Goal: Task Accomplishment & Management: Manage account settings

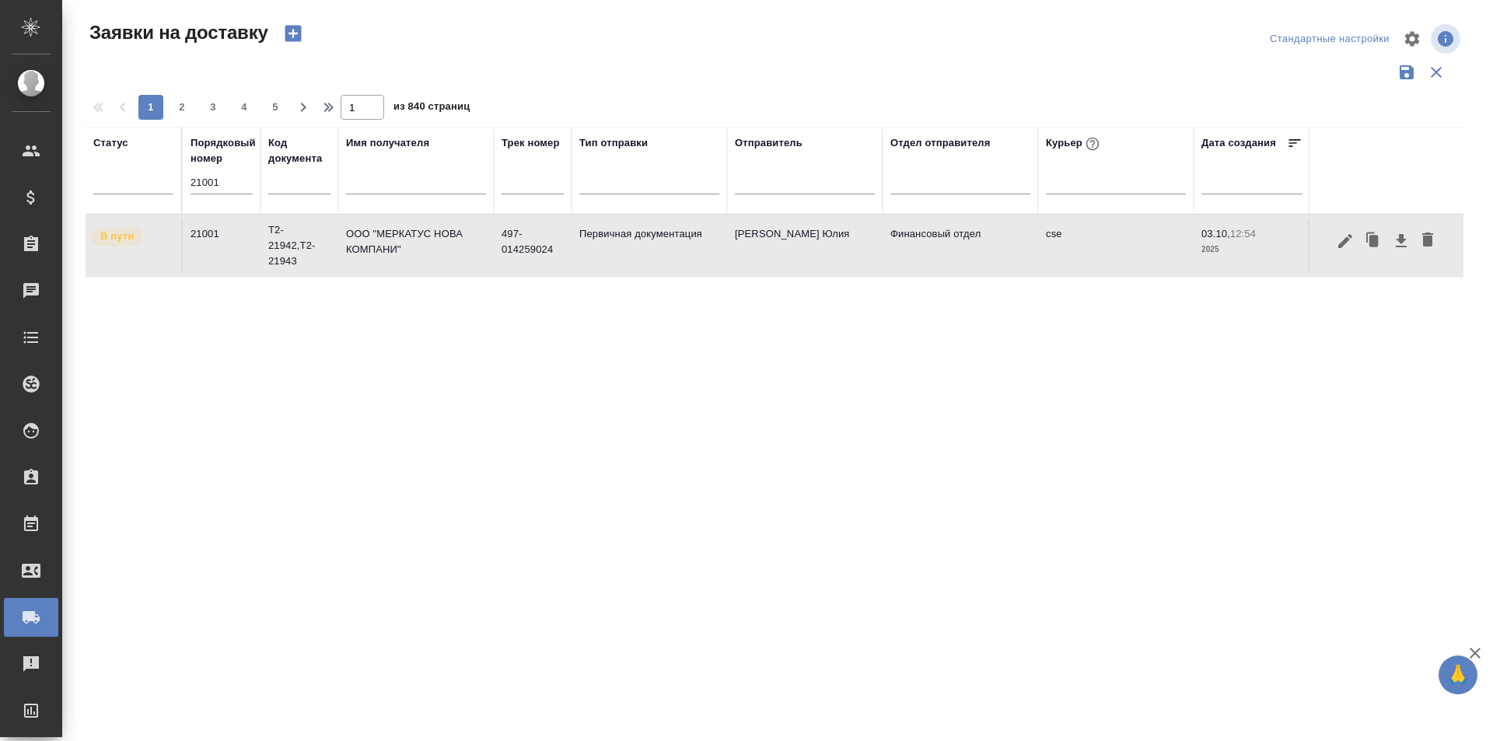
click at [215, 187] on input "21001" at bounding box center [222, 183] width 62 height 22
paste input "0025"
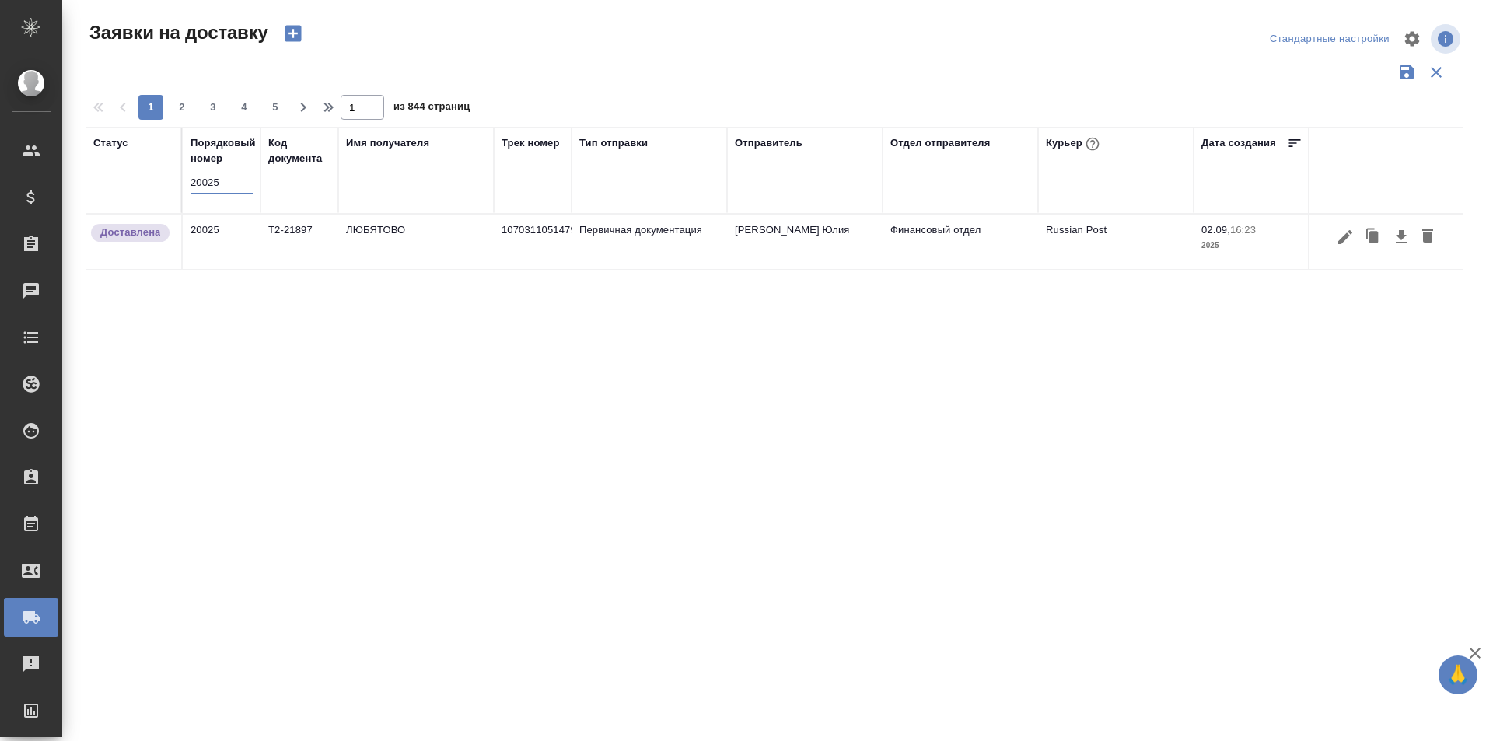
type input "20025"
click at [197, 190] on input "20025" at bounding box center [222, 183] width 62 height 22
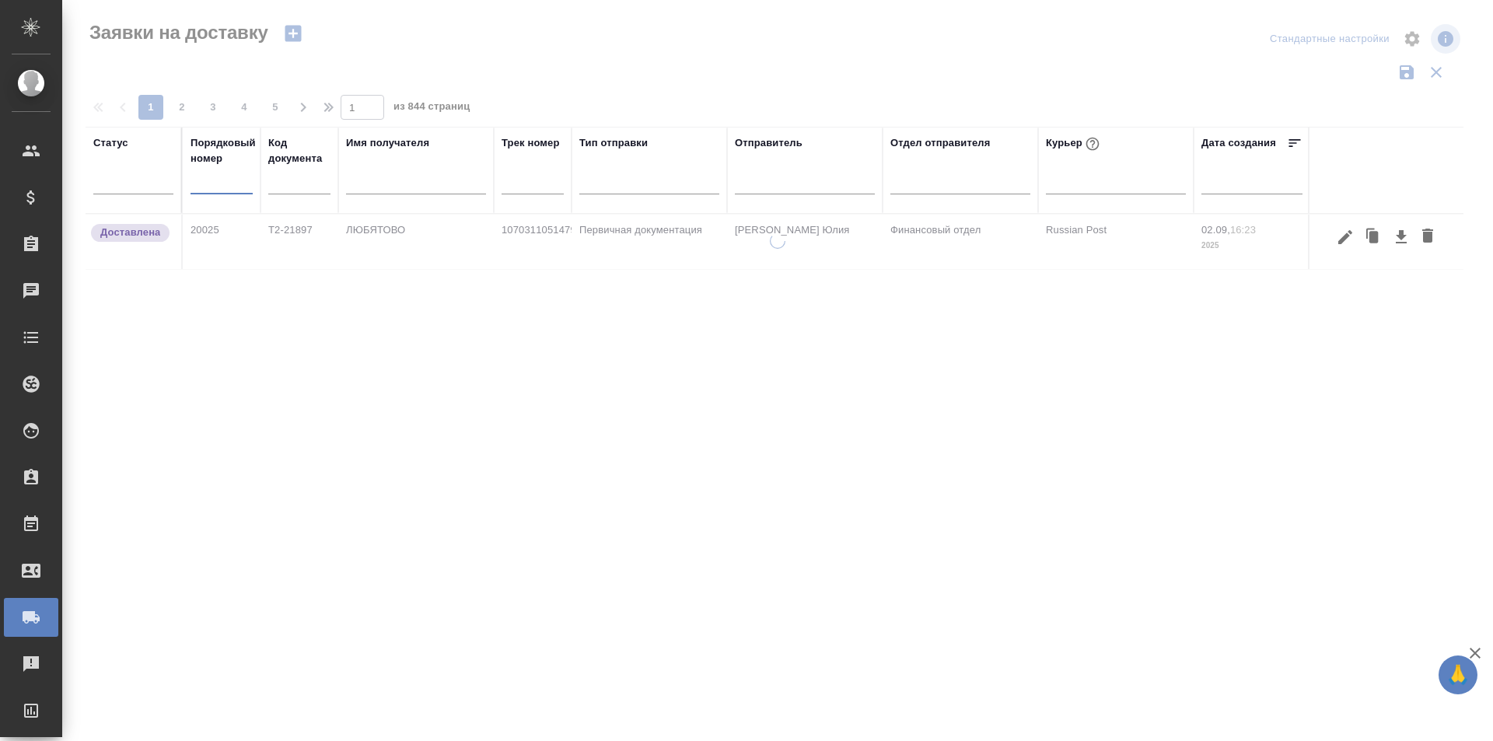
click at [401, 58] on div at bounding box center [775, 73] width 1378 height 30
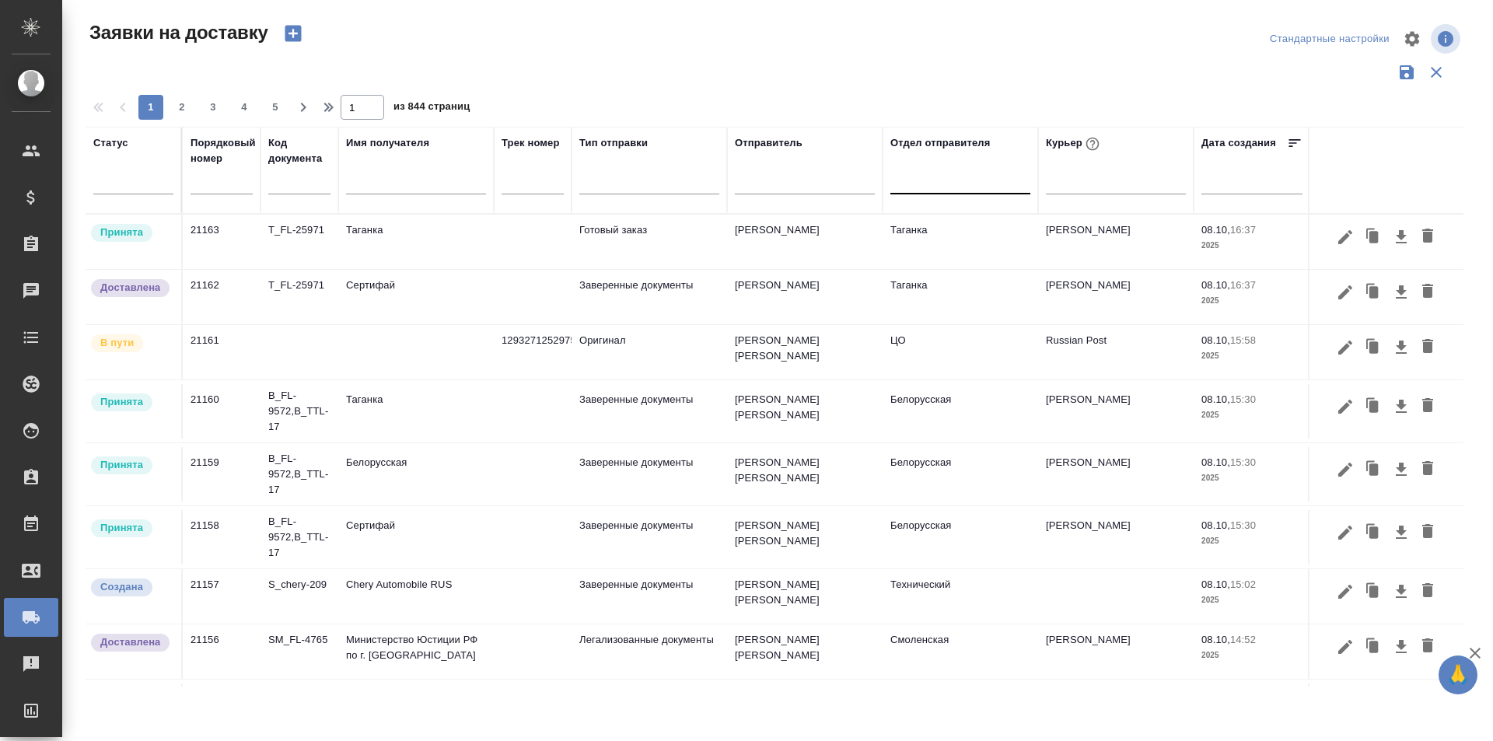
click at [957, 183] on div at bounding box center [961, 178] width 140 height 23
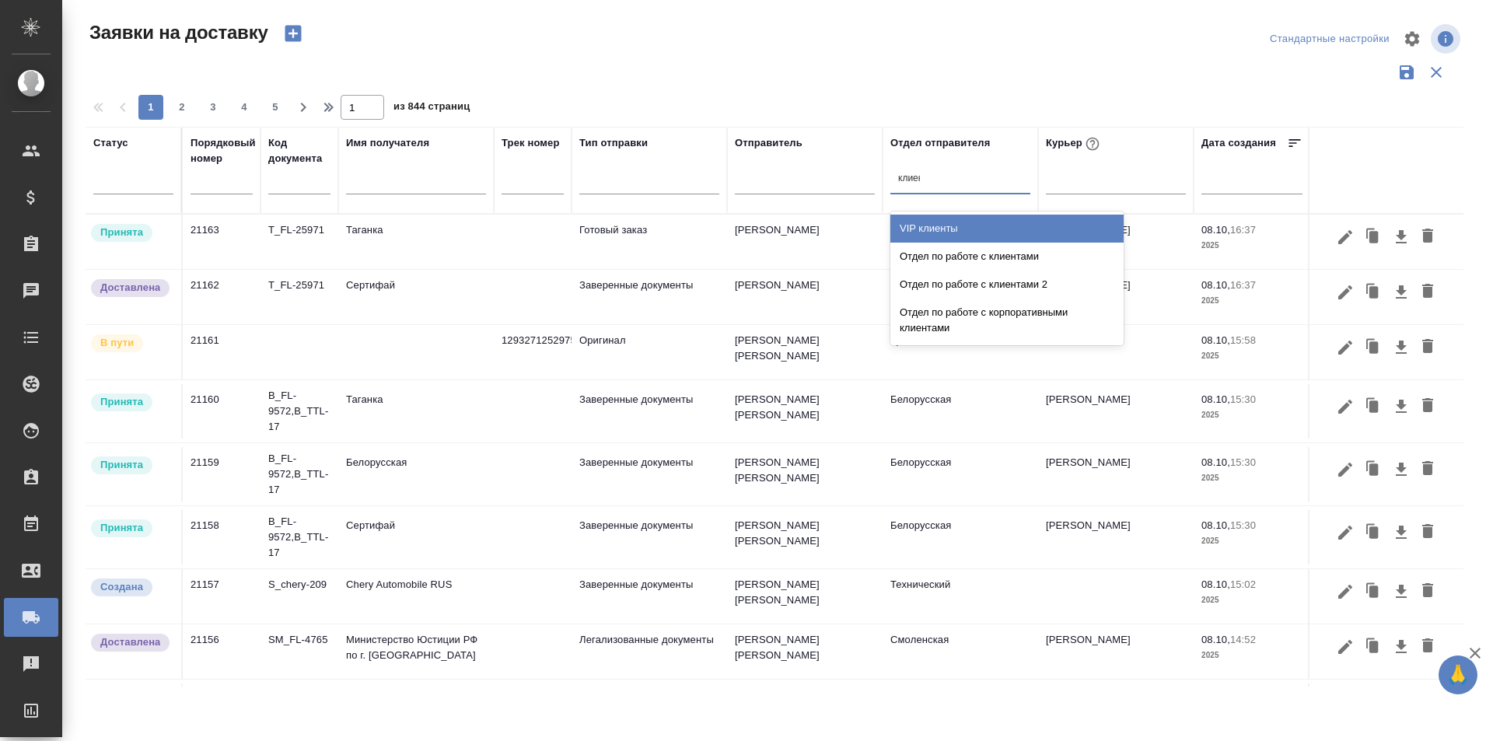
type input "клиент"
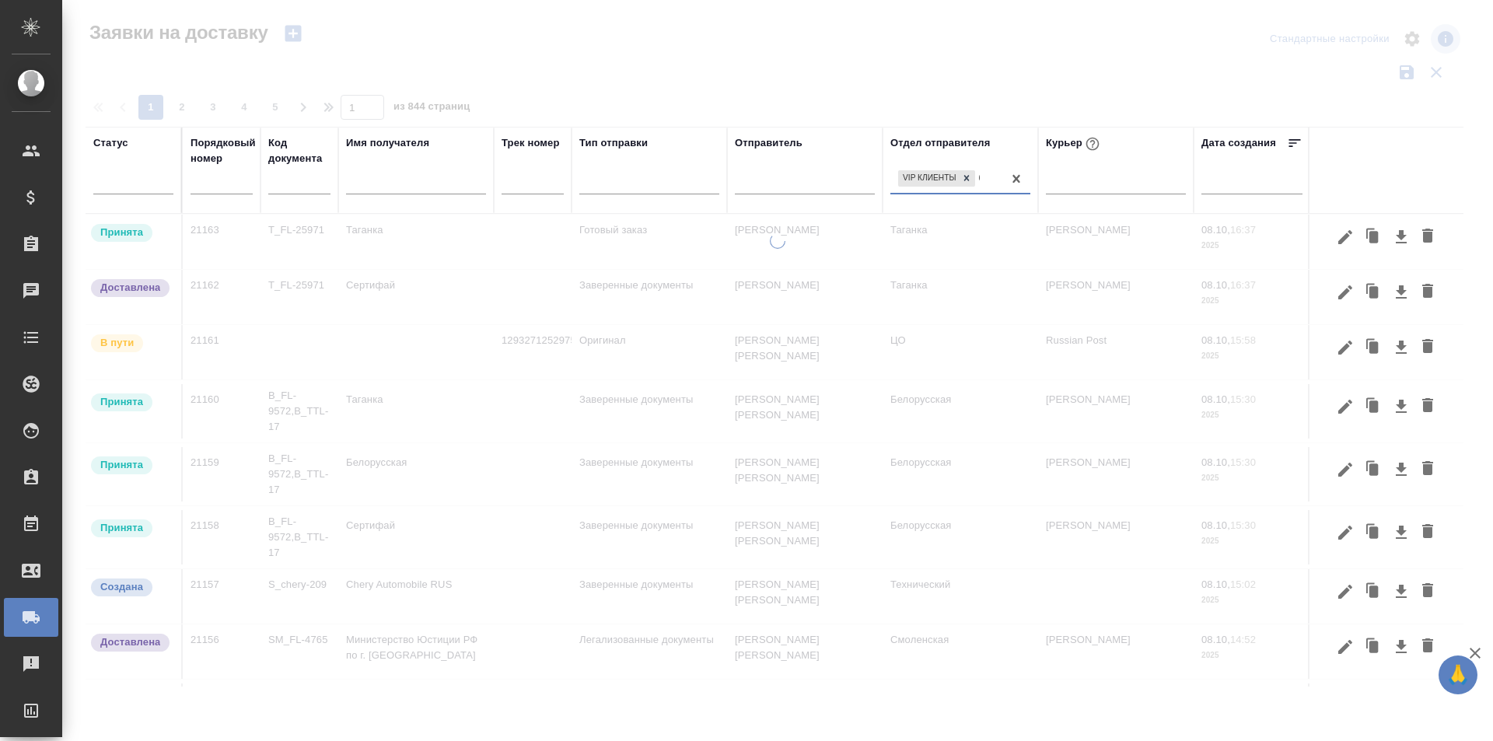
type input "бухга"
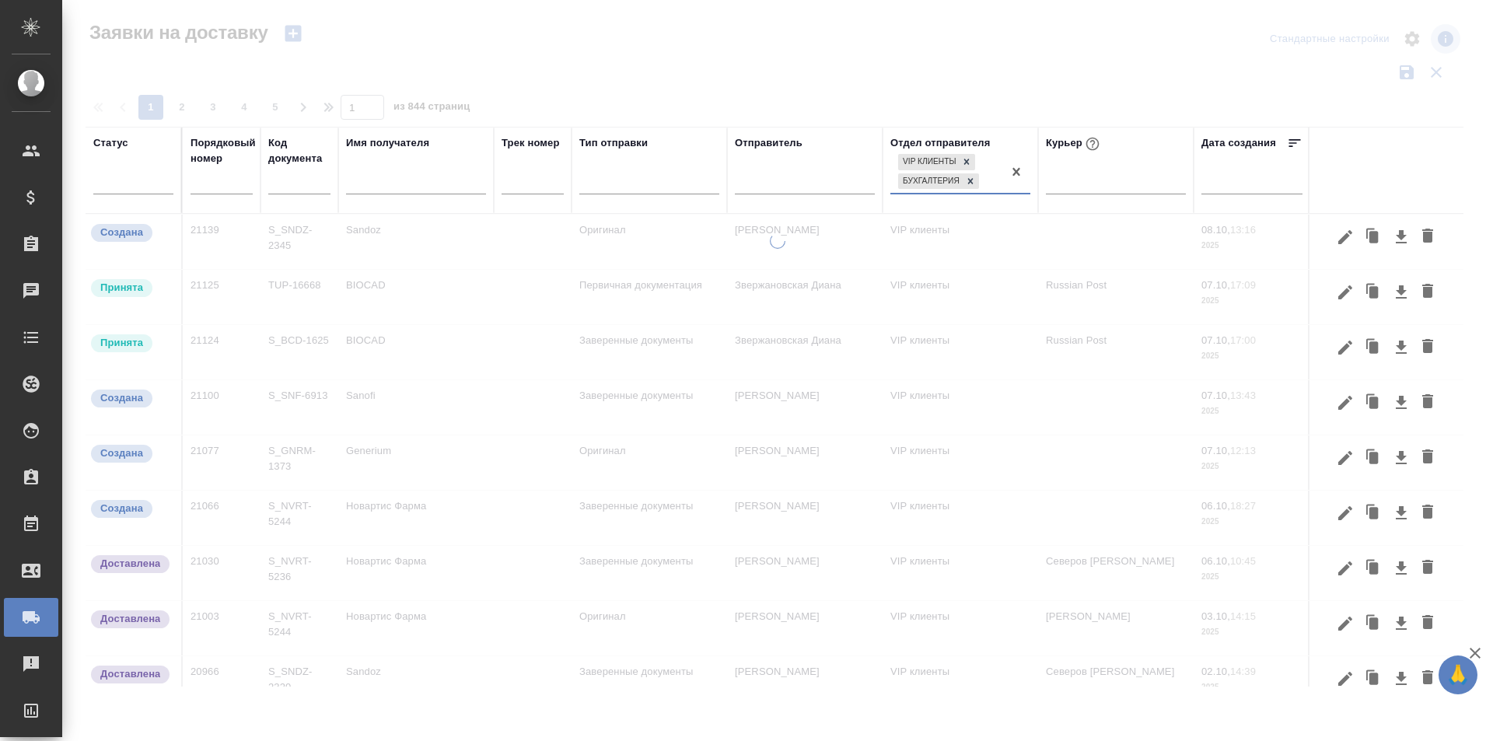
type input "о"
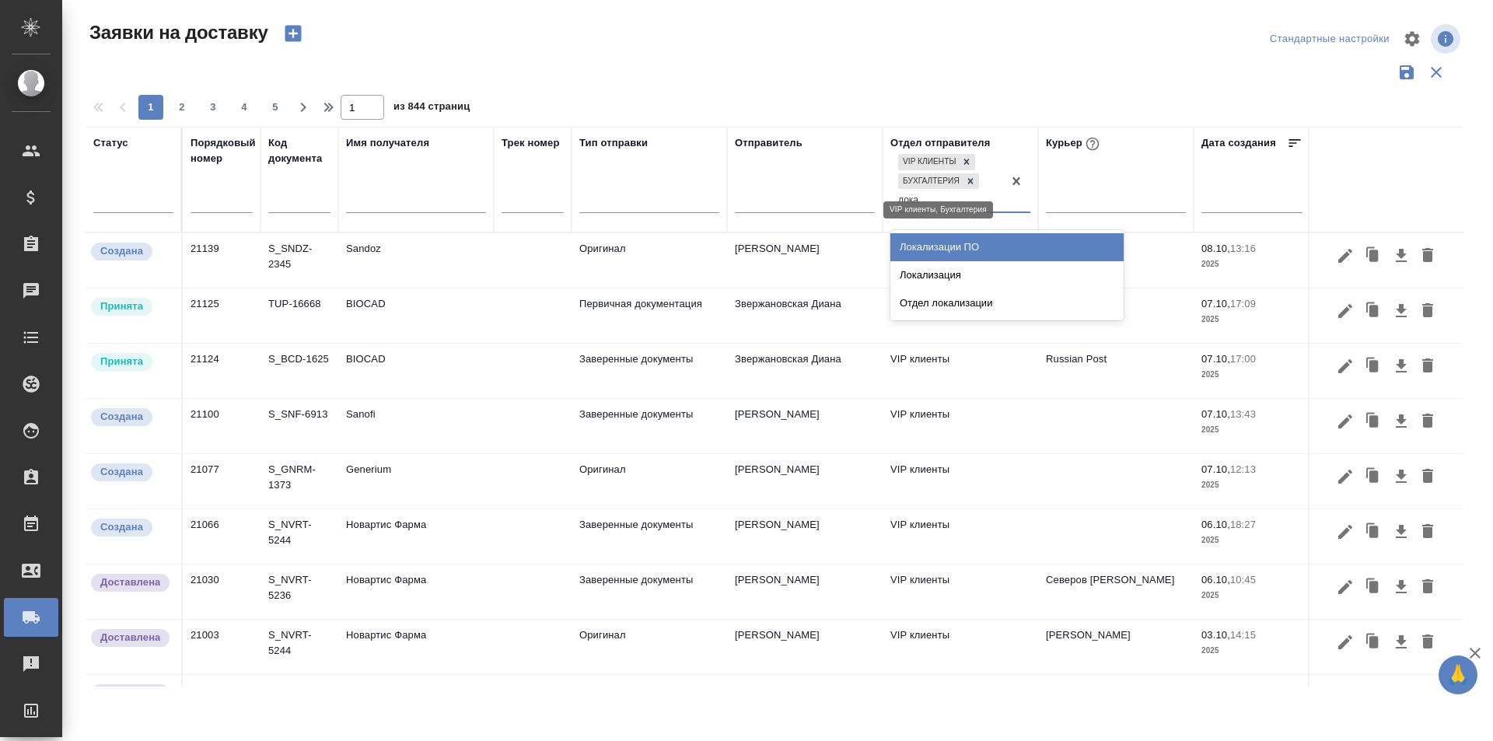
type input "локал"
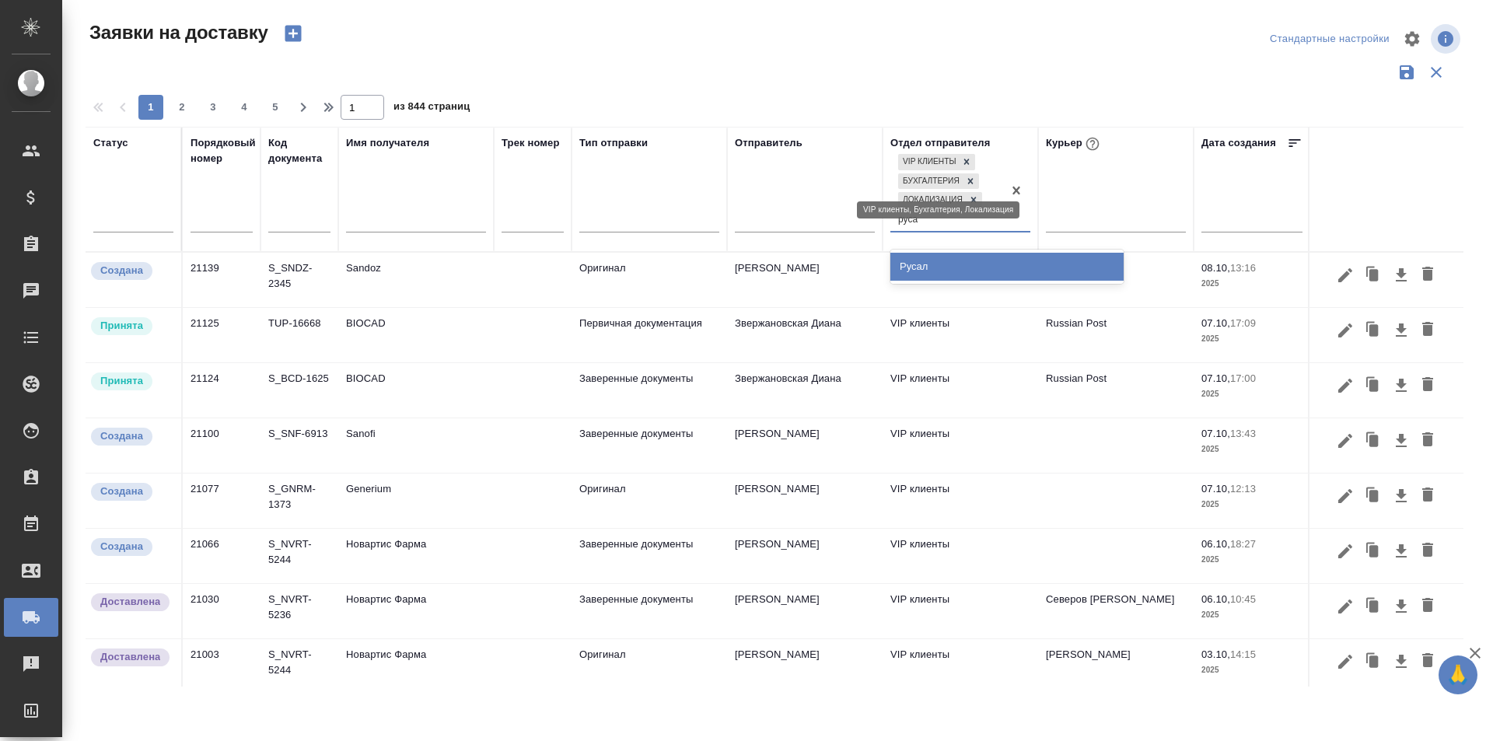
type input "русал"
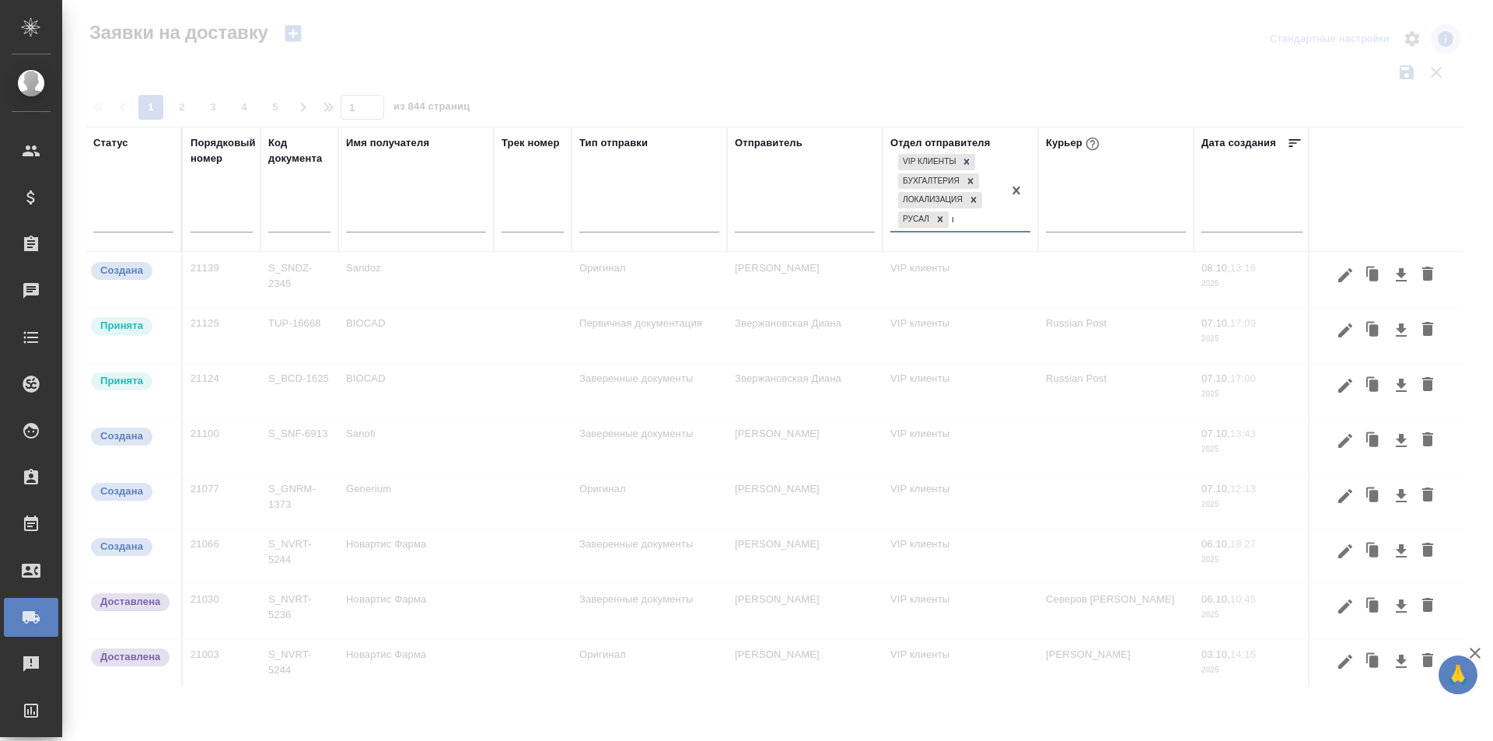
type input "контрак"
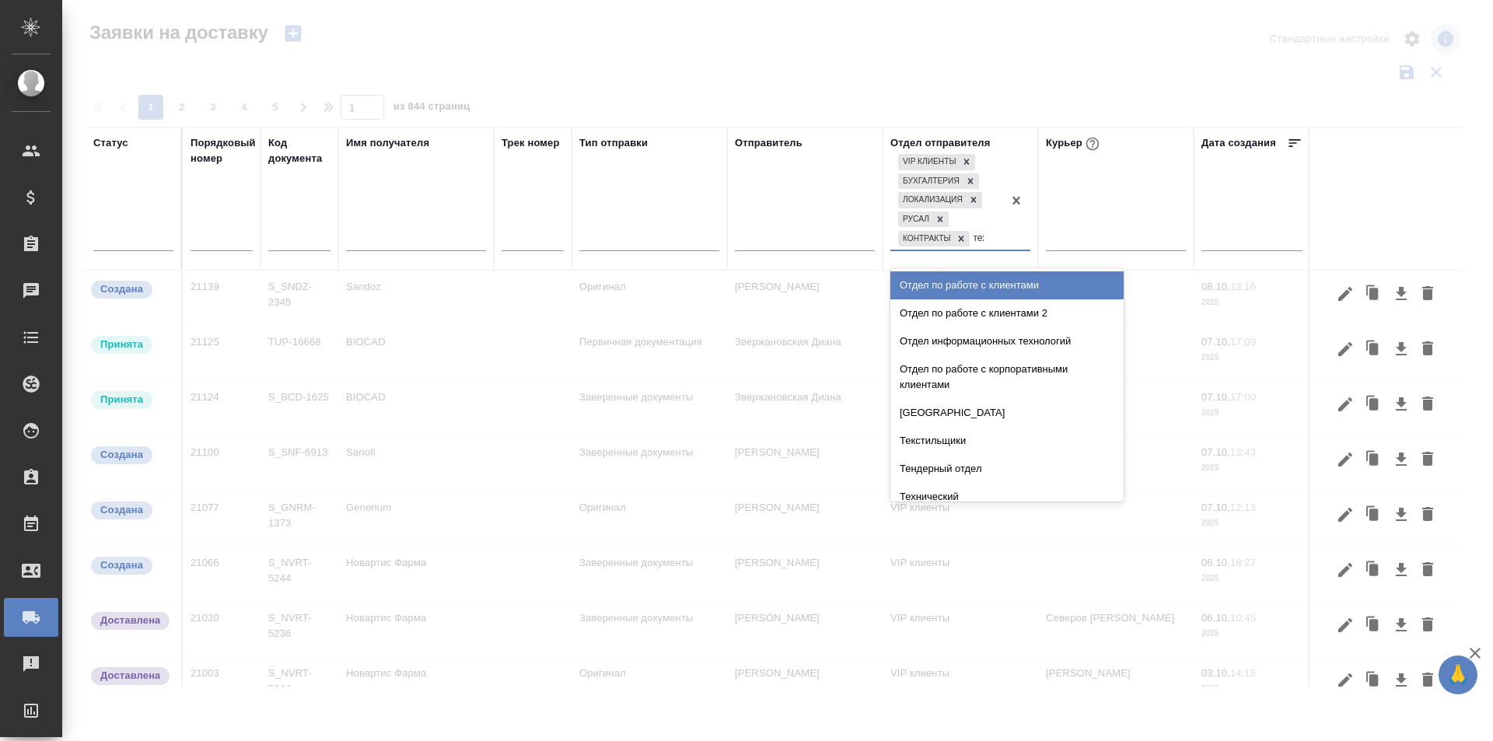
type input "техни"
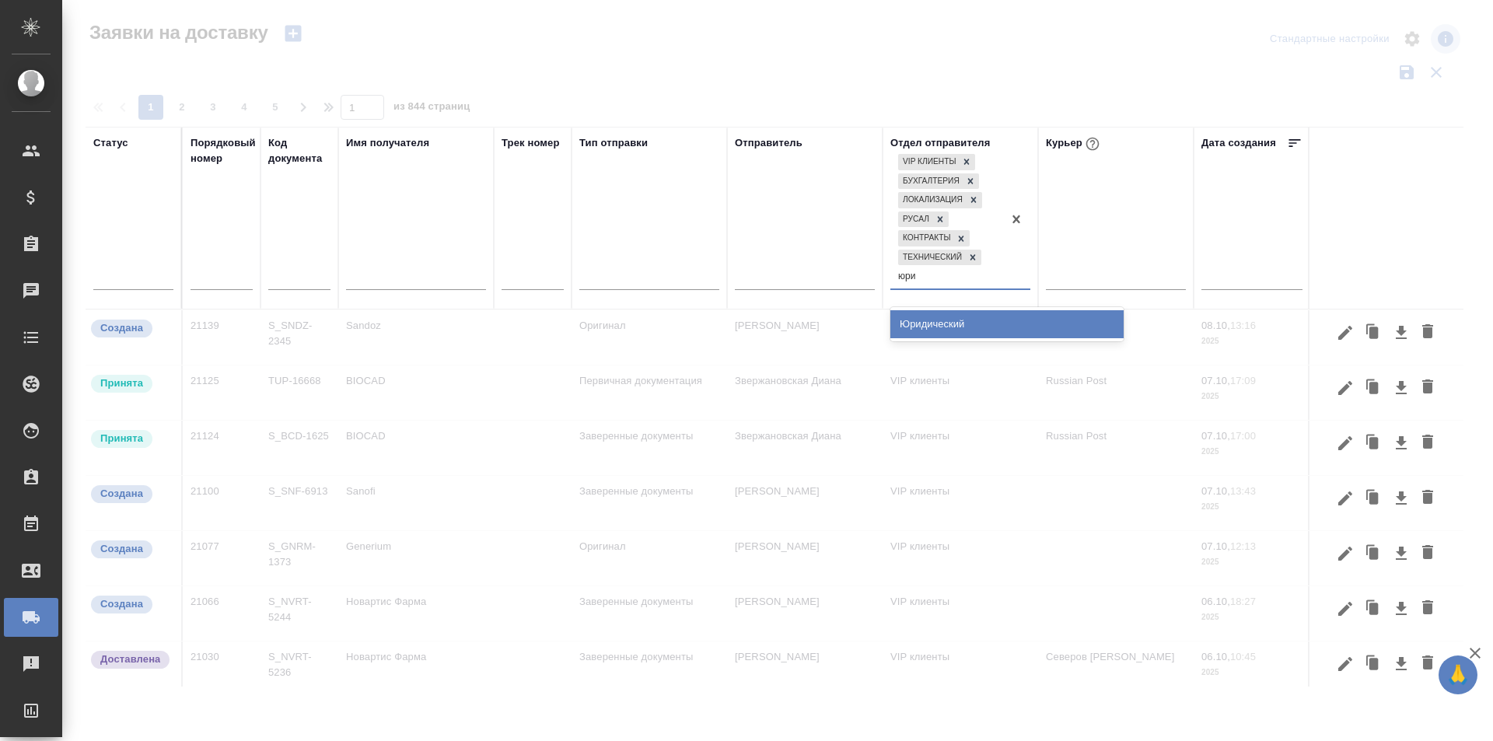
type input "юрид"
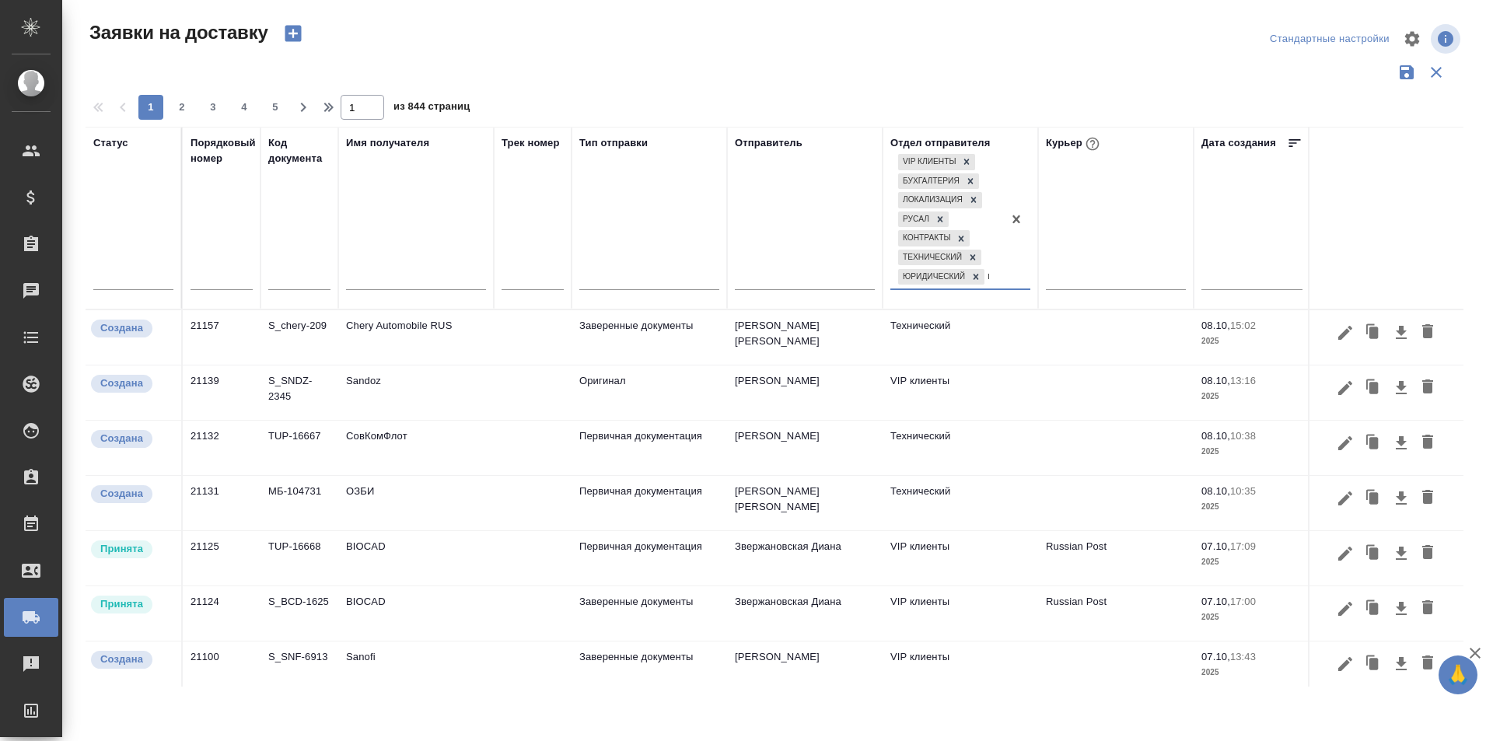
type input "цо"
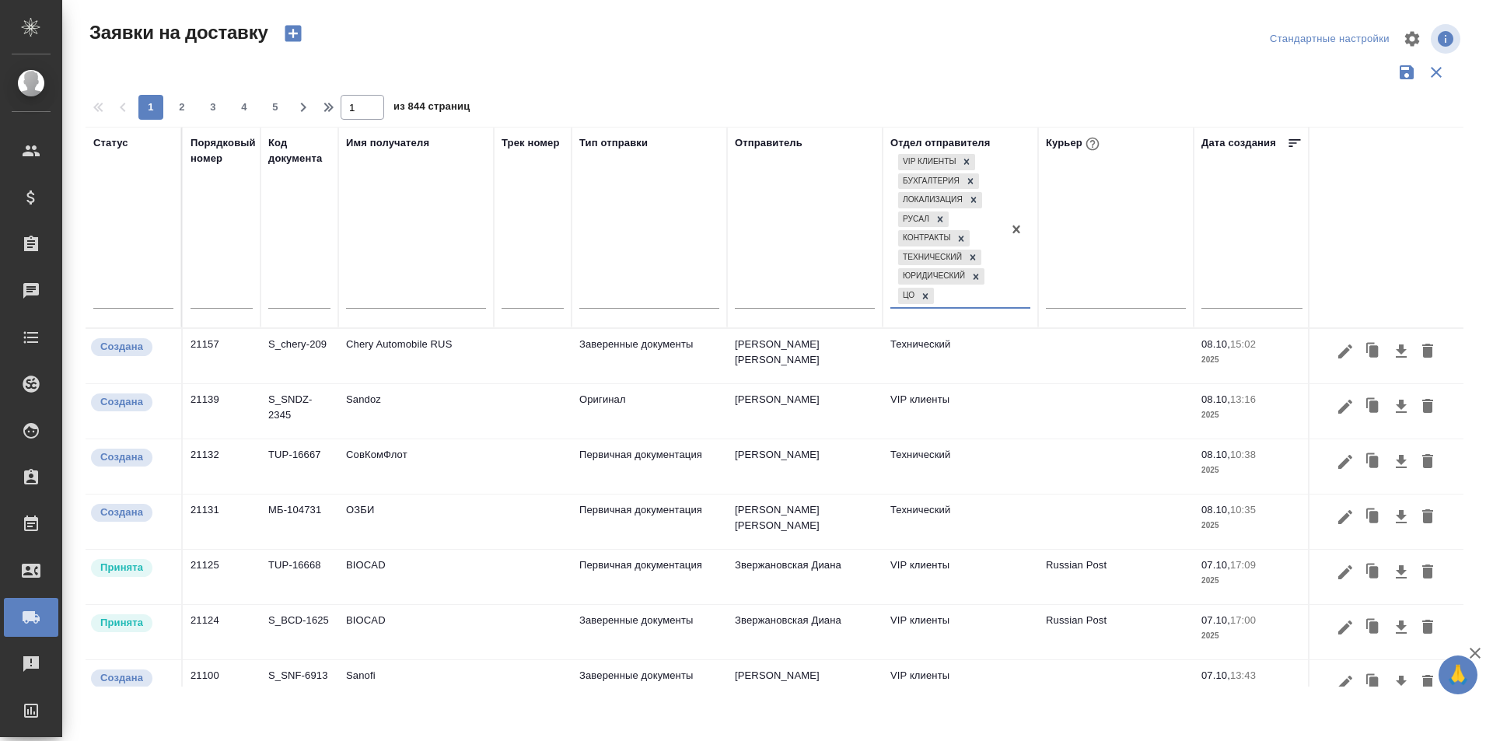
type input "с"
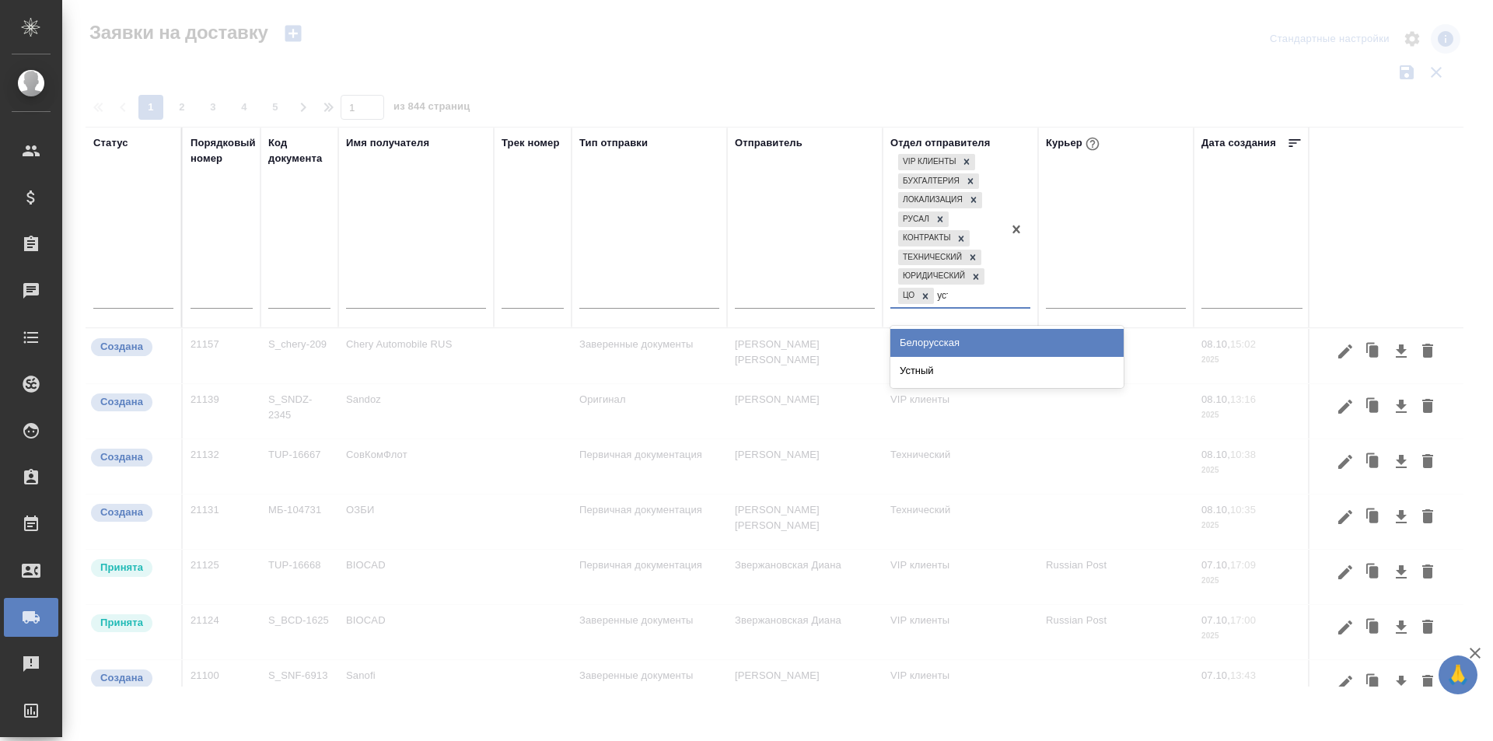
type input "устны"
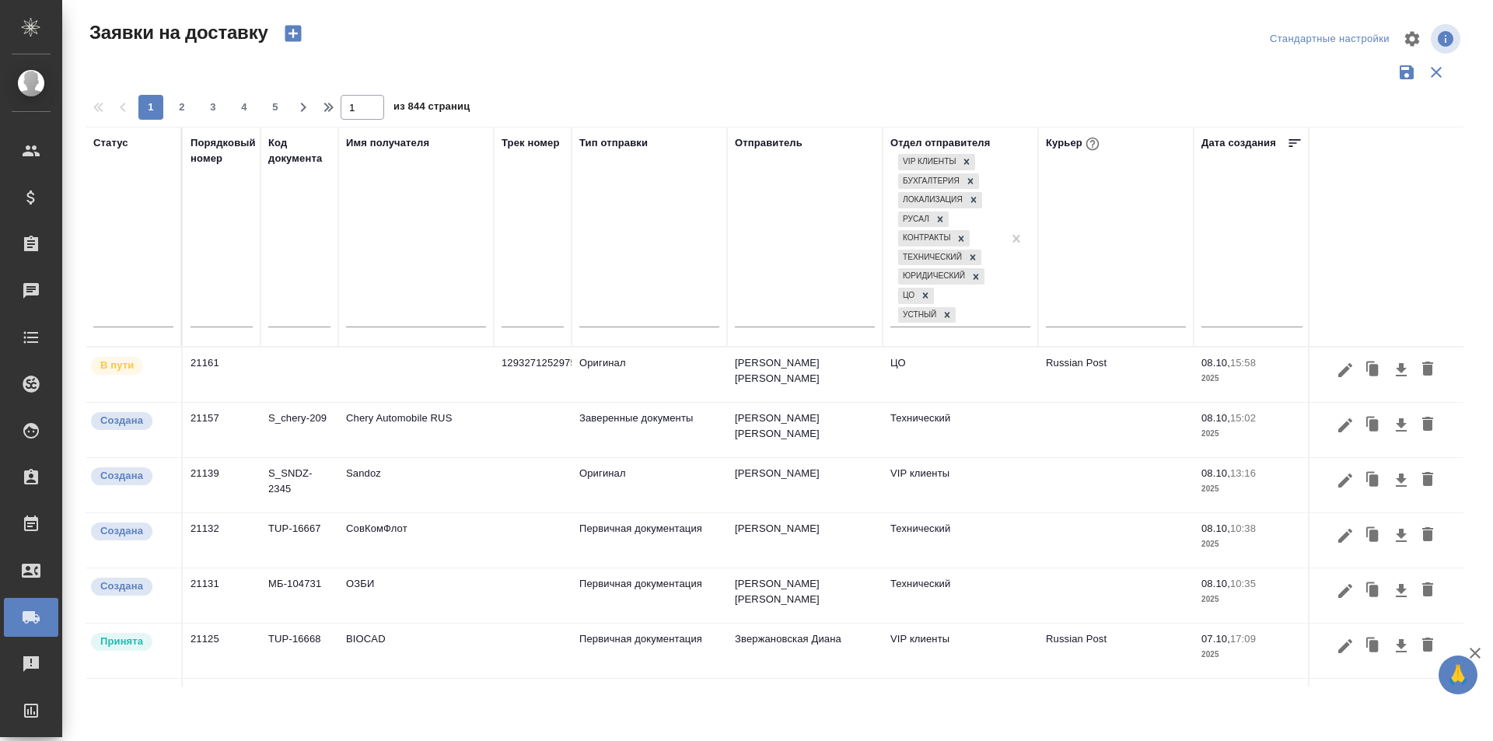
click at [1236, 327] on div at bounding box center [1252, 318] width 101 height 39
click at [1242, 311] on input "text" at bounding box center [1257, 314] width 92 height 22
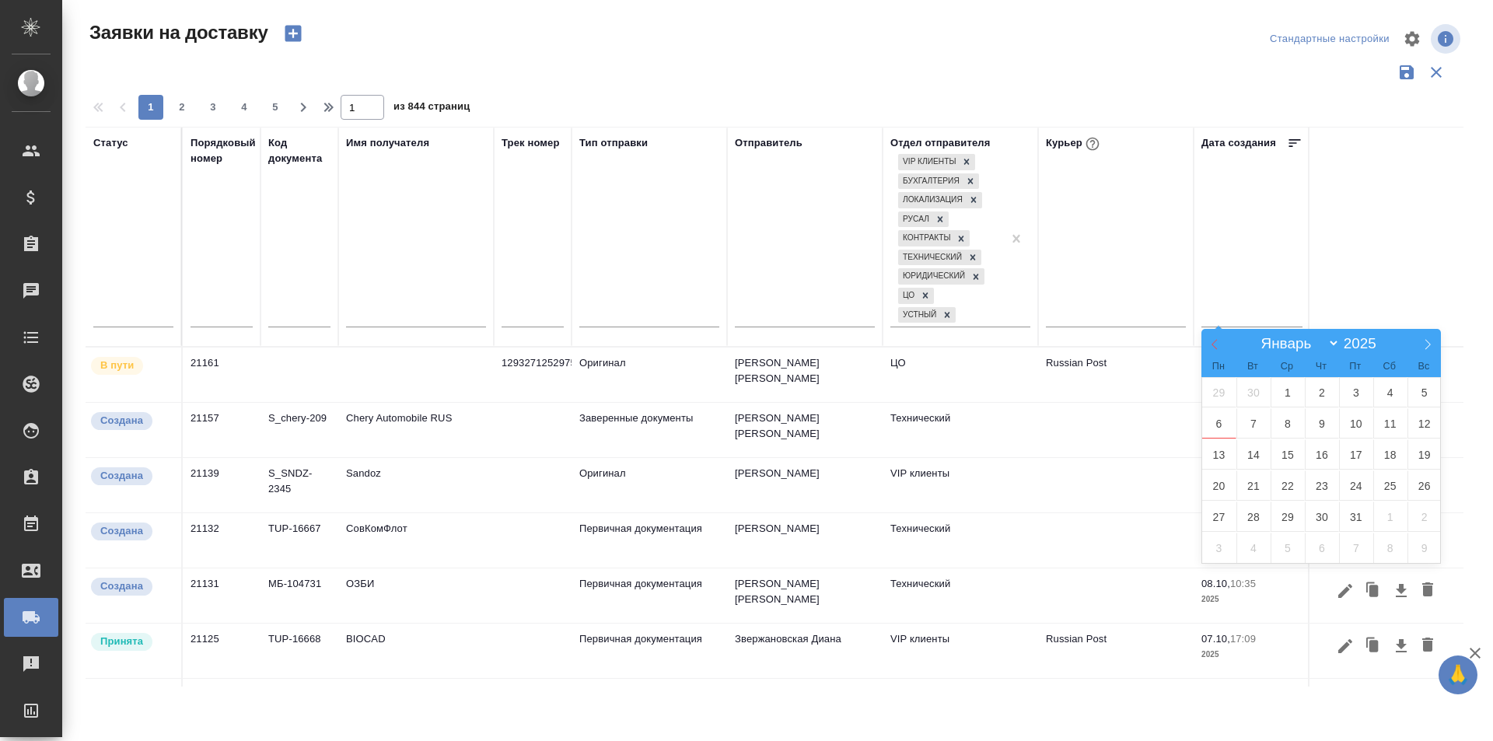
click at [1219, 351] on span at bounding box center [1215, 342] width 26 height 26
click at [1431, 342] on icon at bounding box center [1427, 344] width 11 height 11
select select "8"
click at [1224, 401] on span "1" at bounding box center [1219, 392] width 34 height 30
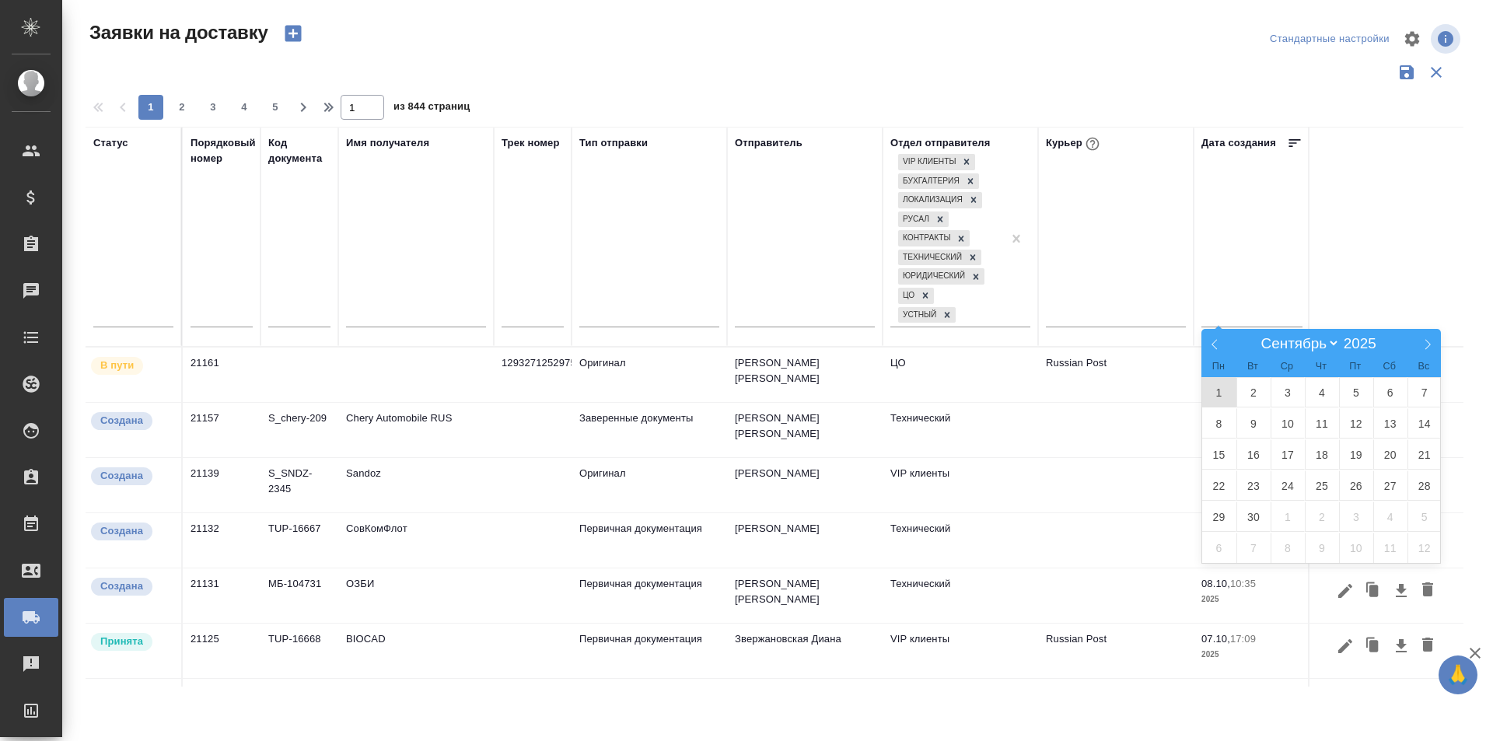
type div "[DATE]T21:00:00.000Z"
click at [1433, 349] on span at bounding box center [1428, 342] width 26 height 26
select select "9"
click at [1277, 426] on span "8" at bounding box center [1288, 423] width 34 height 30
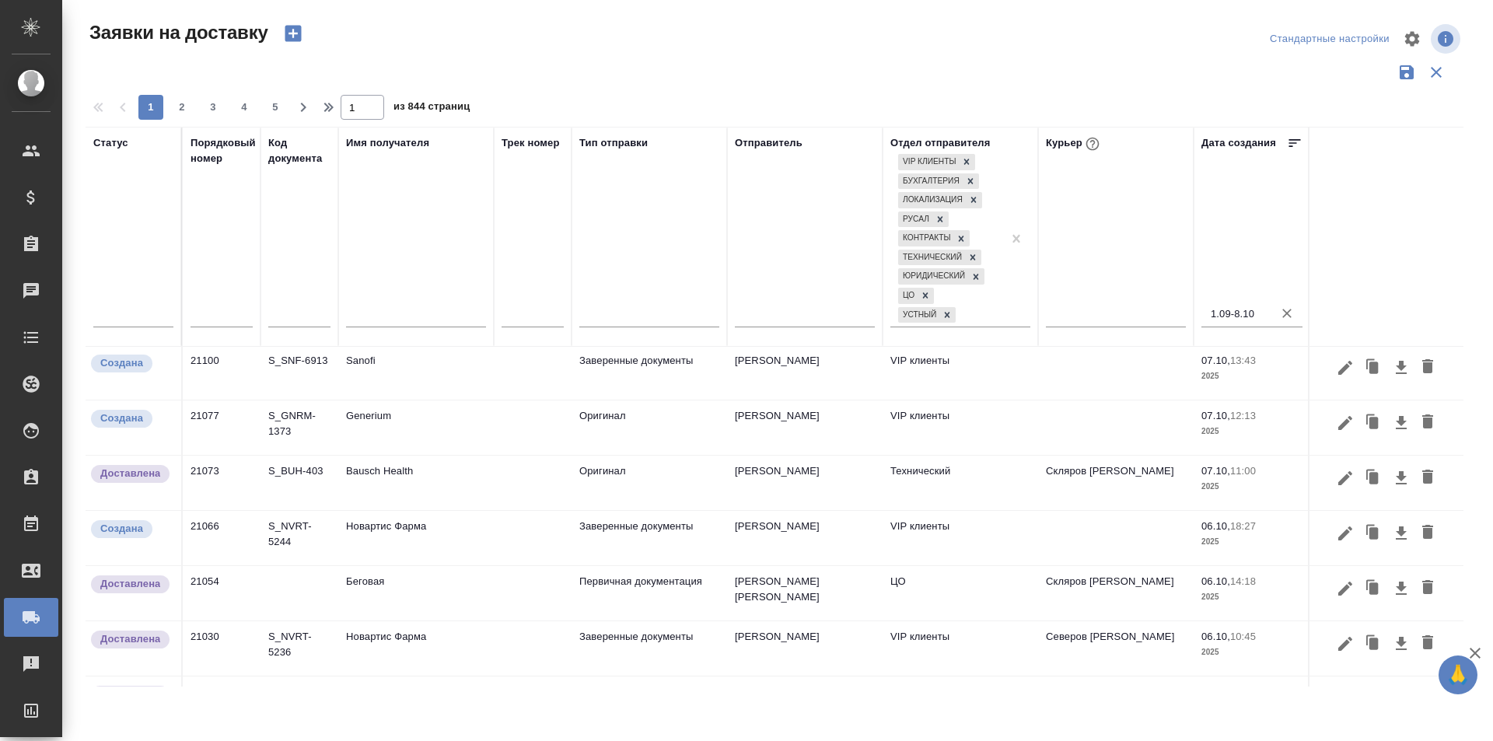
scroll to position [112, 0]
click at [1343, 541] on button "button" at bounding box center [1345, 535] width 26 height 30
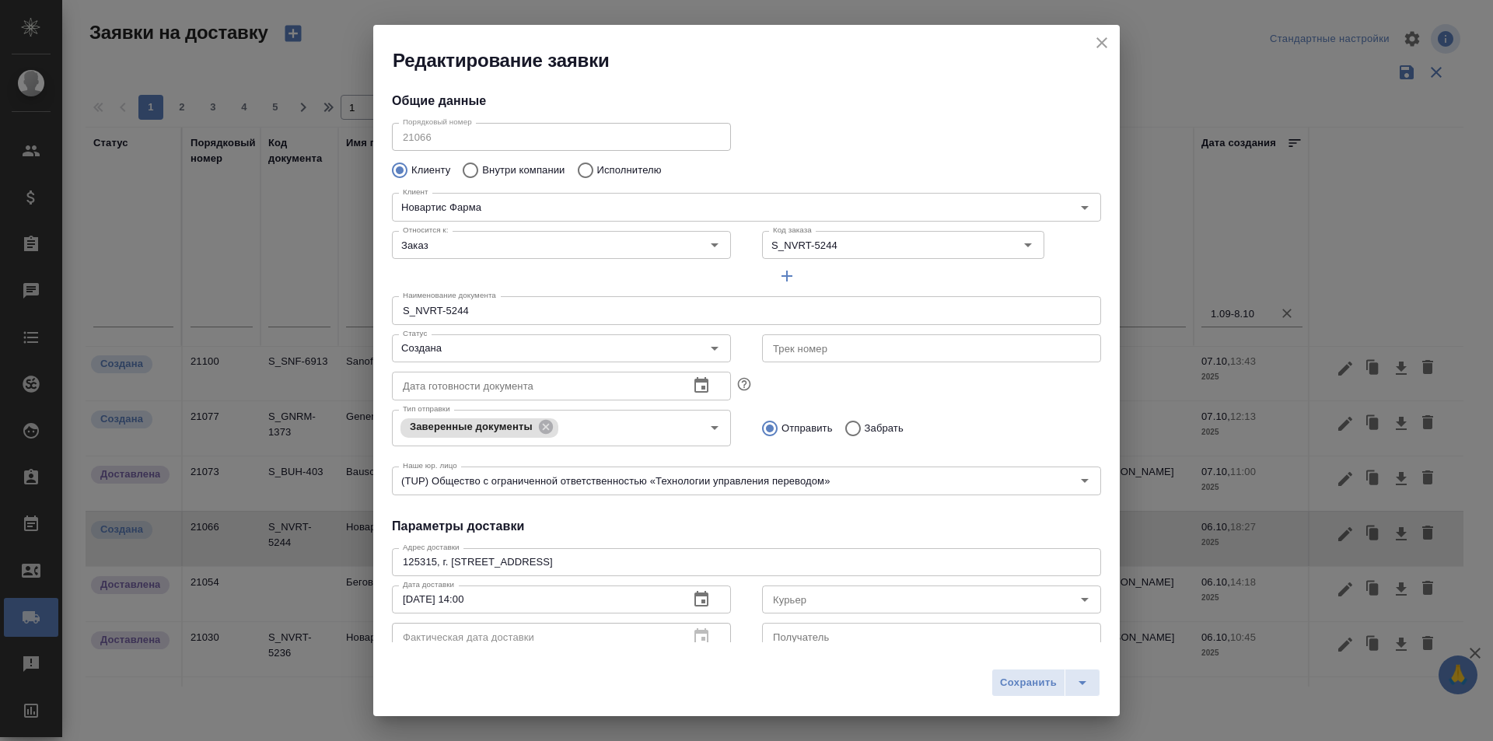
type input "VIP клиенты"
type input "[PERSON_NAME] [PERSON_NAME]"
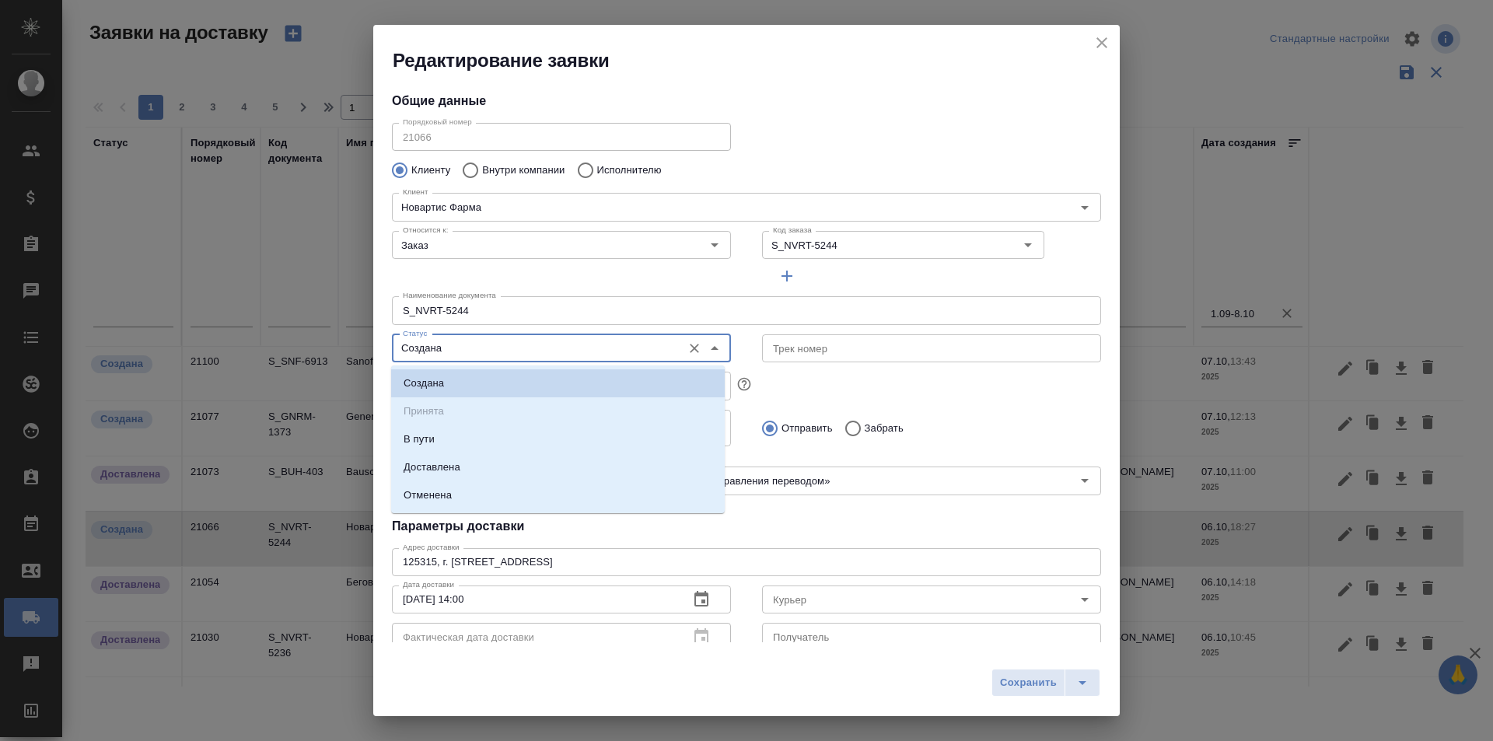
click at [529, 344] on input "Создана" at bounding box center [536, 348] width 278 height 19
click at [471, 472] on li "Доставлена" at bounding box center [558, 467] width 334 height 28
type input "Доставлена"
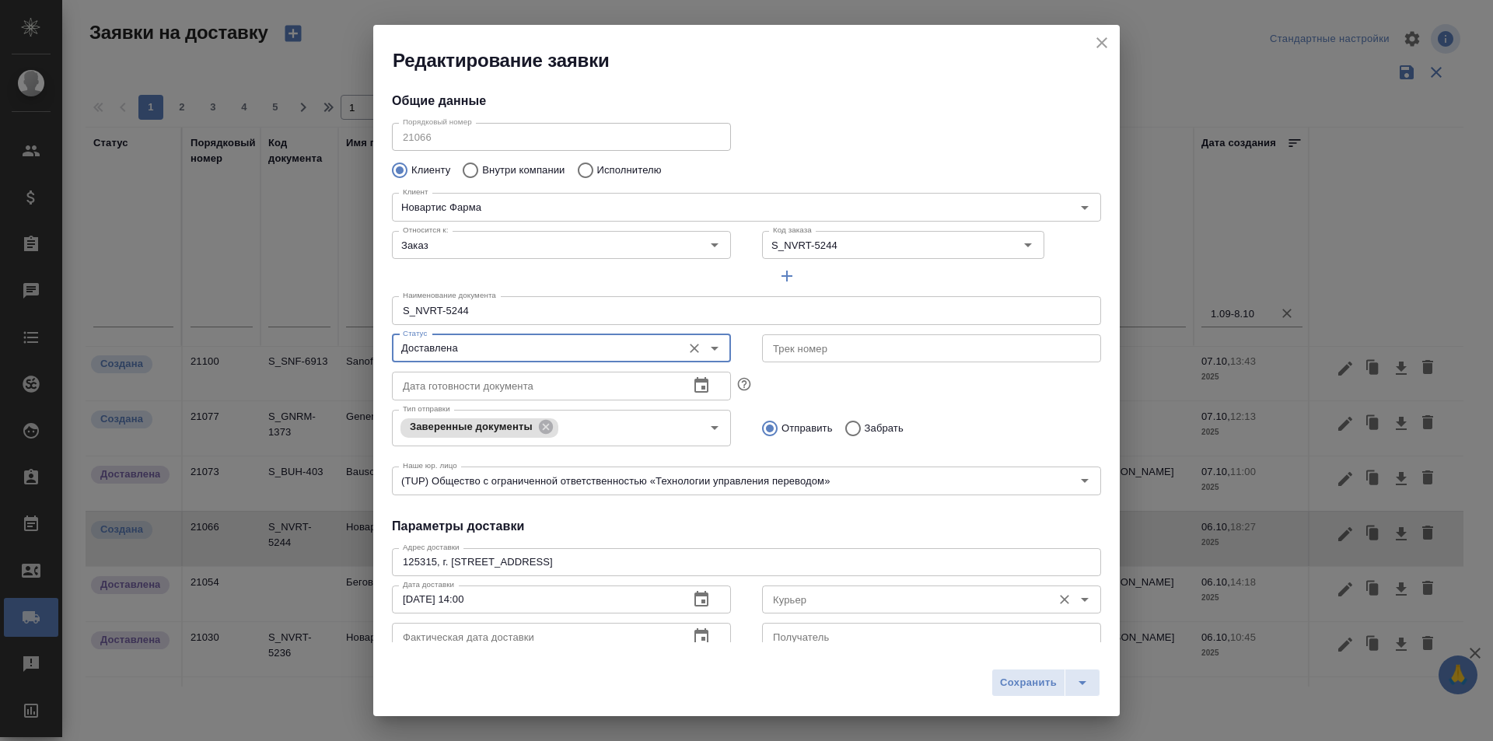
type input "[PERSON_NAME]"
click at [762, 593] on div "Курьер" at bounding box center [931, 600] width 339 height 28
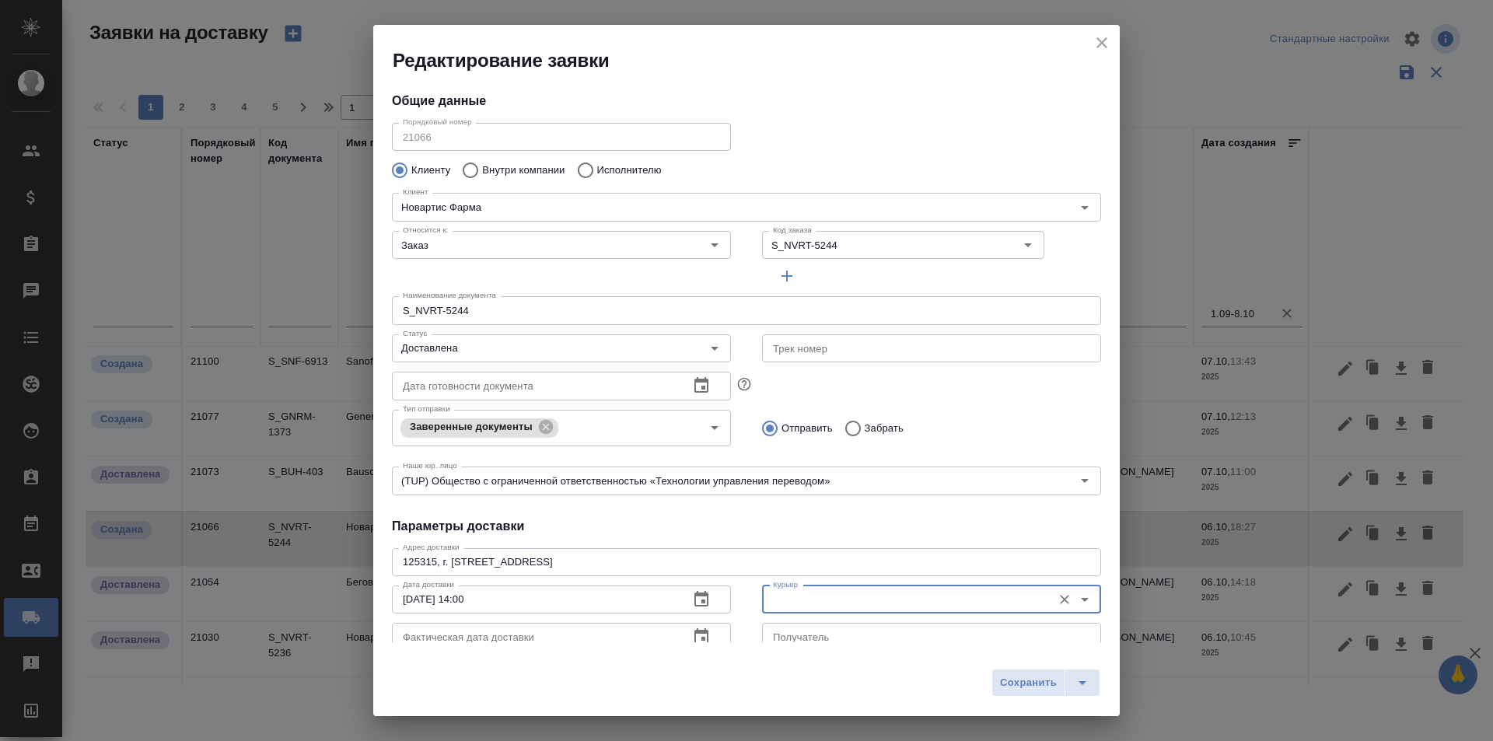
click at [815, 597] on input "Курьер" at bounding box center [906, 599] width 278 height 19
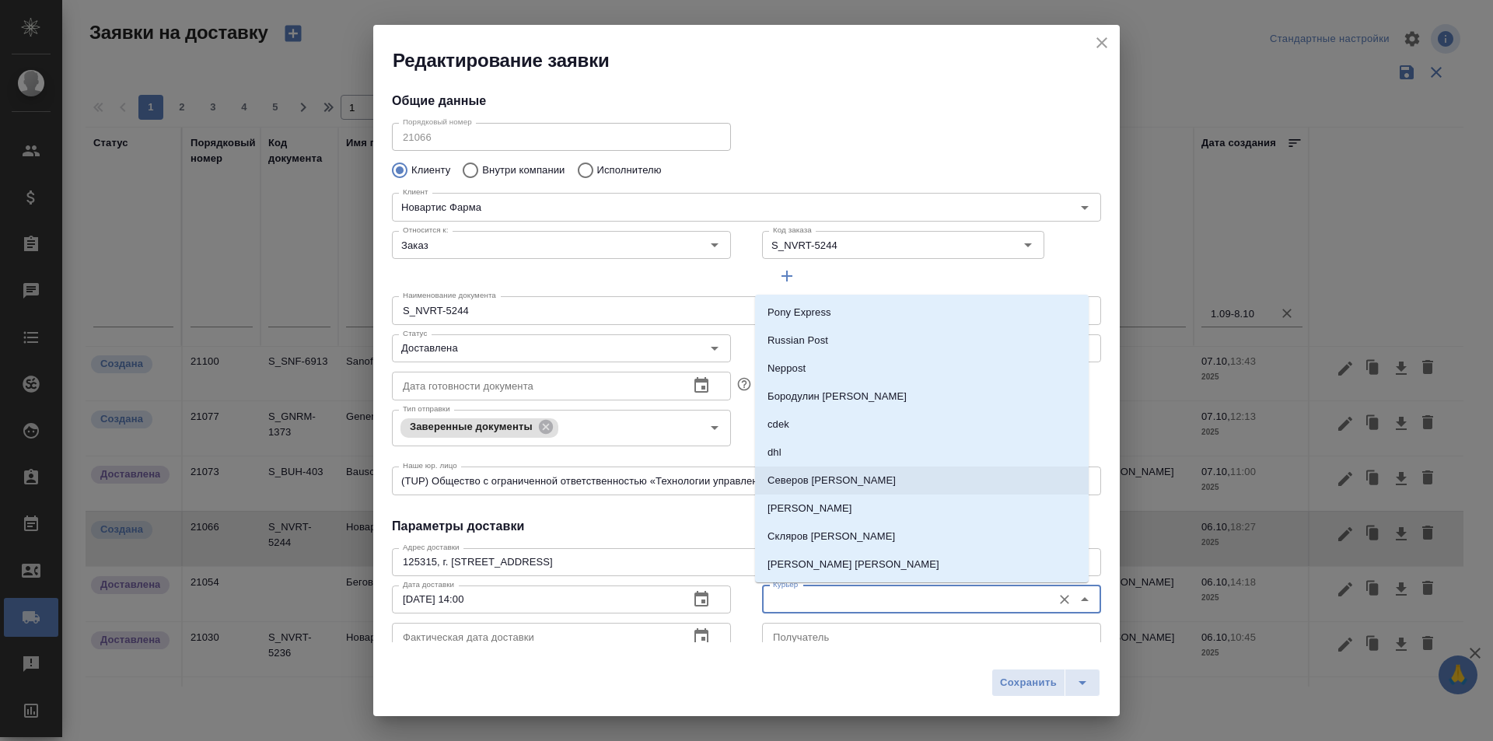
click at [834, 487] on p "Северов [PERSON_NAME]" at bounding box center [832, 481] width 128 height 16
type input "Северов [PERSON_NAME]"
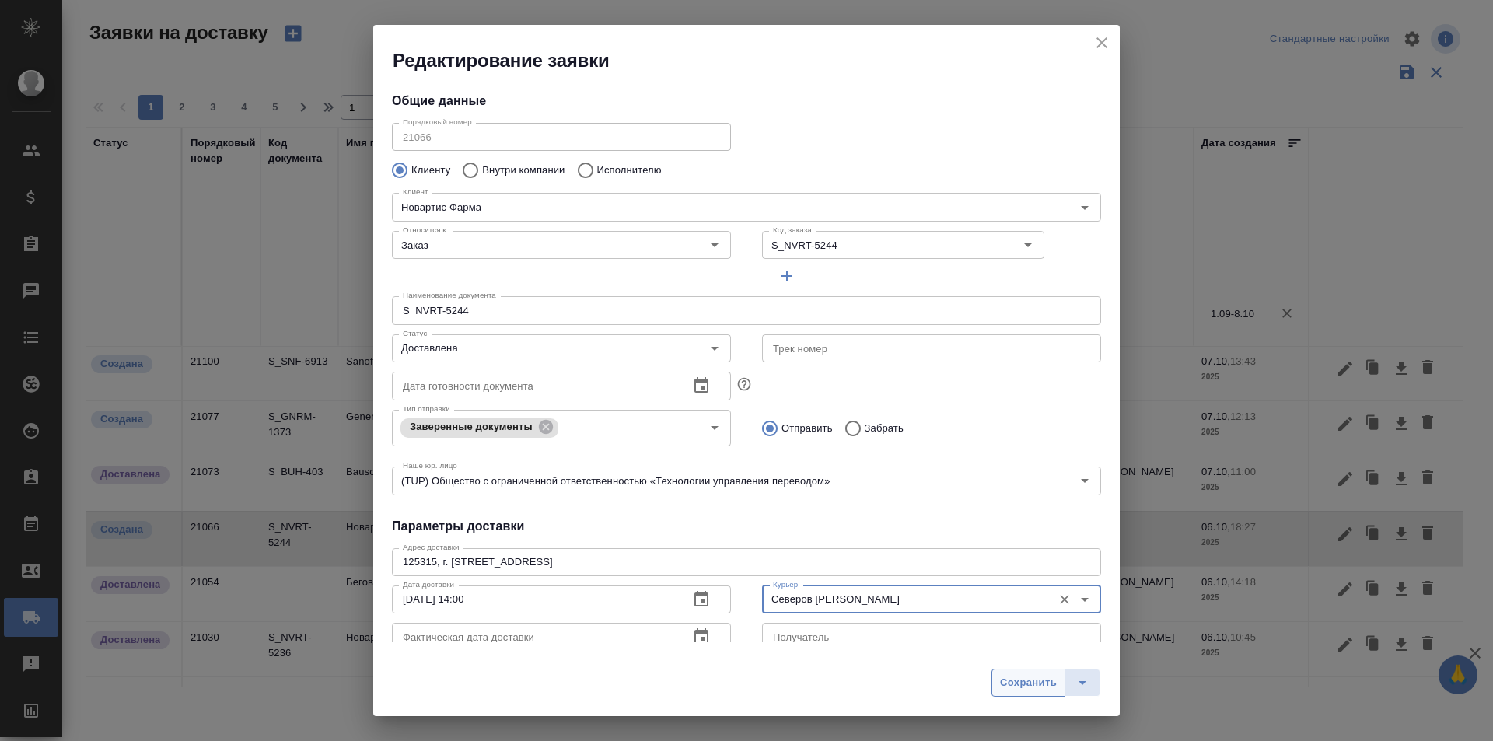
click at [1021, 683] on span "Сохранить" at bounding box center [1028, 683] width 57 height 18
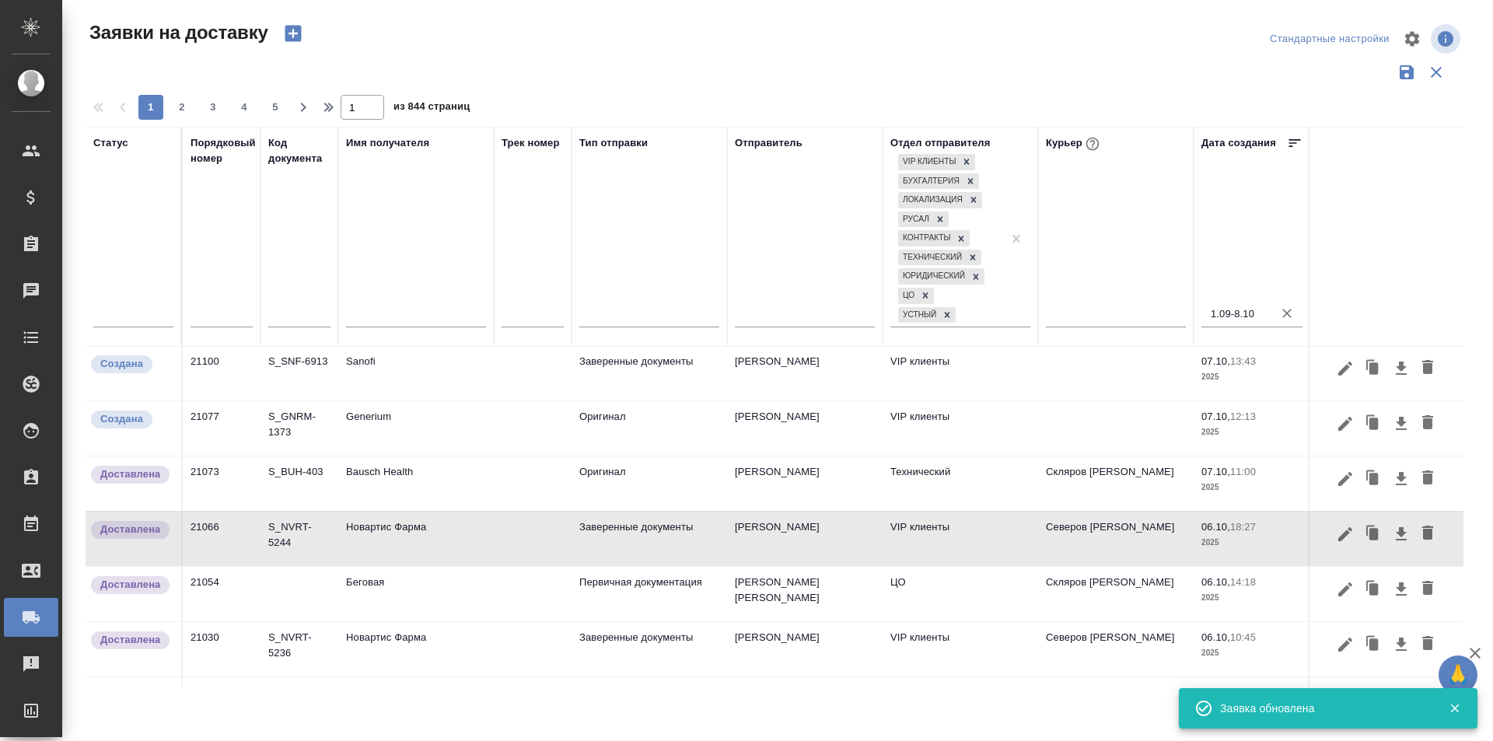
click at [1089, 39] on div "Стандартные настройки" at bounding box center [1238, 38] width 451 height 37
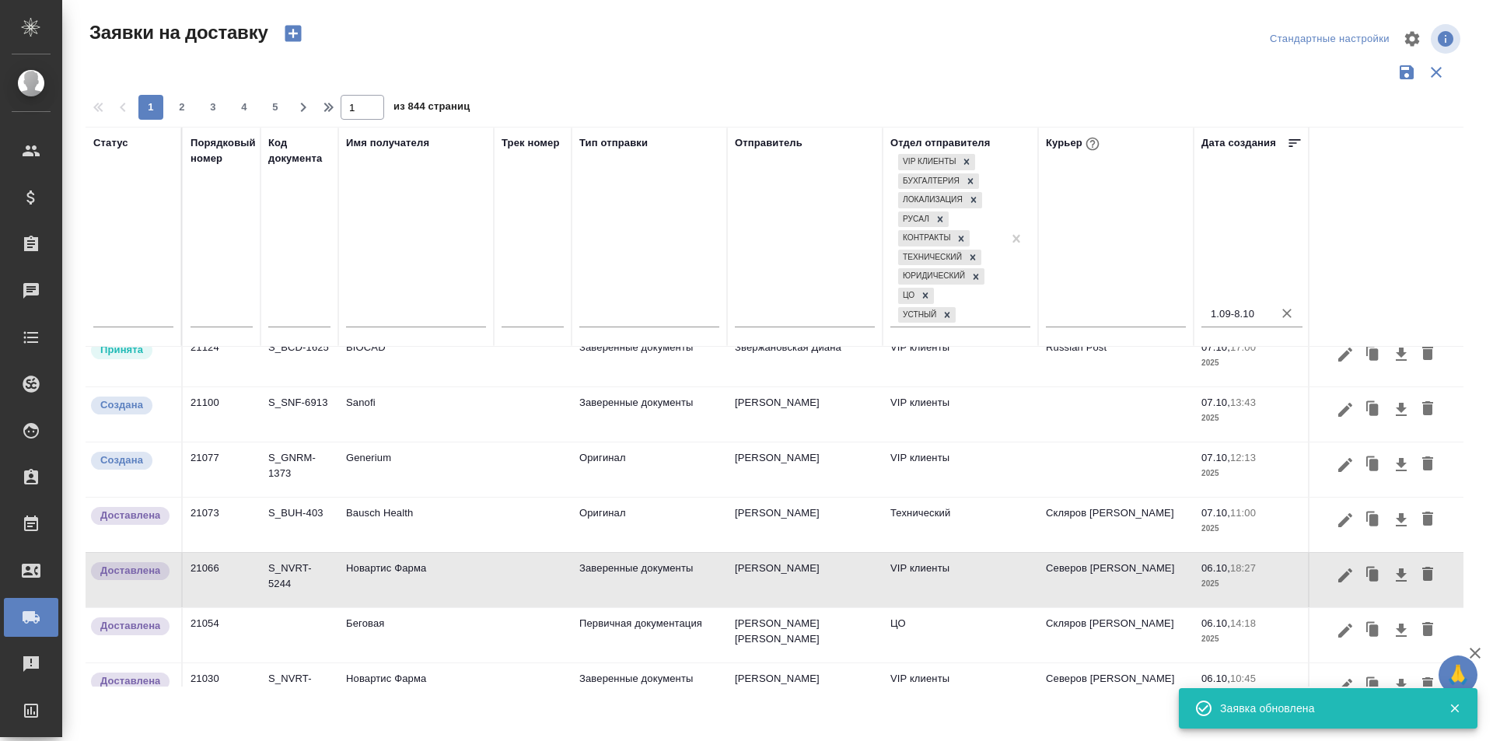
scroll to position [34, 0]
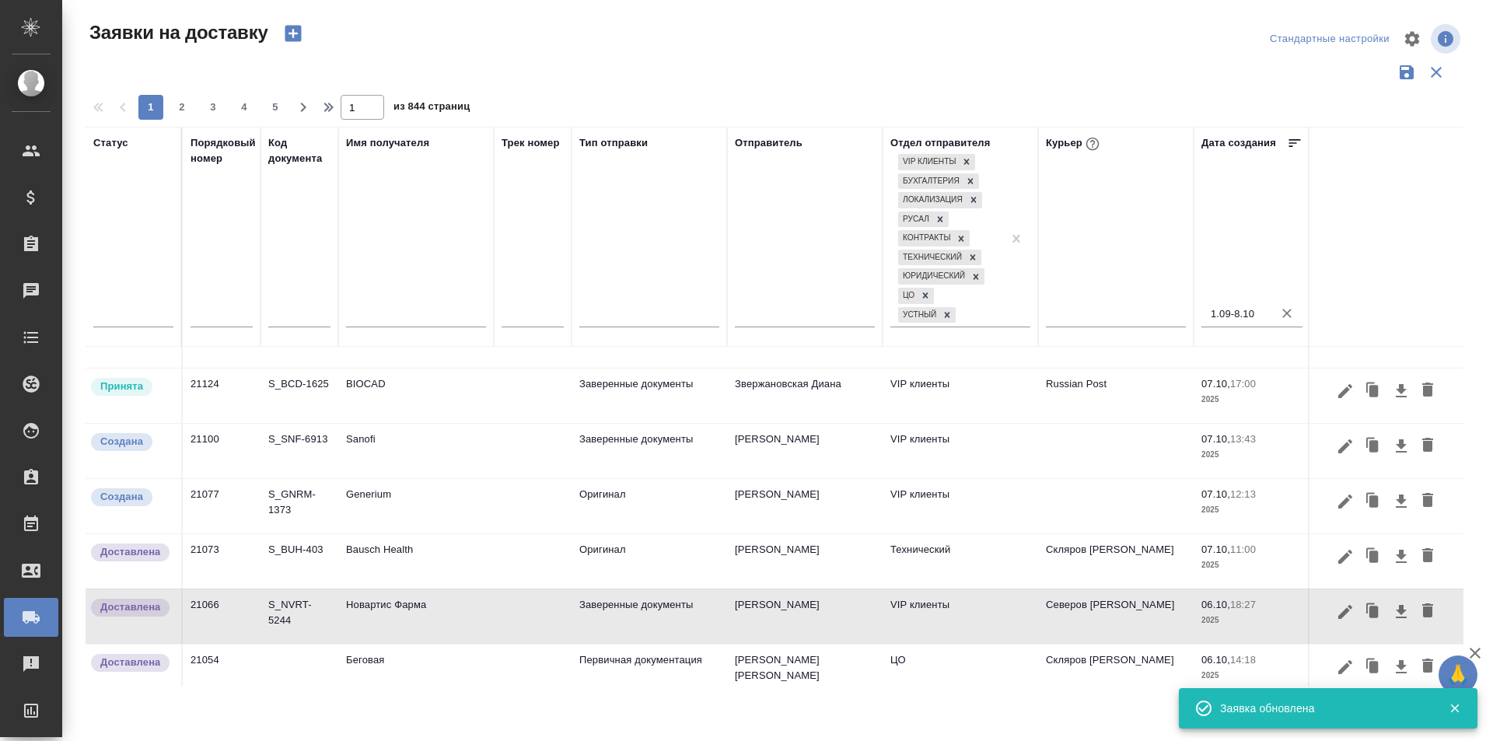
click at [1320, 503] on div at bounding box center [1386, 502] width 138 height 30
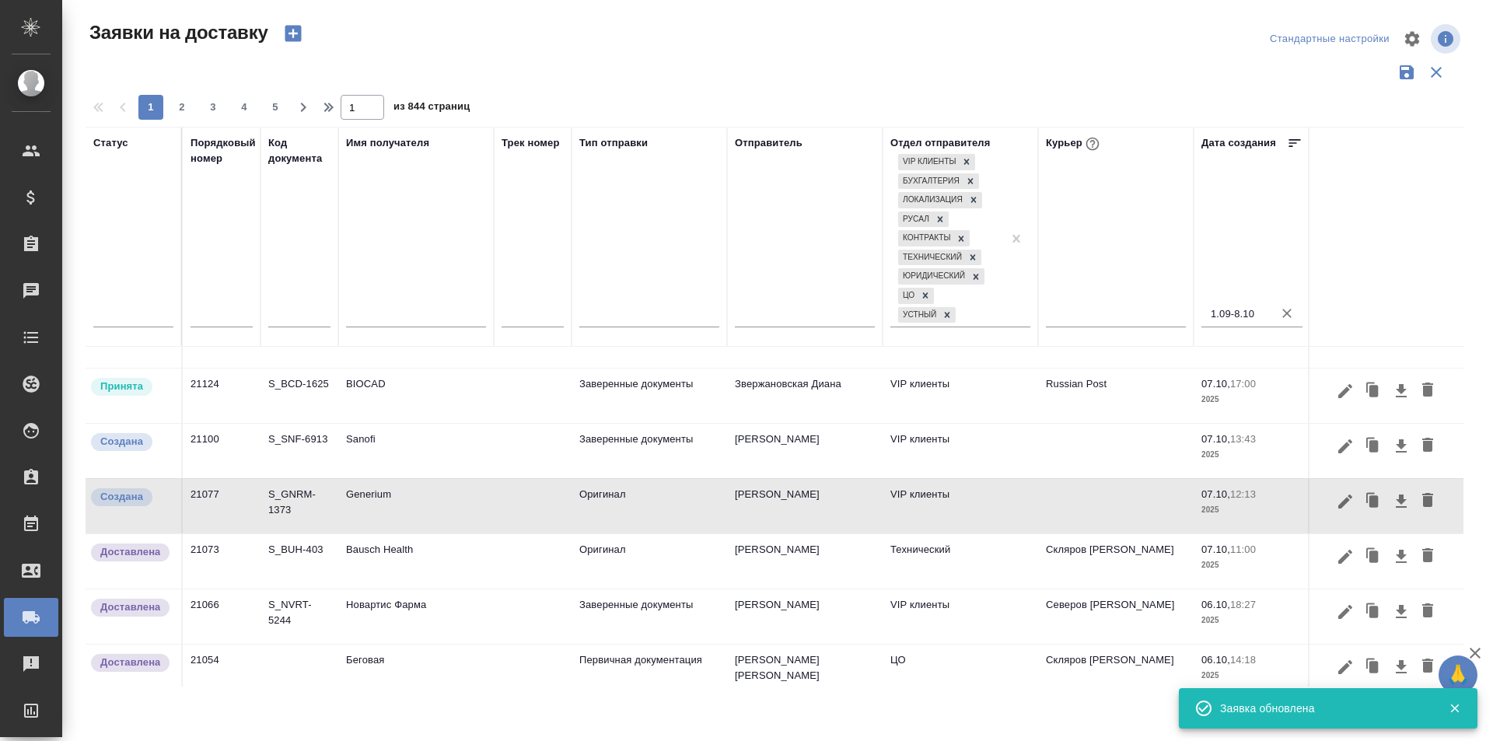
click at [1338, 505] on icon "button" at bounding box center [1345, 502] width 14 height 14
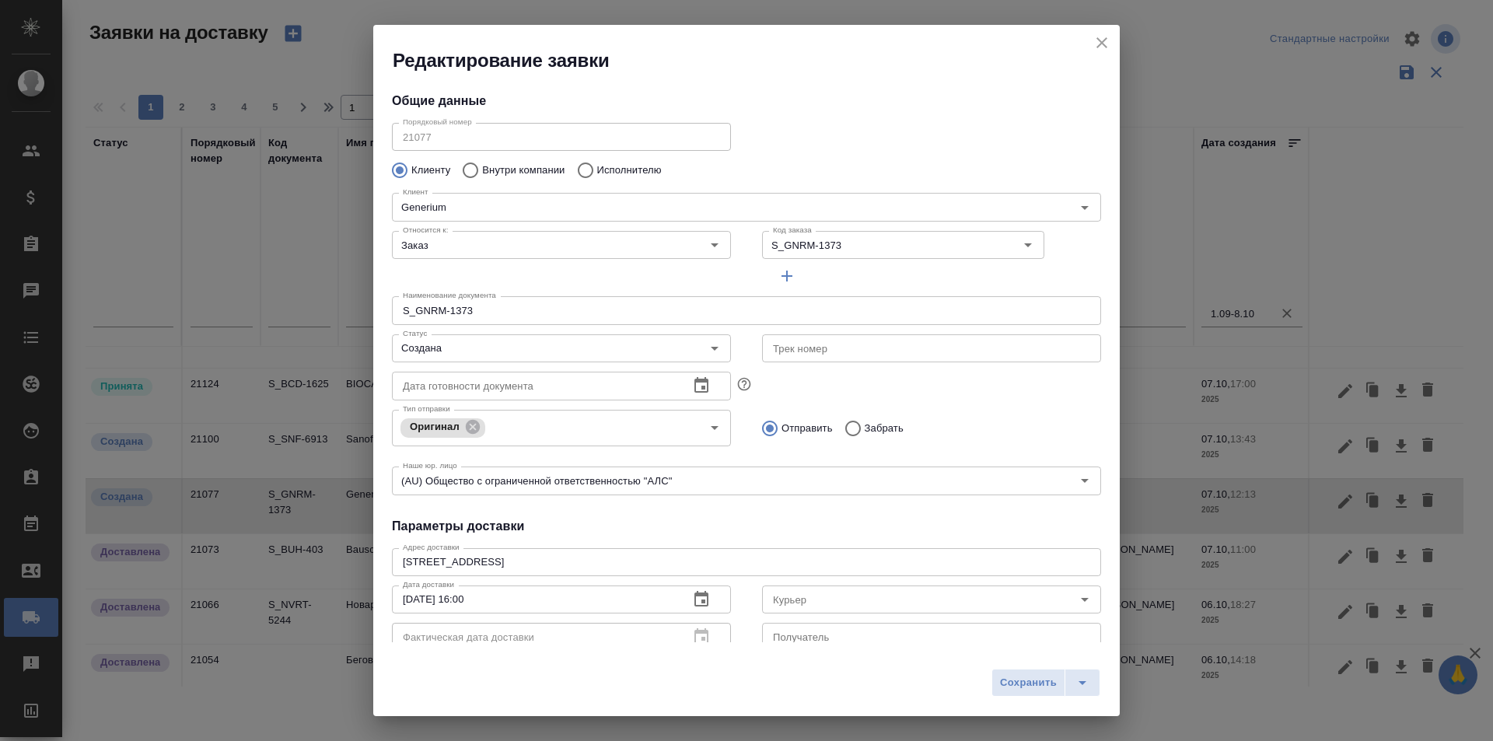
type input "[PERSON_NAME] [PERSON_NAME]"
type input "[PHONE_NUMBER]"
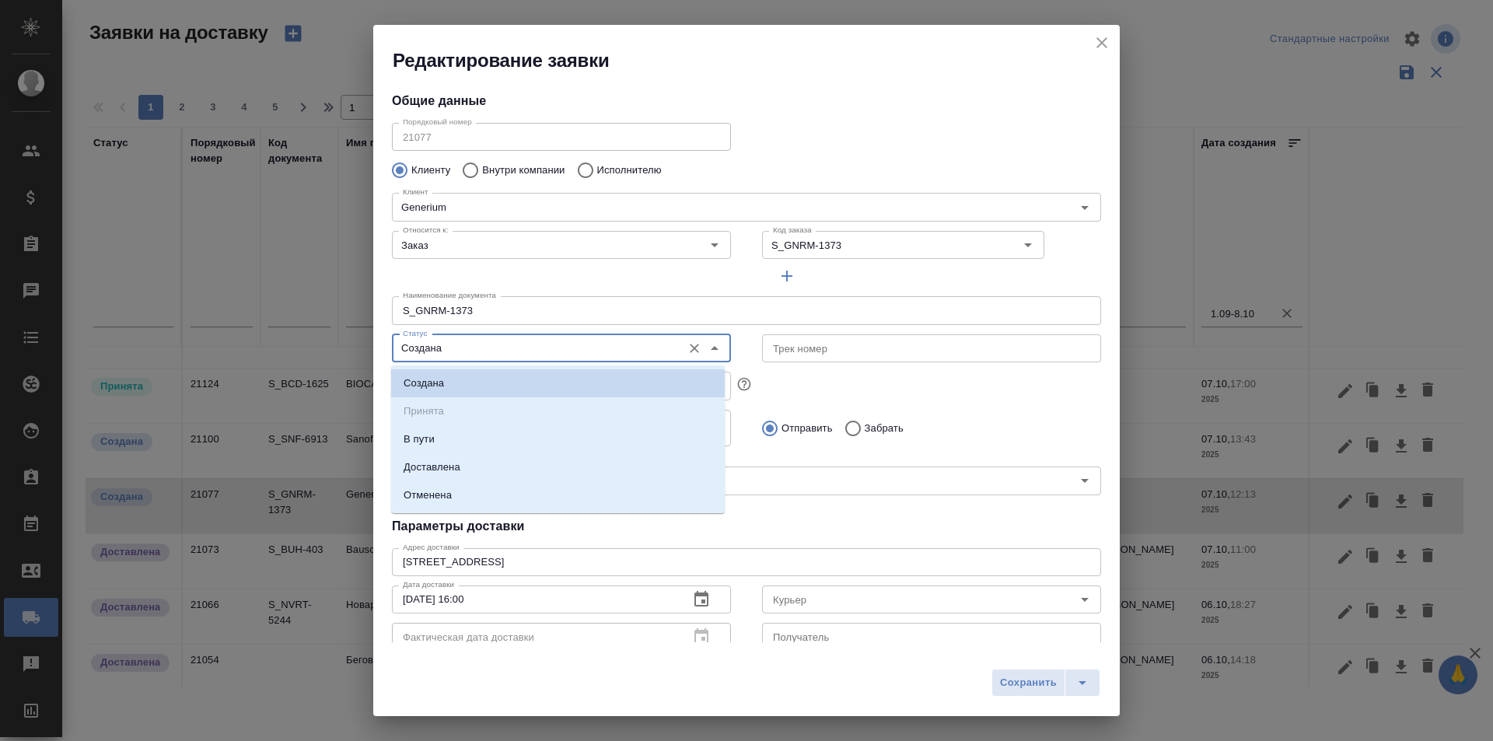
click at [527, 348] on input "Создана" at bounding box center [536, 348] width 278 height 19
click at [523, 455] on li "Доставлена" at bounding box center [558, 467] width 334 height 28
type input "Доставлена"
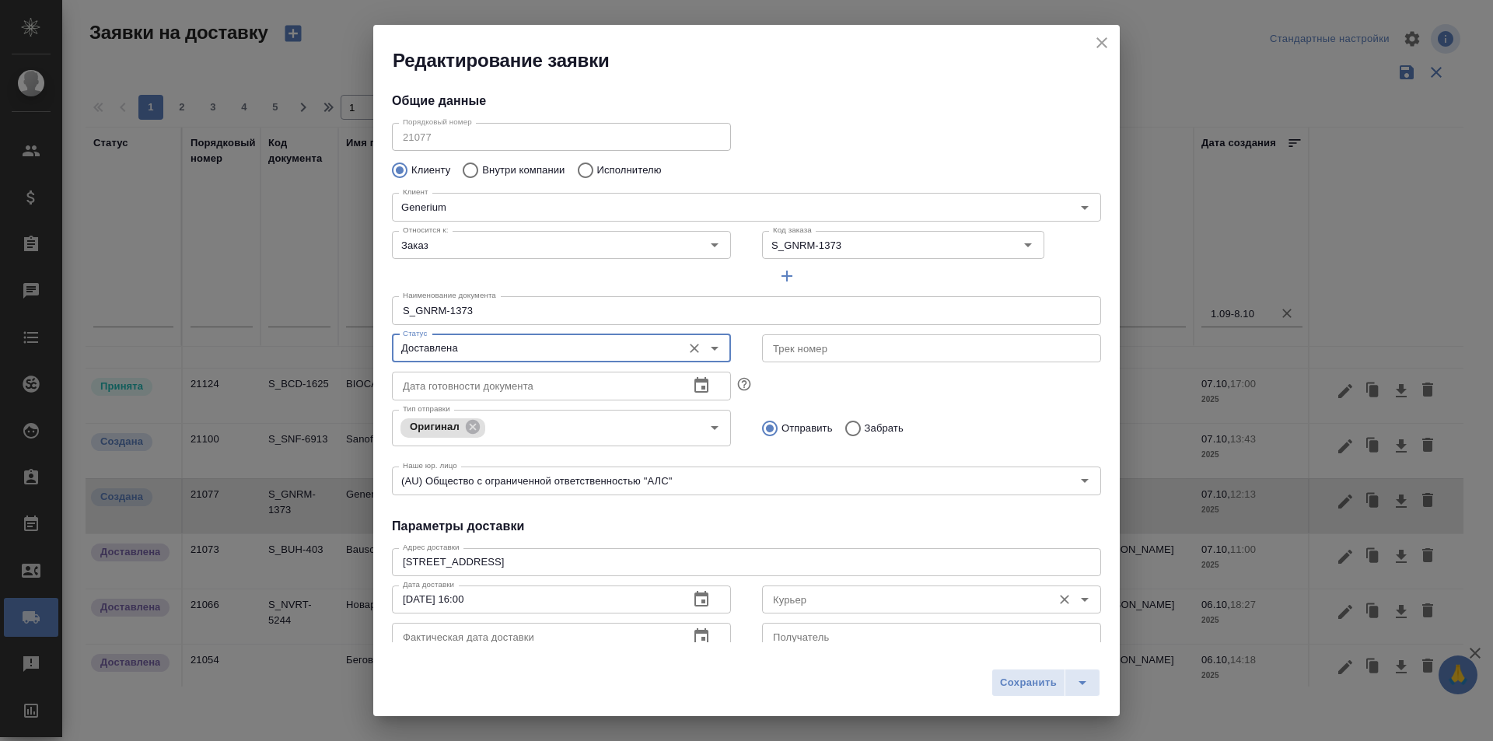
click at [798, 606] on input "Курьер" at bounding box center [906, 599] width 278 height 19
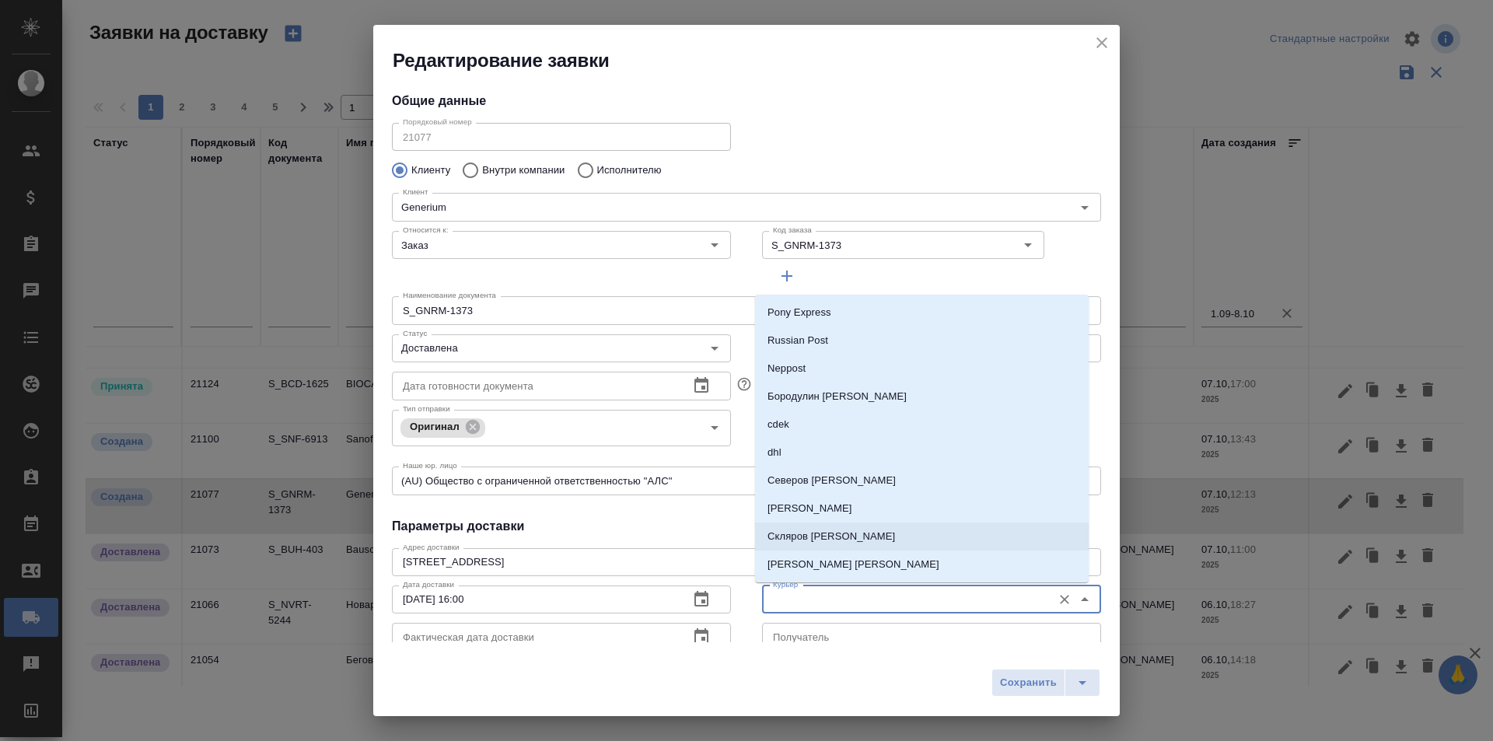
click at [837, 534] on p "Скляров [PERSON_NAME]" at bounding box center [832, 537] width 128 height 16
type input "Скляров [PERSON_NAME]"
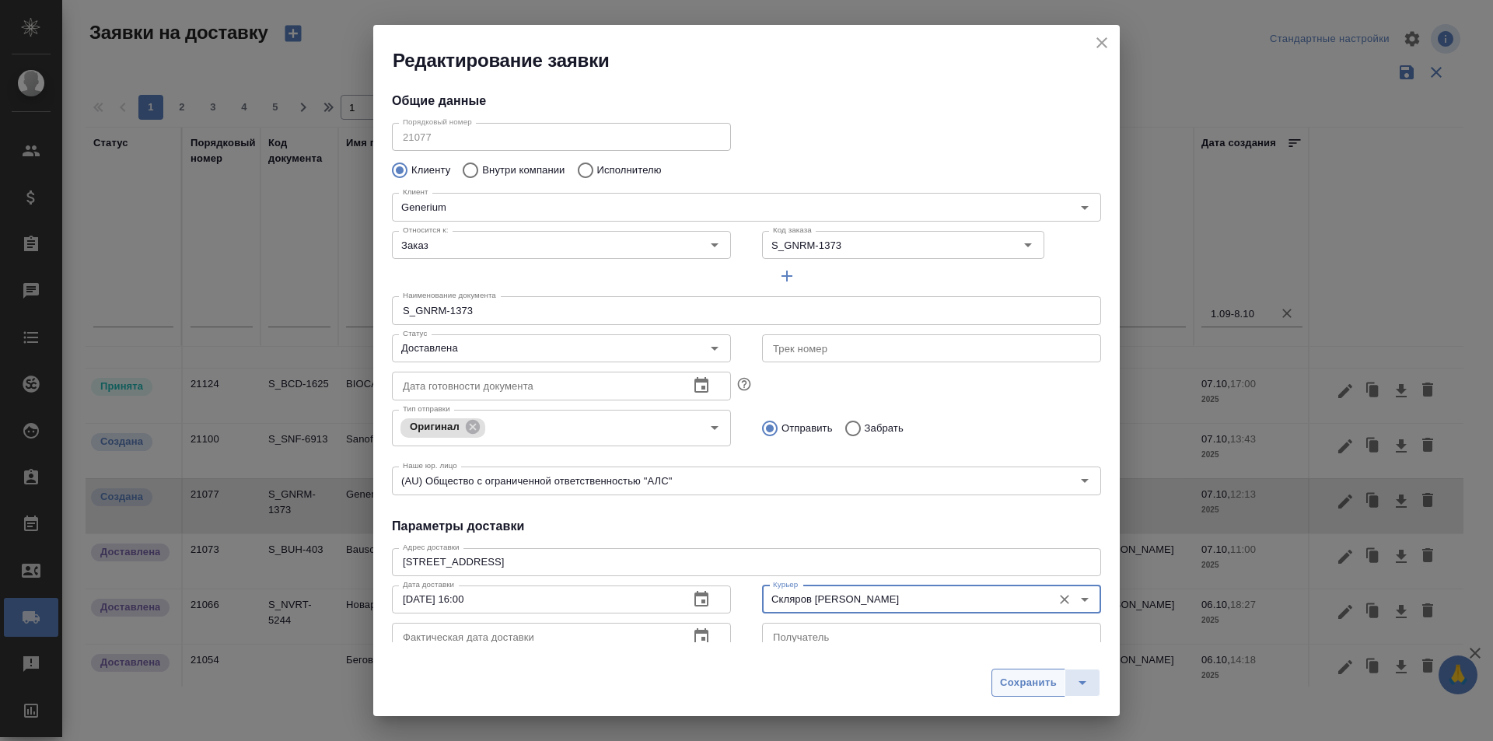
click at [1023, 672] on button "Сохранить" at bounding box center [1029, 683] width 74 height 28
type input "Создана"
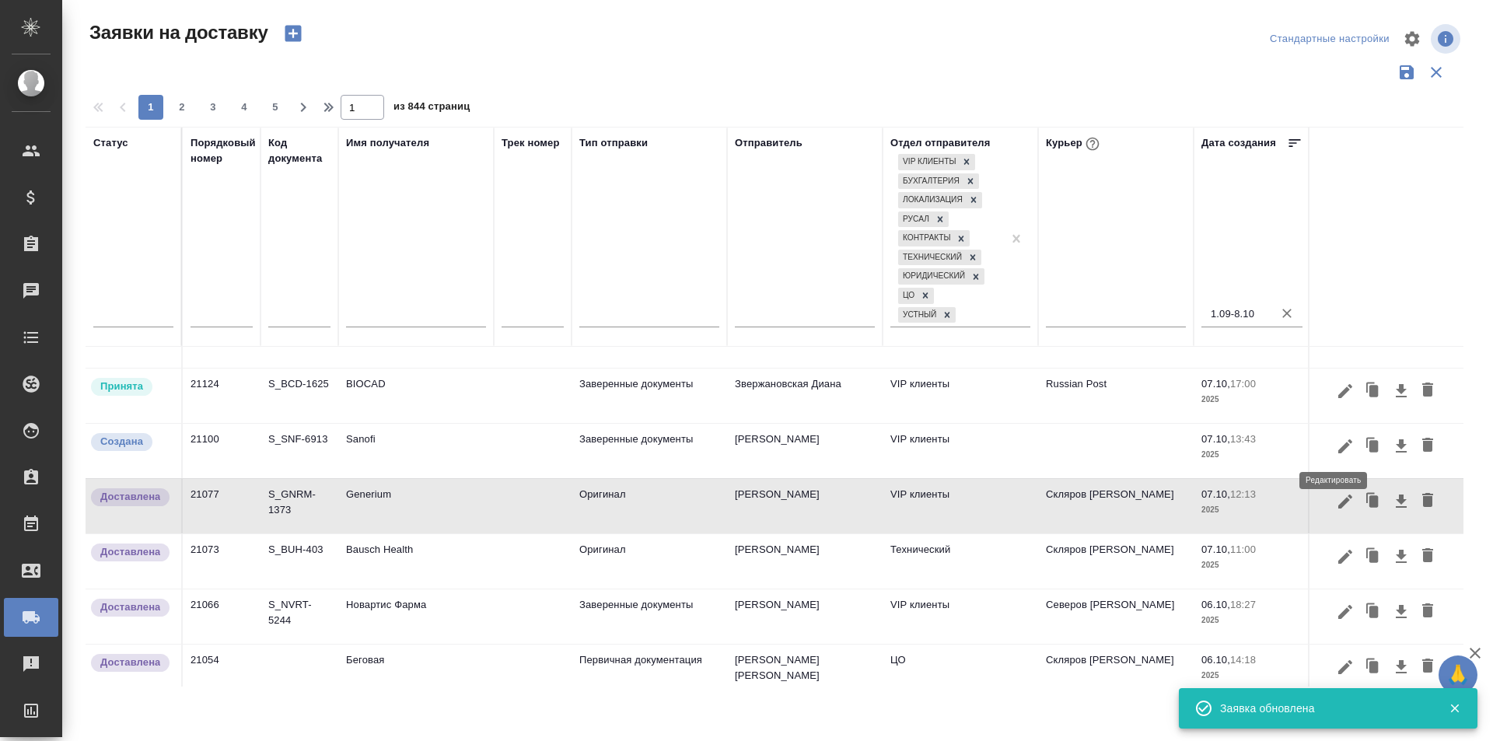
click at [1336, 452] on icon "button" at bounding box center [1345, 446] width 19 height 19
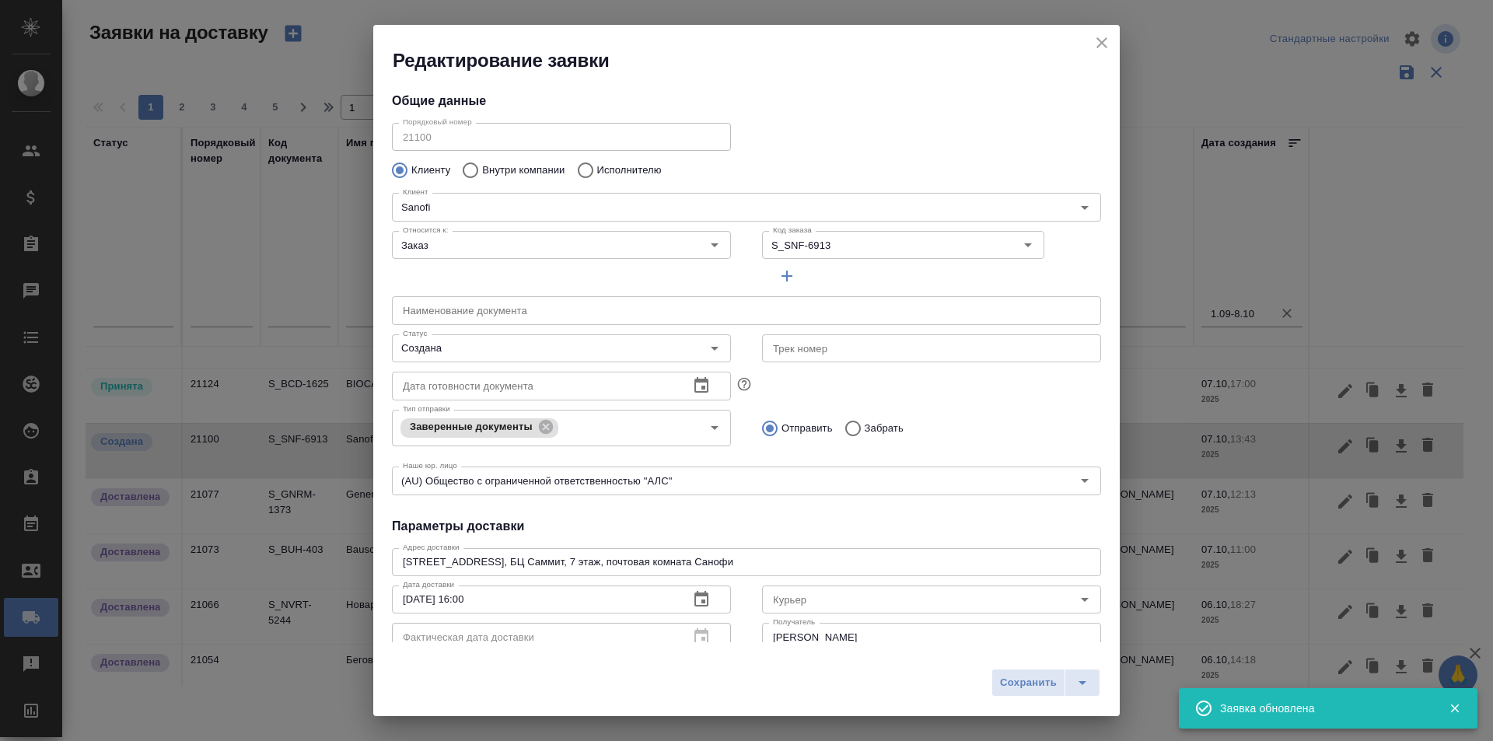
type input "KOLOKOLOVA [PERSON_NAME]"
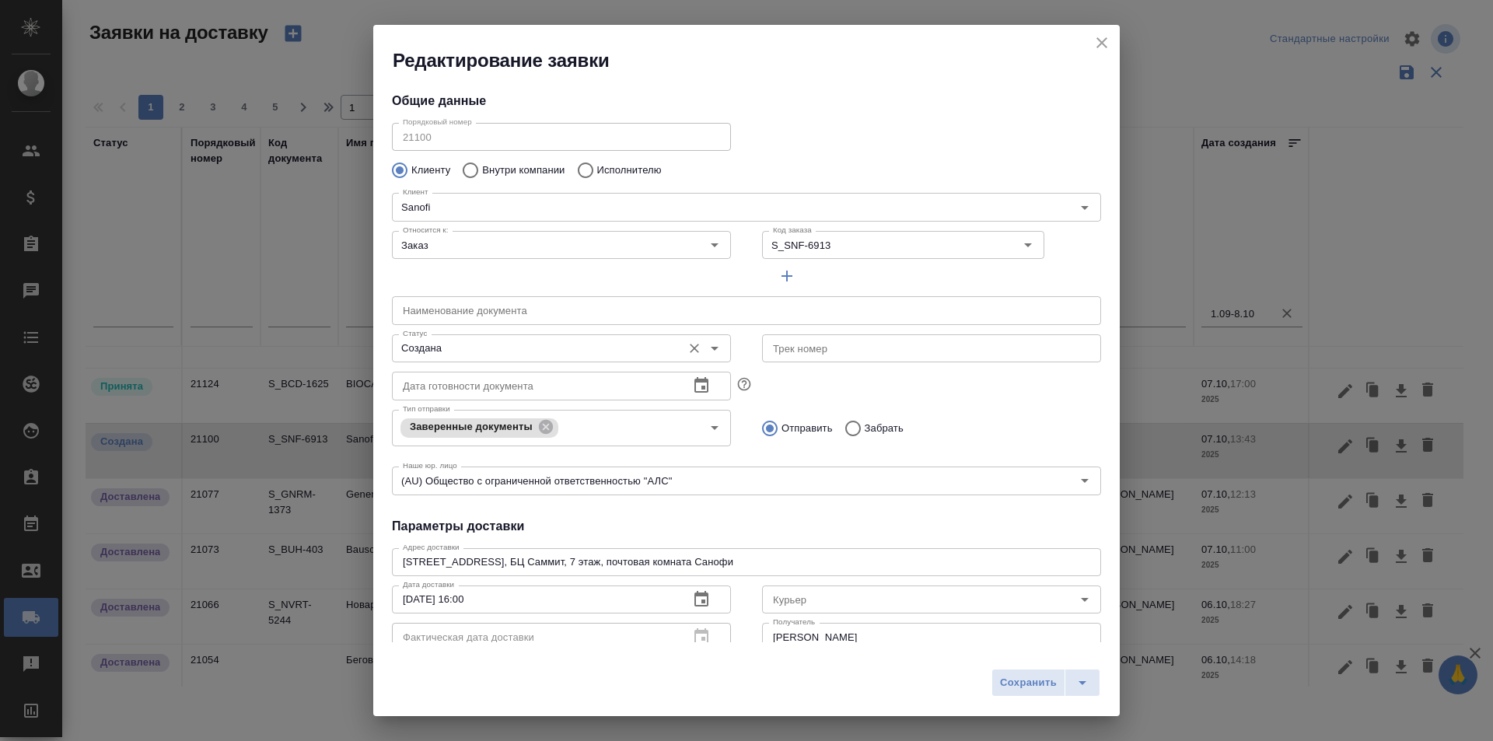
click at [541, 334] on div "Создана Статус" at bounding box center [561, 348] width 339 height 28
click at [505, 345] on input "Создана" at bounding box center [536, 348] width 278 height 19
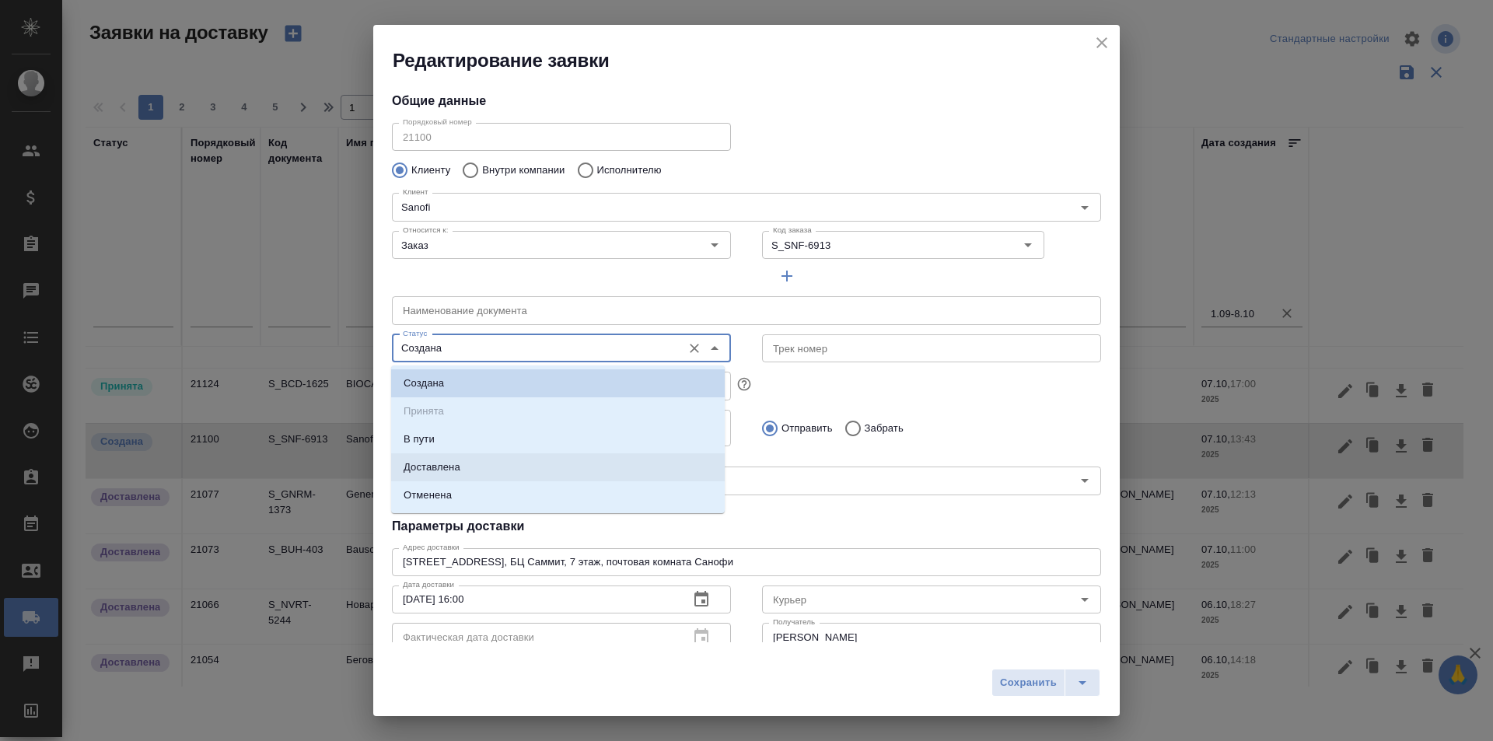
click at [481, 464] on li "Доставлена" at bounding box center [558, 467] width 334 height 28
type input "Доставлена"
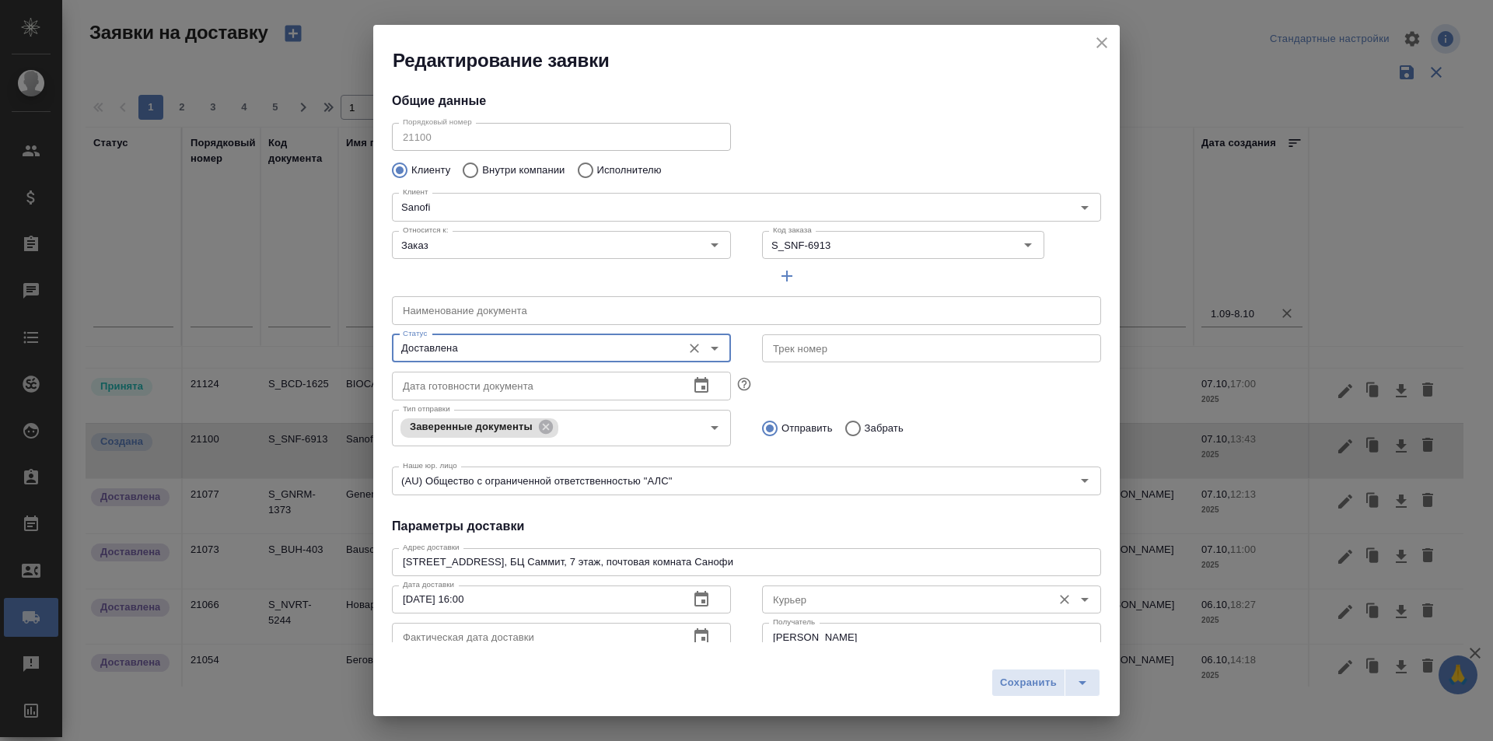
click at [900, 605] on input "Курьер" at bounding box center [906, 599] width 278 height 19
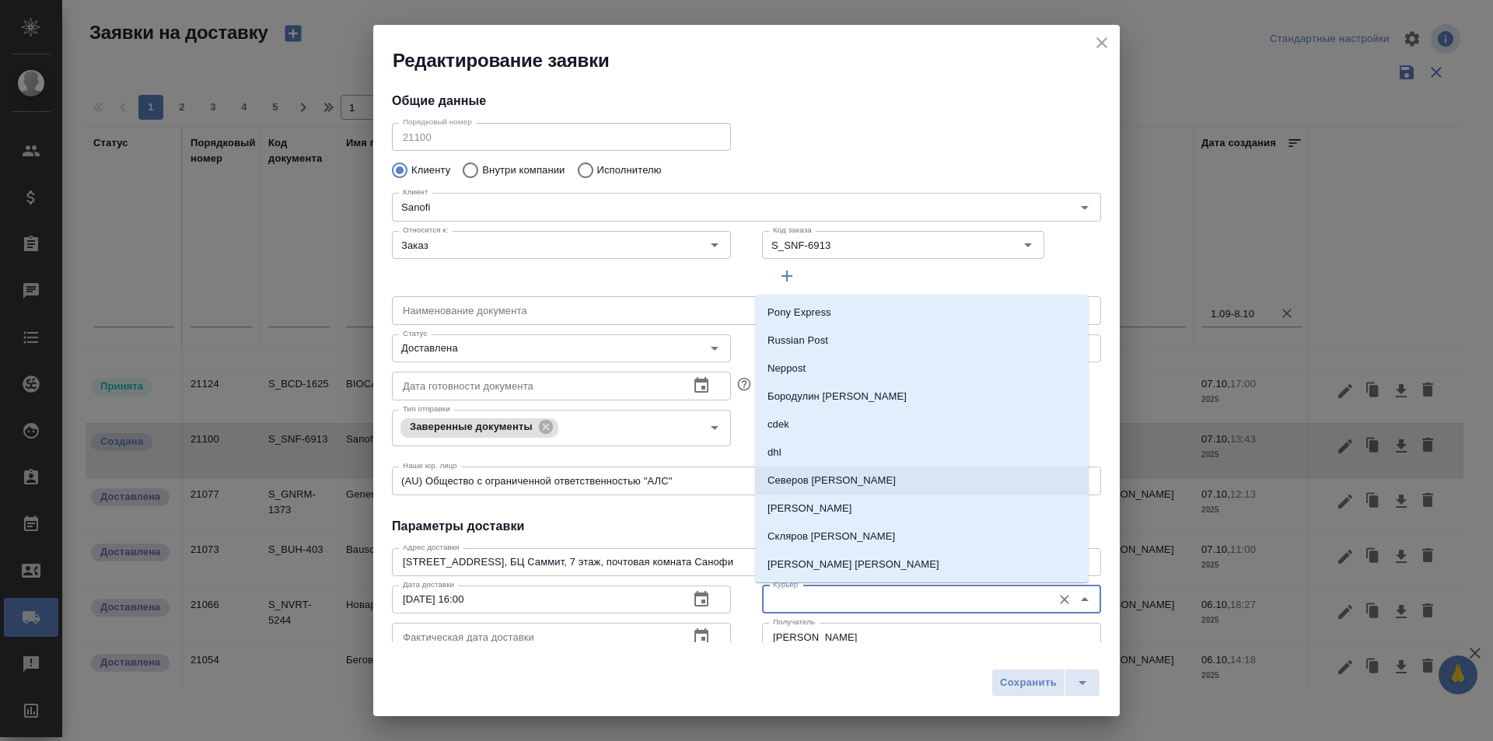
click at [850, 482] on li "Северов [PERSON_NAME]" at bounding box center [922, 481] width 334 height 28
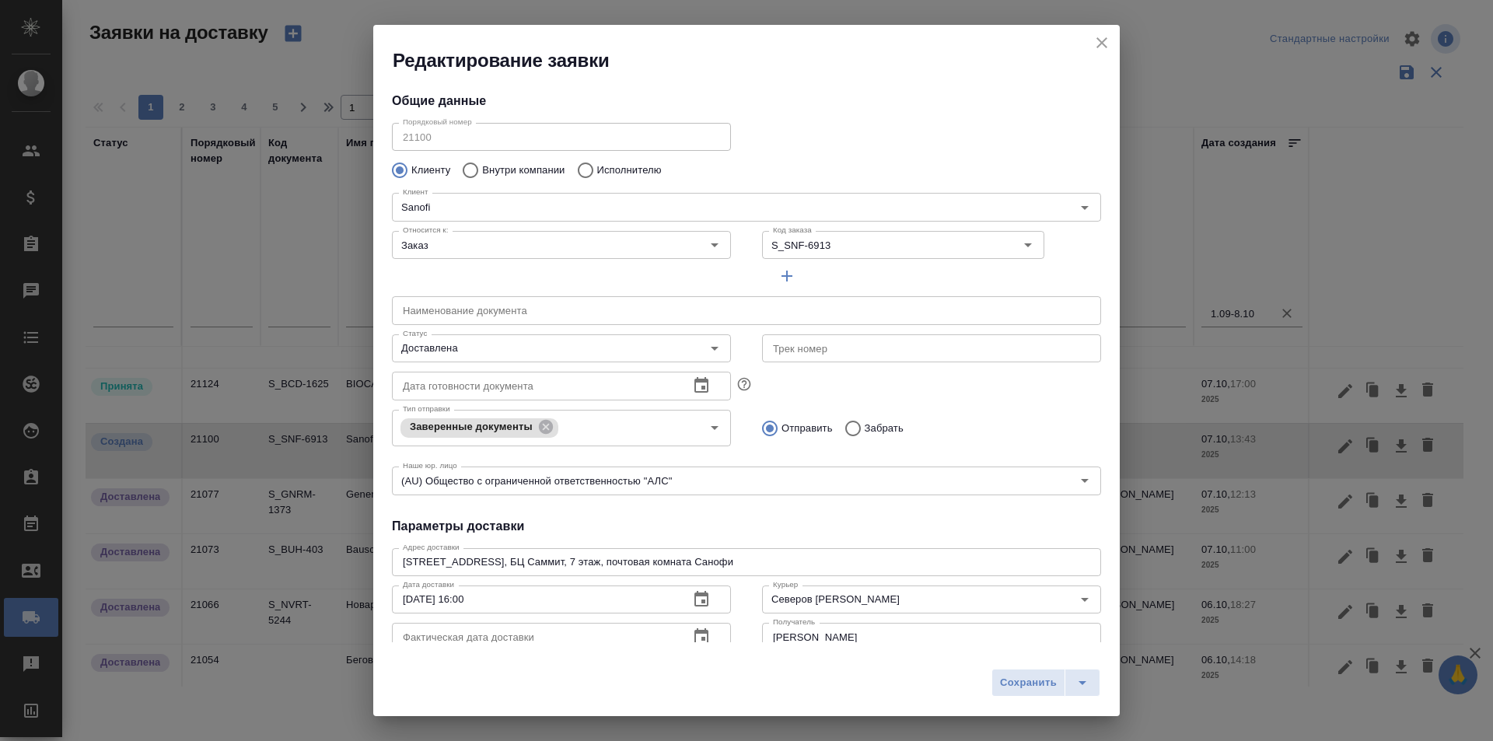
click at [1063, 149] on div "Порядковый номер 21100 Порядковый номер" at bounding box center [746, 135] width 740 height 68
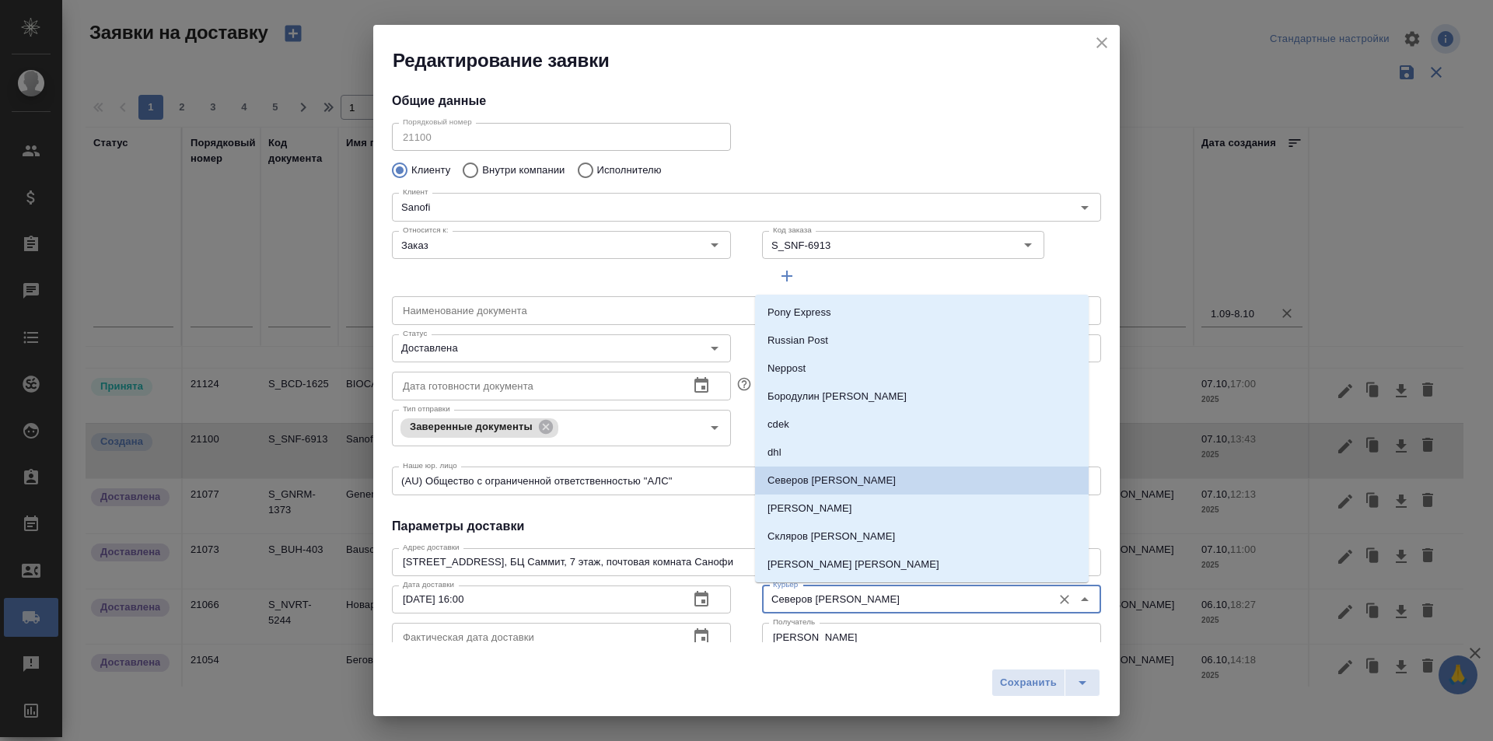
click at [839, 593] on input "Северов [PERSON_NAME]" at bounding box center [906, 599] width 278 height 19
click at [842, 541] on p "Скляров [PERSON_NAME]" at bounding box center [832, 537] width 128 height 16
type input "Скляров [PERSON_NAME]"
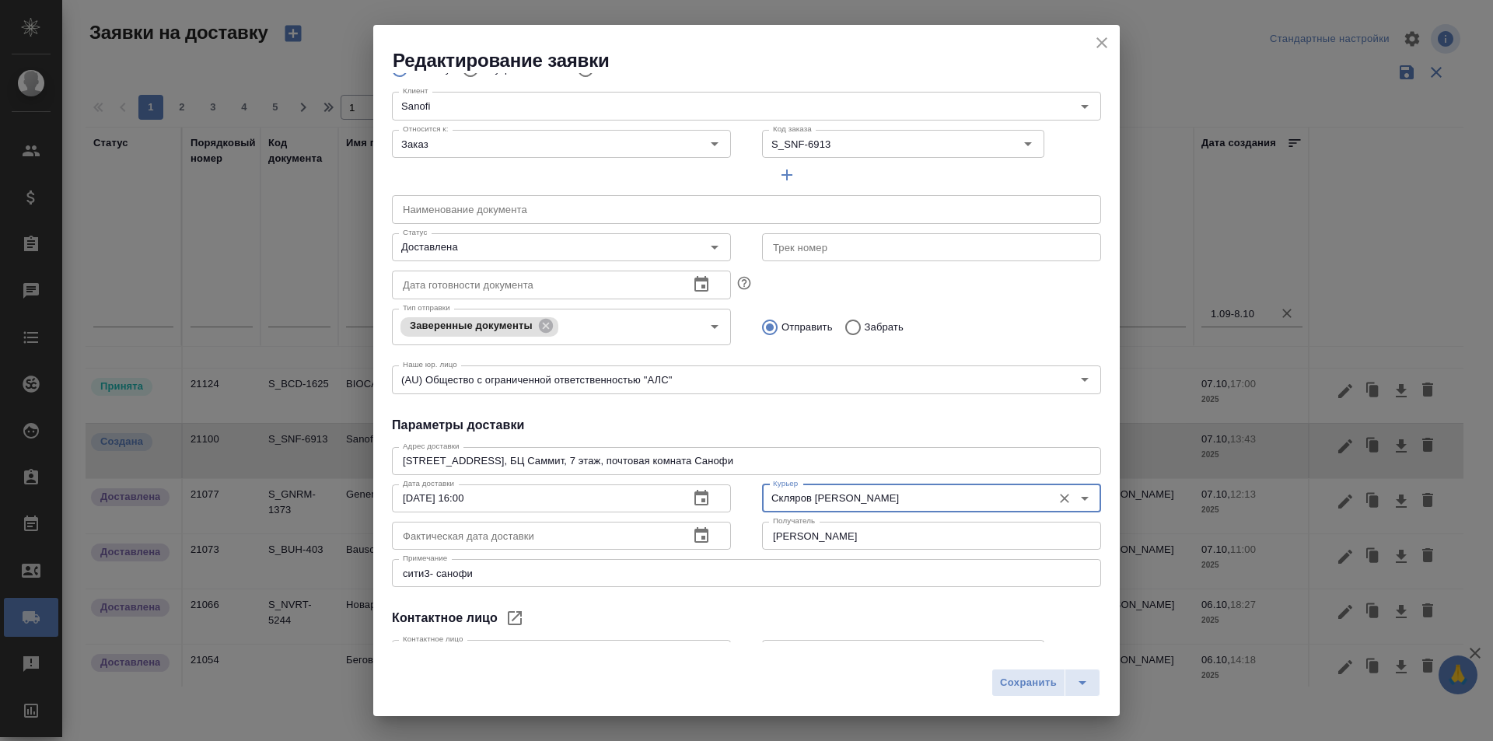
scroll to position [78, 0]
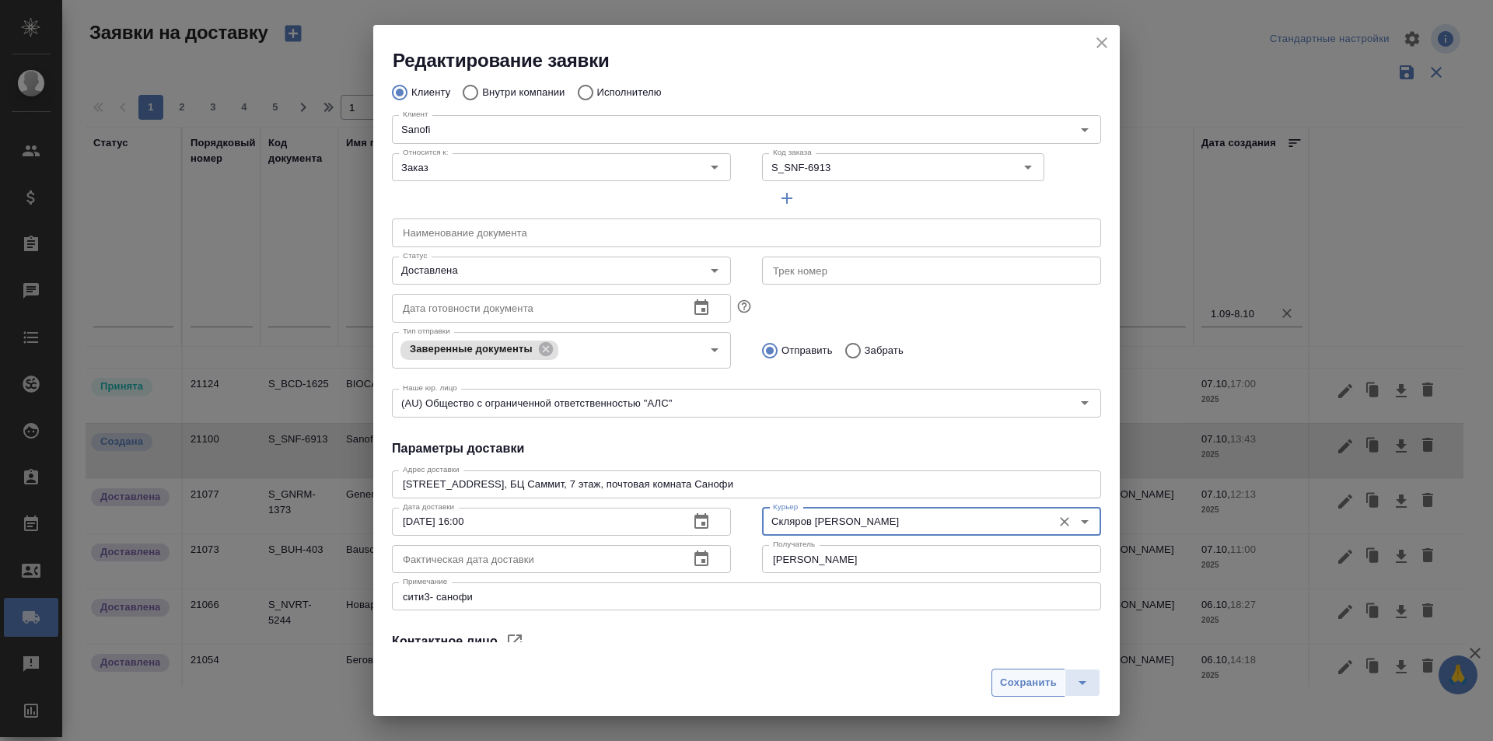
click at [996, 683] on button "Сохранить" at bounding box center [1029, 683] width 74 height 28
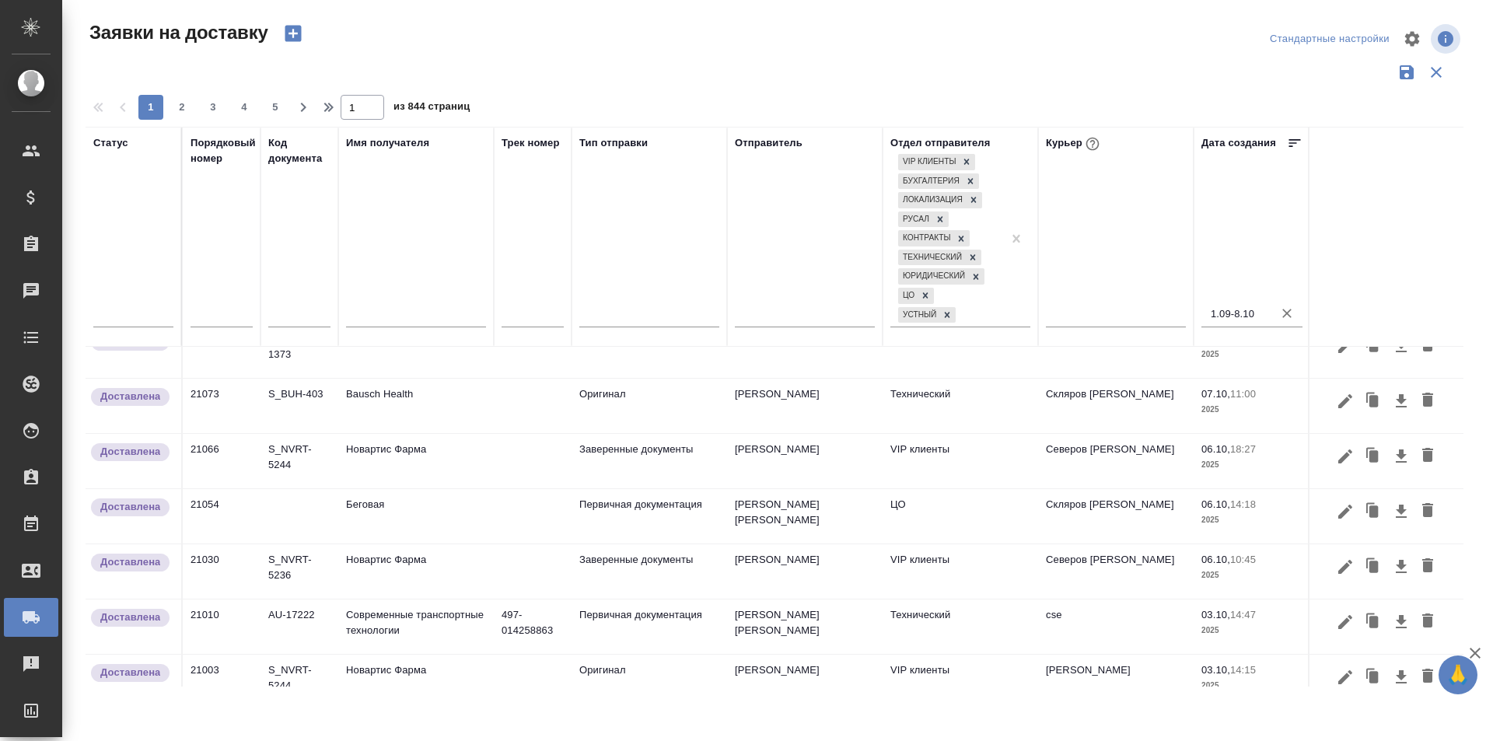
scroll to position [0, 0]
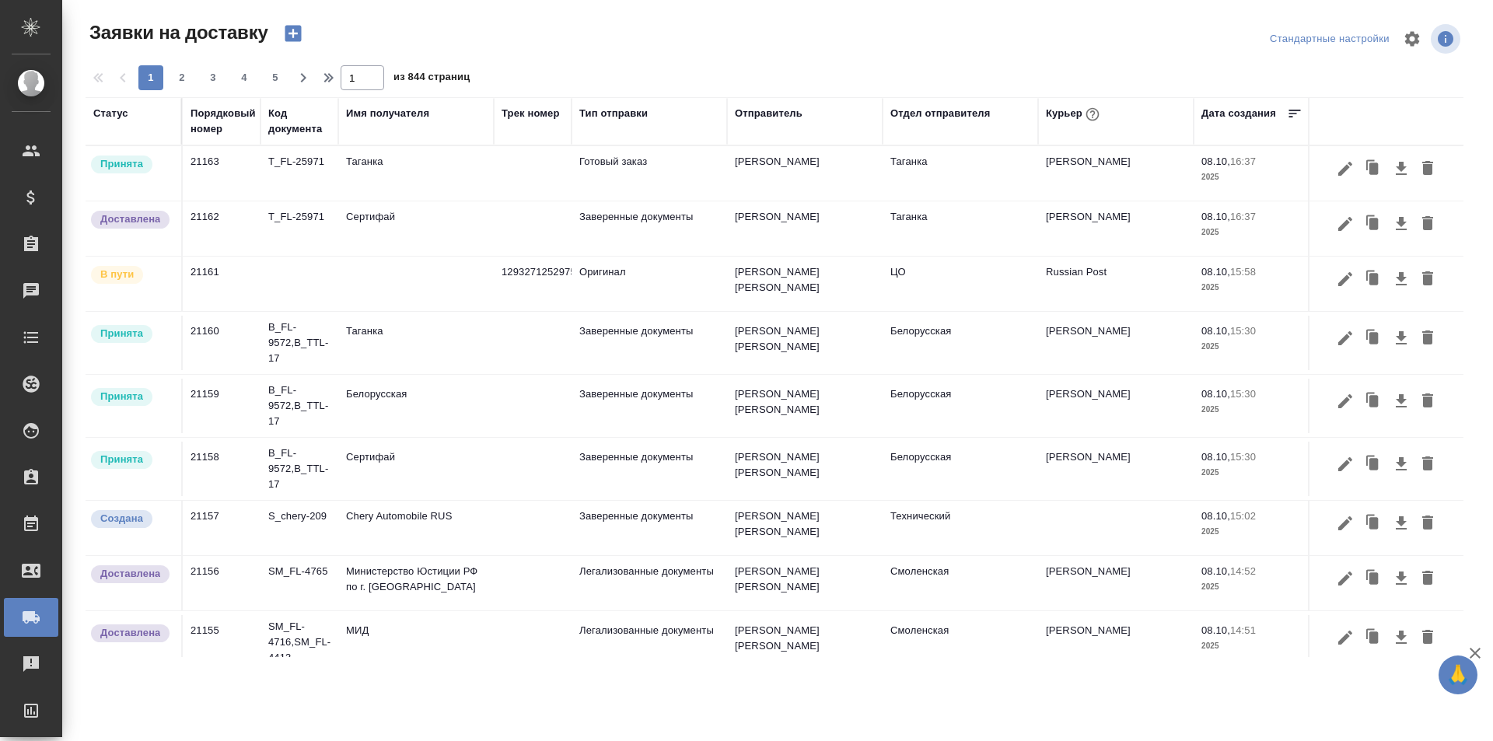
click at [219, 125] on div "Порядковый номер" at bounding box center [223, 121] width 65 height 31
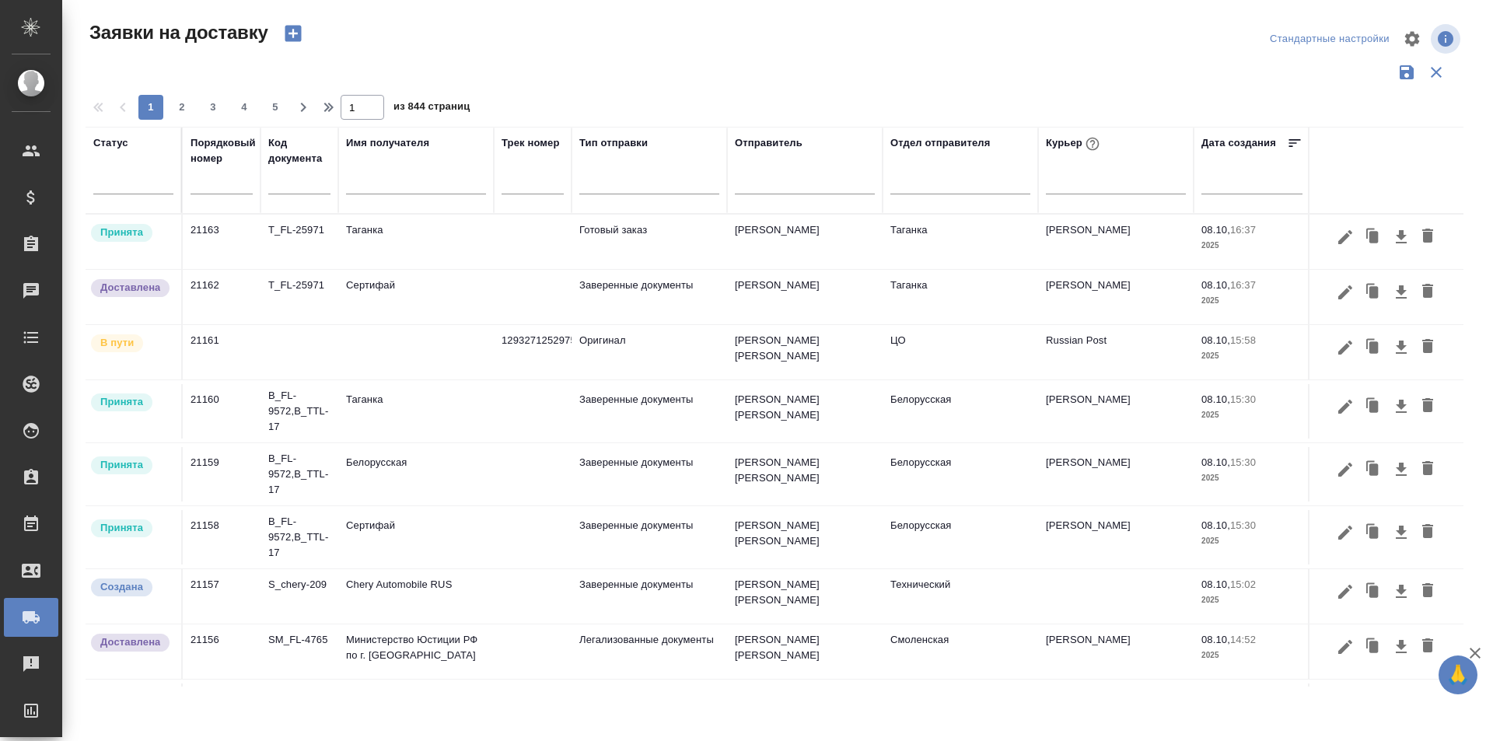
click at [257, 190] on th "Порядковый номер" at bounding box center [222, 170] width 78 height 87
click at [230, 188] on input "text" at bounding box center [222, 183] width 62 height 22
paste input "21127"
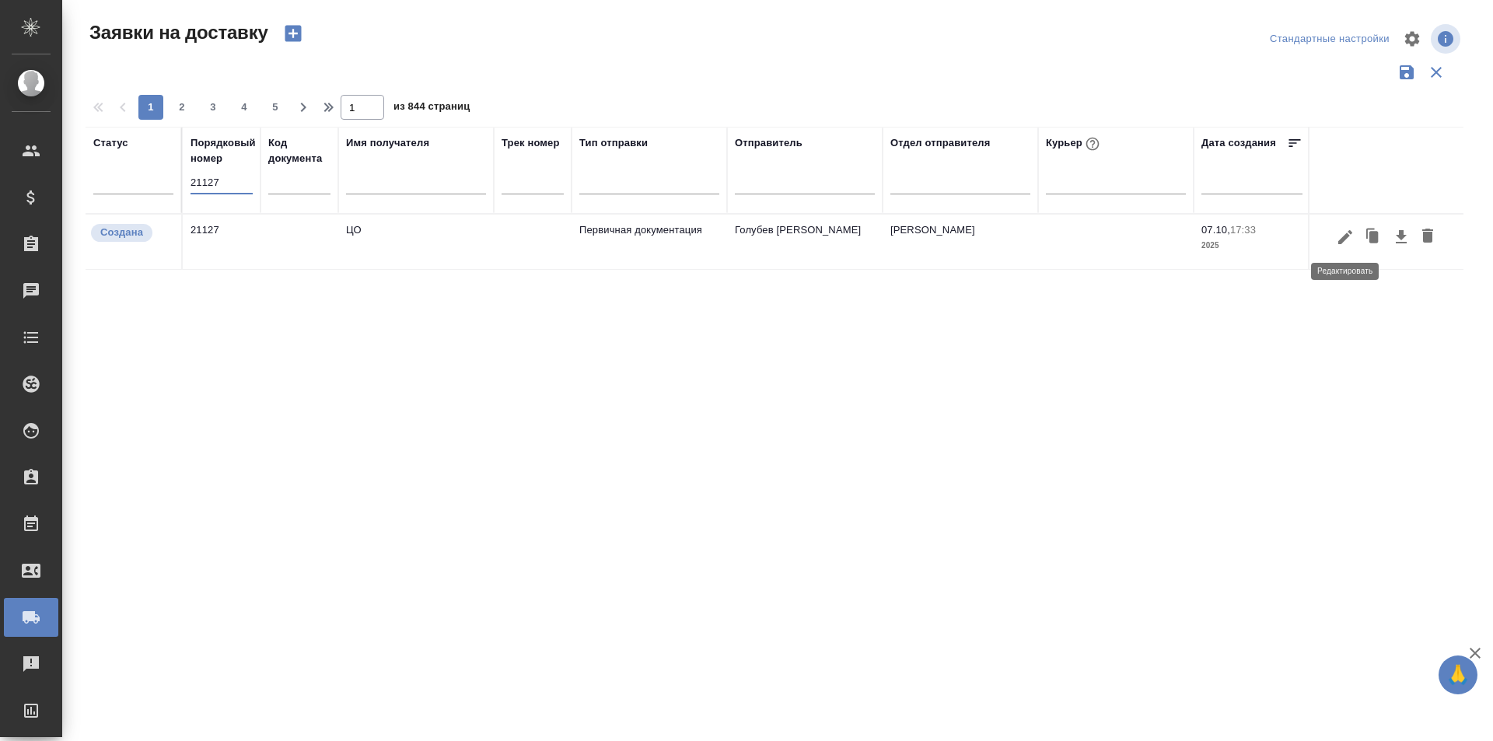
type input "21127"
click at [1338, 241] on icon "button" at bounding box center [1345, 236] width 14 height 14
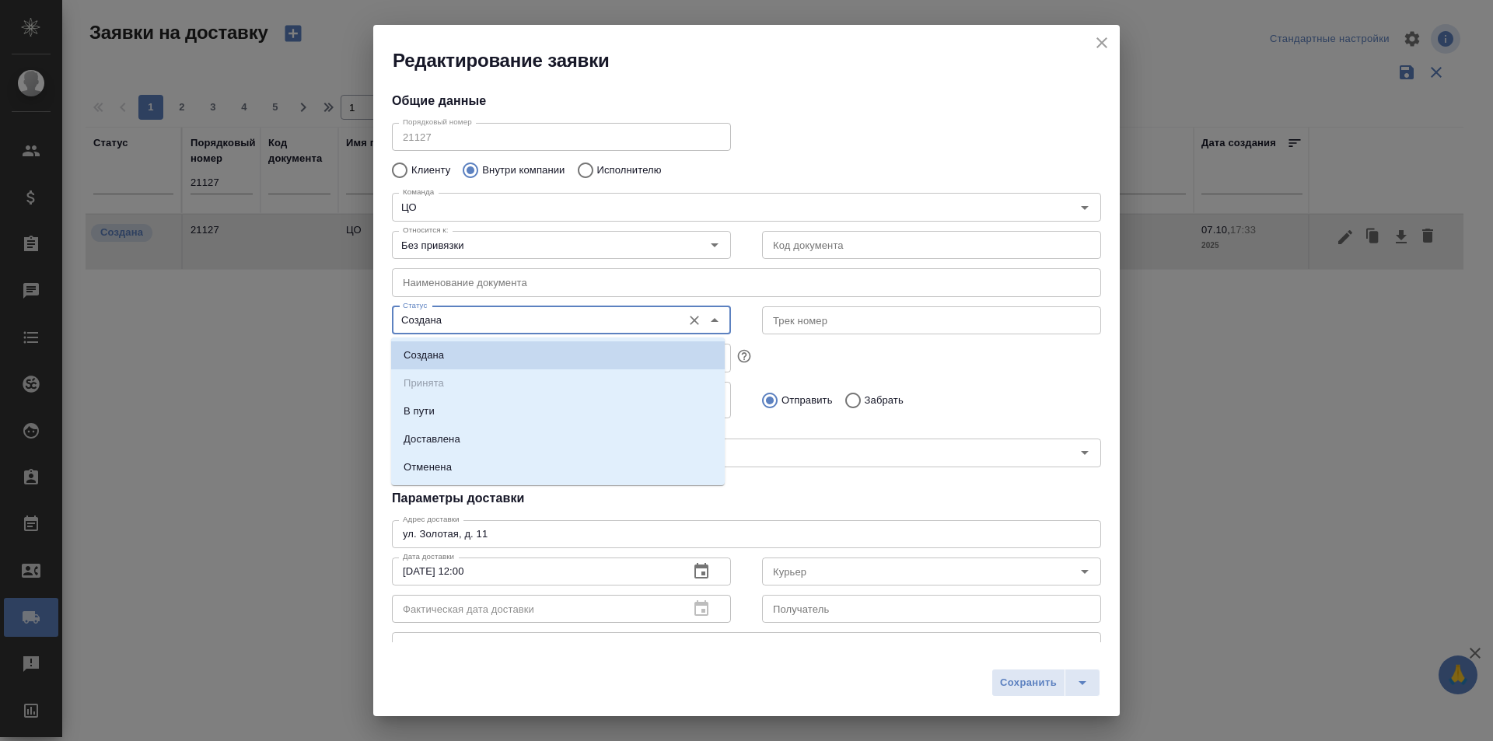
click at [502, 319] on input "Создана" at bounding box center [536, 320] width 278 height 19
click at [488, 437] on li "Доставлена" at bounding box center [558, 439] width 334 height 28
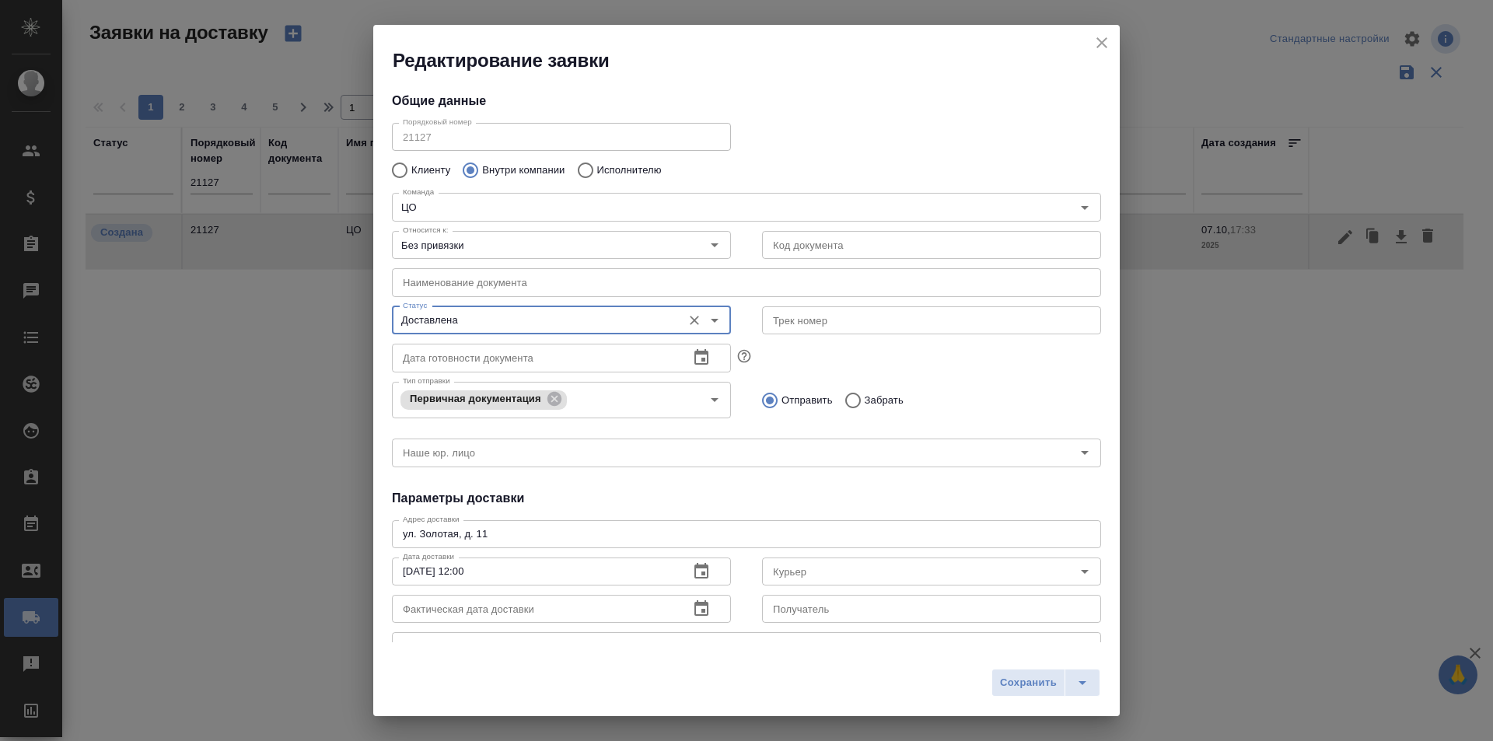
type input "Доставлена"
click at [786, 572] on input "Курьер" at bounding box center [906, 571] width 278 height 19
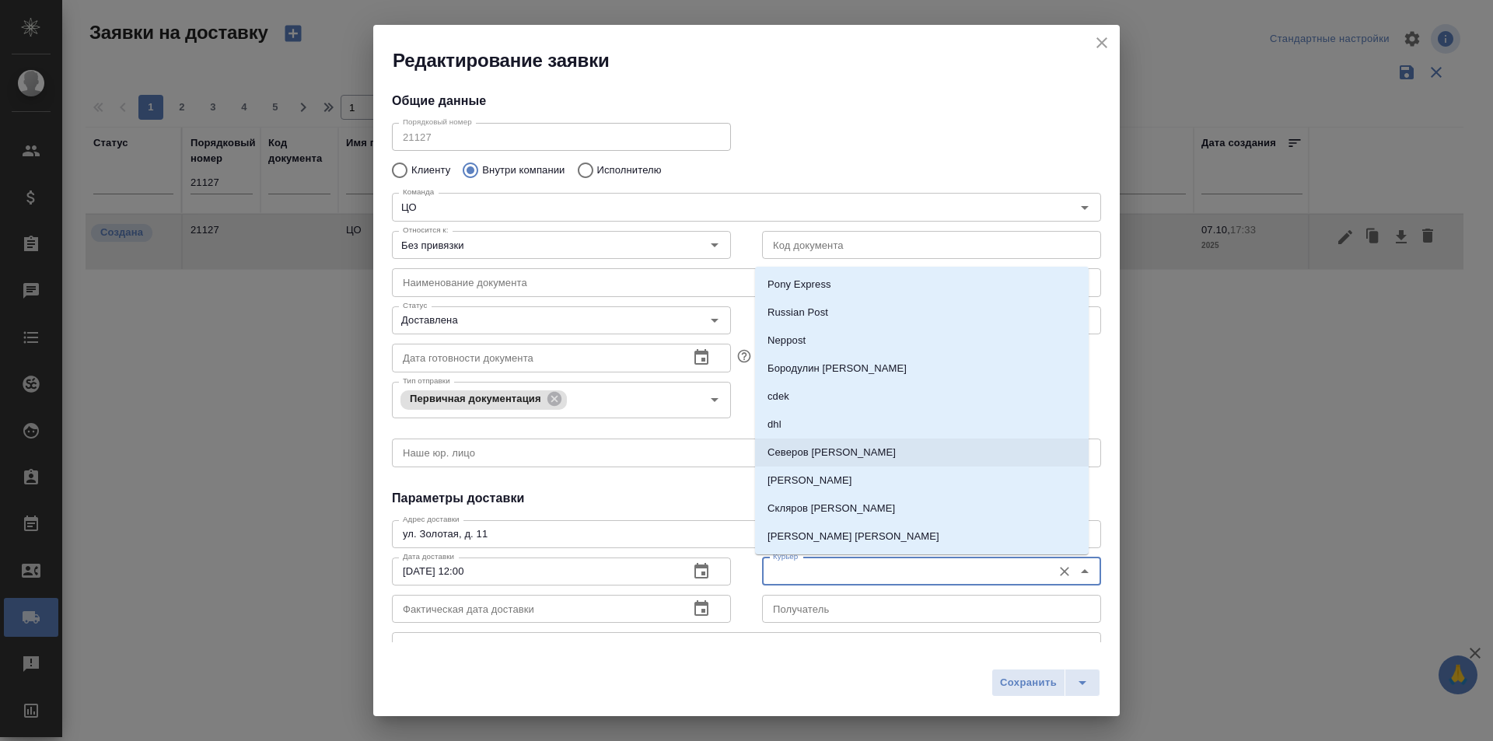
click at [832, 462] on li "Северов [PERSON_NAME]" at bounding box center [922, 453] width 334 height 28
type input "Северов [PERSON_NAME]"
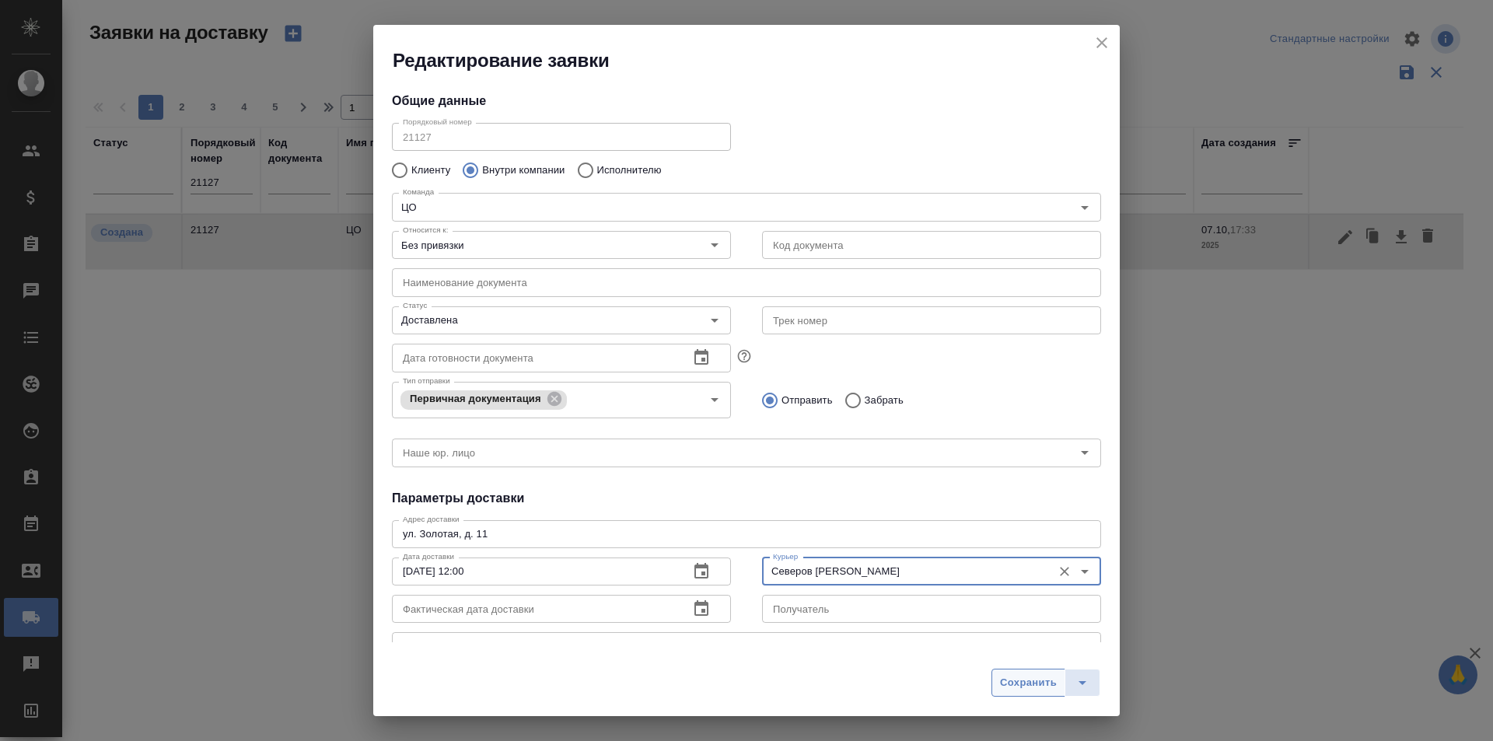
click at [992, 680] on button "Сохранить" at bounding box center [1029, 683] width 74 height 28
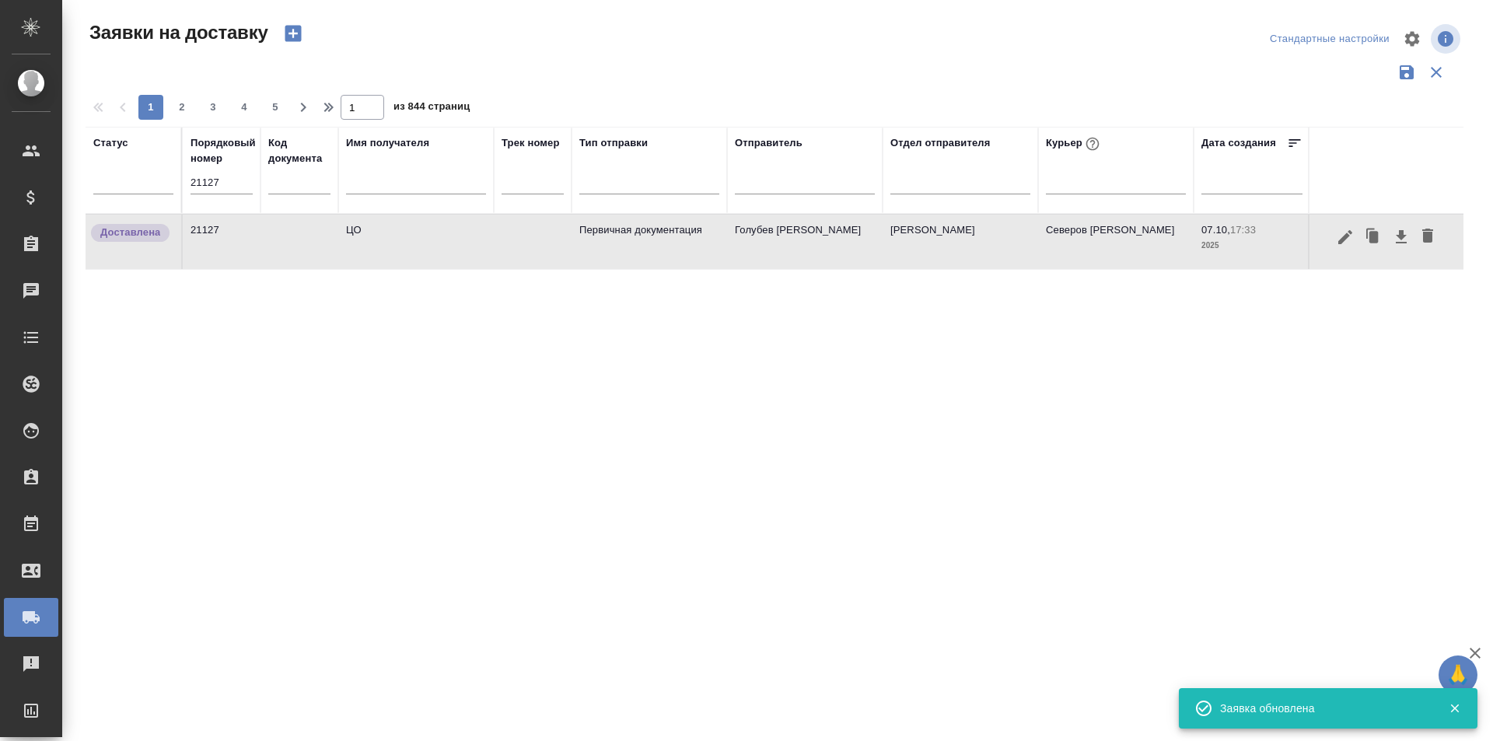
click at [234, 193] on input "21127" at bounding box center [222, 183] width 62 height 22
paste input "8"
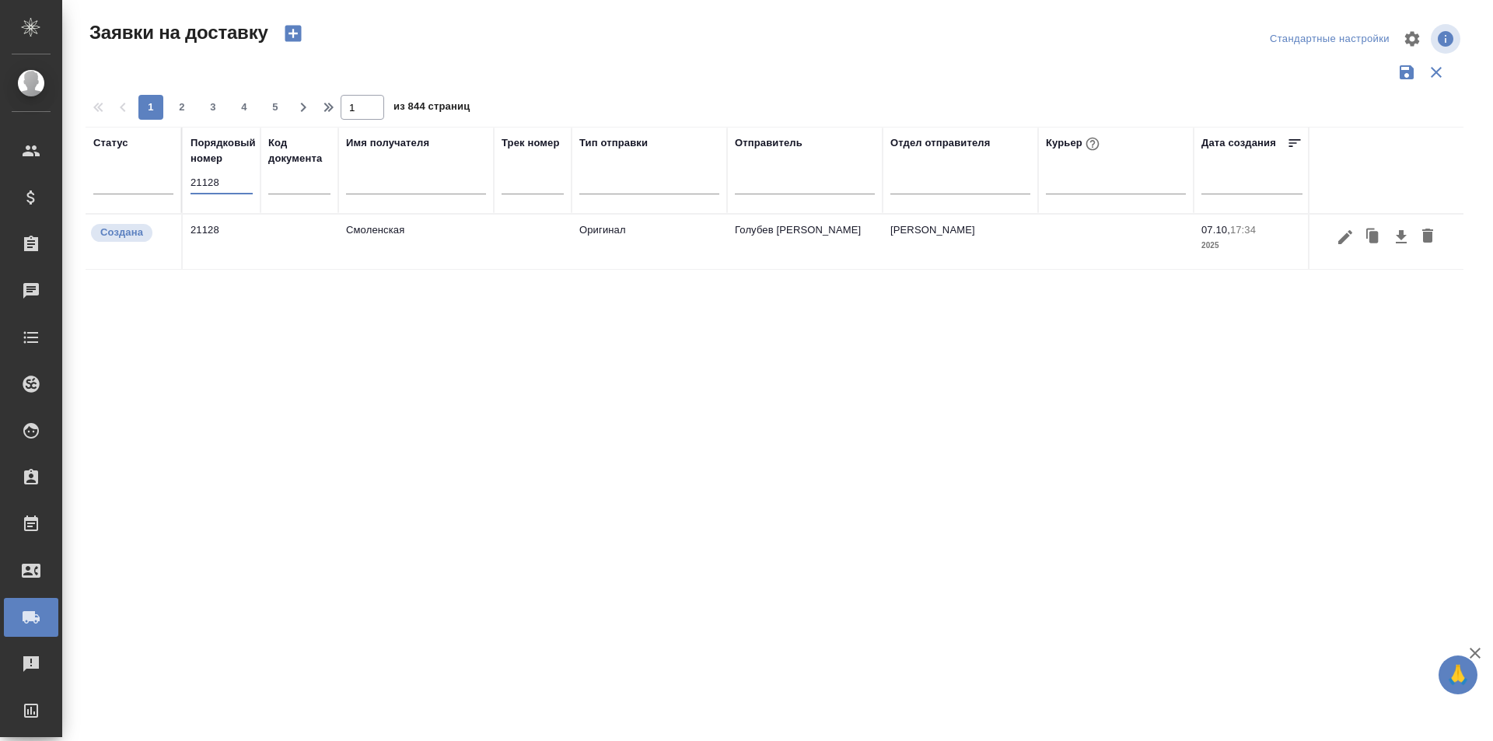
type input "21128"
click at [1341, 241] on icon "button" at bounding box center [1345, 236] width 14 height 14
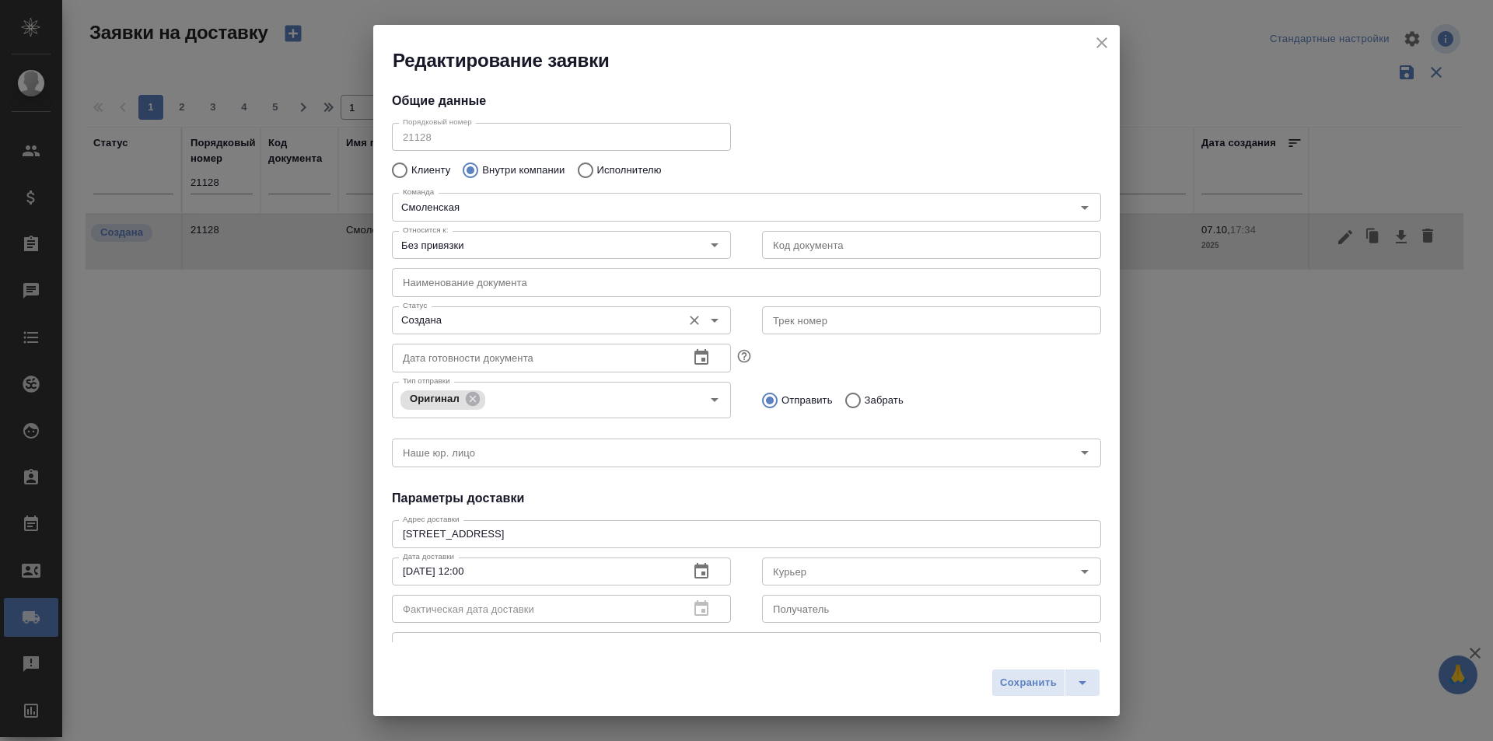
click at [531, 315] on input "Создана" at bounding box center [536, 320] width 278 height 19
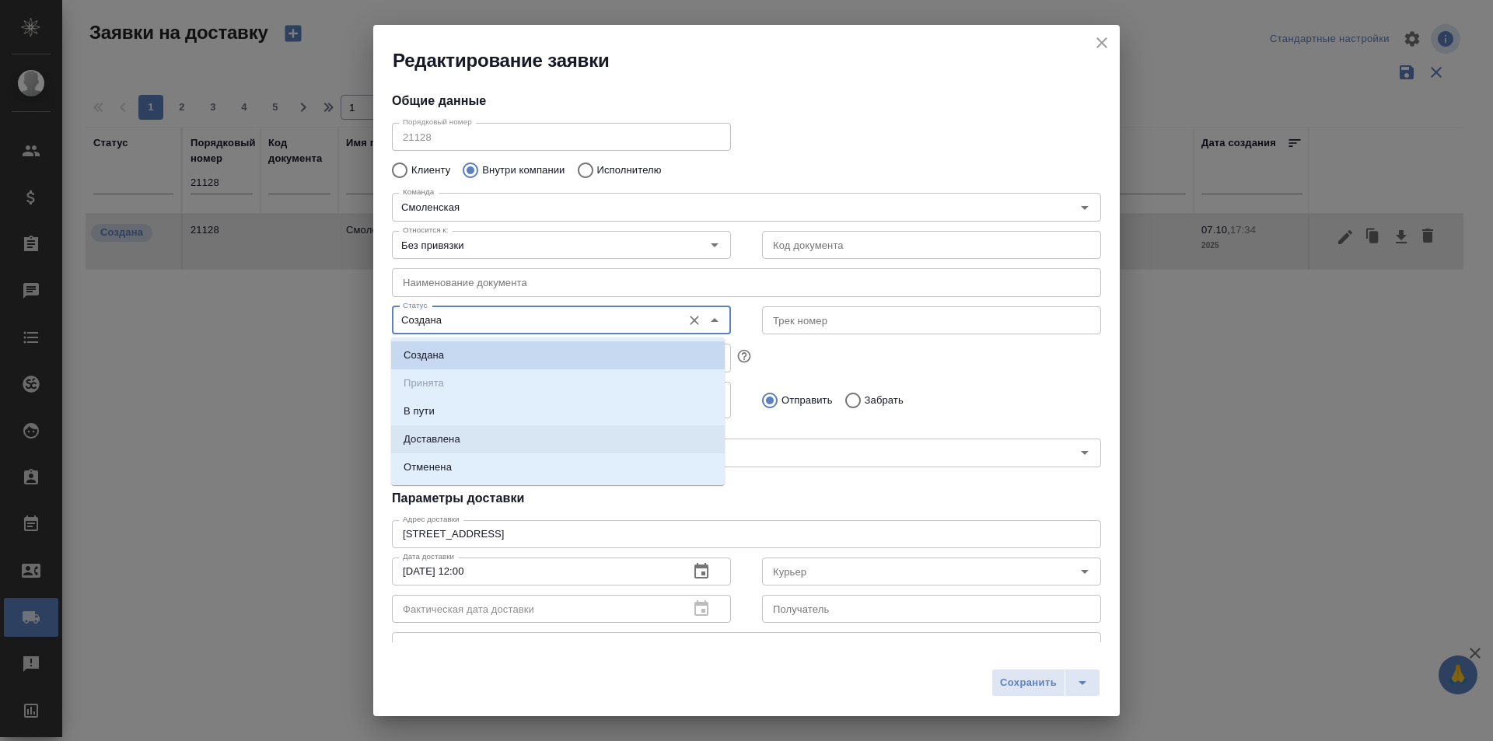
click at [488, 435] on li "Доставлена" at bounding box center [558, 439] width 334 height 28
type input "Доставлена"
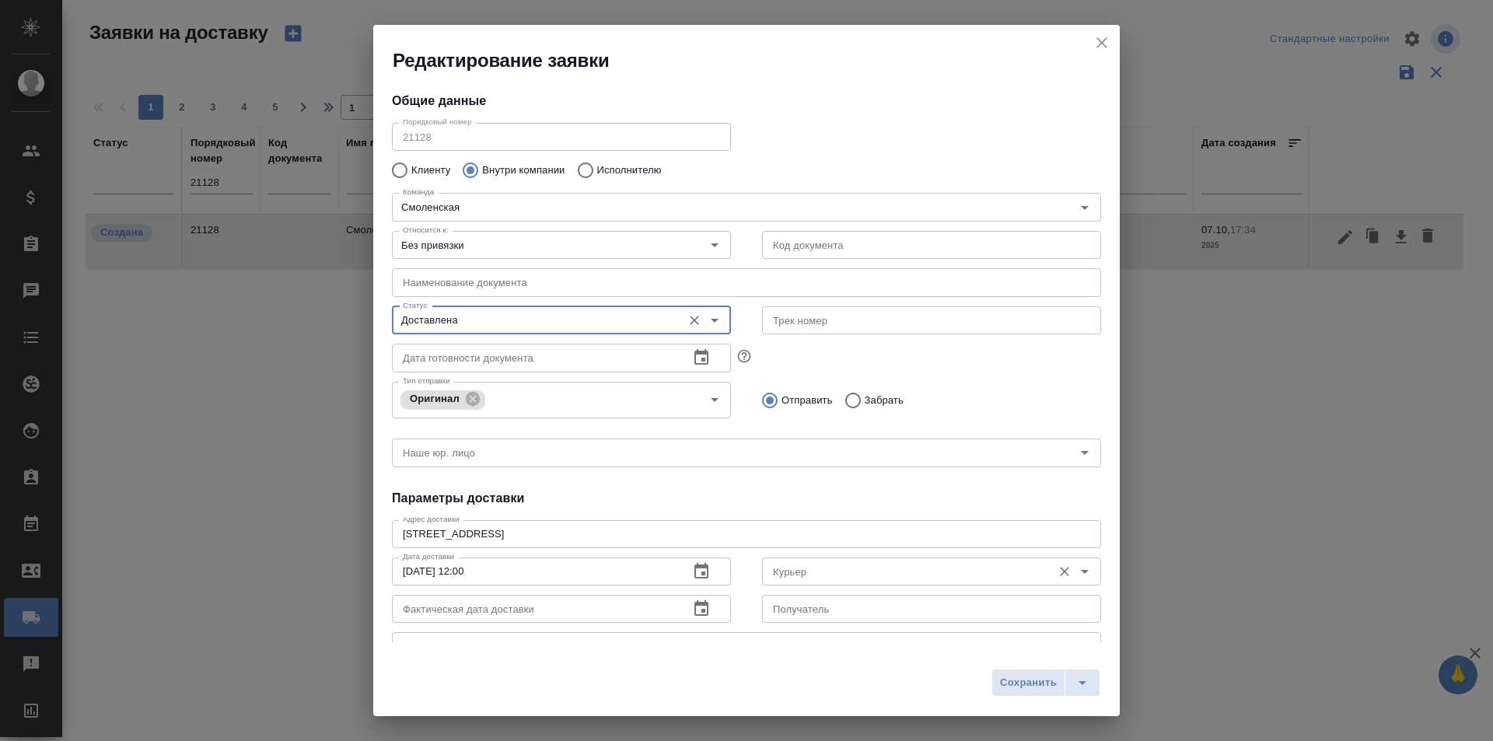
click at [796, 569] on input "Курьер" at bounding box center [906, 571] width 278 height 19
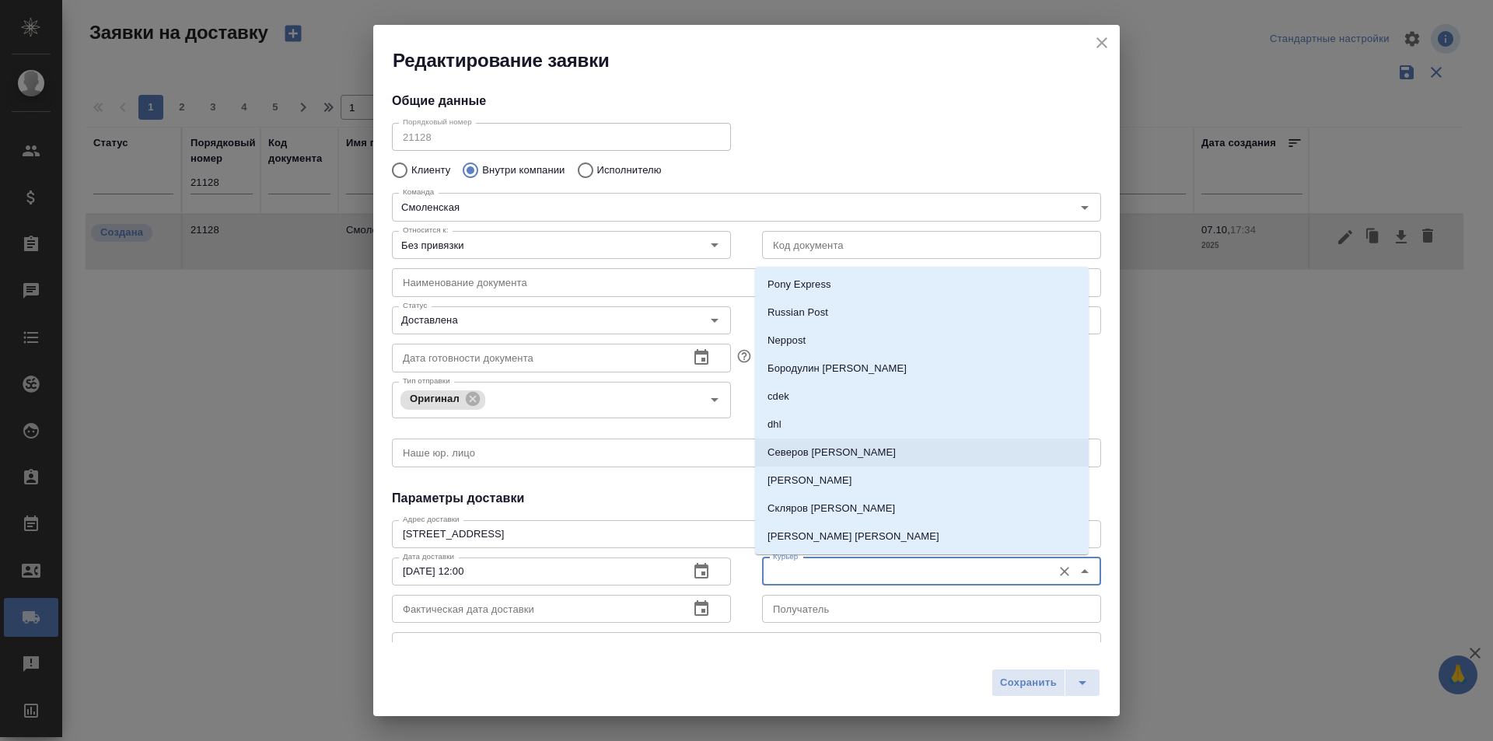
click at [821, 456] on p "Северов [PERSON_NAME]" at bounding box center [832, 453] width 128 height 16
type input "Северов [PERSON_NAME]"
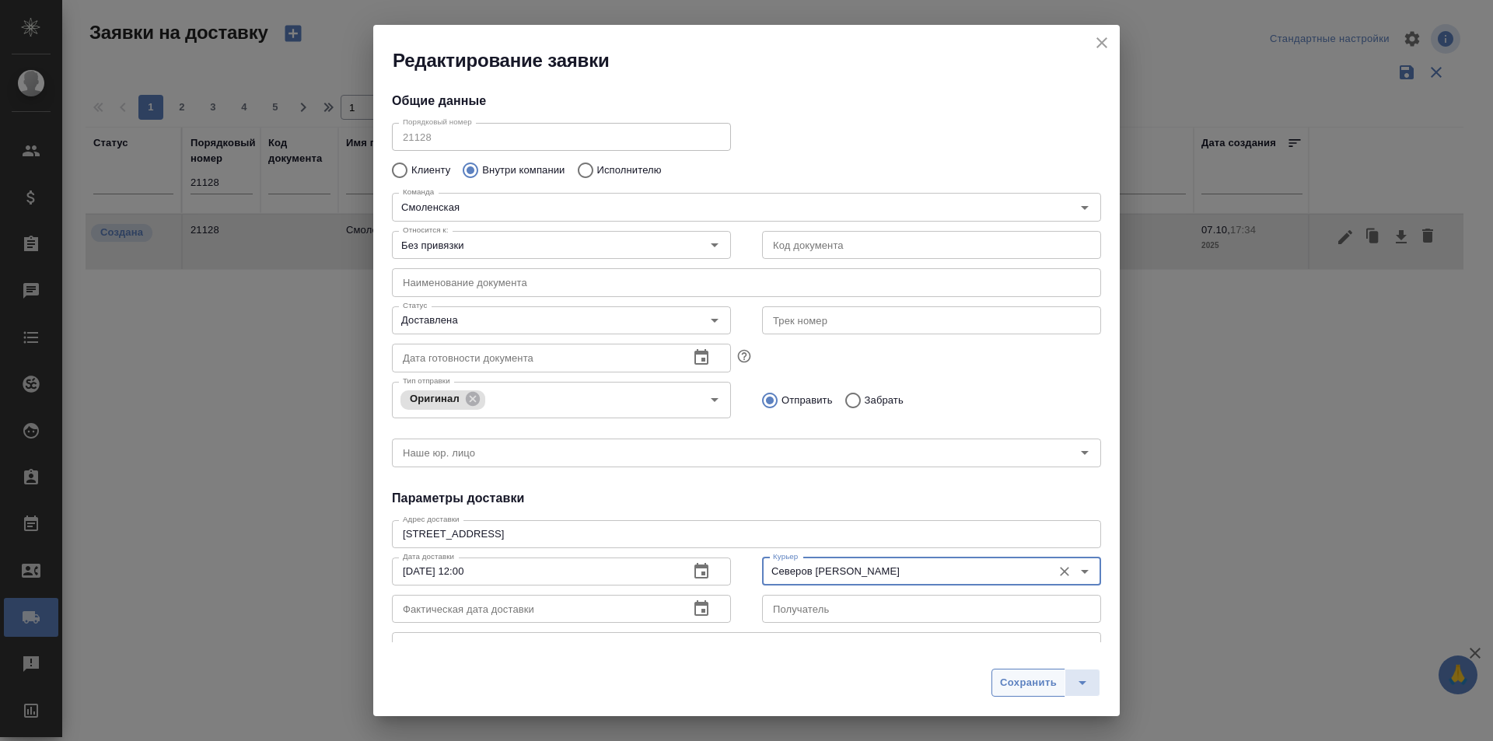
click at [998, 678] on button "Сохранить" at bounding box center [1029, 683] width 74 height 28
type input "Создана"
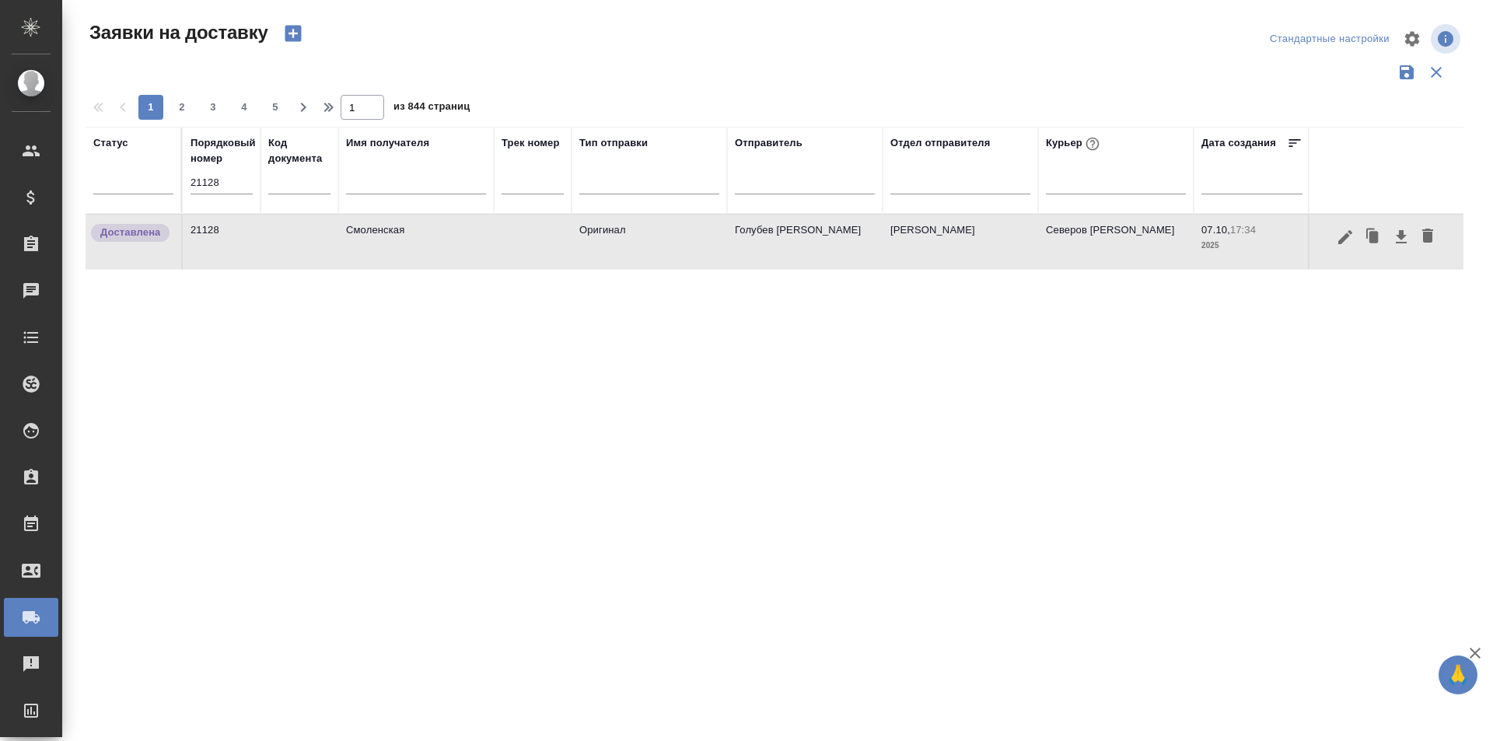
click at [235, 187] on input "21128" at bounding box center [222, 183] width 62 height 22
paste input "4"
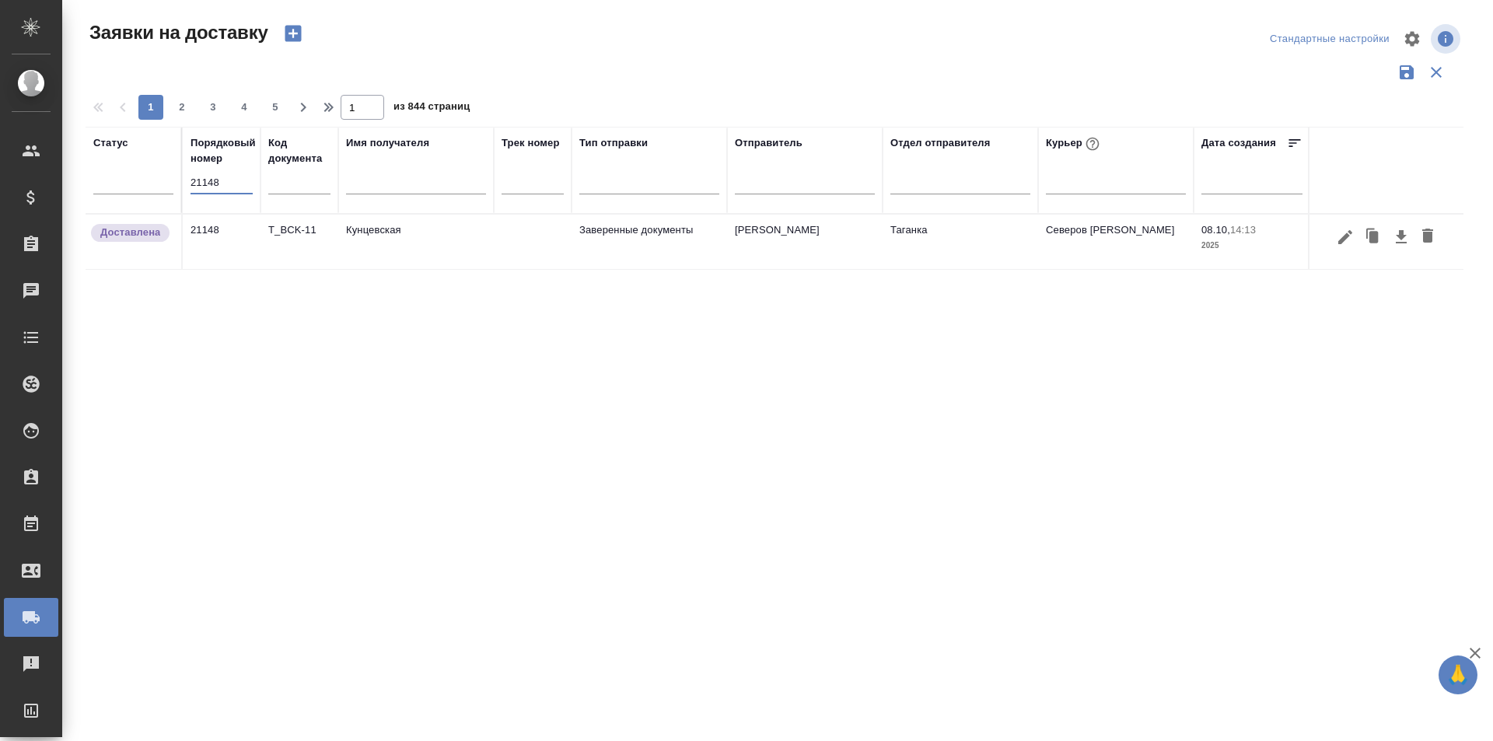
click at [1342, 251] on button "button" at bounding box center [1345, 237] width 26 height 30
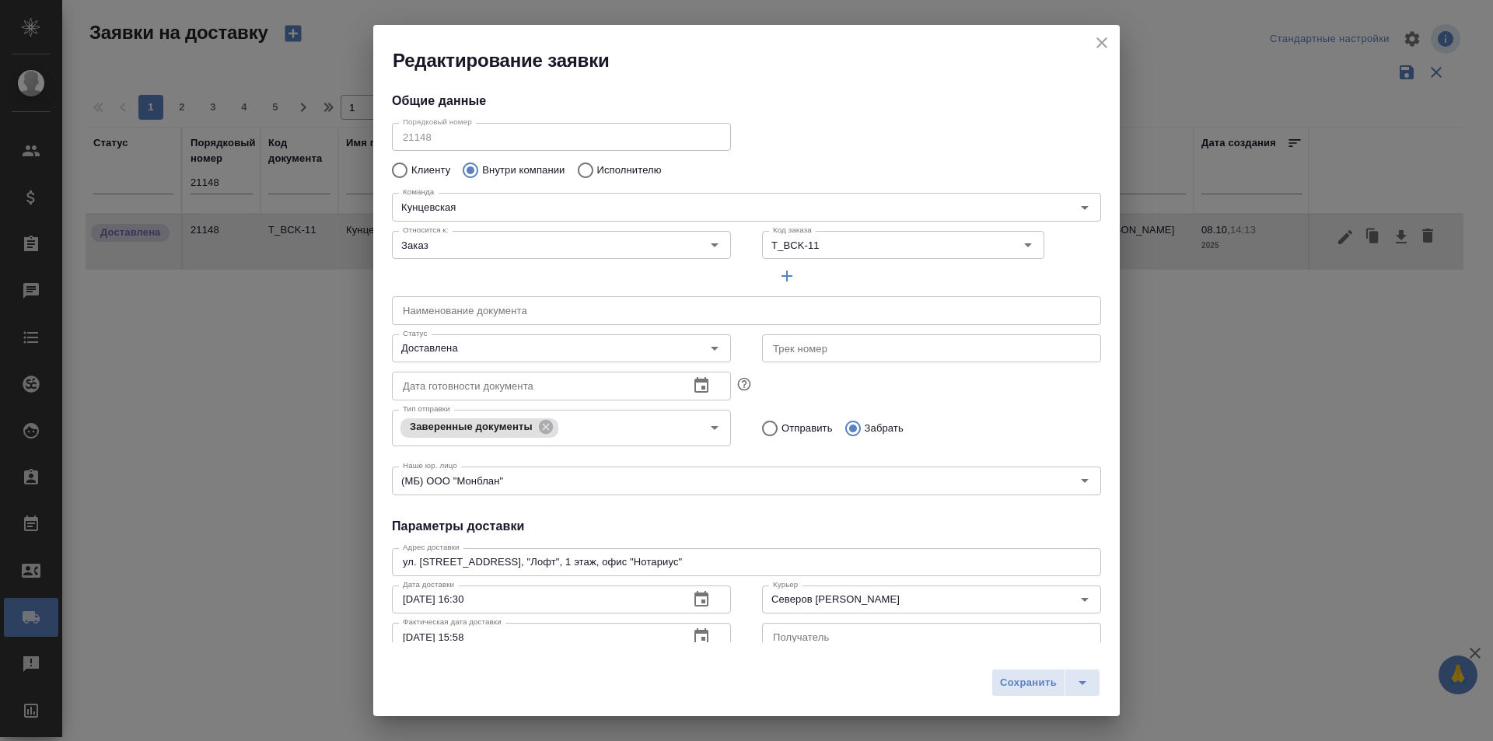
click at [1112, 37] on div "Редактирование заявки" at bounding box center [746, 49] width 747 height 48
click at [1108, 40] on icon "close" at bounding box center [1102, 42] width 19 height 19
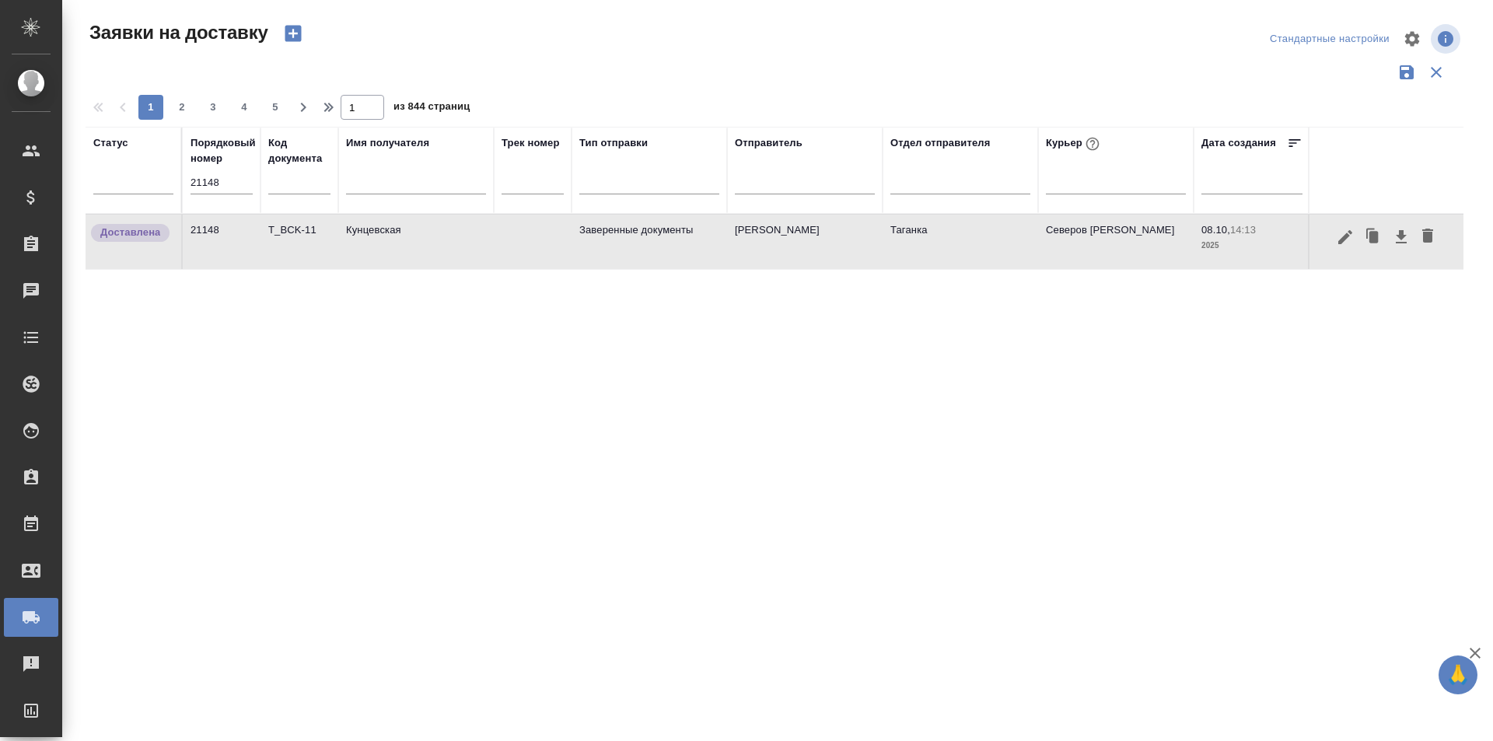
drag, startPoint x: 230, startPoint y: 201, endPoint x: 231, endPoint y: 186, distance: 14.8
click at [230, 200] on div "21148" at bounding box center [222, 188] width 62 height 33
click at [231, 182] on input "21148" at bounding box center [222, 183] width 62 height 22
paste input "9"
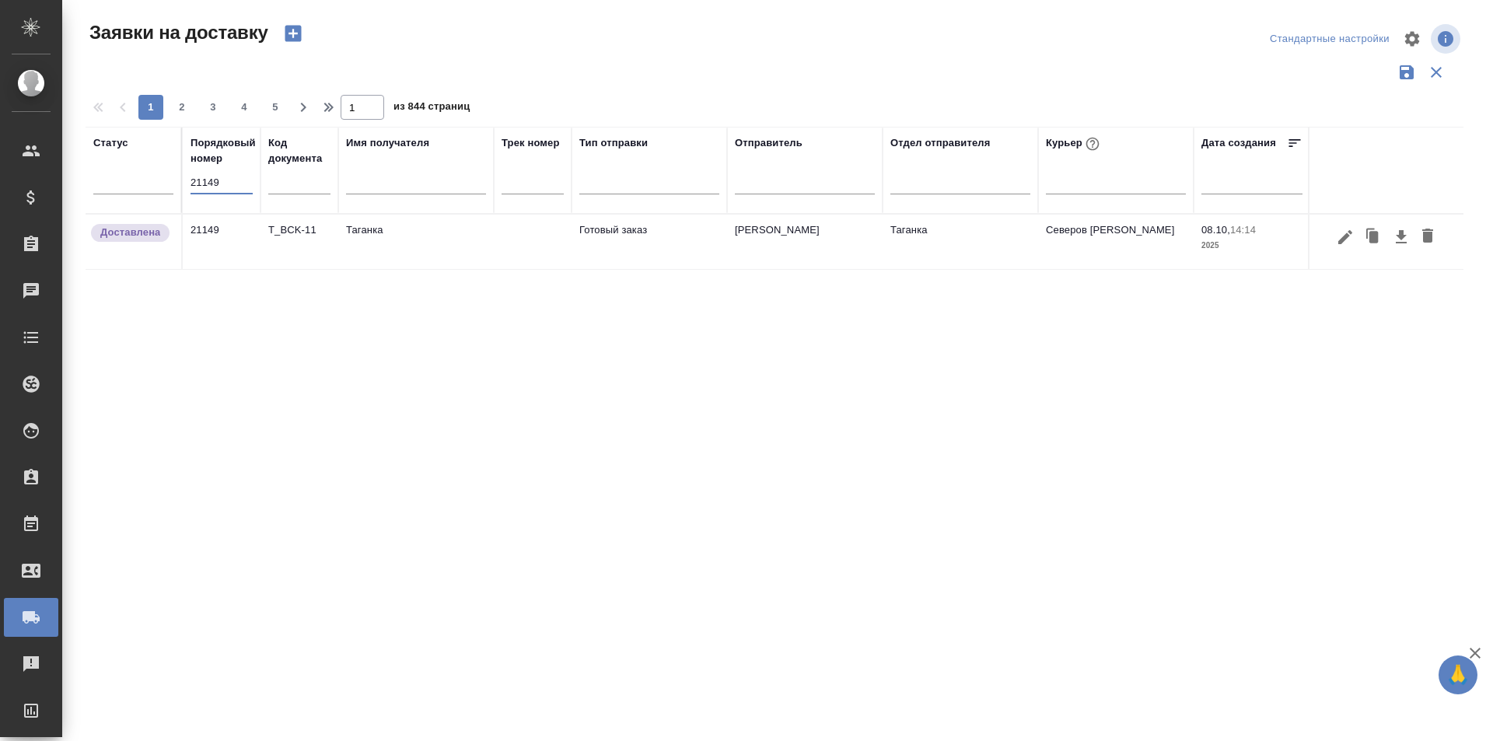
click at [229, 184] on input "21149" at bounding box center [222, 183] width 62 height 22
click at [226, 181] on input "21149" at bounding box center [222, 183] width 62 height 22
type input "21139"
click at [1339, 249] on button "button" at bounding box center [1345, 237] width 26 height 30
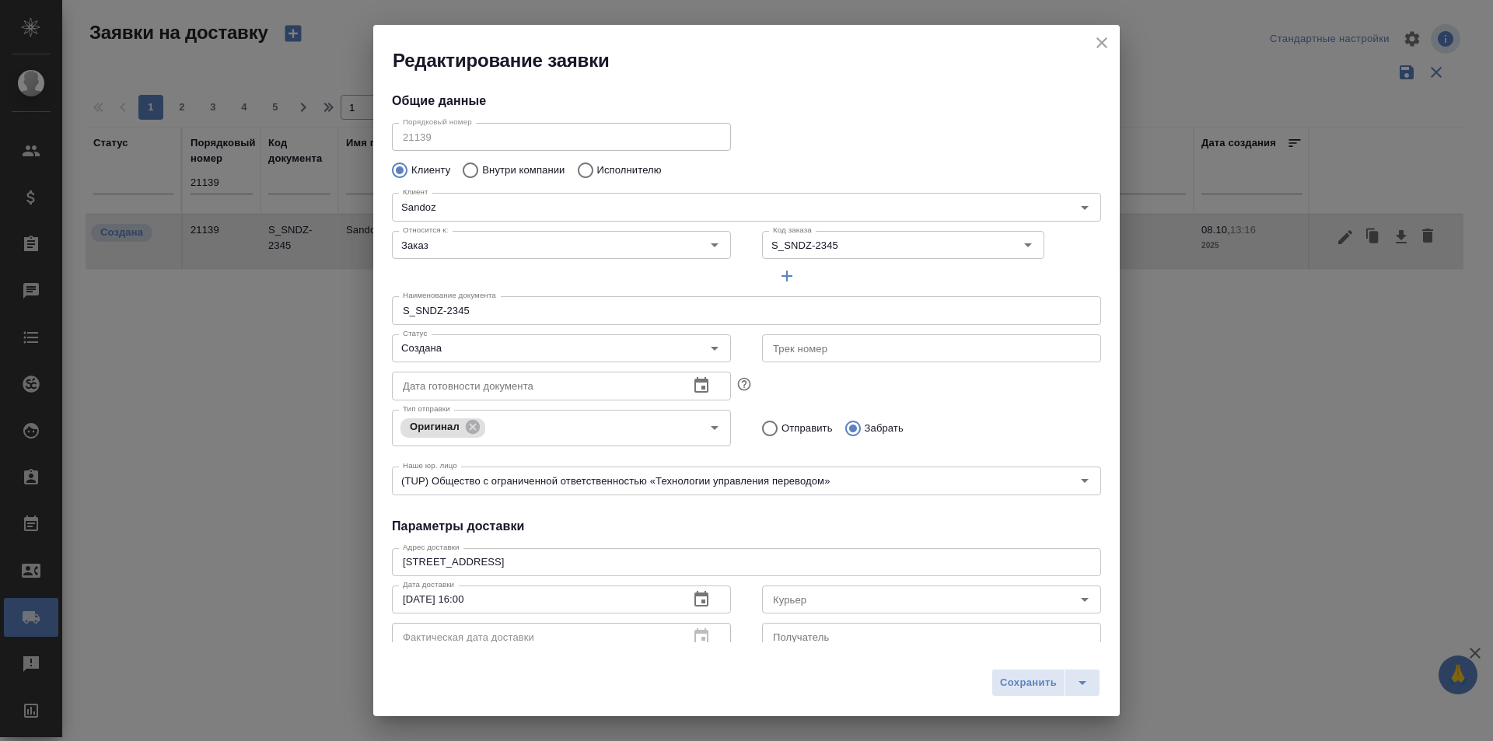
type input "Ковалец Ирина"
click at [1060, 138] on div "Порядковый номер 21139 Порядковый номер" at bounding box center [746, 135] width 740 height 68
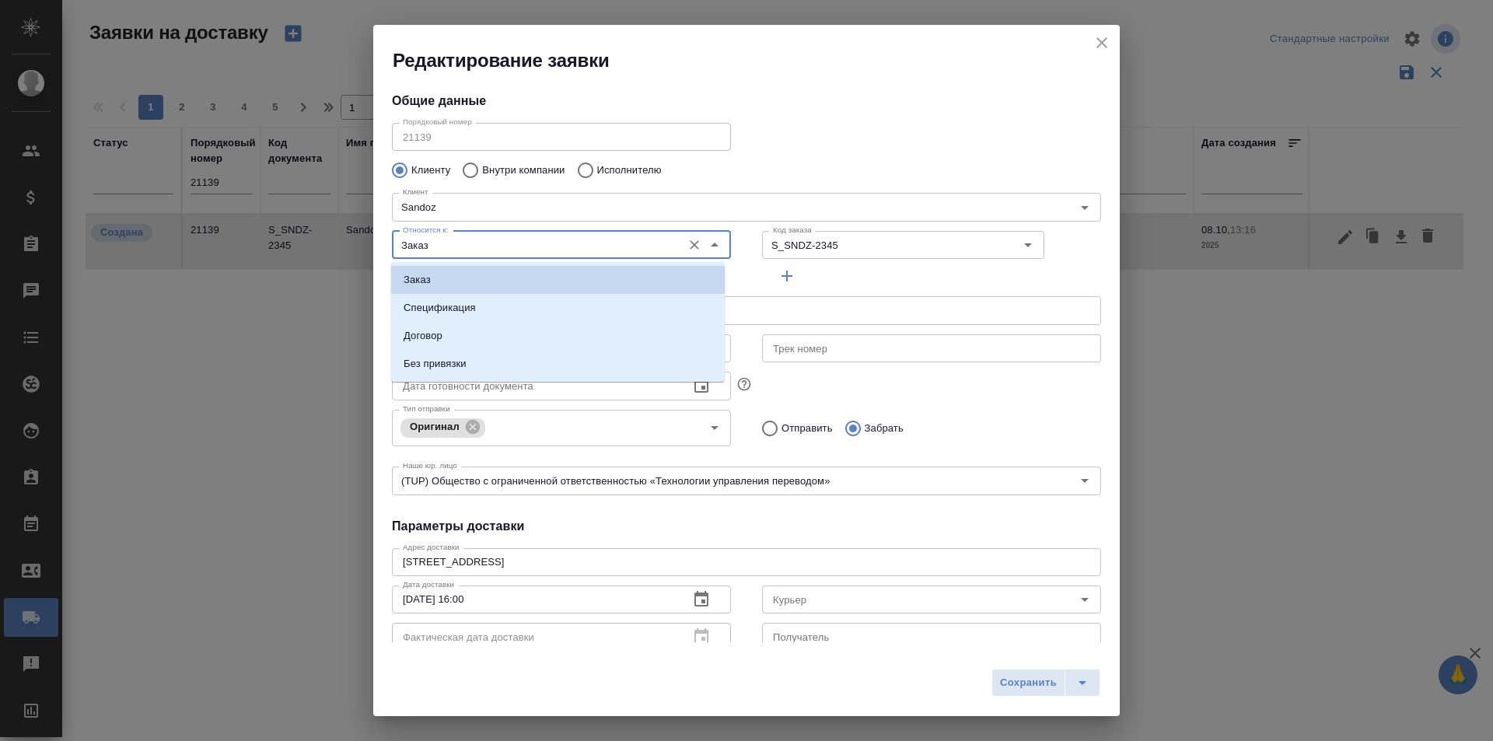
click at [555, 252] on input "Заказ" at bounding box center [536, 245] width 278 height 19
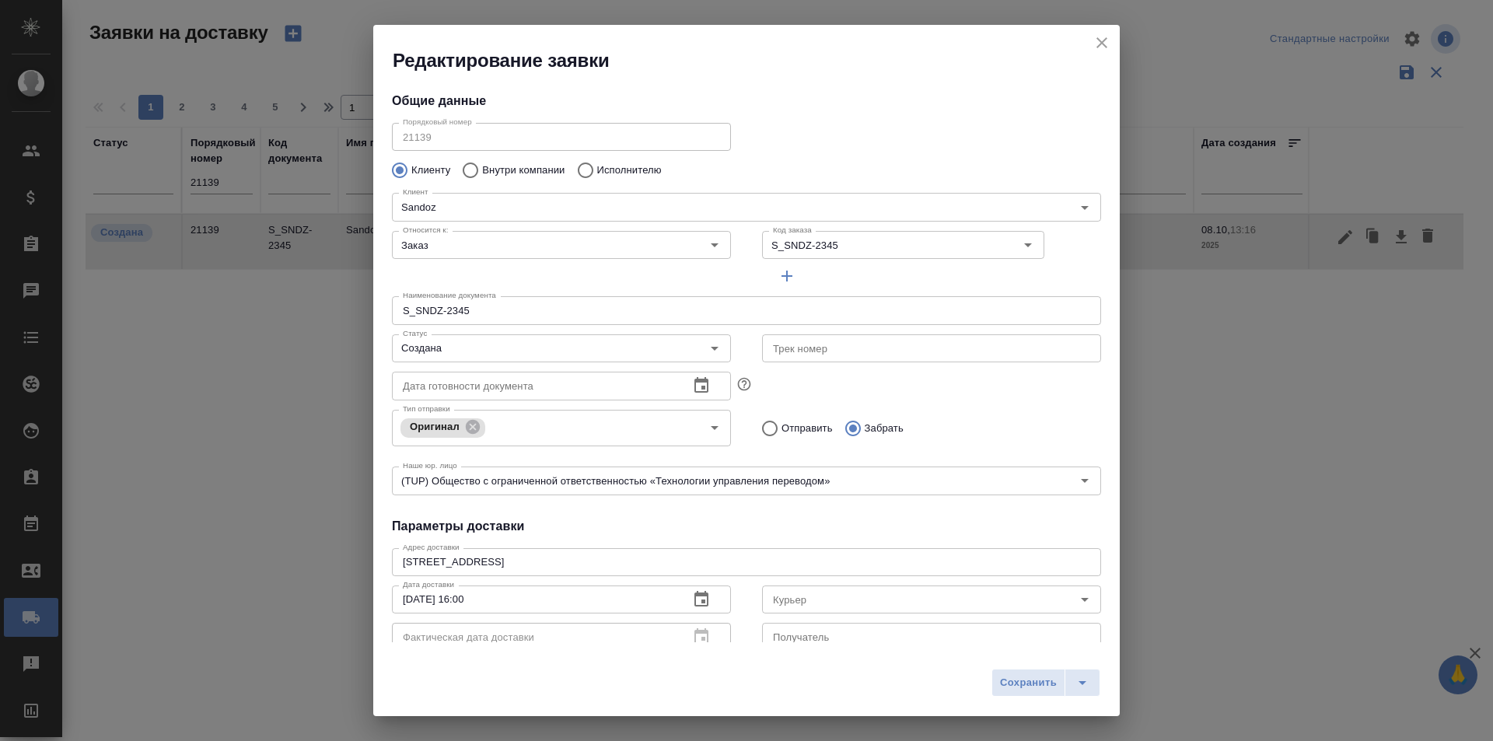
click at [863, 124] on div "Порядковый номер 21139 Порядковый номер" at bounding box center [746, 135] width 740 height 68
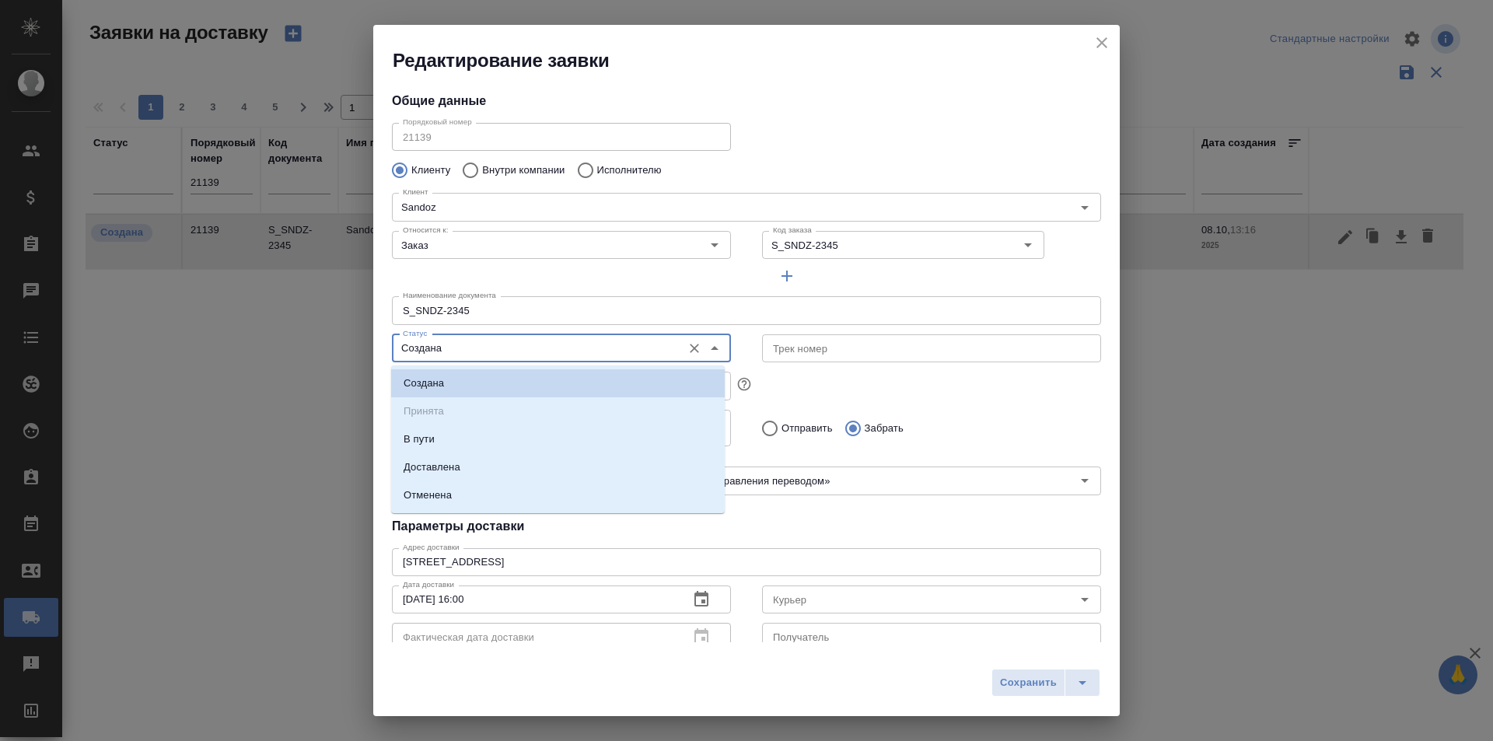
click at [497, 350] on input "Создана" at bounding box center [536, 348] width 278 height 19
click at [495, 472] on li "Доставлена" at bounding box center [558, 467] width 334 height 28
type input "Доставлена"
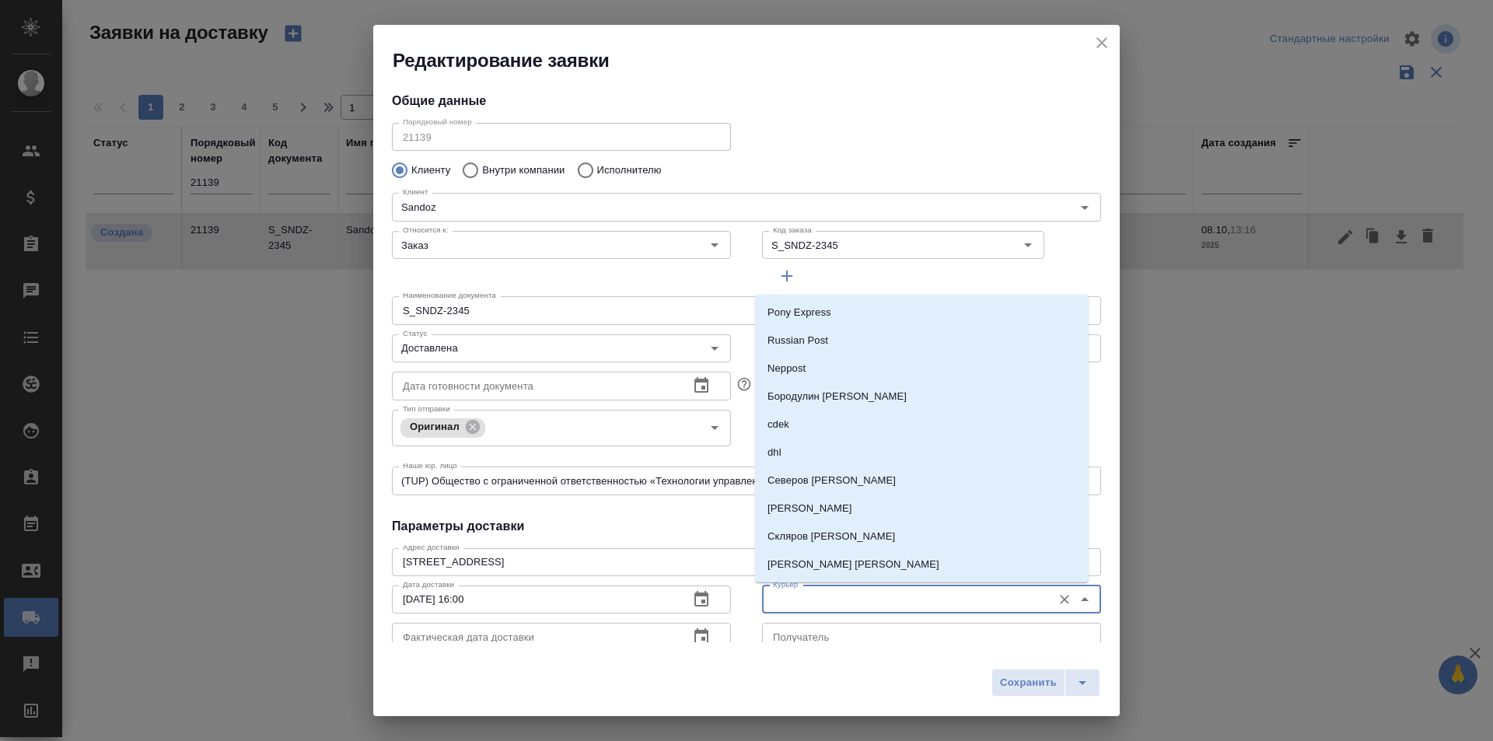
click at [842, 593] on input "Курьер" at bounding box center [906, 599] width 278 height 19
click at [832, 486] on p "Северов [PERSON_NAME]" at bounding box center [832, 481] width 128 height 16
type input "Северов [PERSON_NAME]"
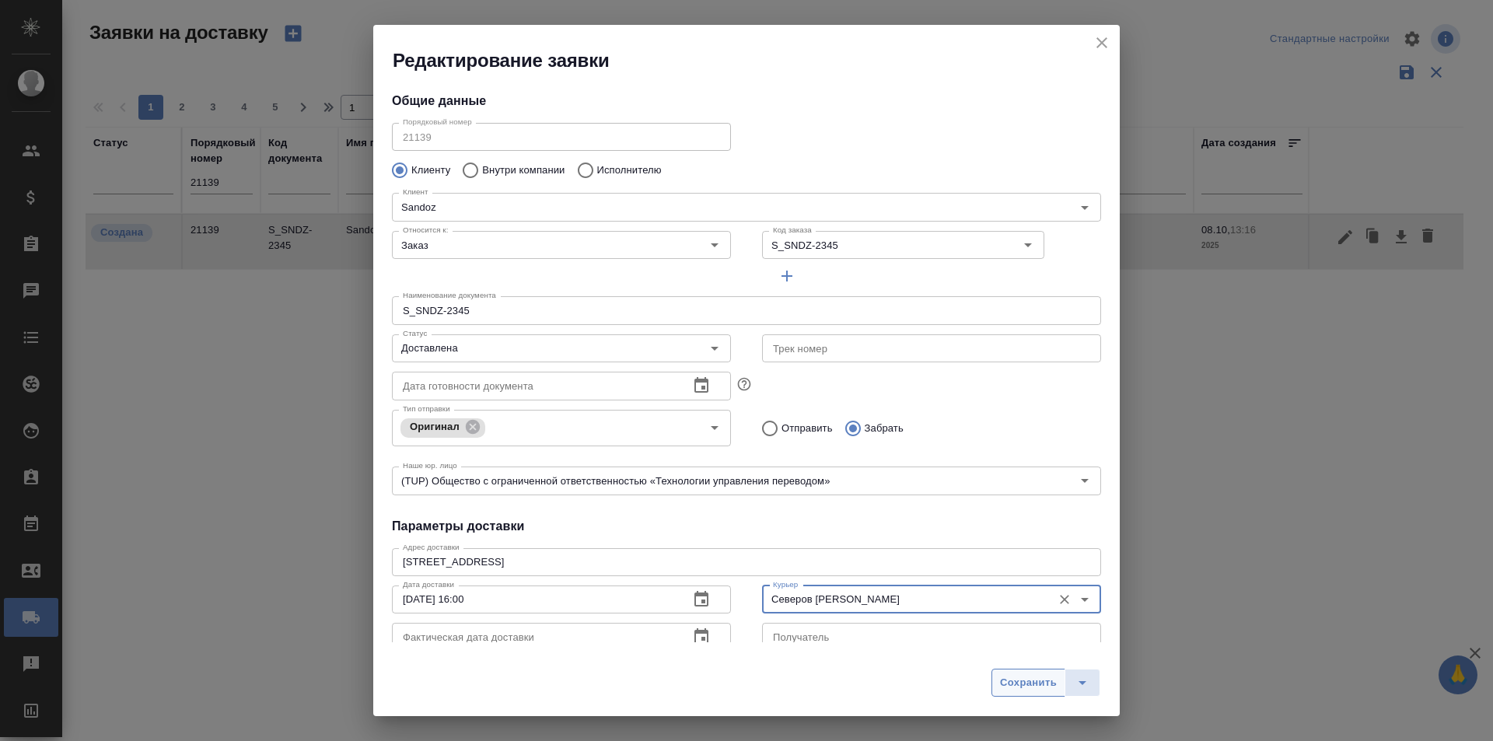
click at [1023, 671] on button "Сохранить" at bounding box center [1029, 683] width 74 height 28
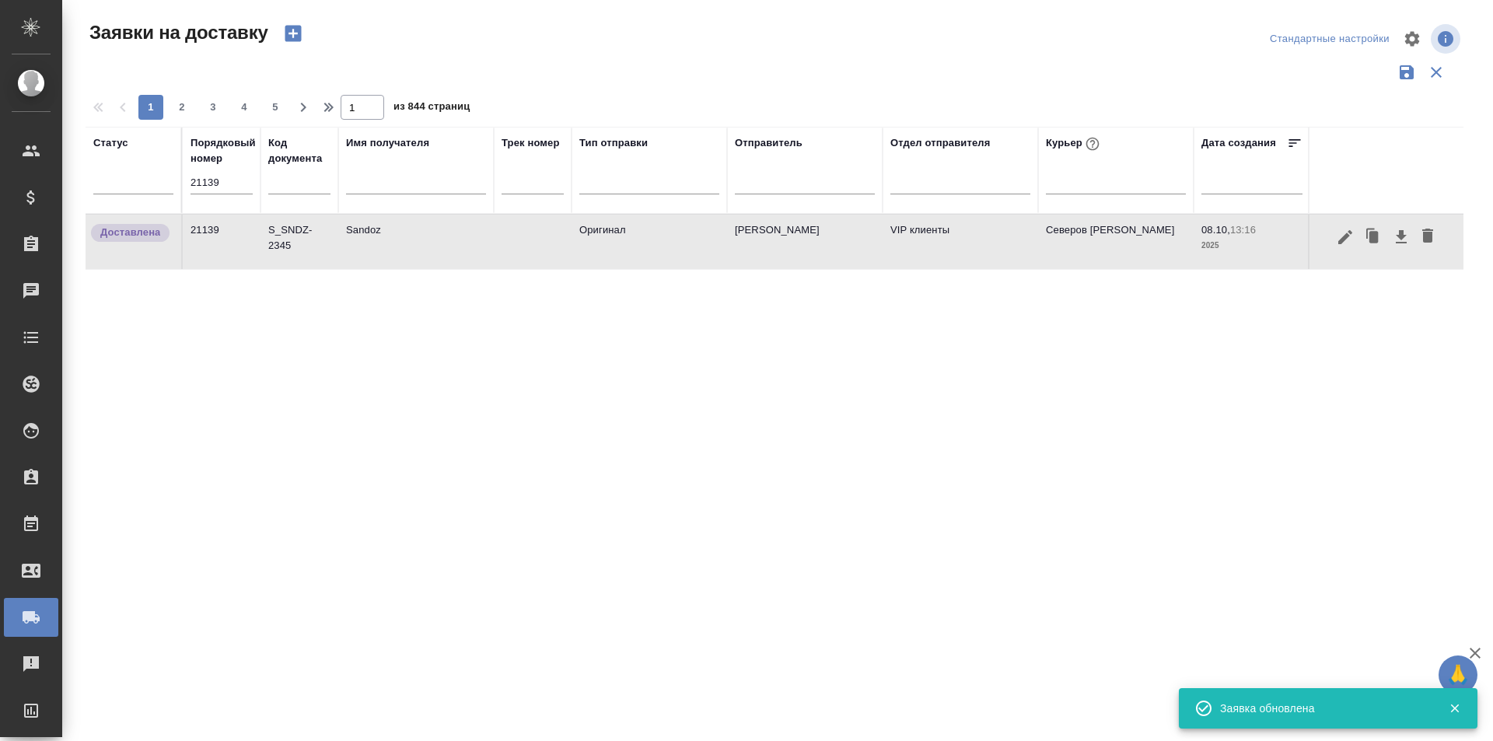
click at [212, 182] on input "21139" at bounding box center [222, 183] width 62 height 22
paste input "00"
type input "21100"
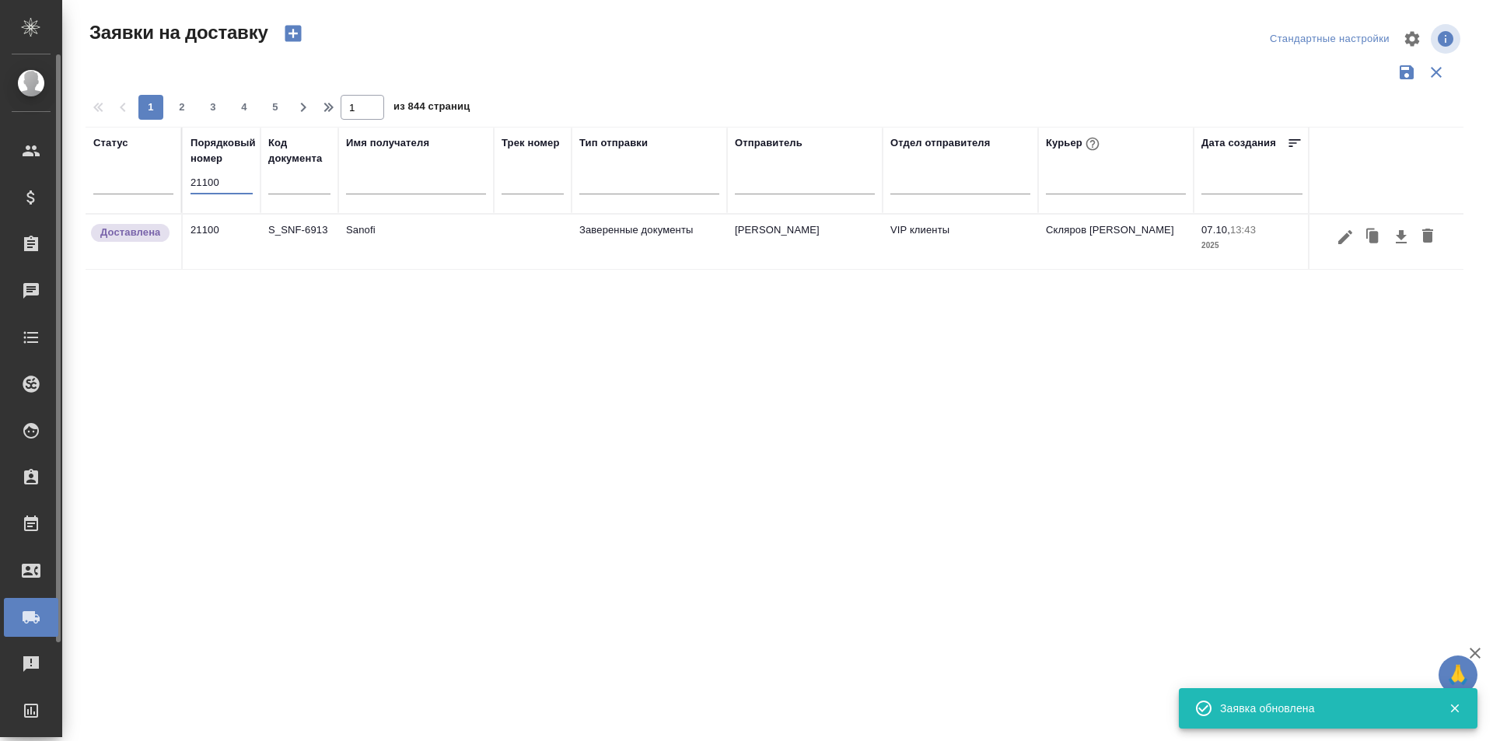
drag, startPoint x: 243, startPoint y: 189, endPoint x: 0, endPoint y: 184, distance: 242.7
click at [0, 186] on div ".cls-1 fill:#fff; AWATERA Martynova Nina Клиенты Спецификации Заказы 0 Чаты Tod…" at bounding box center [746, 370] width 1493 height 741
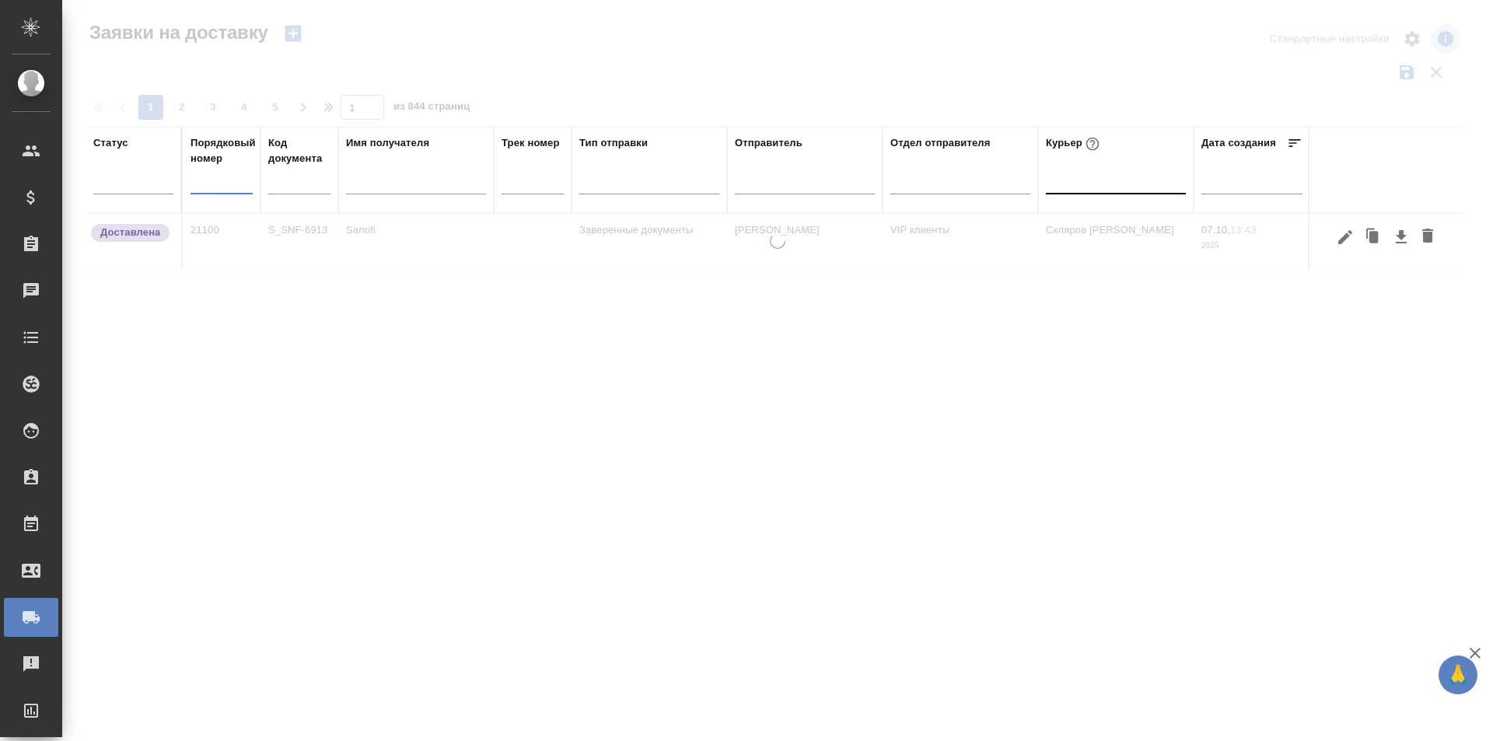
click at [1112, 191] on div at bounding box center [1116, 180] width 140 height 30
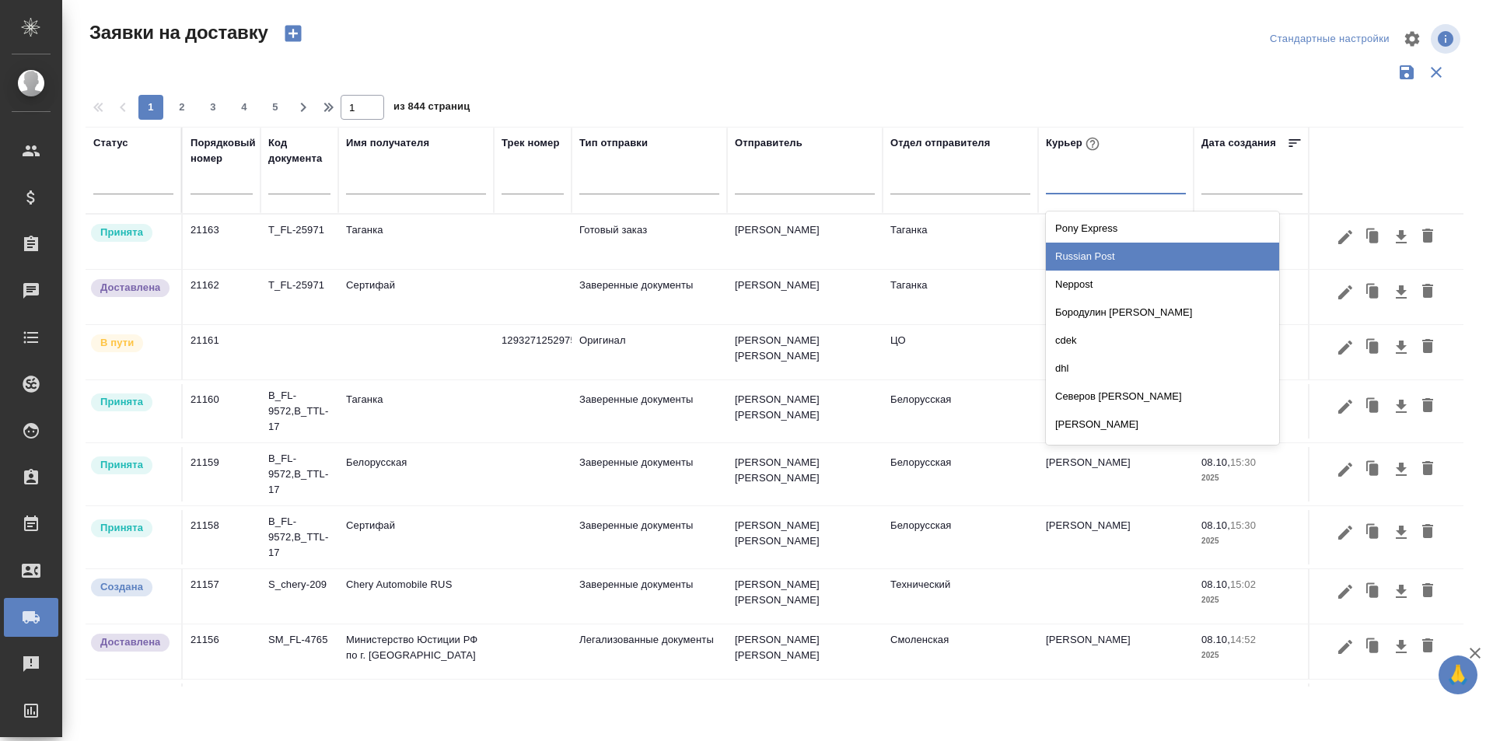
click at [1102, 259] on div "Russian Post" at bounding box center [1162, 257] width 233 height 28
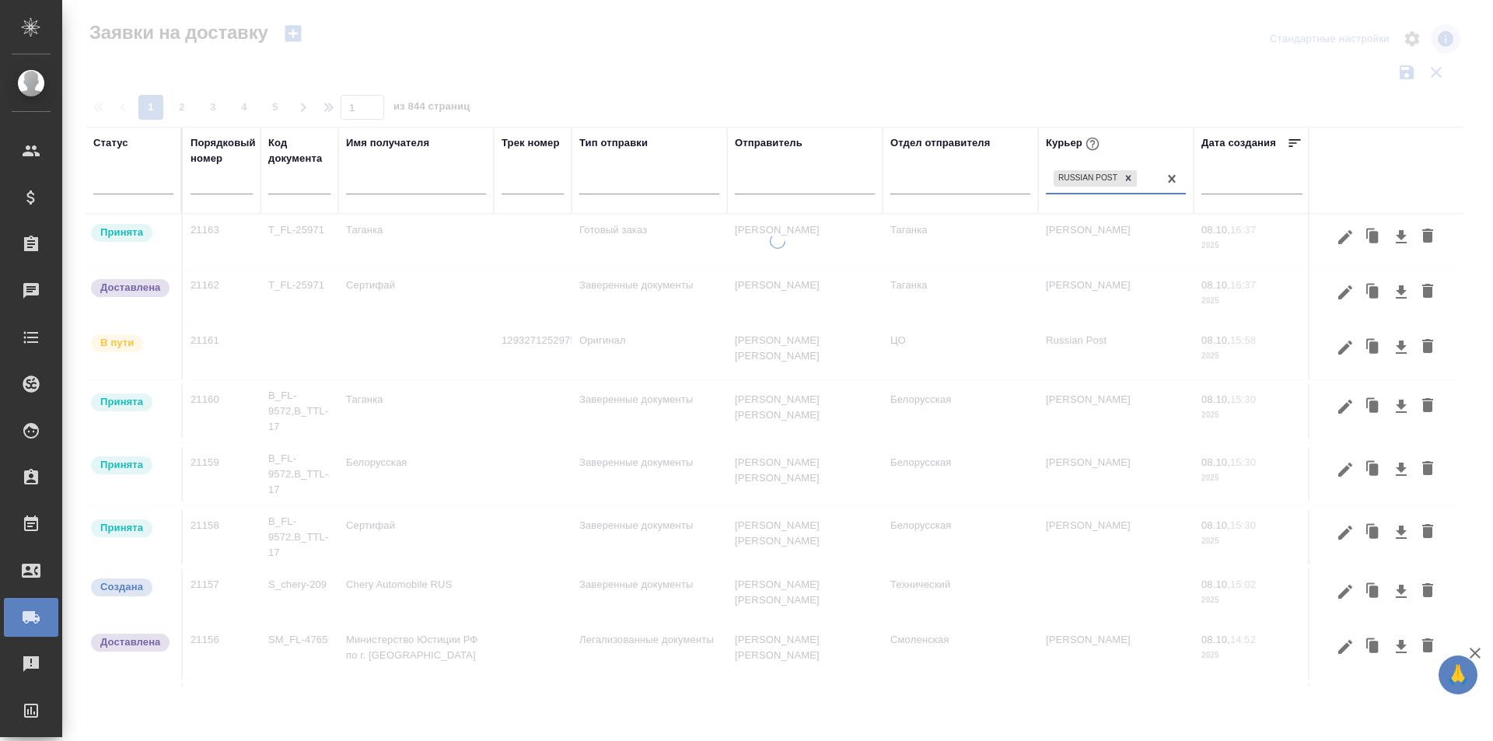
click at [1150, 186] on div "Russian Post" at bounding box center [1102, 178] width 112 height 23
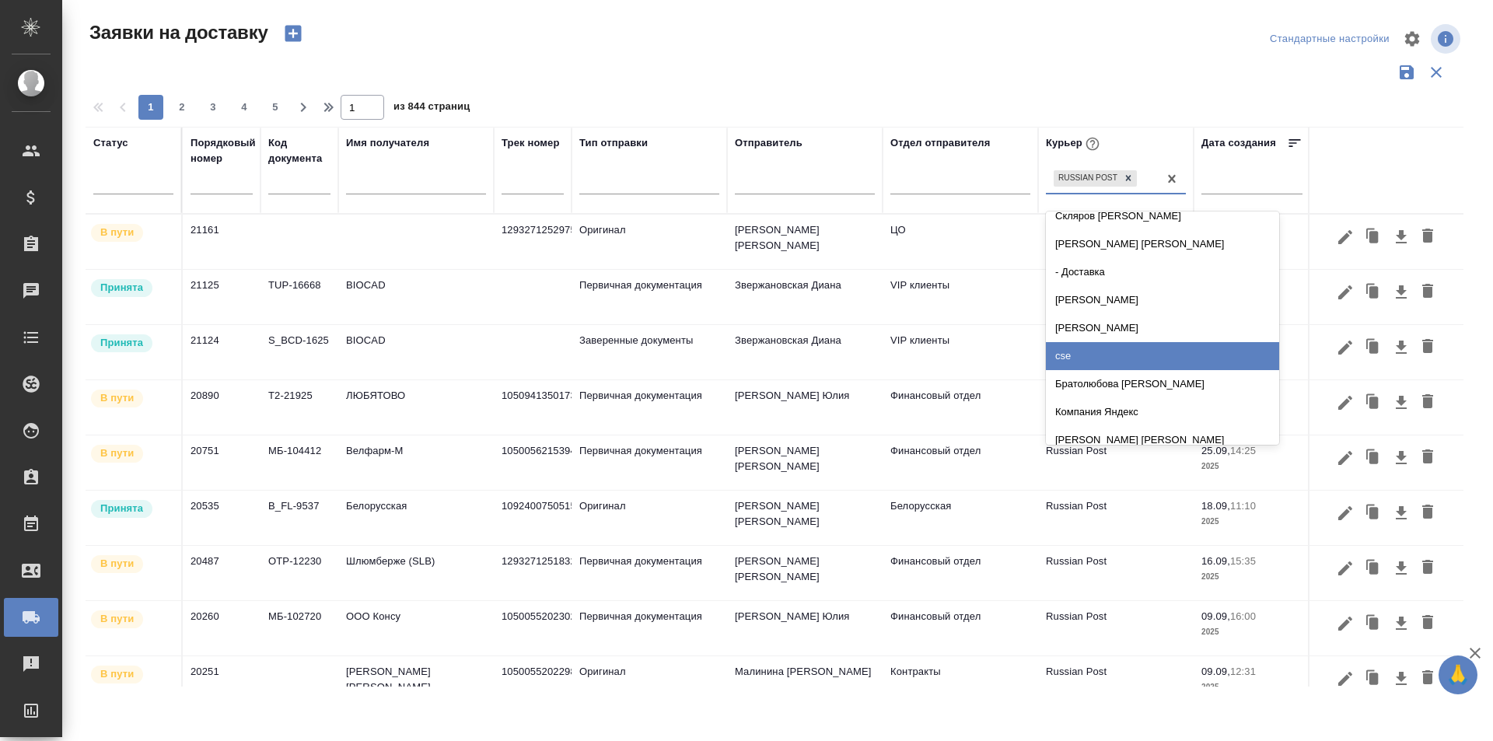
scroll to position [233, 0]
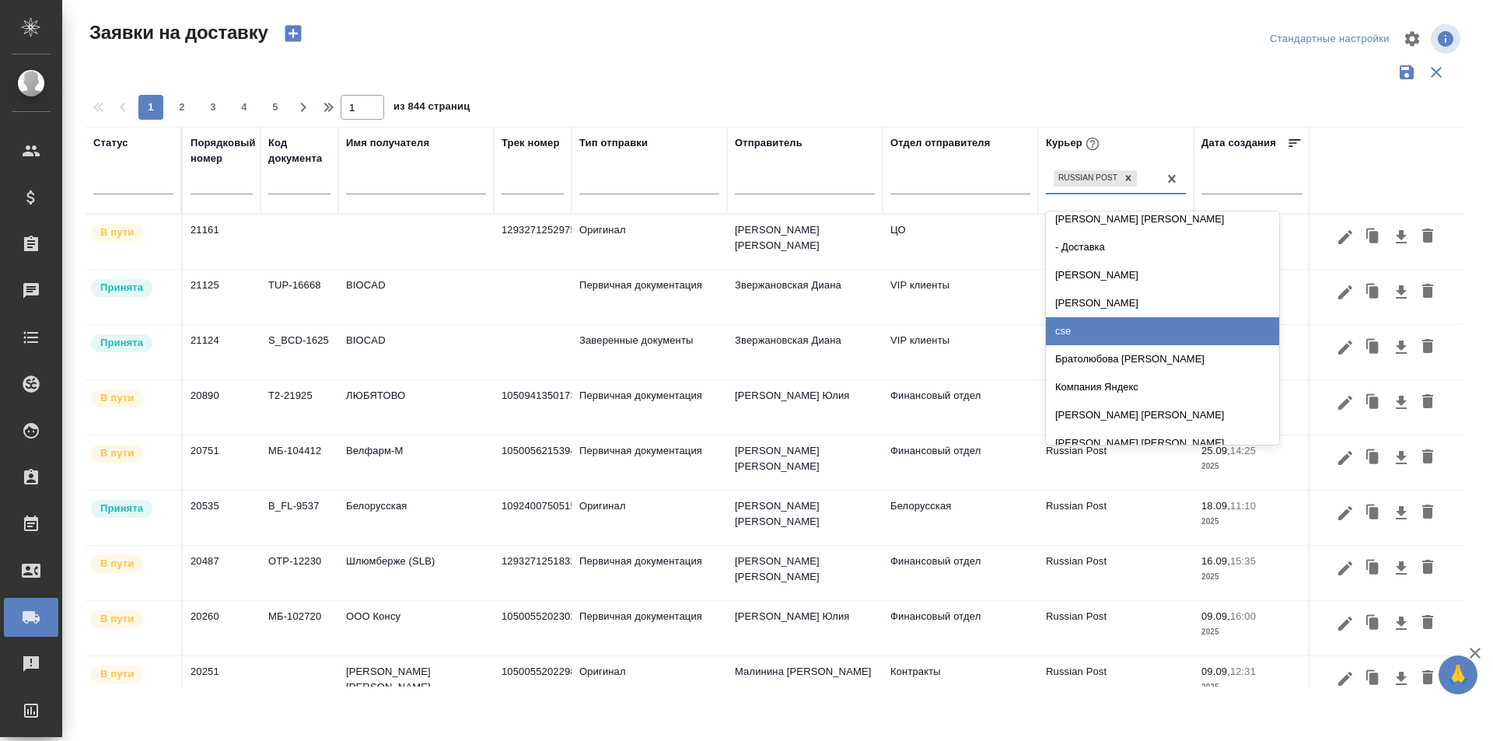
click at [1087, 340] on div "cse" at bounding box center [1162, 331] width 233 height 28
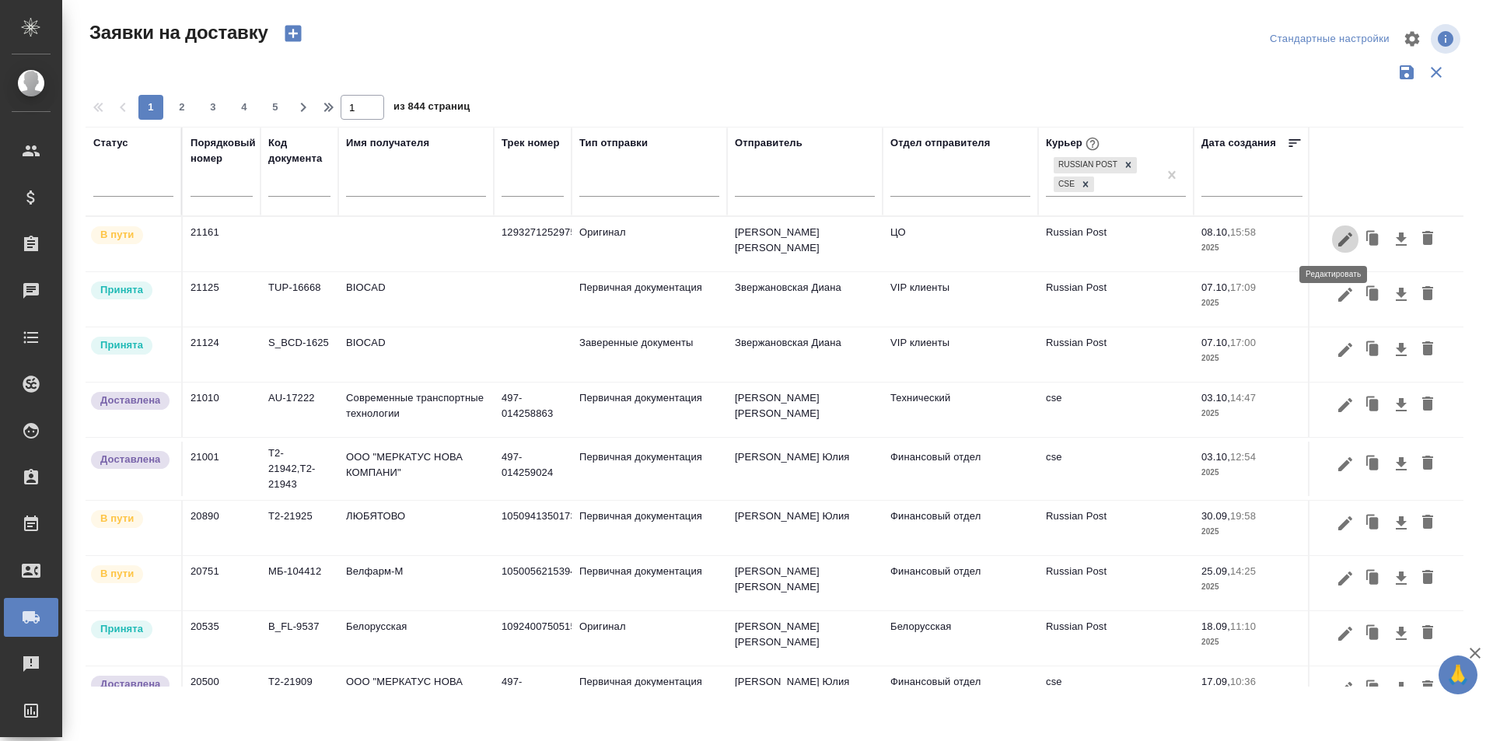
click at [1338, 246] on icon "button" at bounding box center [1345, 240] width 14 height 14
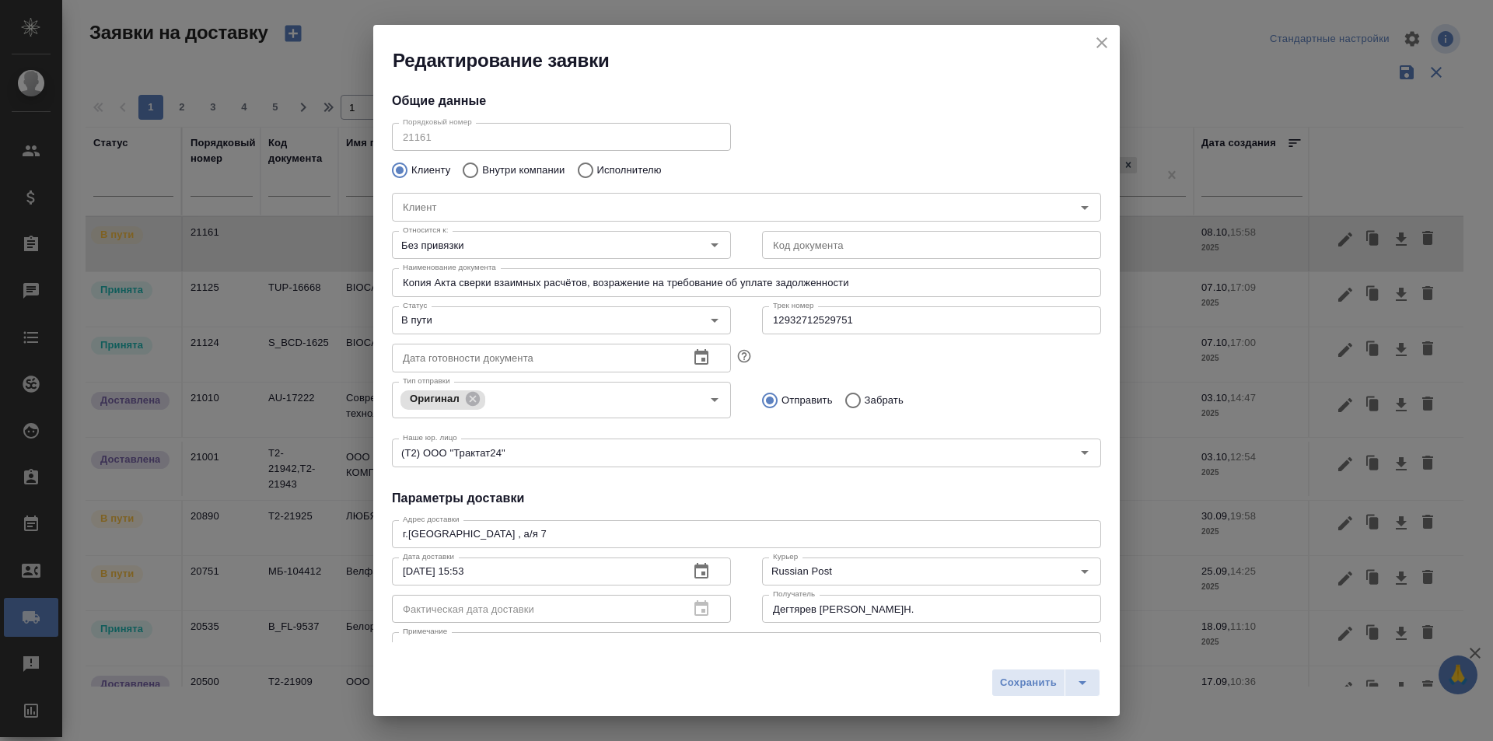
click at [836, 329] on input "12932712529751" at bounding box center [931, 320] width 339 height 28
click at [835, 329] on input "12932712529751" at bounding box center [931, 320] width 339 height 28
click at [1097, 42] on icon "close" at bounding box center [1102, 42] width 19 height 19
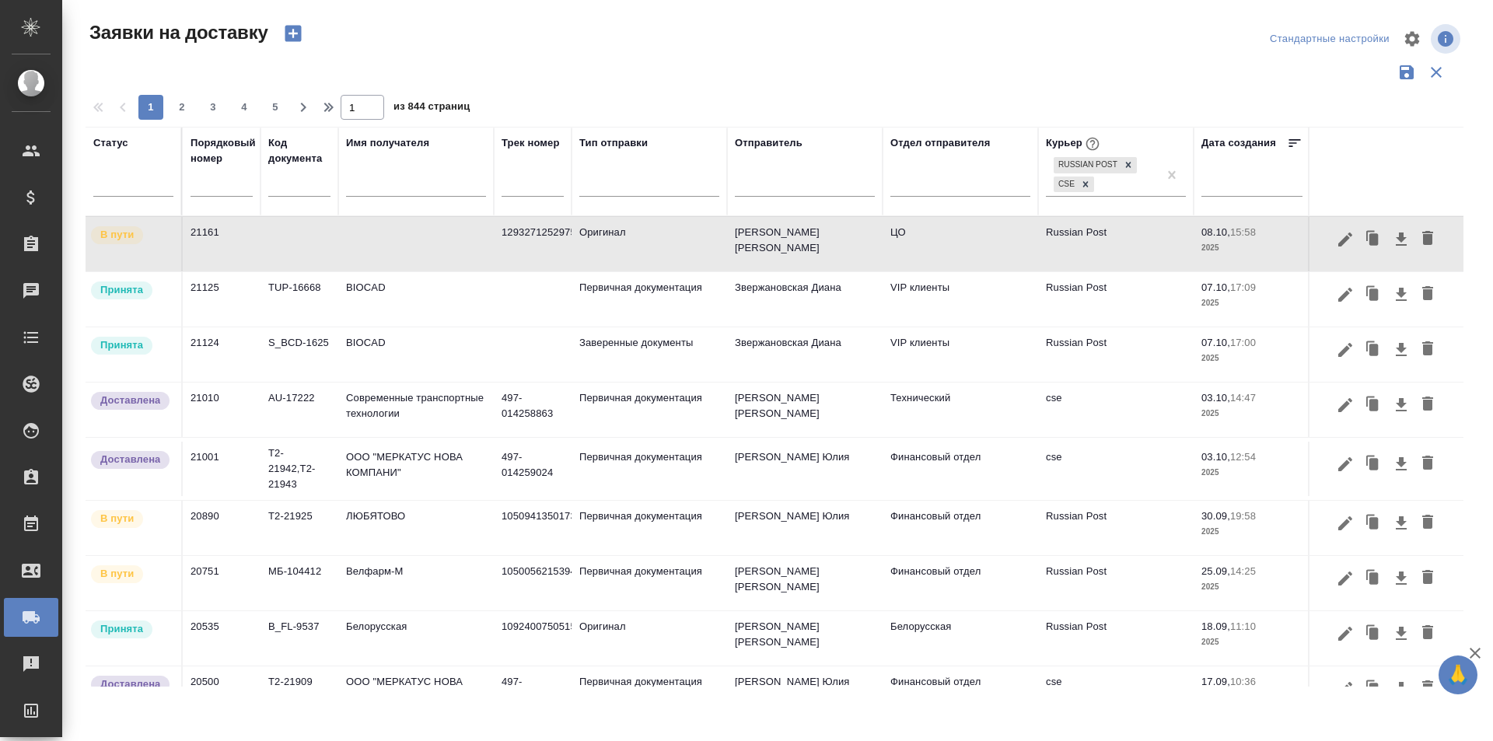
scroll to position [78, 0]
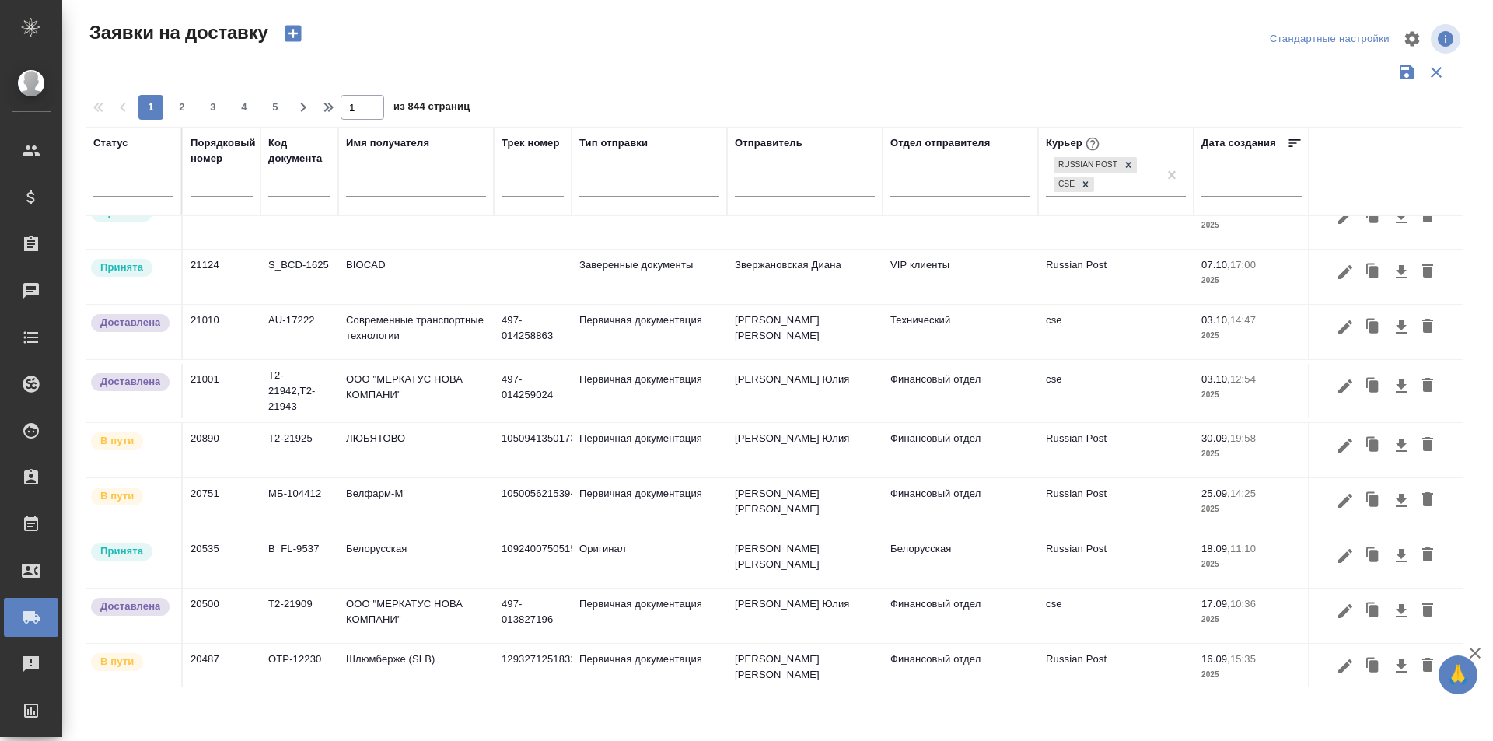
click at [1338, 443] on icon "button" at bounding box center [1345, 446] width 14 height 14
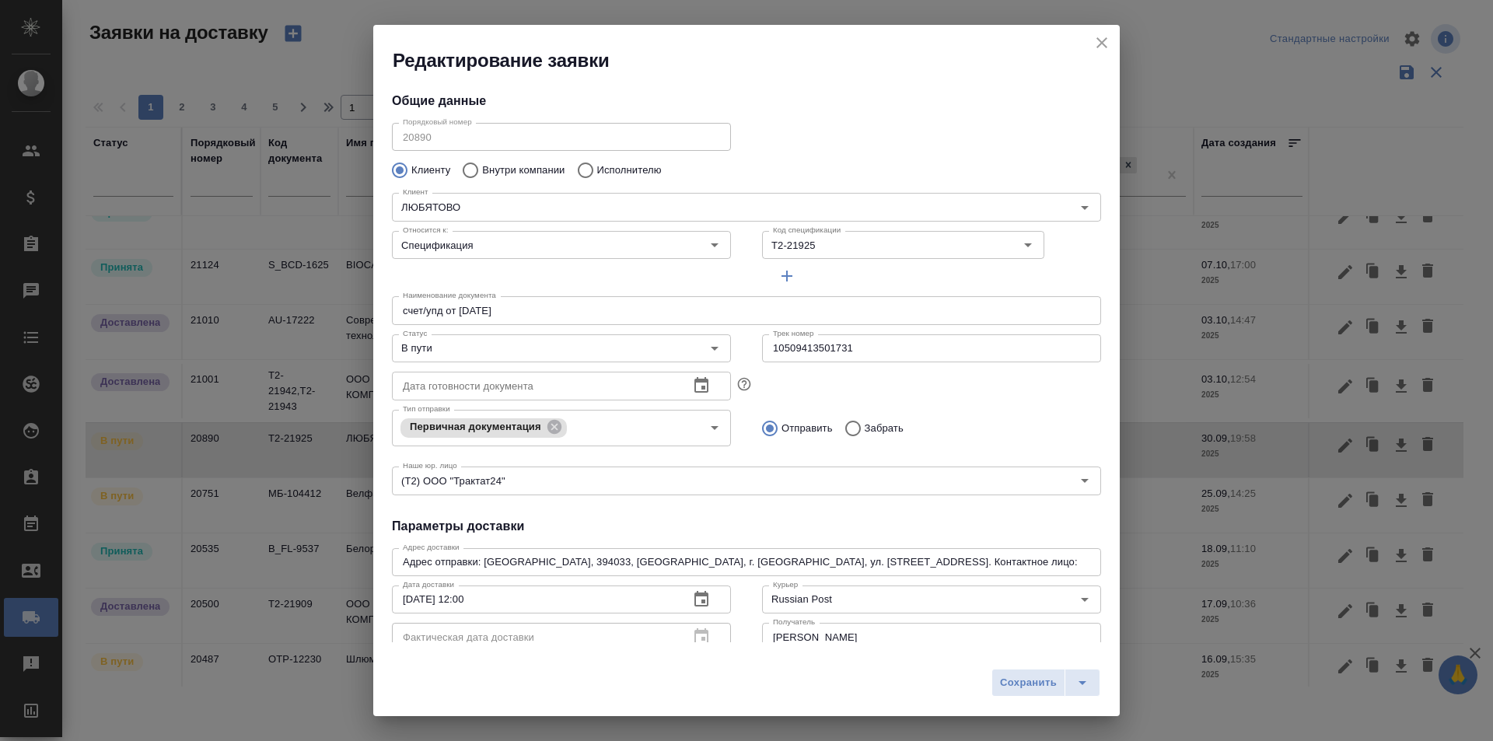
type input "Гришина Юлия"
type input "89611816919"
click at [789, 357] on input "10509413501731" at bounding box center [931, 348] width 339 height 28
click at [1104, 39] on icon "close" at bounding box center [1102, 42] width 19 height 19
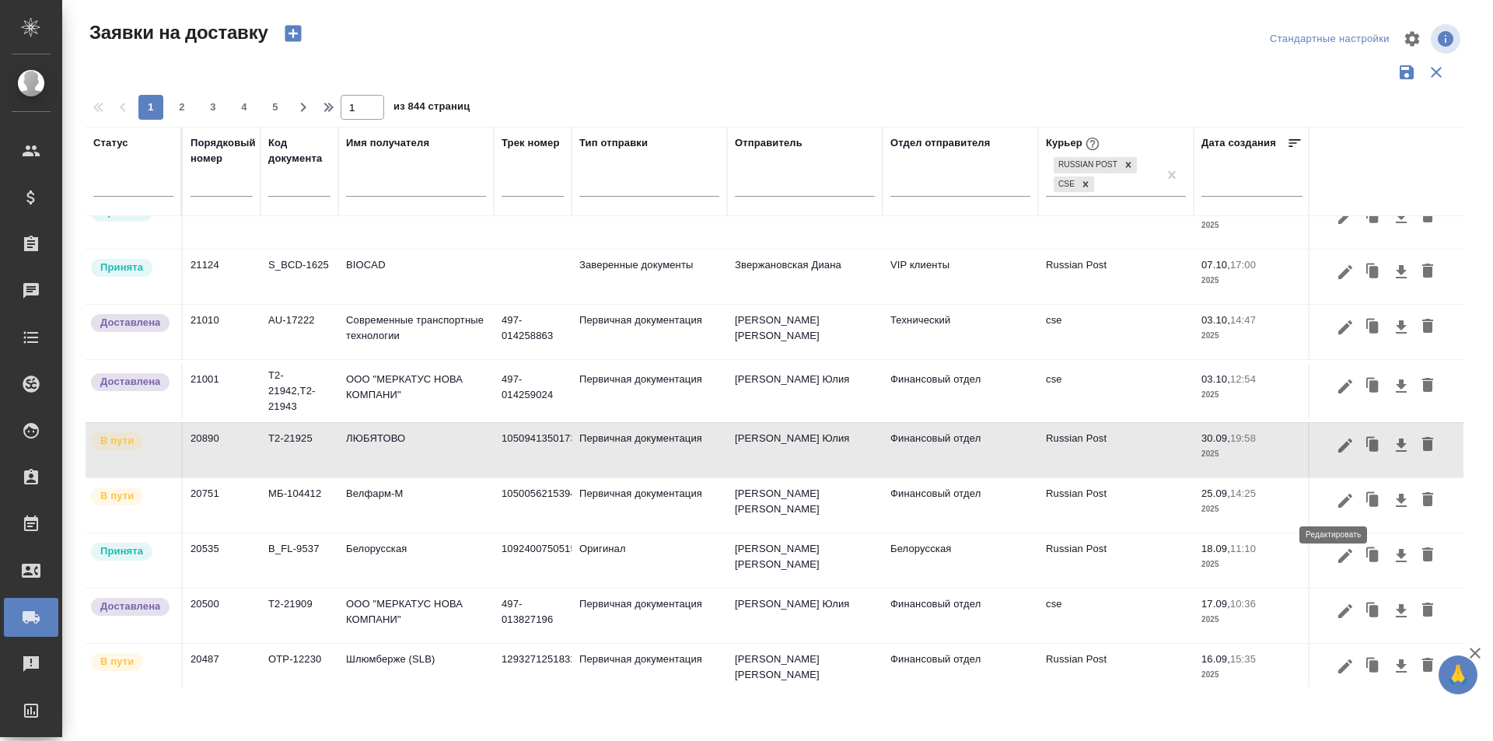
click at [1336, 502] on icon "button" at bounding box center [1345, 501] width 19 height 19
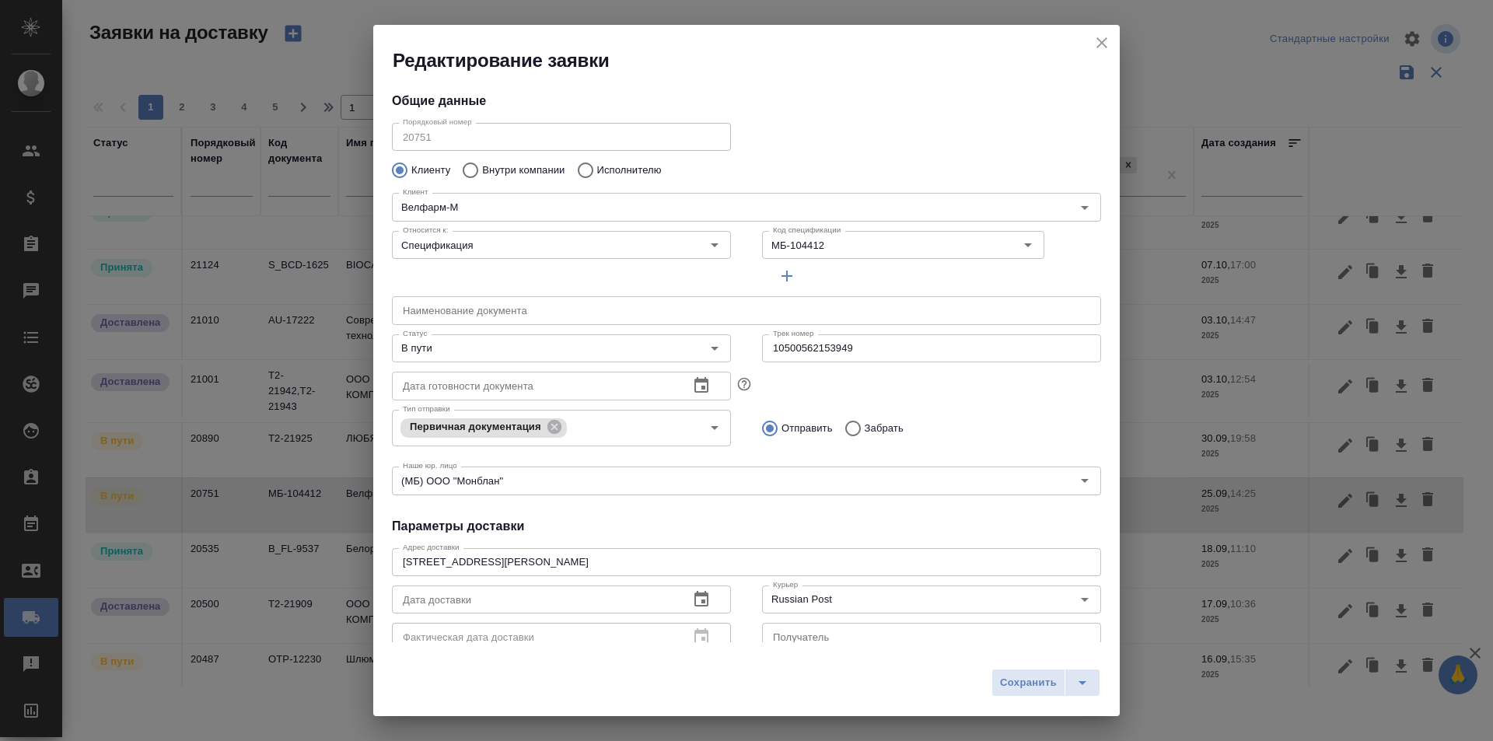
type input "Курканина Кристина Викторовна"
type input "+7 (916) 881-04-32"
click at [789, 349] on input "10500562153949" at bounding box center [931, 348] width 339 height 28
click at [464, 341] on input "В пути" at bounding box center [536, 348] width 278 height 19
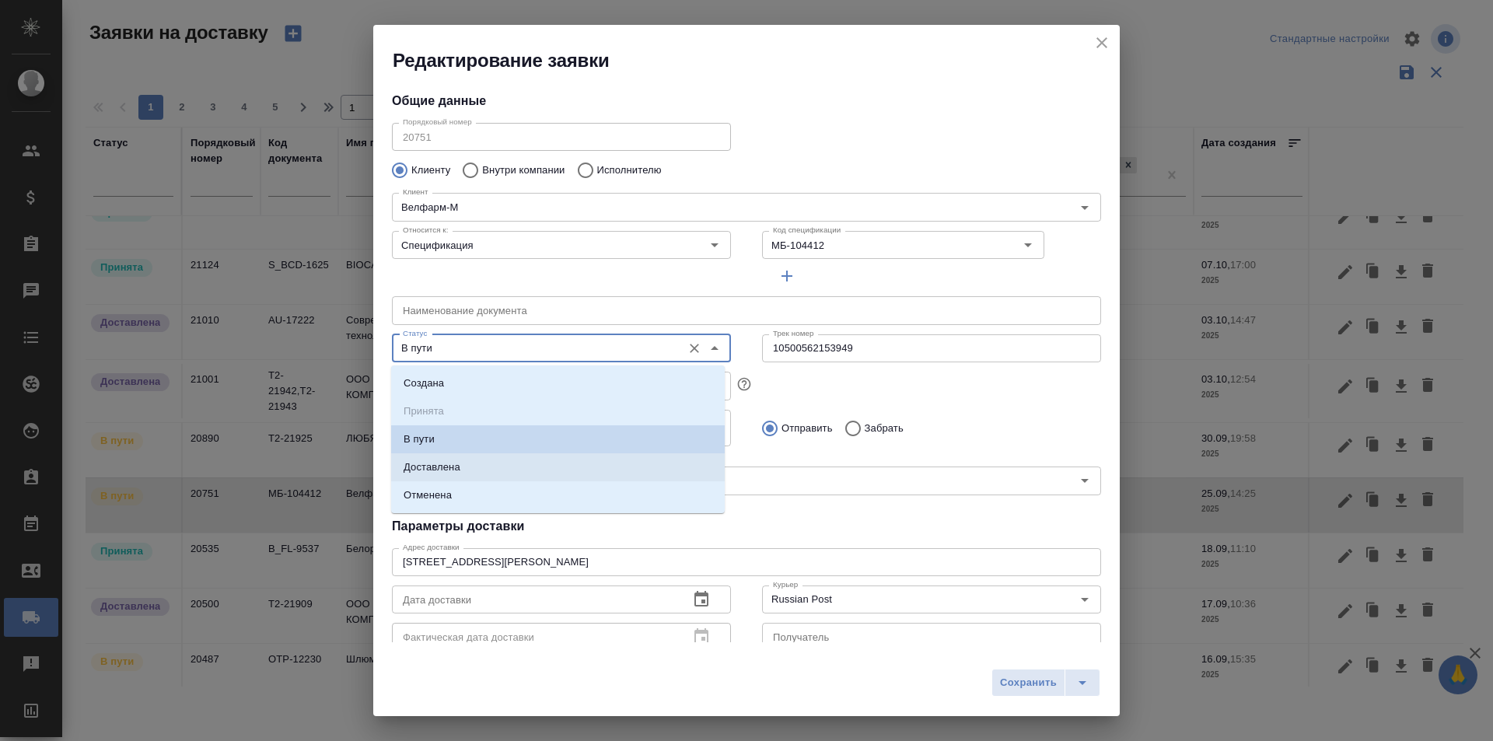
click at [454, 473] on p "Доставлена" at bounding box center [432, 468] width 57 height 16
type input "Доставлена"
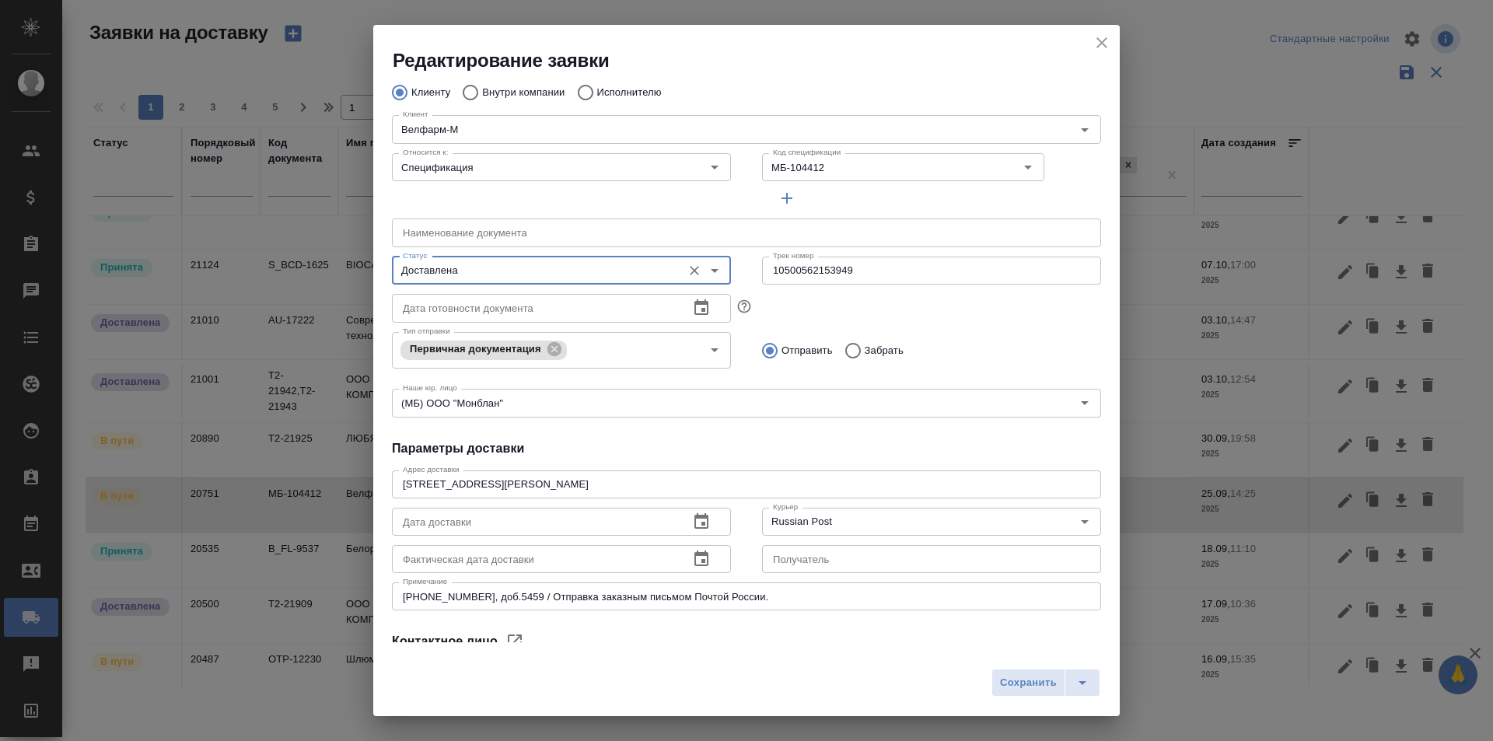
click at [693, 569] on button "button" at bounding box center [701, 559] width 37 height 37
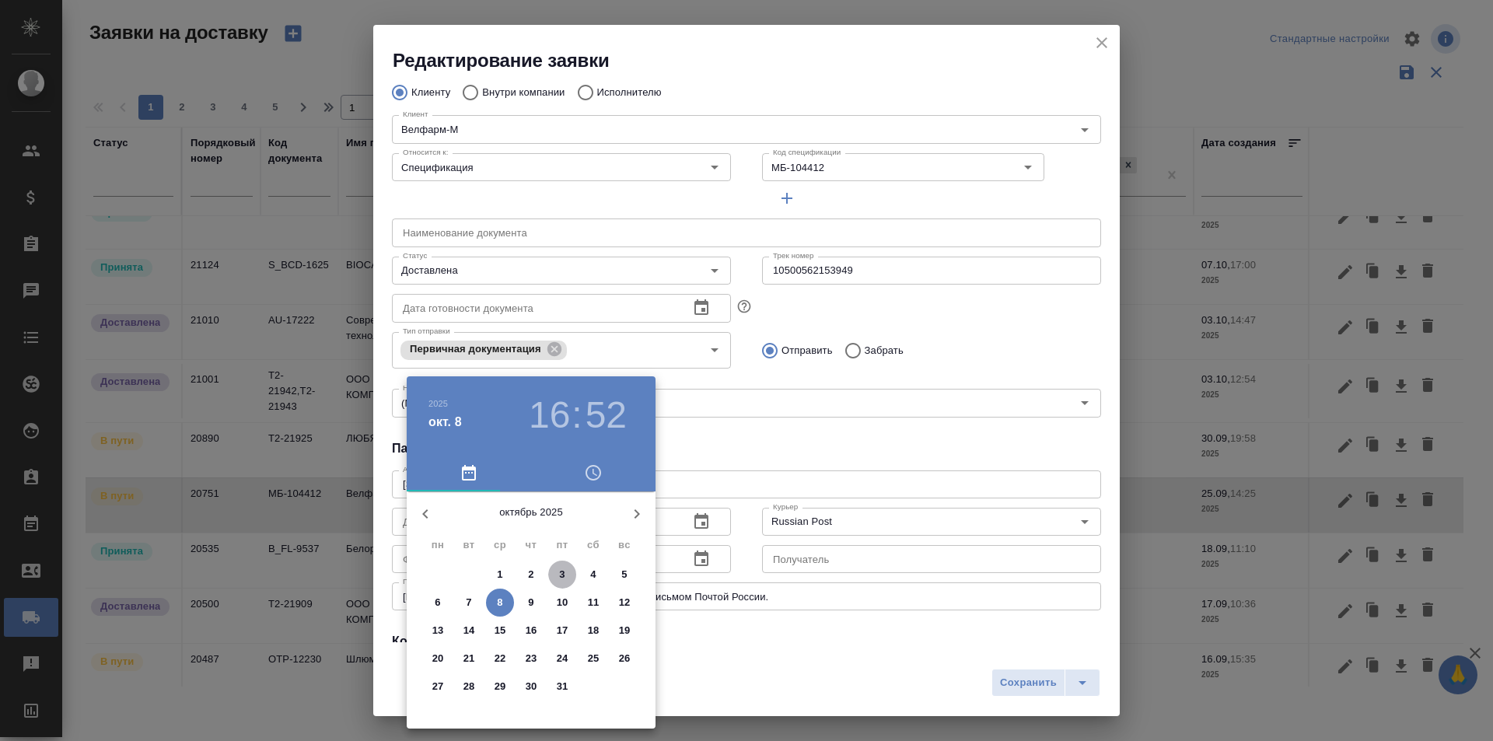
click at [558, 579] on span "3" at bounding box center [562, 575] width 28 height 16
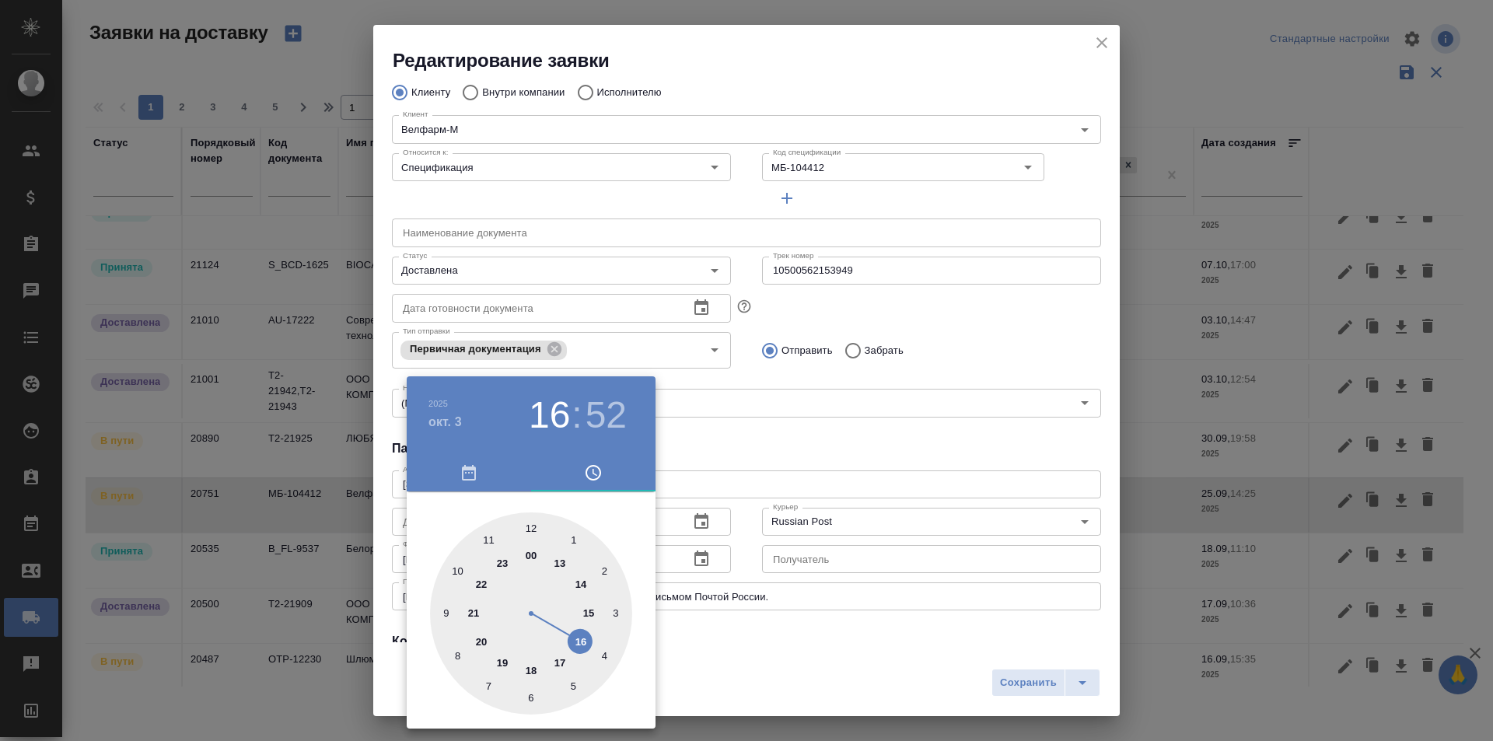
click at [590, 611] on div at bounding box center [531, 614] width 202 height 202
click at [614, 642] on div at bounding box center [531, 614] width 202 height 202
click at [617, 632] on div at bounding box center [531, 614] width 202 height 202
type input "03.10.2025 15:17"
click at [791, 429] on div at bounding box center [746, 370] width 1493 height 741
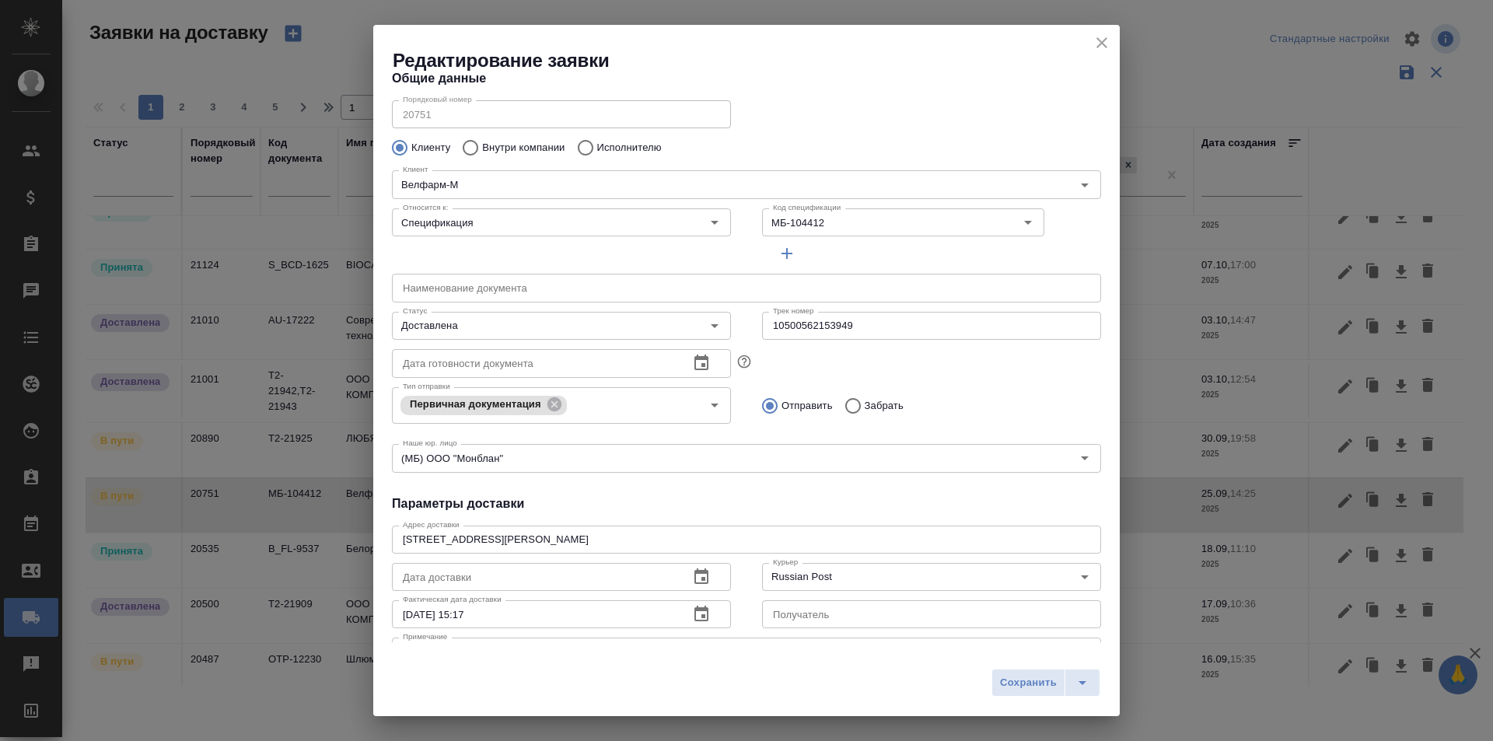
scroll to position [0, 0]
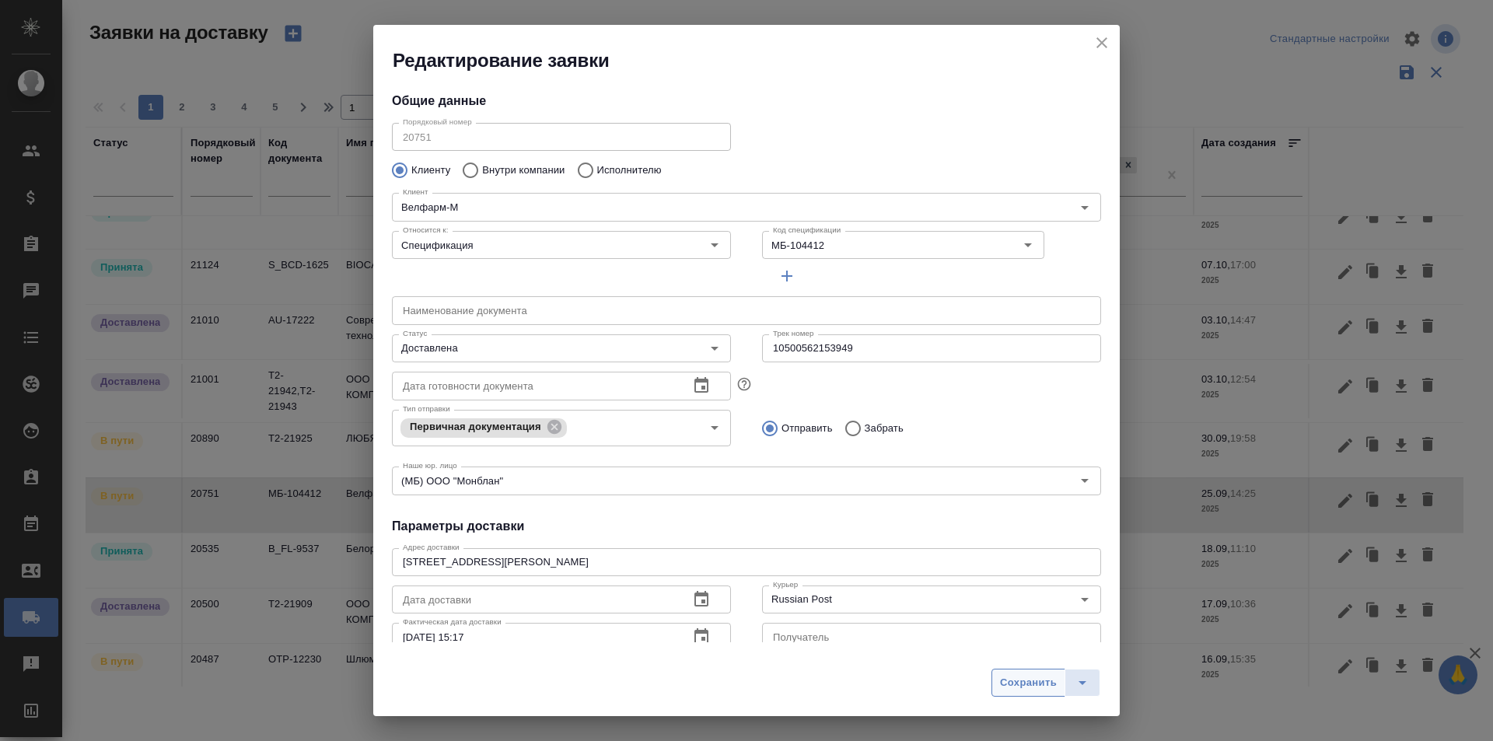
click at [1005, 689] on span "Сохранить" at bounding box center [1028, 683] width 57 height 18
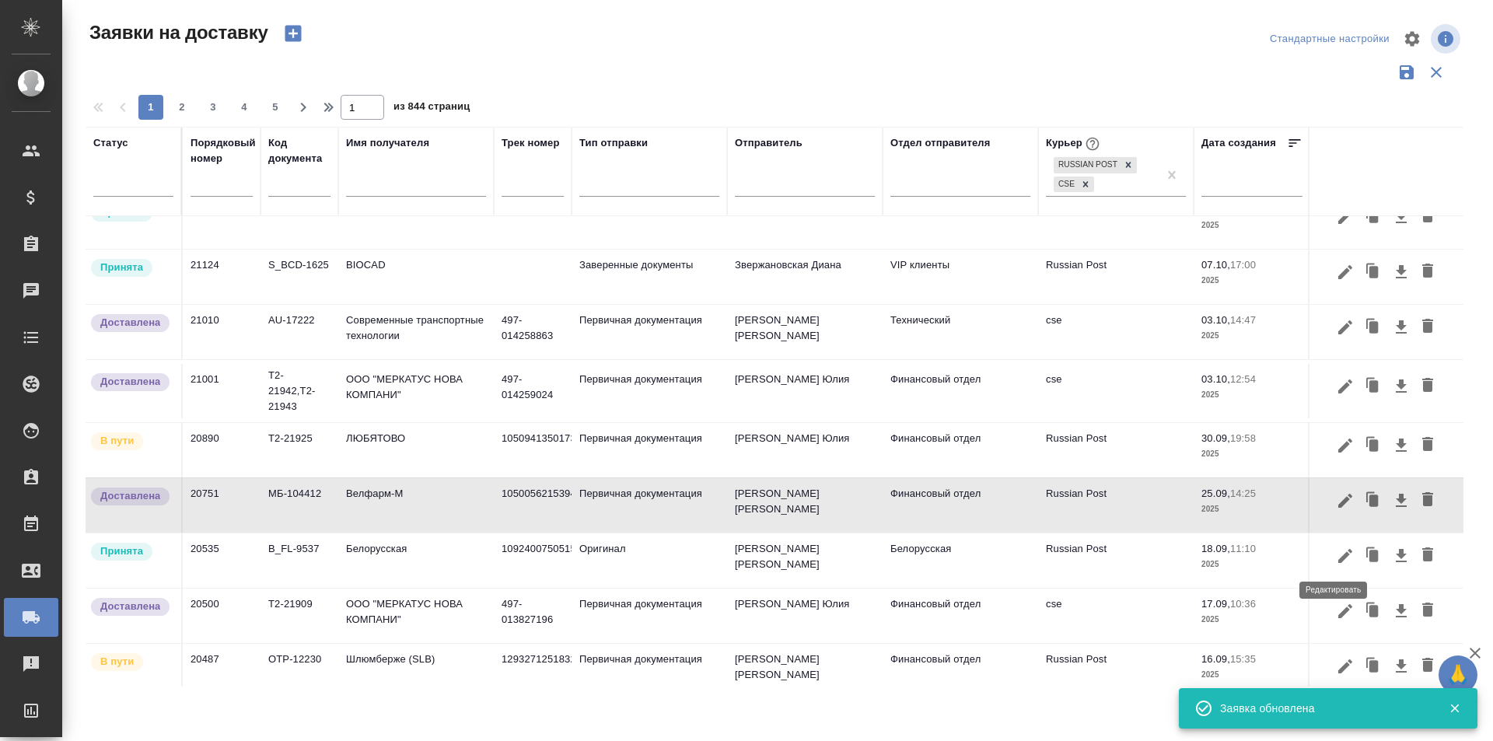
click at [1336, 562] on icon "button" at bounding box center [1345, 556] width 19 height 19
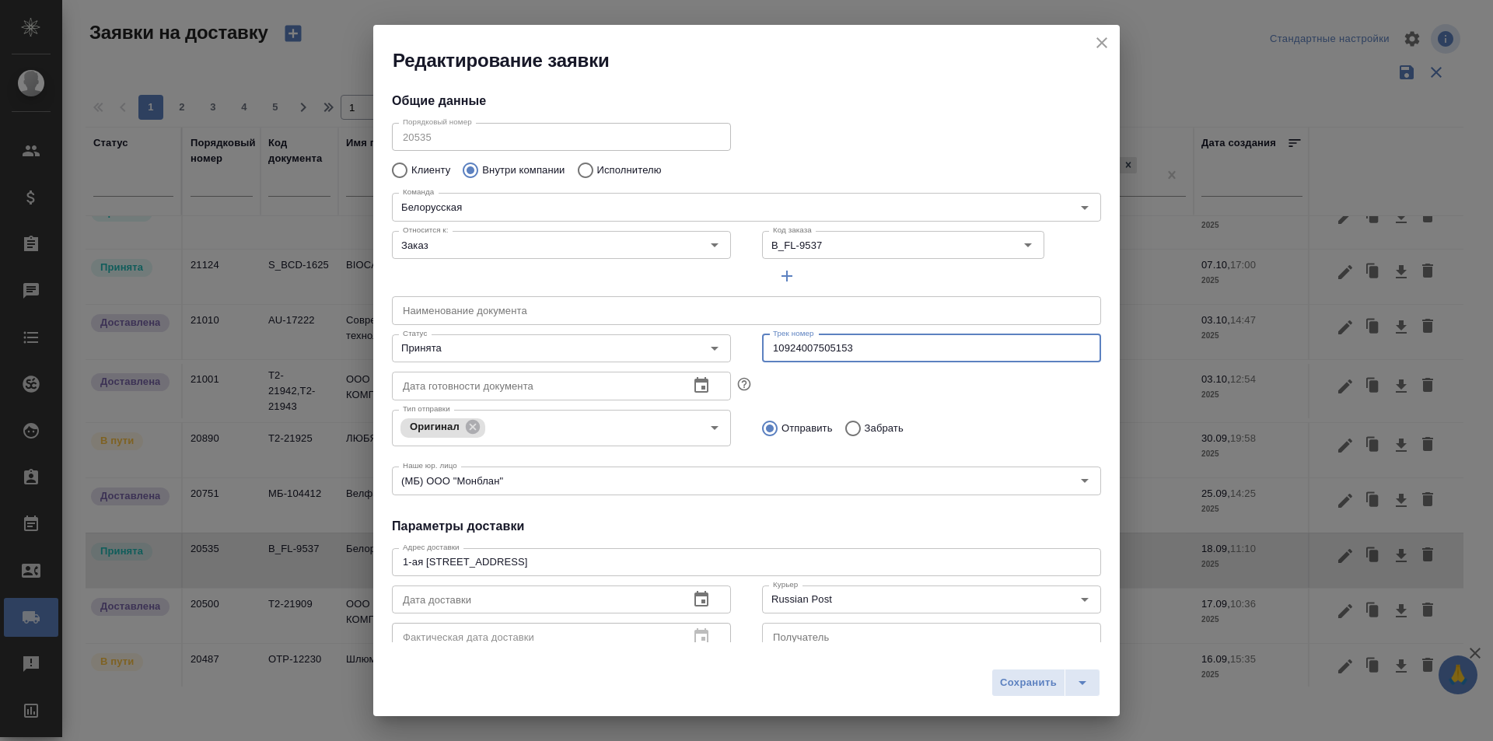
click at [847, 346] on input "10924007505153" at bounding box center [931, 348] width 339 height 28
click at [1122, 45] on div "Редактирование заявки Общие данные Порядковый номер 20535 Порядковый номер Клие…" at bounding box center [746, 370] width 1493 height 741
click at [1101, 43] on icon "close" at bounding box center [1102, 42] width 11 height 11
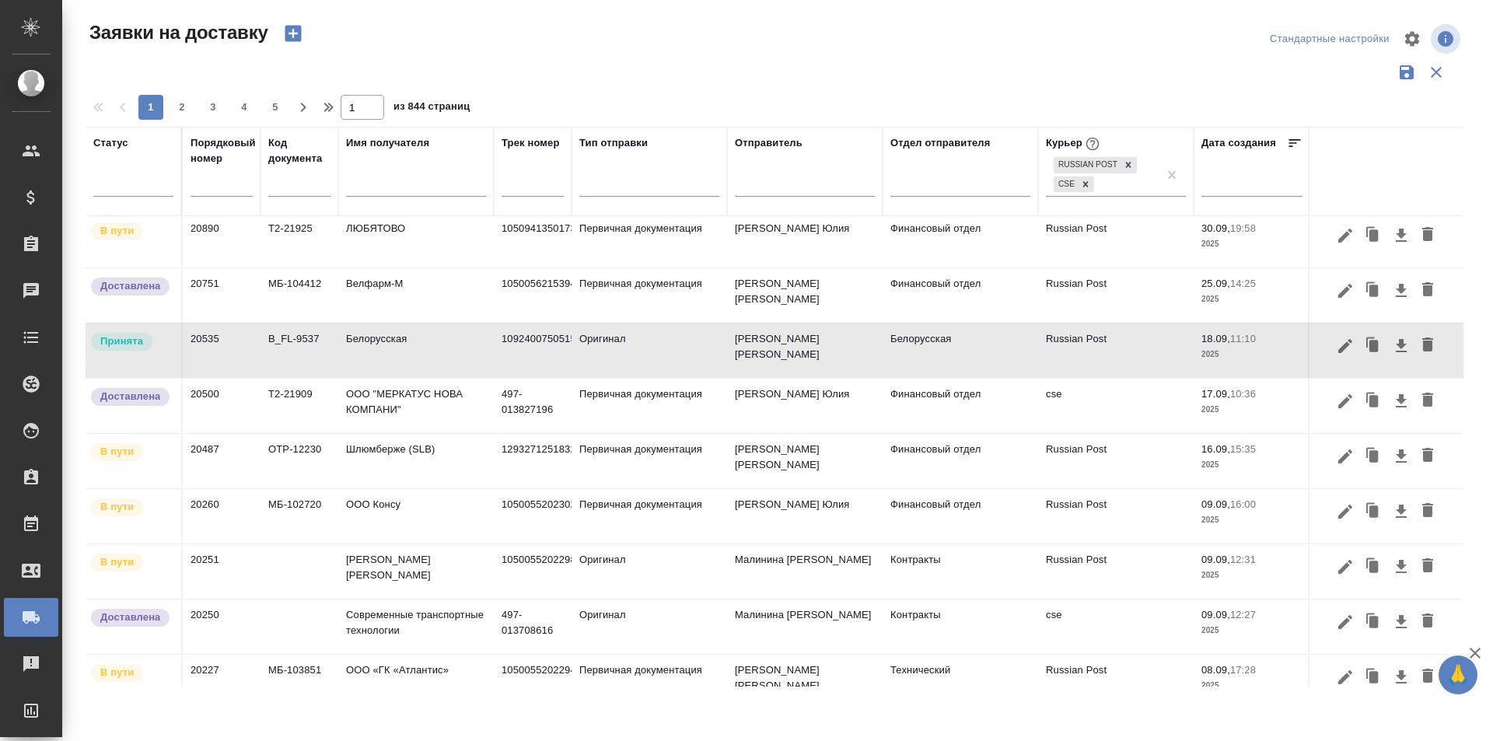
scroll to position [311, 0]
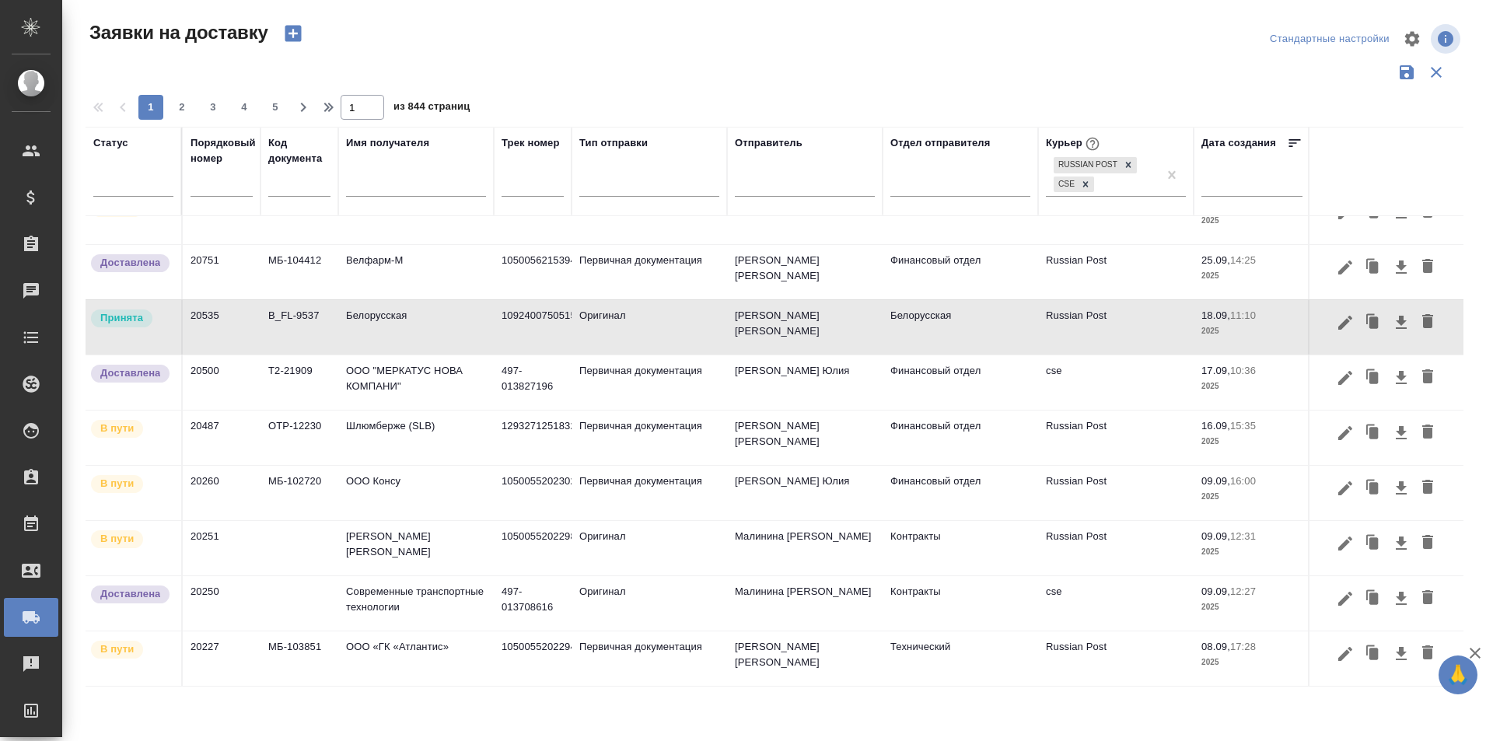
click at [1336, 325] on icon "button" at bounding box center [1345, 322] width 19 height 19
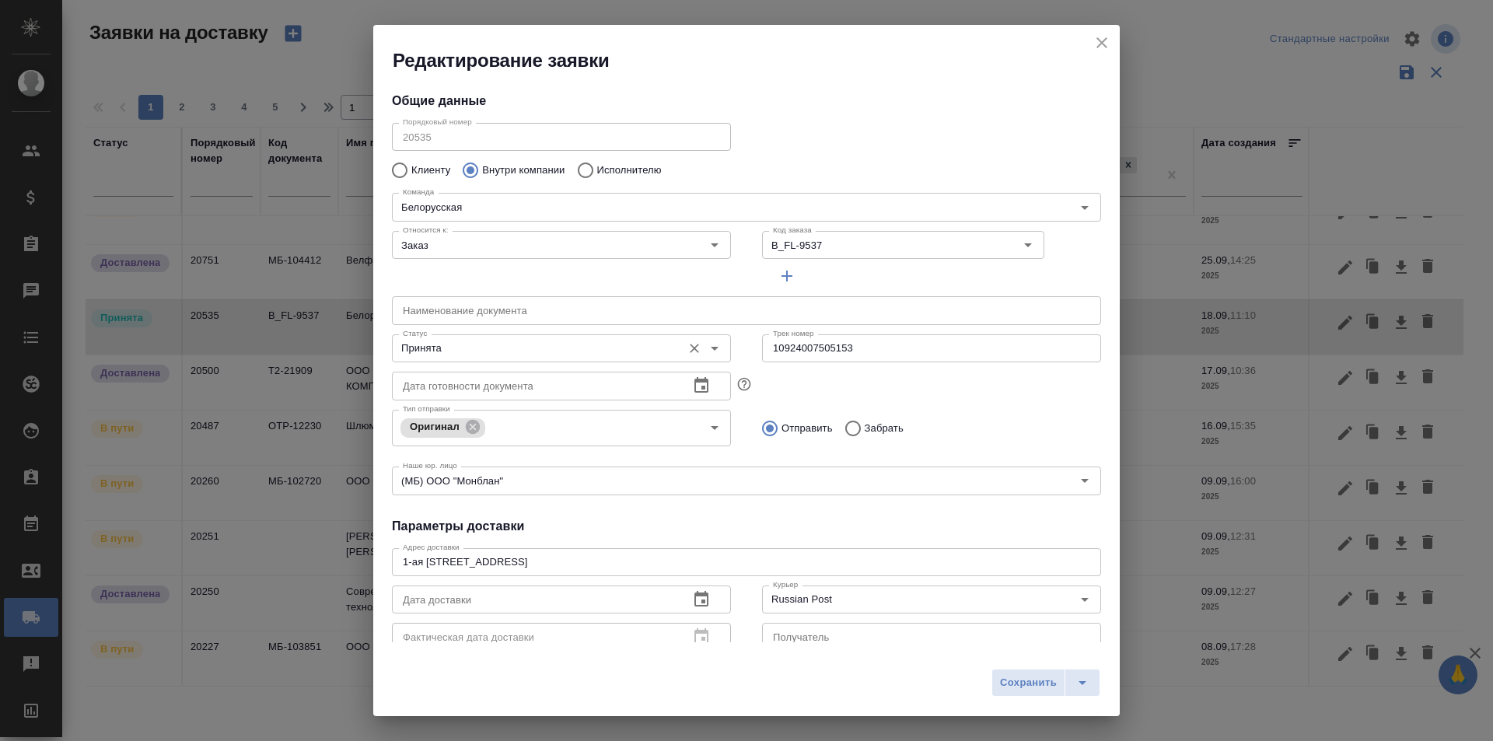
click at [537, 354] on input "Принята" at bounding box center [536, 348] width 278 height 19
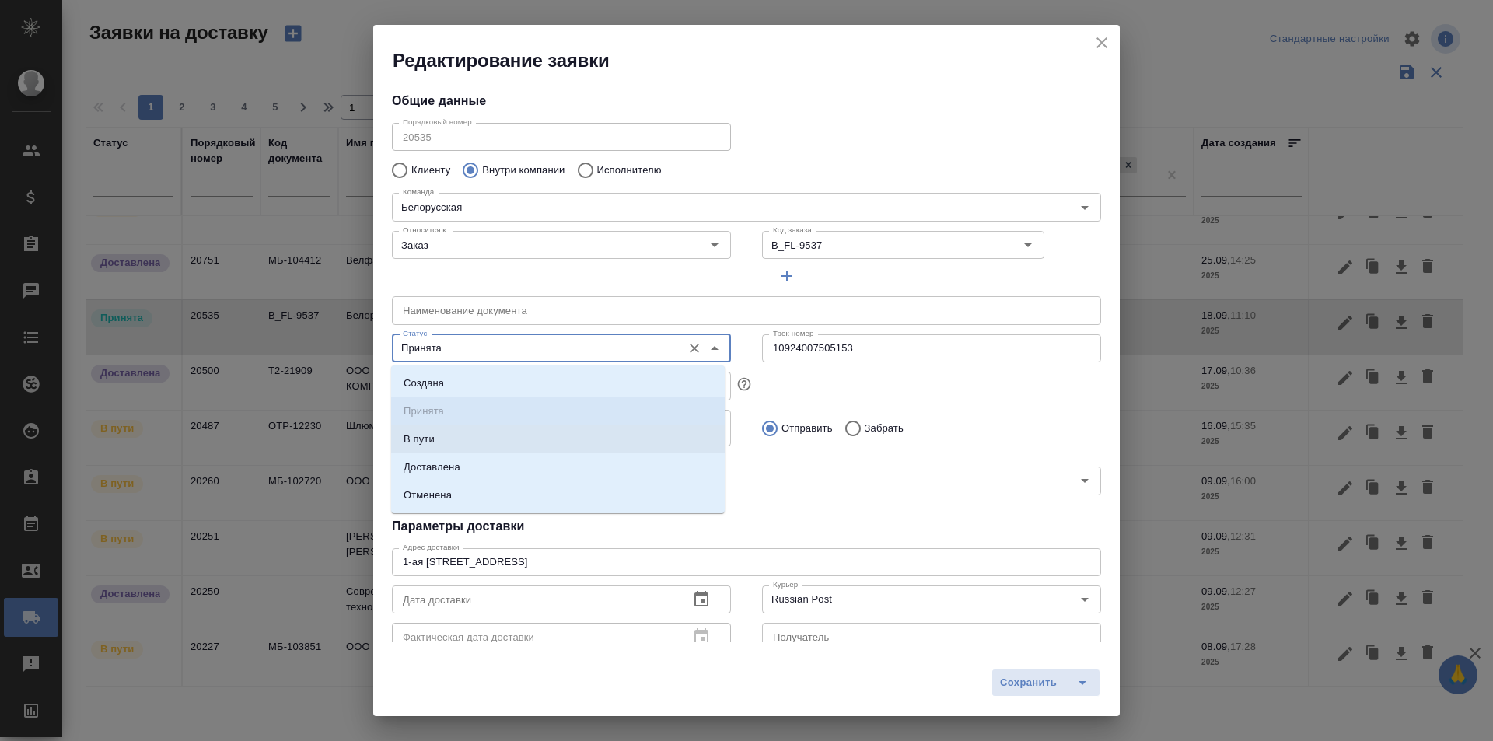
click at [513, 446] on li "В пути" at bounding box center [558, 439] width 334 height 28
type input "В пути"
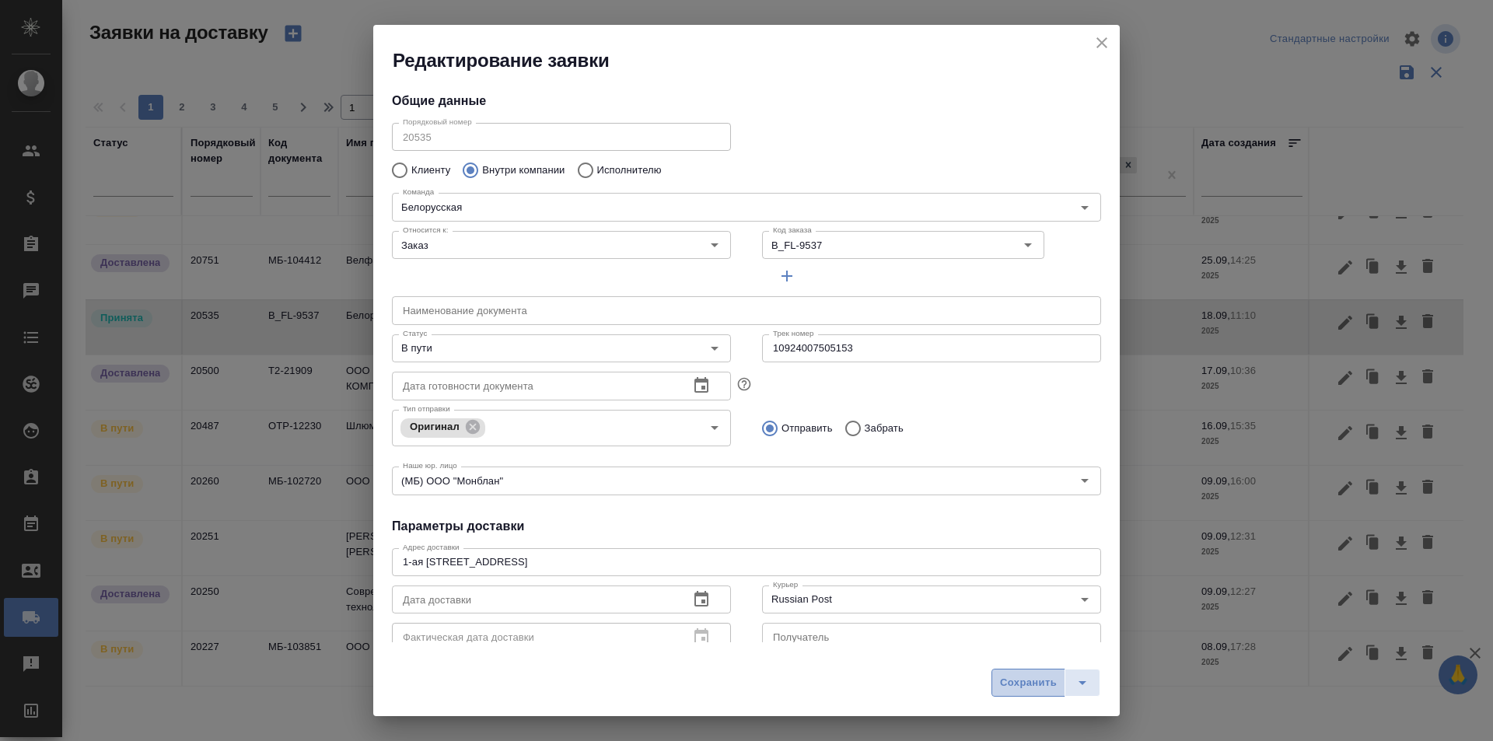
click at [1023, 673] on button "Сохранить" at bounding box center [1029, 683] width 74 height 28
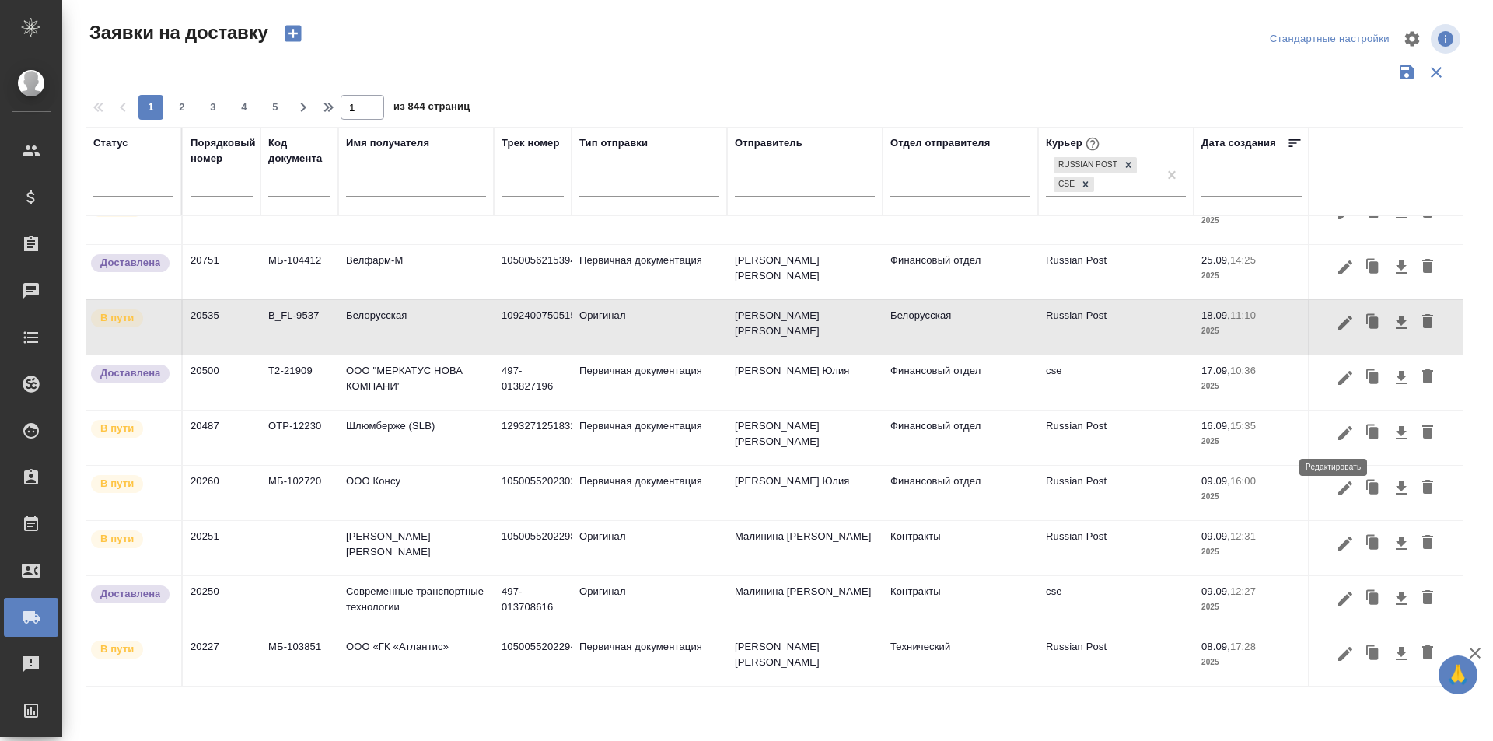
click at [1336, 428] on icon "button" at bounding box center [1345, 433] width 19 height 19
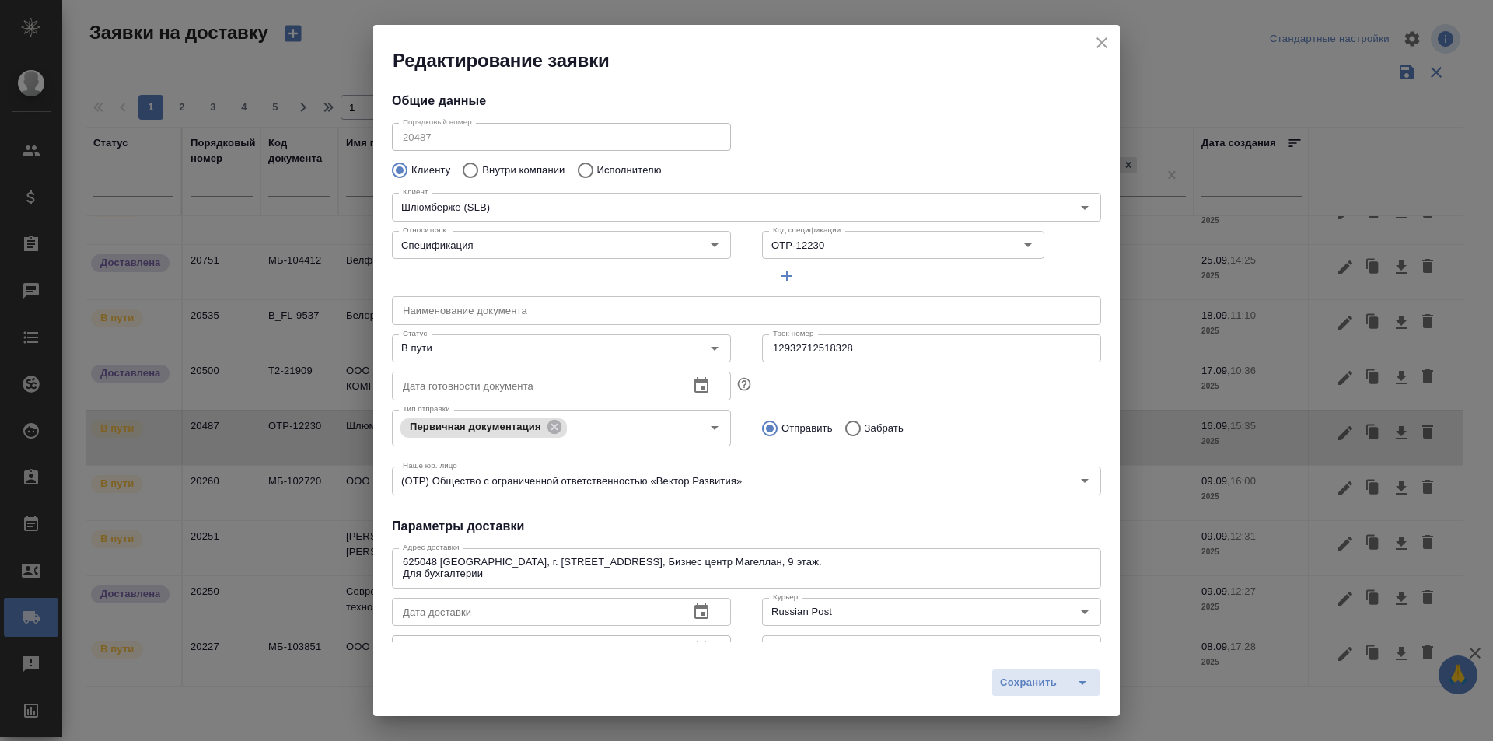
type input "Юдинцова Виктория"
click at [818, 356] on input "12932712518328" at bounding box center [931, 348] width 339 height 28
click at [471, 351] on input "В пути" at bounding box center [536, 348] width 278 height 19
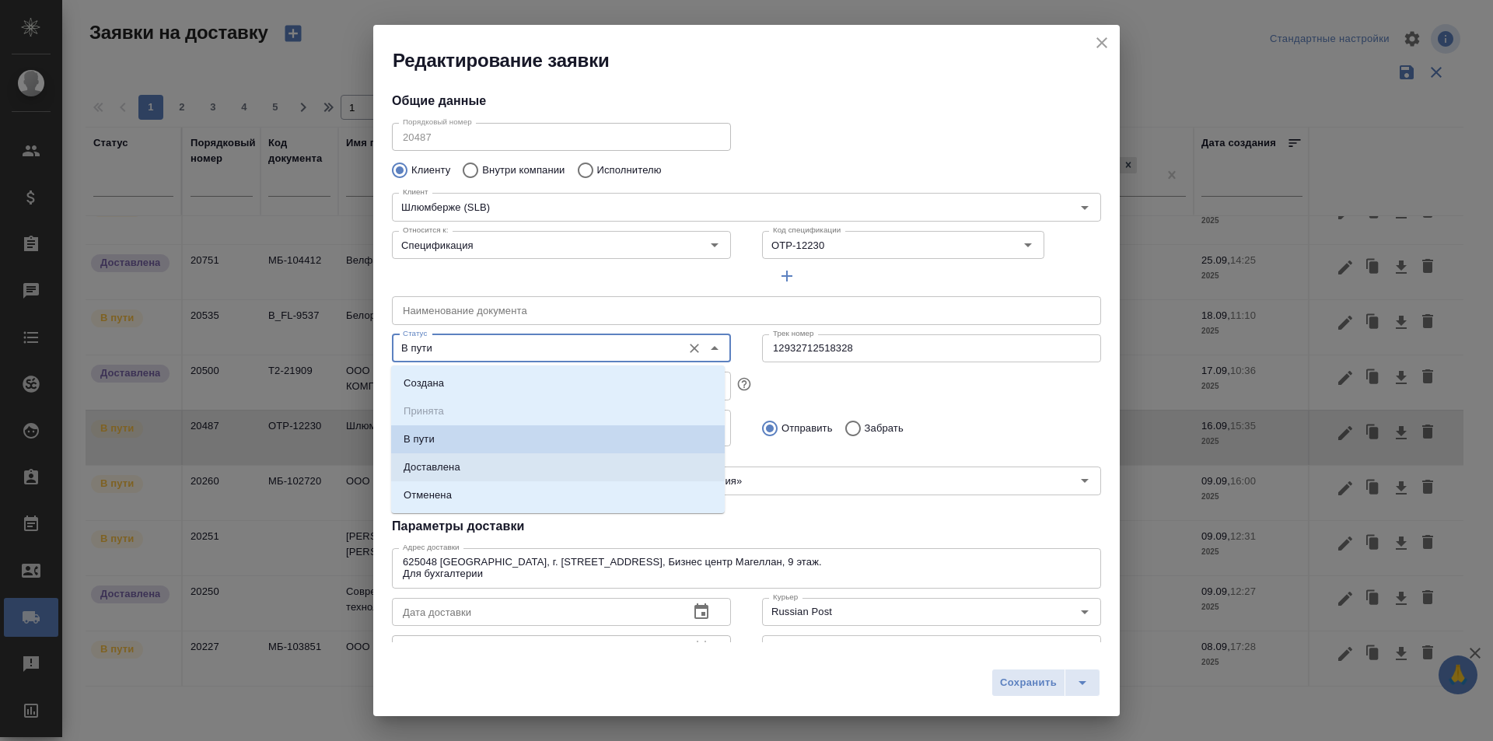
click at [451, 462] on p "Доставлена" at bounding box center [432, 468] width 57 height 16
type input "Доставлена"
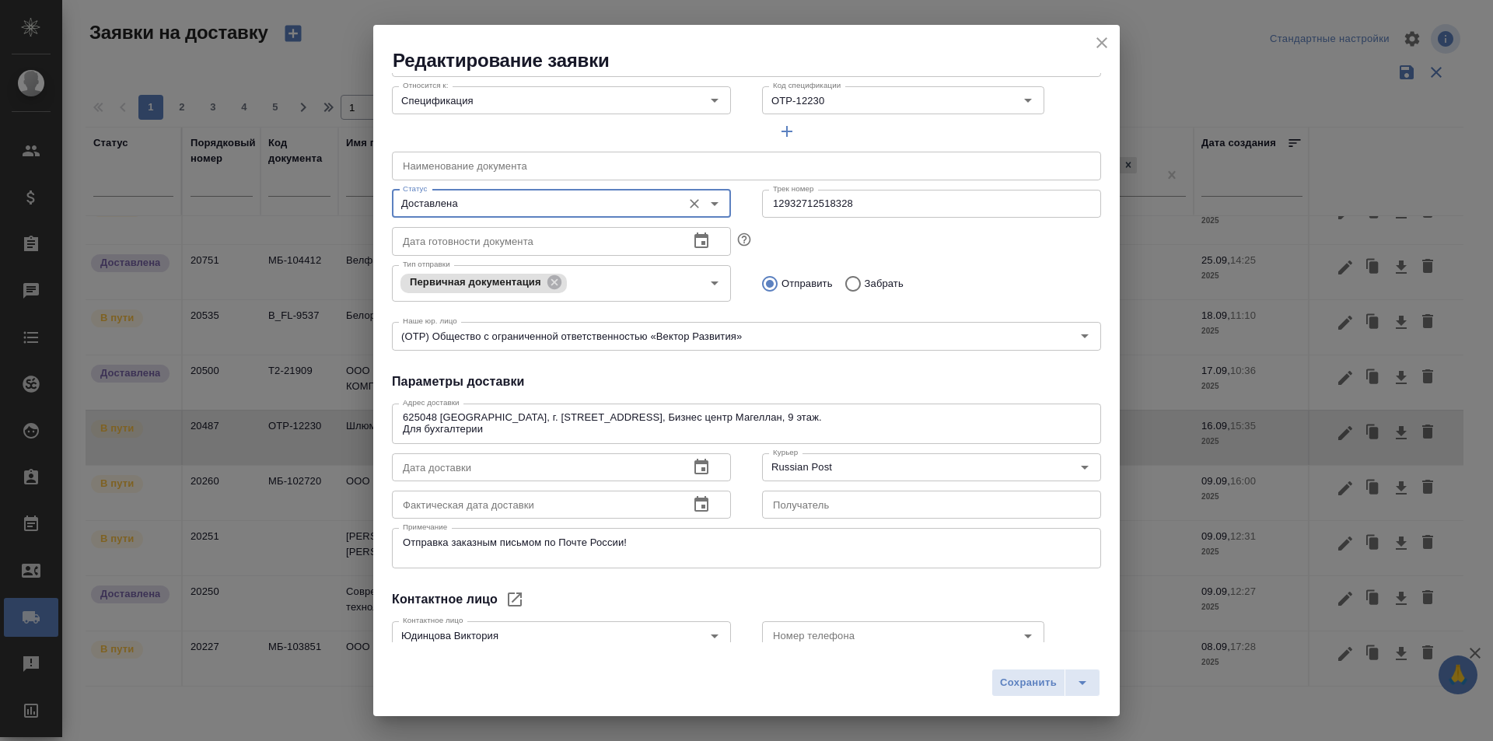
scroll to position [233, 0]
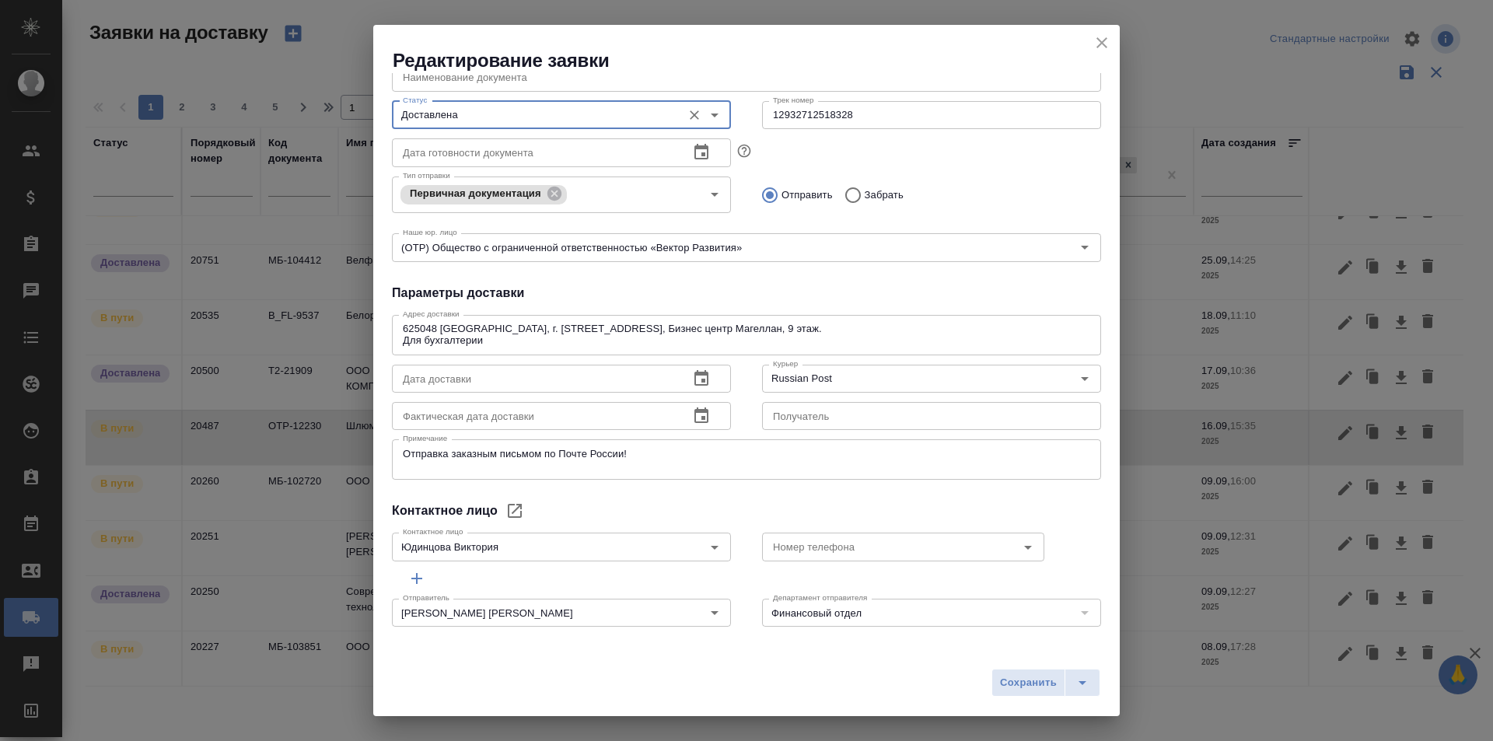
click at [700, 418] on icon "button" at bounding box center [701, 416] width 19 height 19
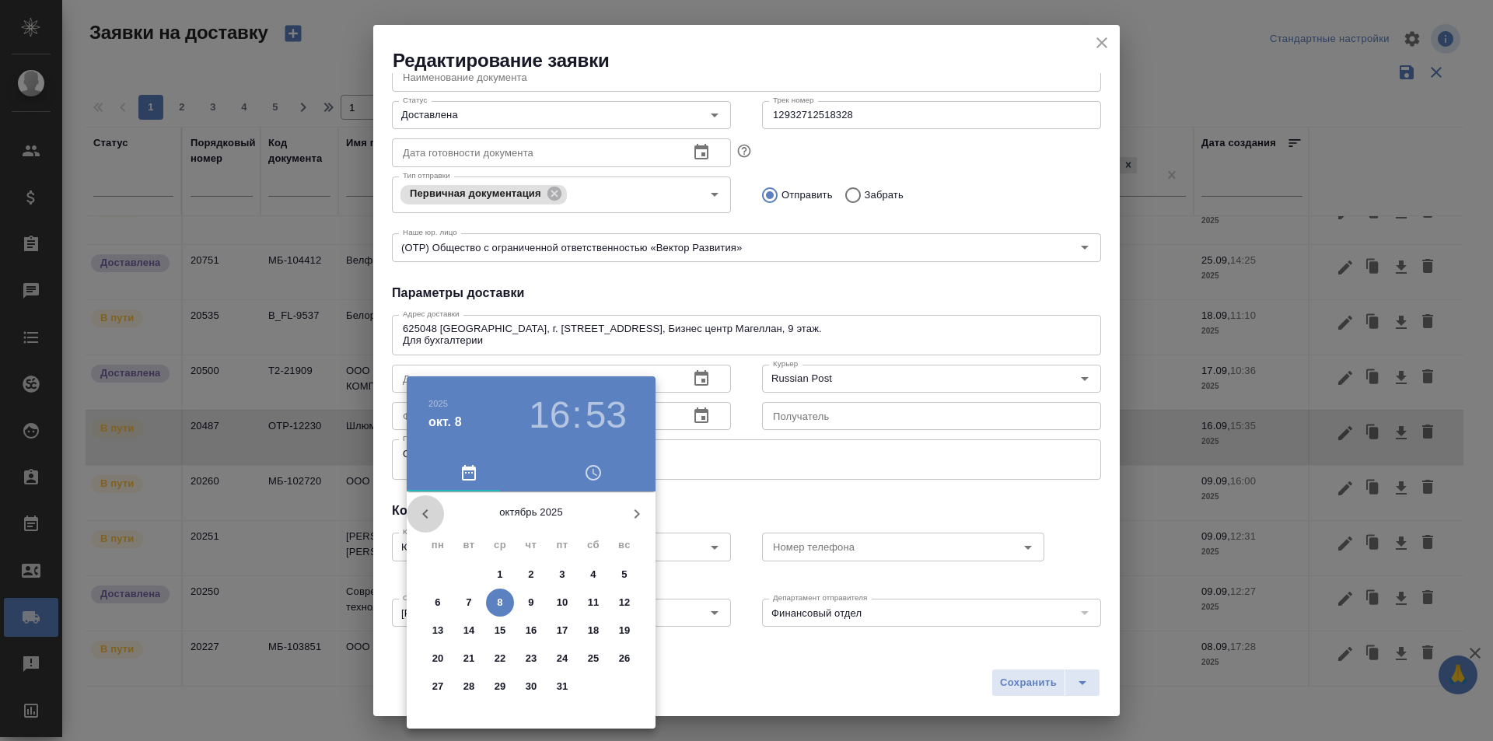
click at [429, 521] on icon "button" at bounding box center [425, 514] width 19 height 19
click at [441, 682] on p "29" at bounding box center [438, 687] width 12 height 16
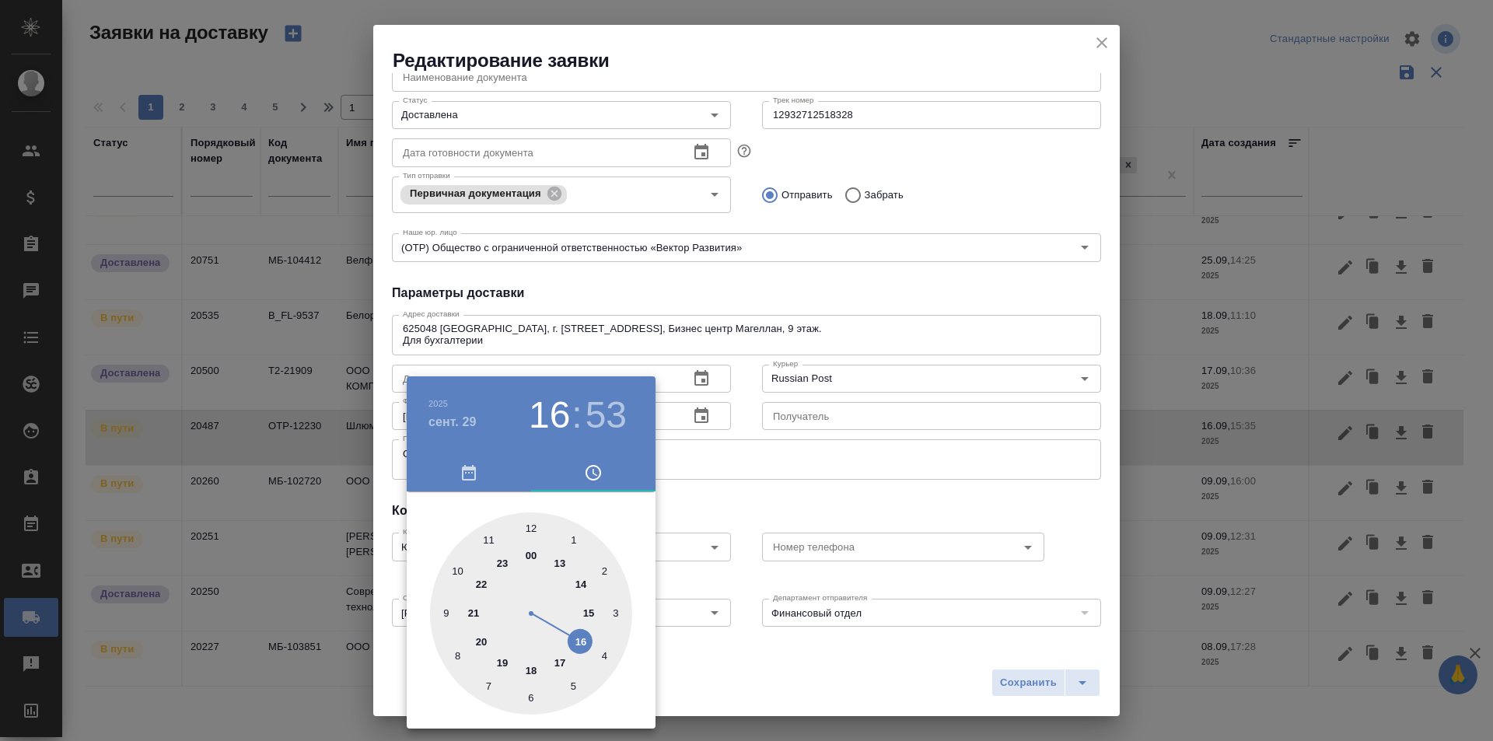
click at [530, 694] on div at bounding box center [531, 614] width 202 height 202
click at [495, 537] on div at bounding box center [531, 614] width 202 height 202
type input "29.09.2025 06:56"
click at [733, 483] on div at bounding box center [746, 370] width 1493 height 741
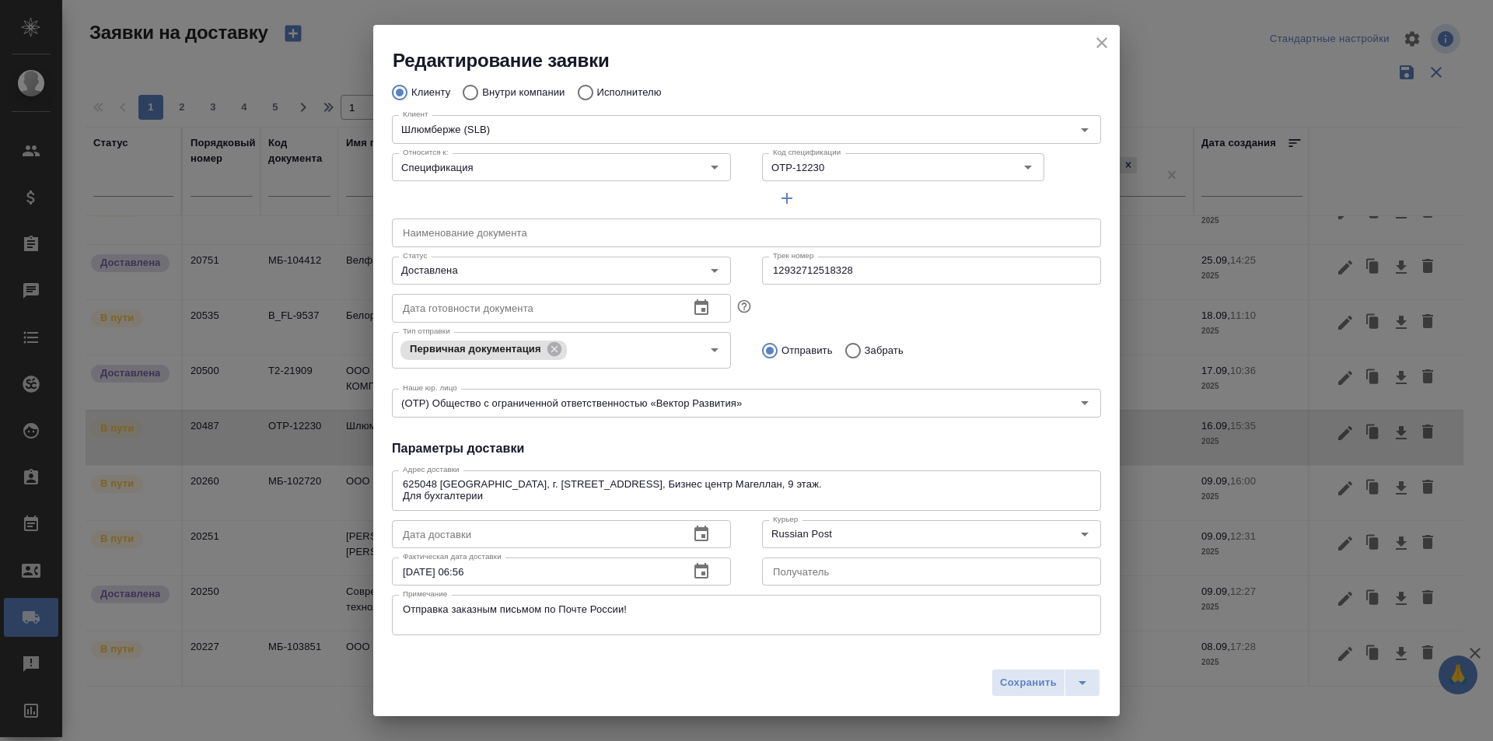
scroll to position [0, 0]
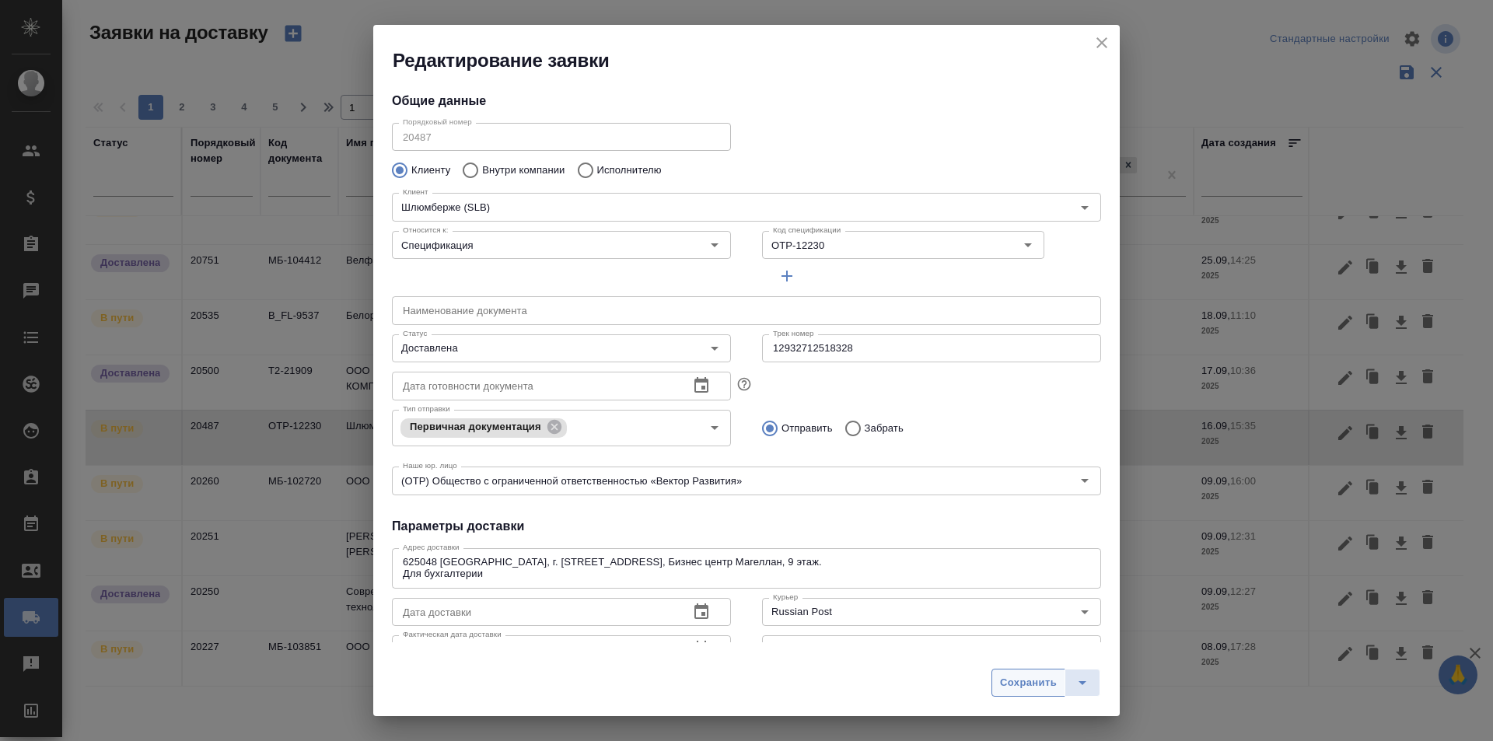
click at [1017, 682] on span "Сохранить" at bounding box center [1028, 683] width 57 height 18
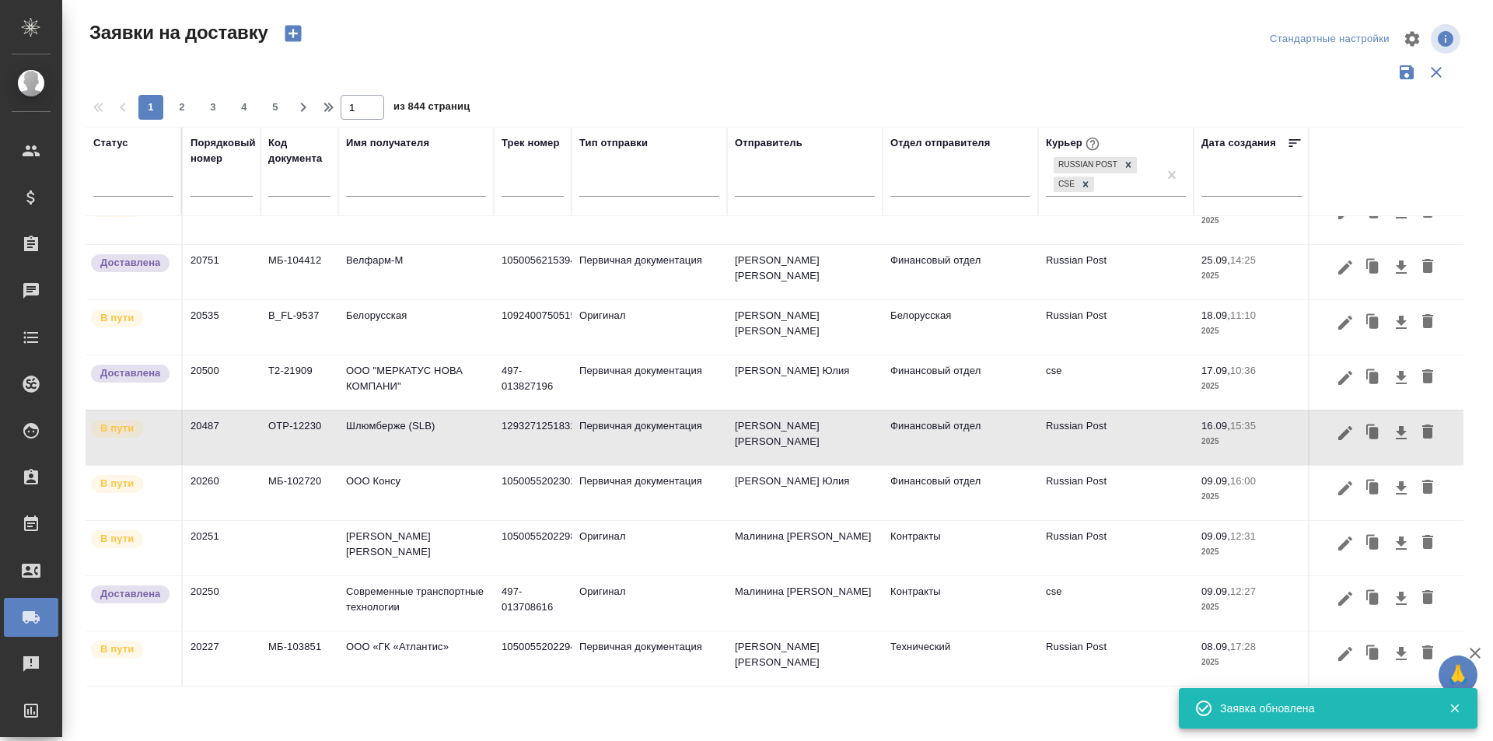
type input "В пути"
click at [1336, 490] on icon "button" at bounding box center [1345, 488] width 19 height 19
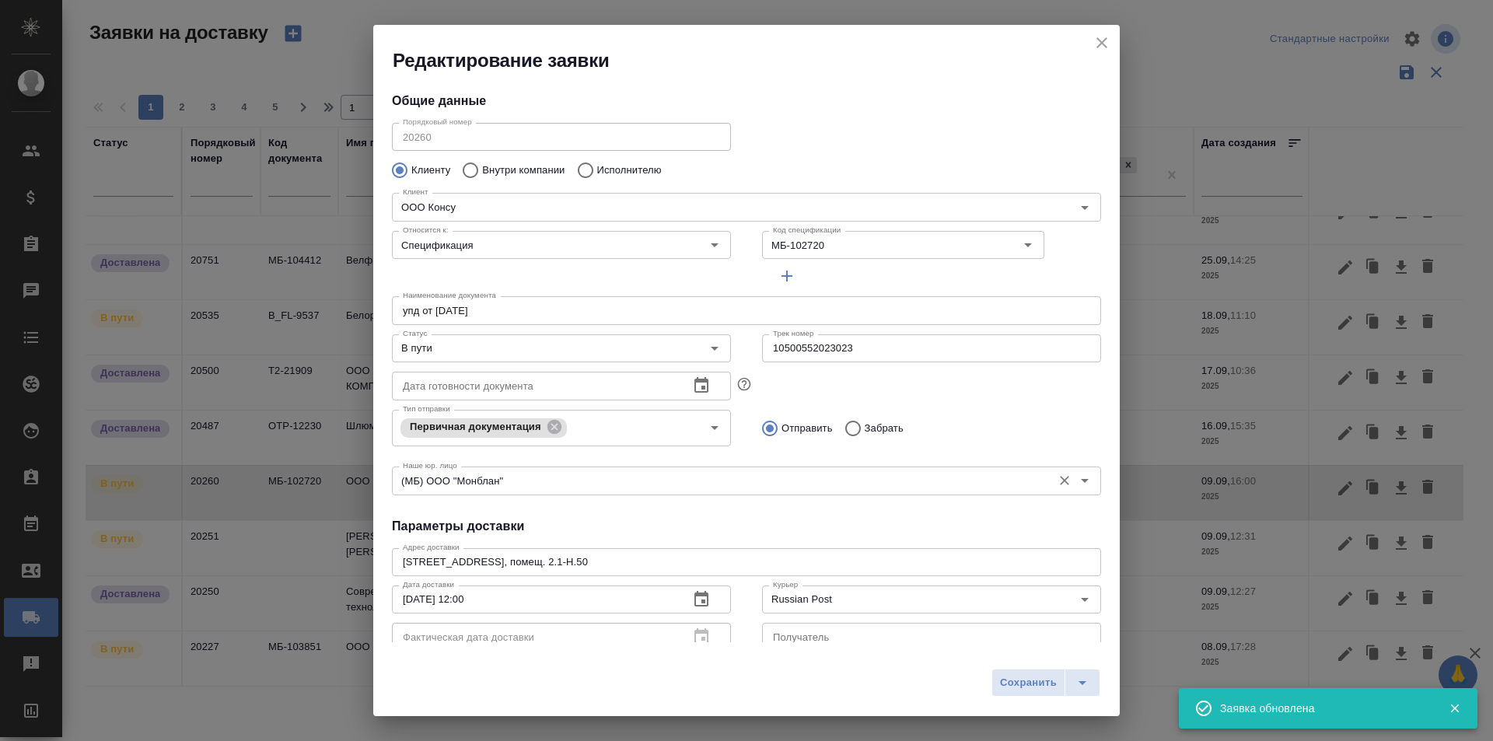
type input "Дульнев Валерий"
click at [839, 352] on input "10500552023023" at bounding box center [931, 348] width 339 height 28
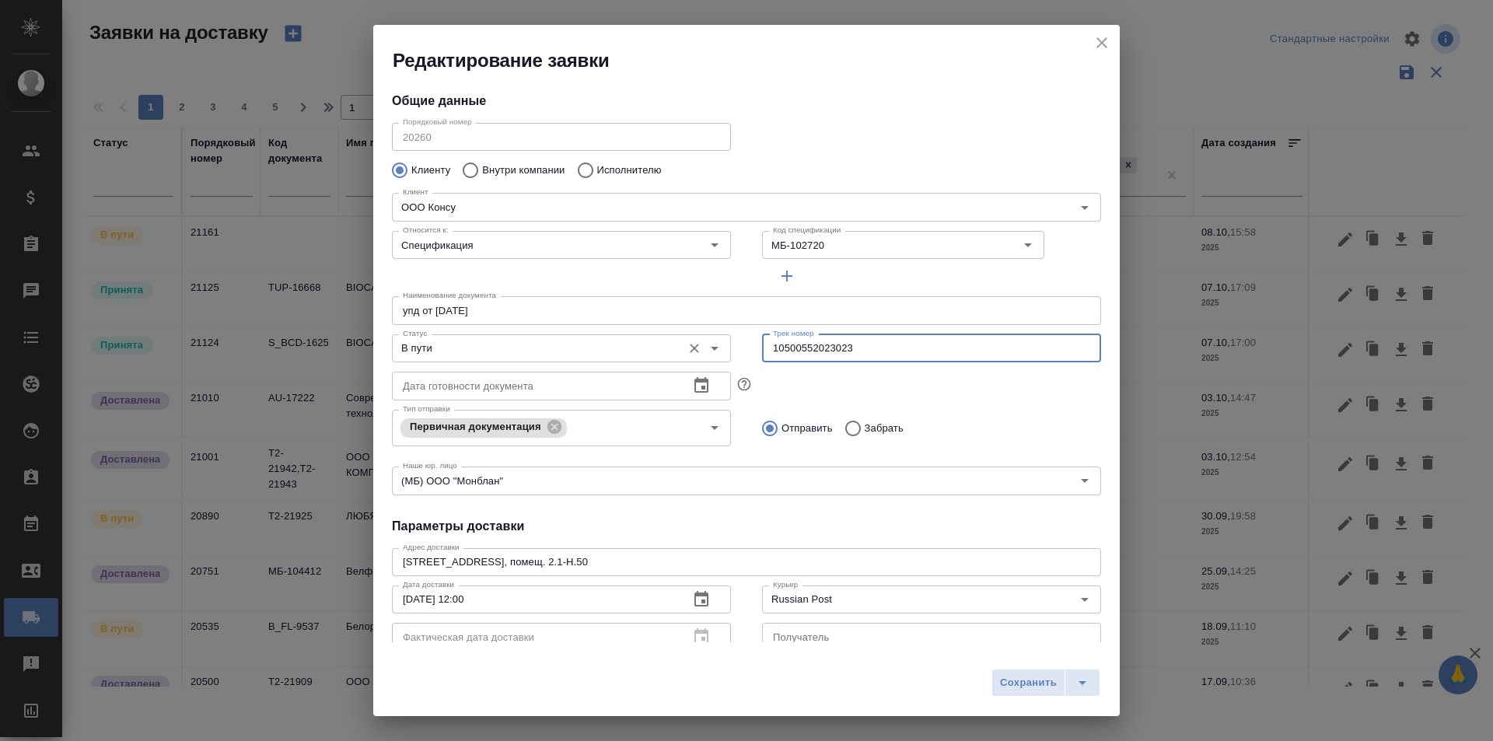
scroll to position [311, 0]
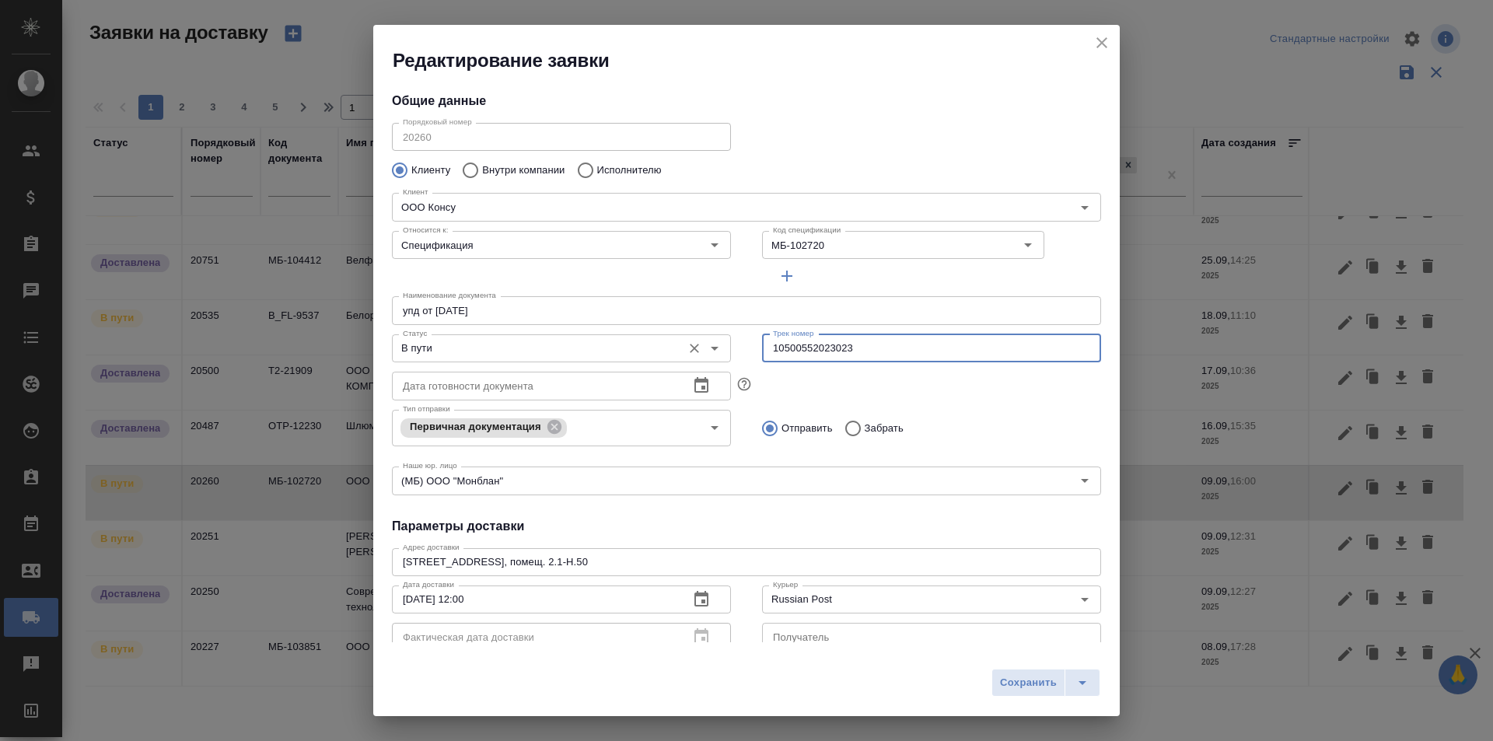
click at [479, 358] on input "В пути" at bounding box center [536, 348] width 278 height 19
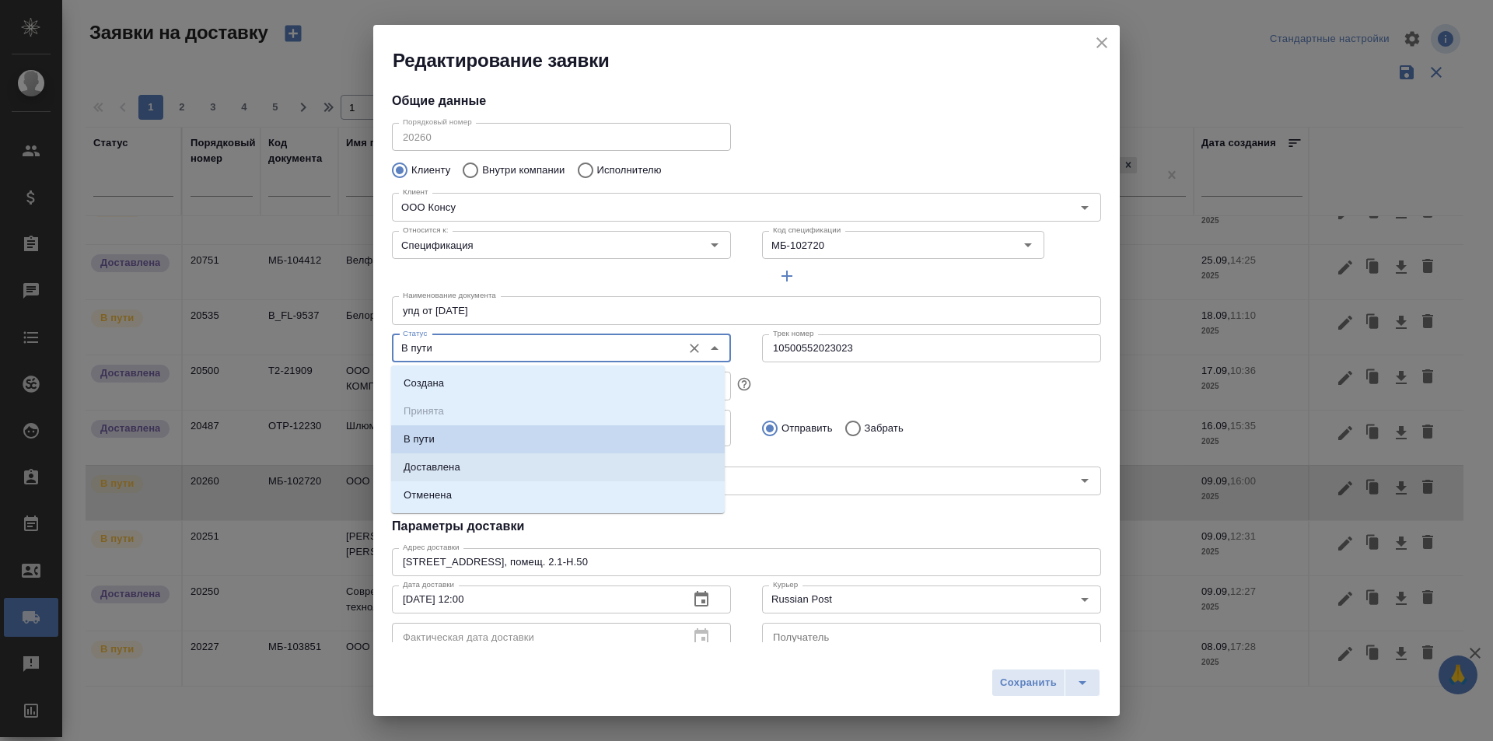
click at [454, 458] on li "Доставлена" at bounding box center [558, 467] width 334 height 28
type input "Доставлена"
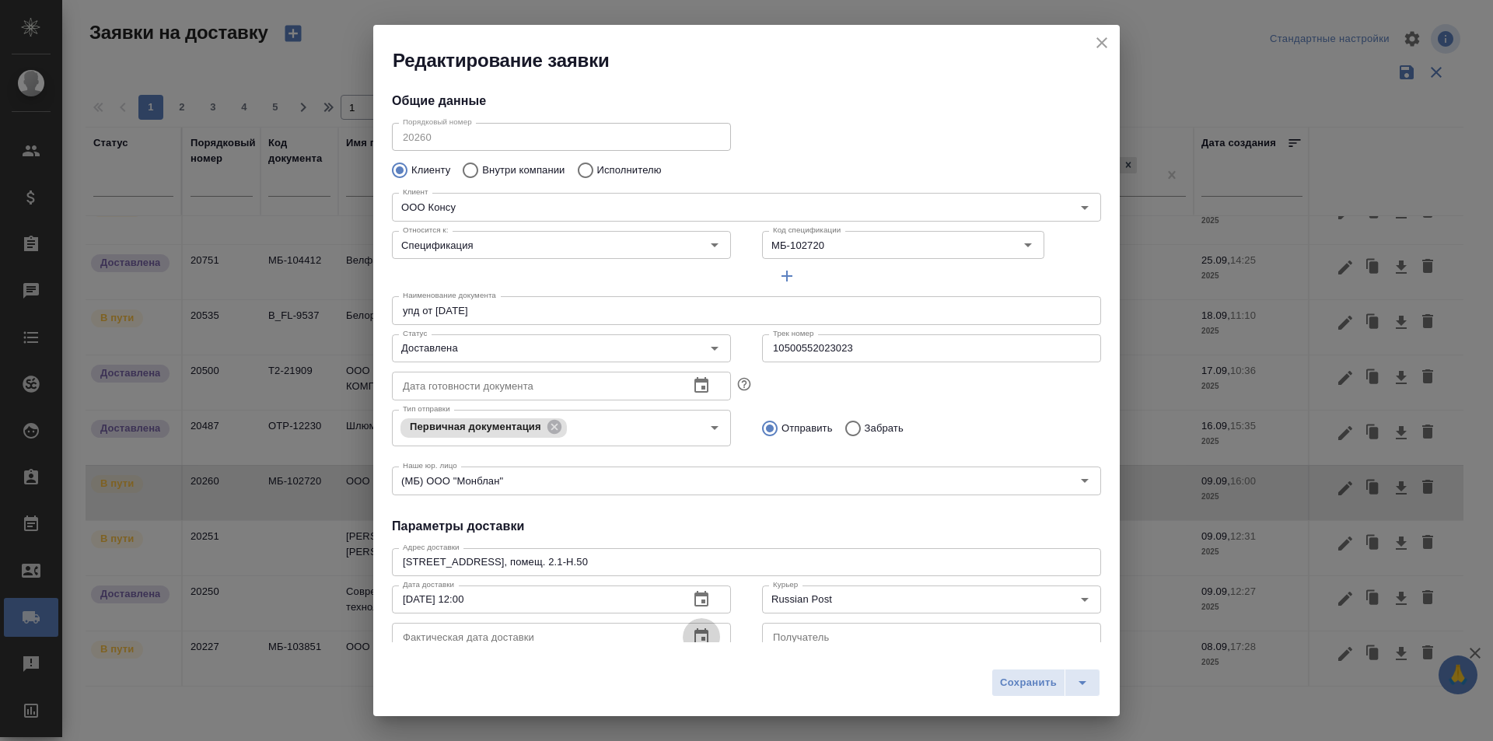
click at [686, 629] on button "button" at bounding box center [701, 636] width 37 height 37
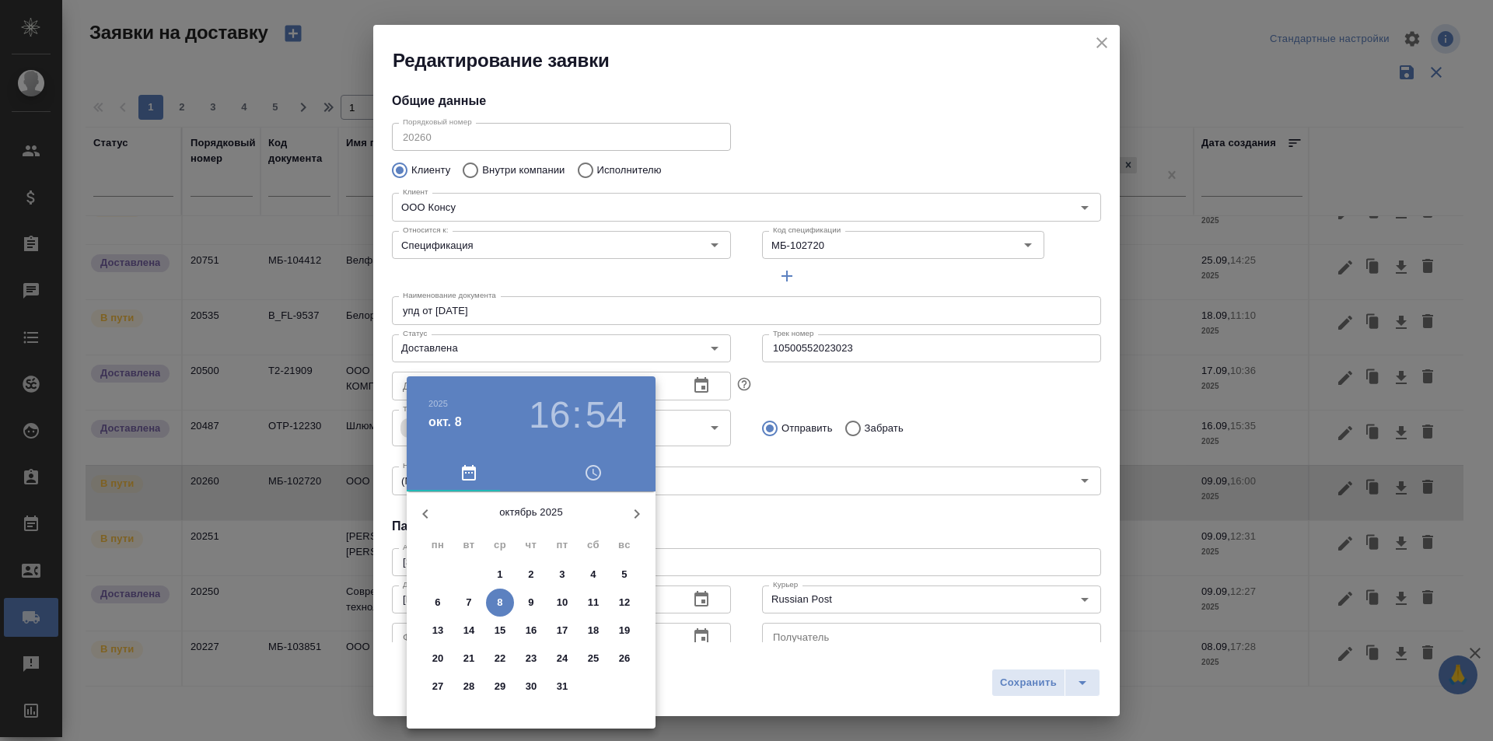
click at [430, 517] on icon "button" at bounding box center [425, 514] width 19 height 19
click at [473, 632] on p "16" at bounding box center [470, 631] width 12 height 16
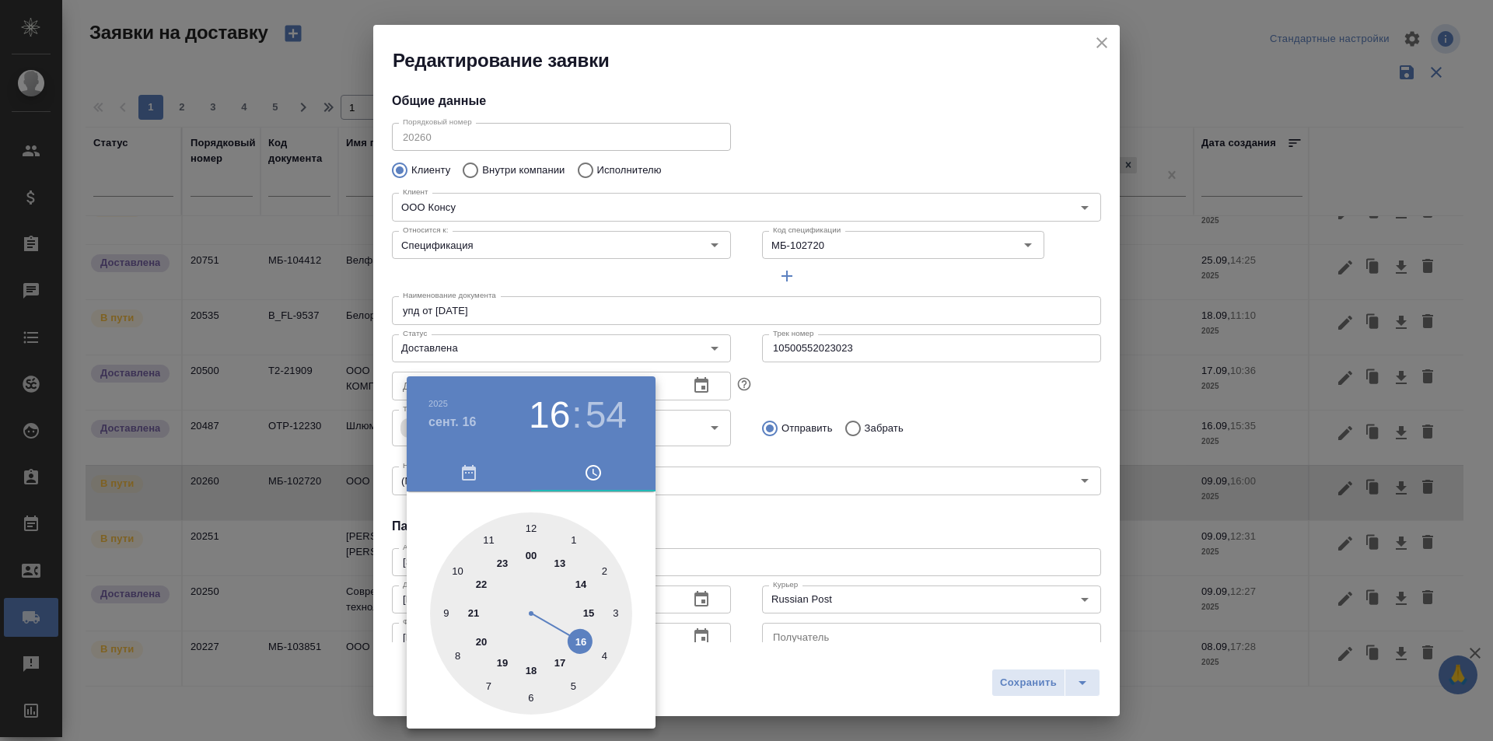
click at [489, 532] on div at bounding box center [531, 614] width 202 height 202
click at [445, 597] on div at bounding box center [531, 614] width 202 height 202
click at [448, 629] on div at bounding box center [531, 614] width 202 height 202
type input "16.09.2025 11:43"
click at [1003, 682] on div at bounding box center [746, 370] width 1493 height 741
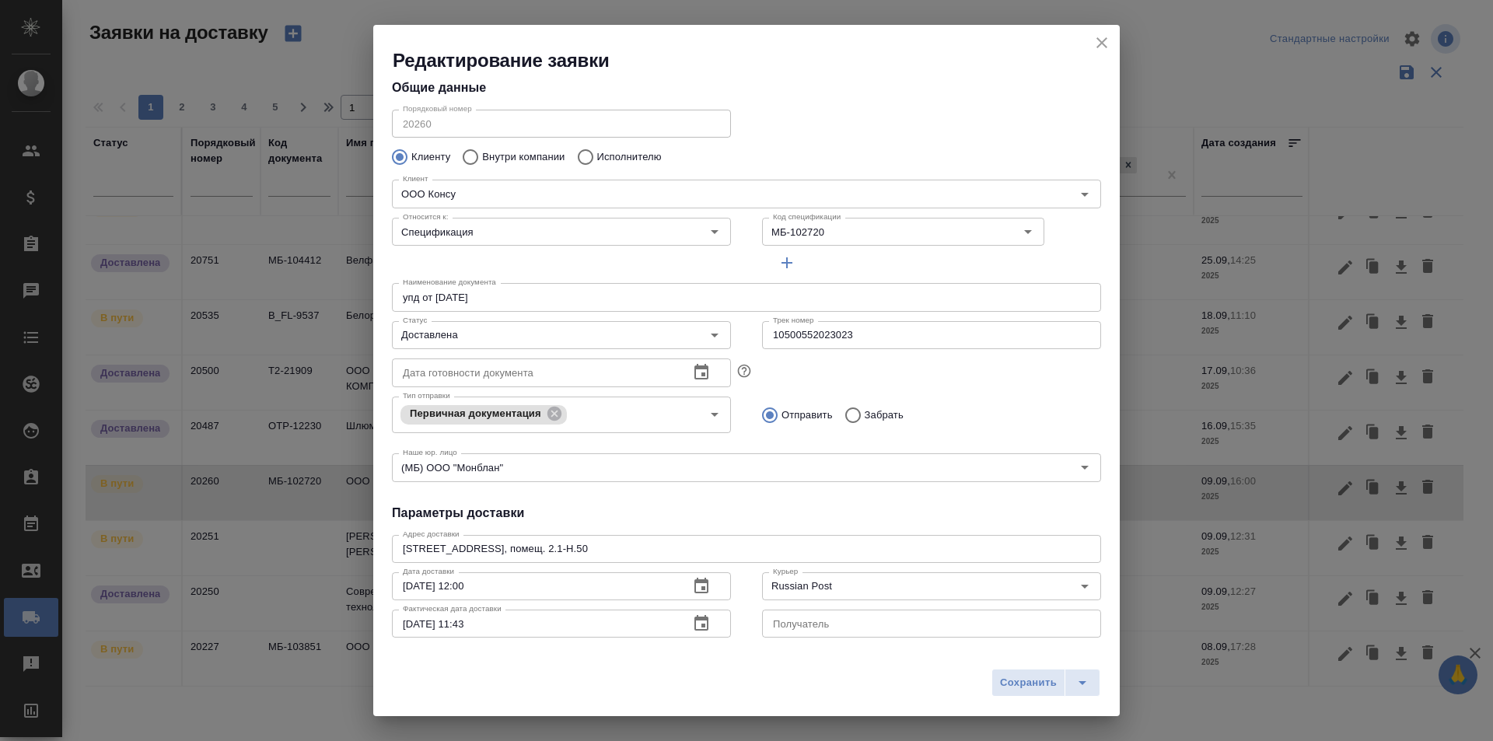
scroll to position [0, 0]
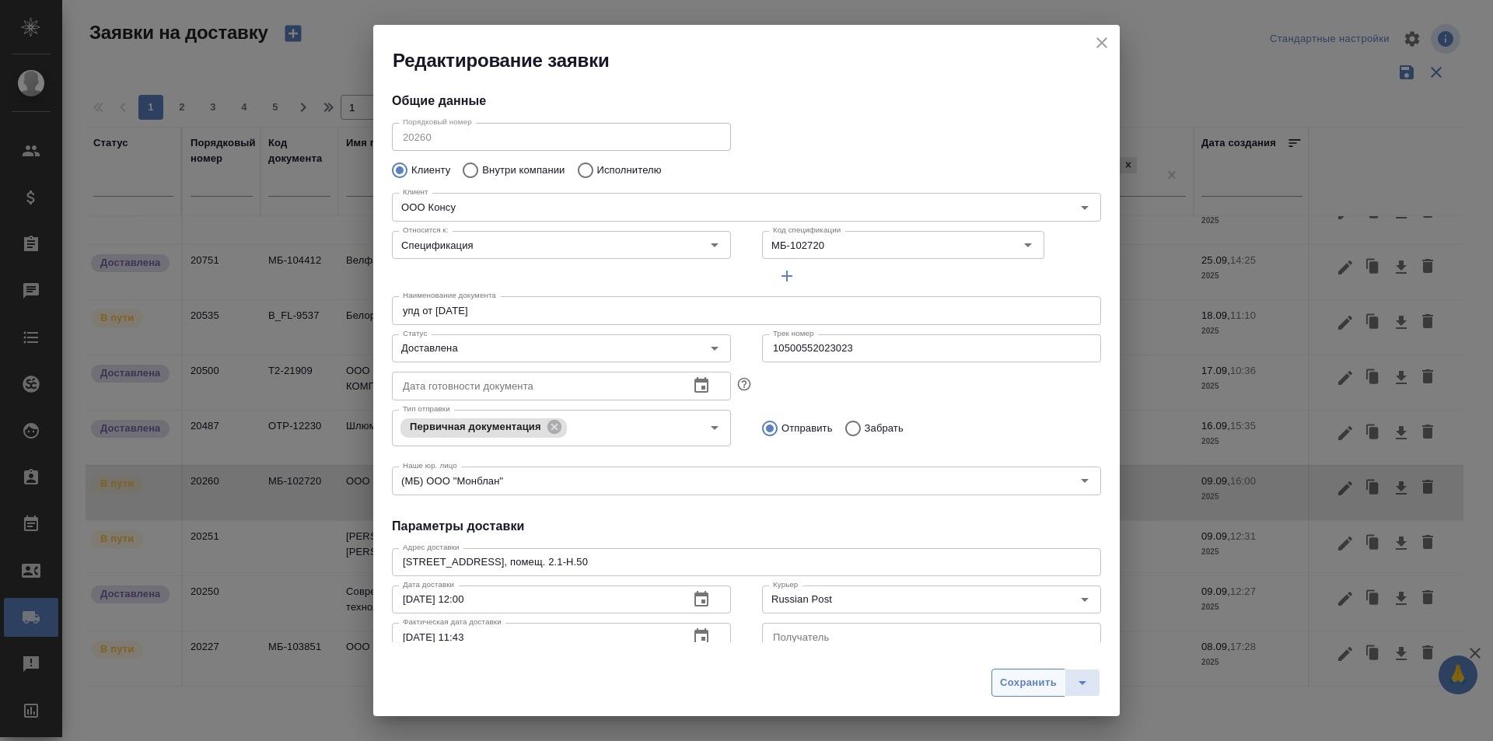
click at [1007, 682] on span "Сохранить" at bounding box center [1028, 683] width 57 height 18
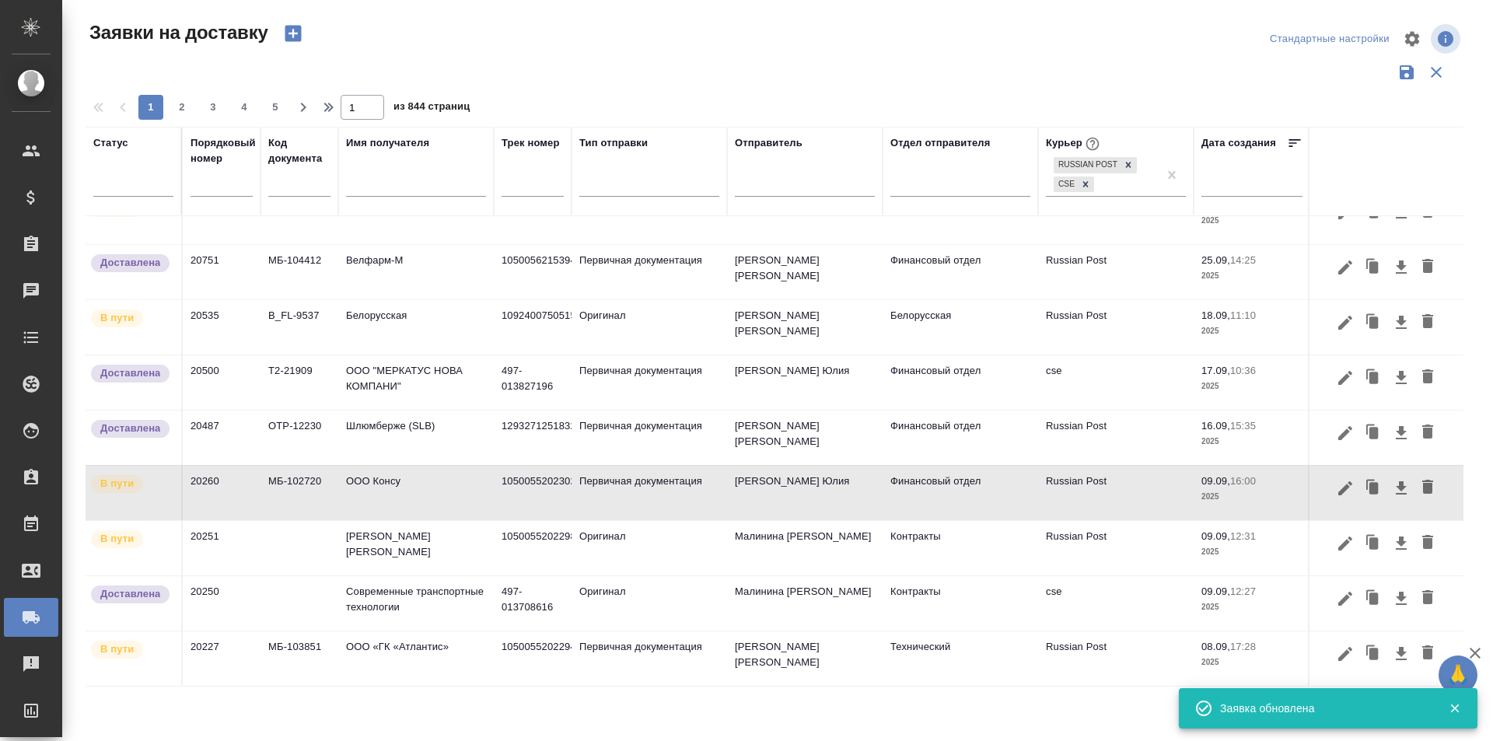
type input "В пути"
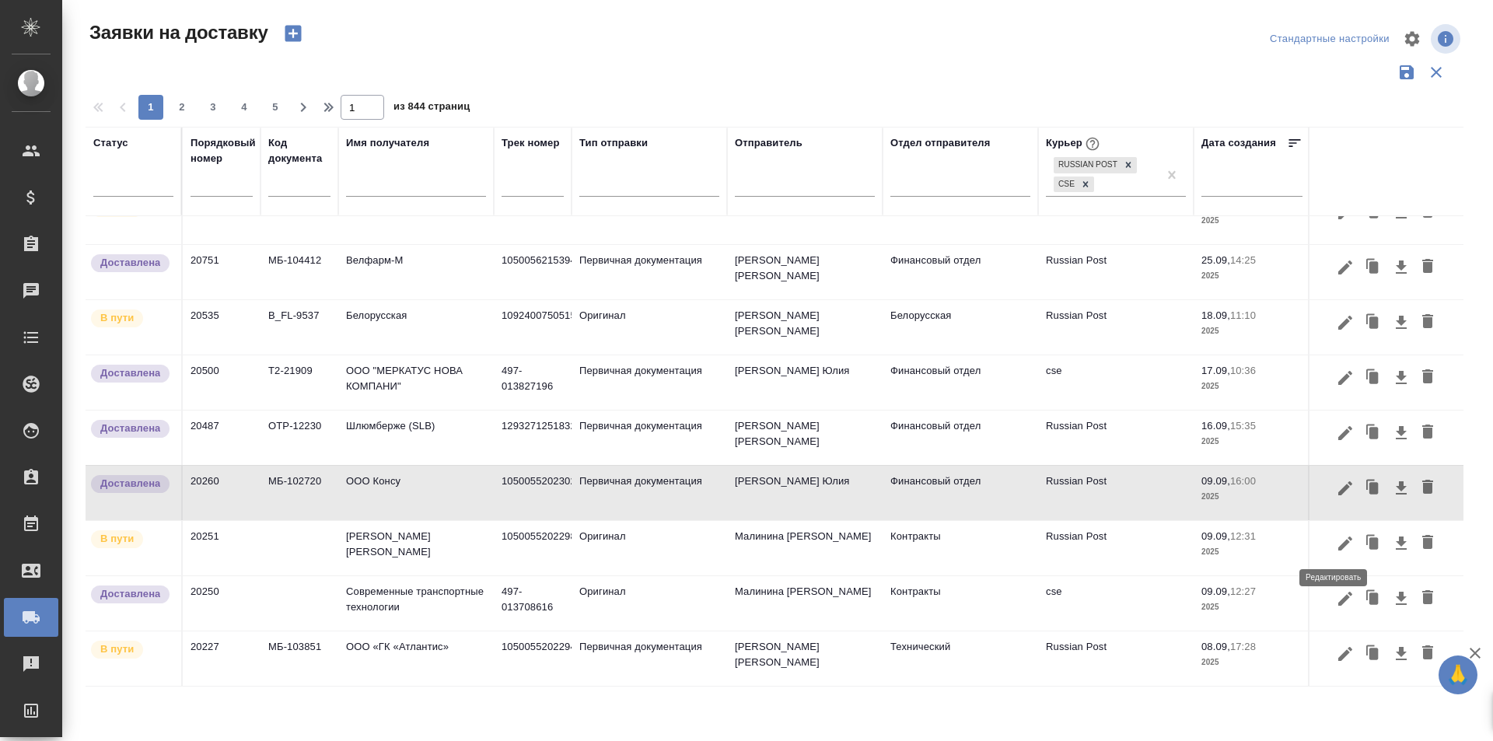
click at [1332, 555] on button "button" at bounding box center [1345, 544] width 26 height 30
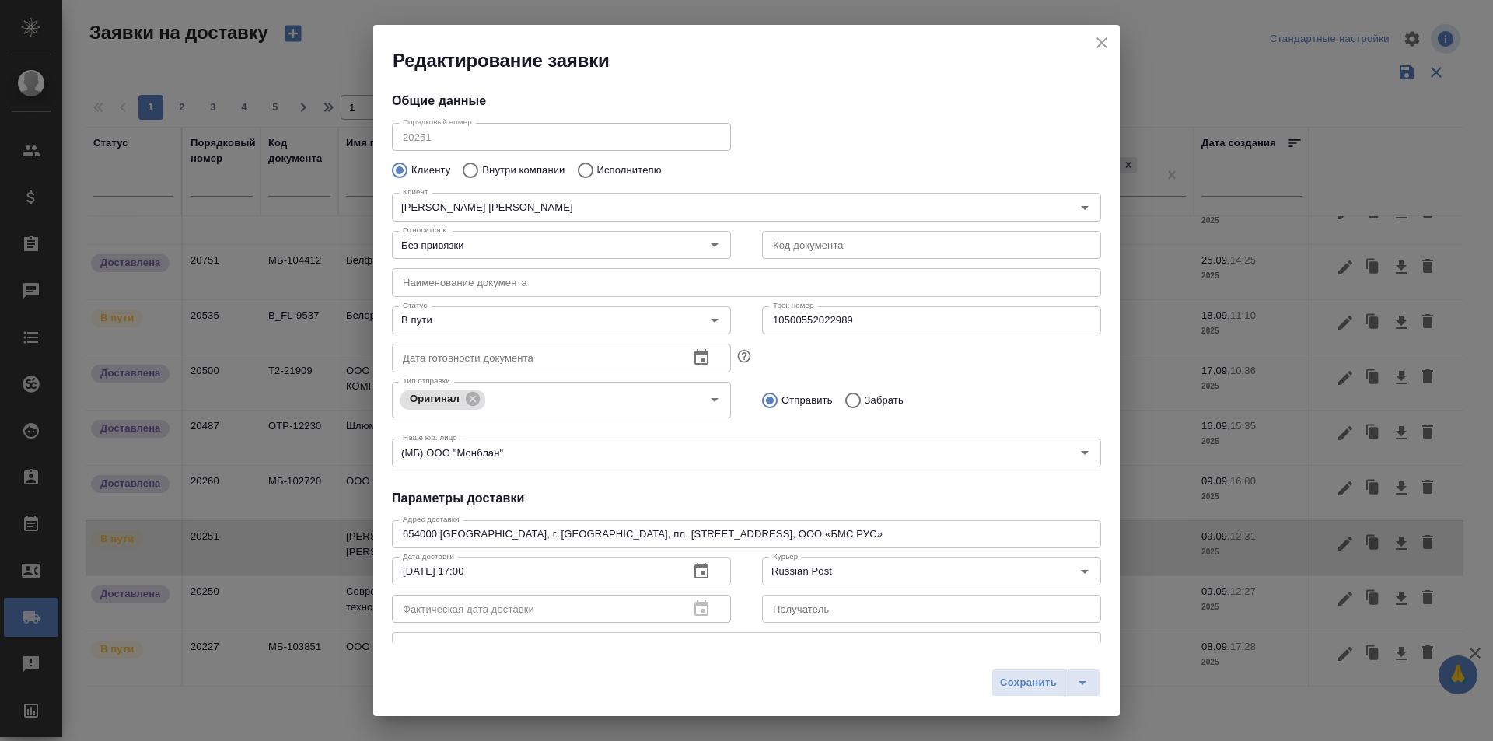
type input "Аскарова Валентина"
click at [796, 321] on input "10500552022989" at bounding box center [931, 320] width 339 height 28
click at [573, 313] on input "В пути" at bounding box center [536, 320] width 278 height 19
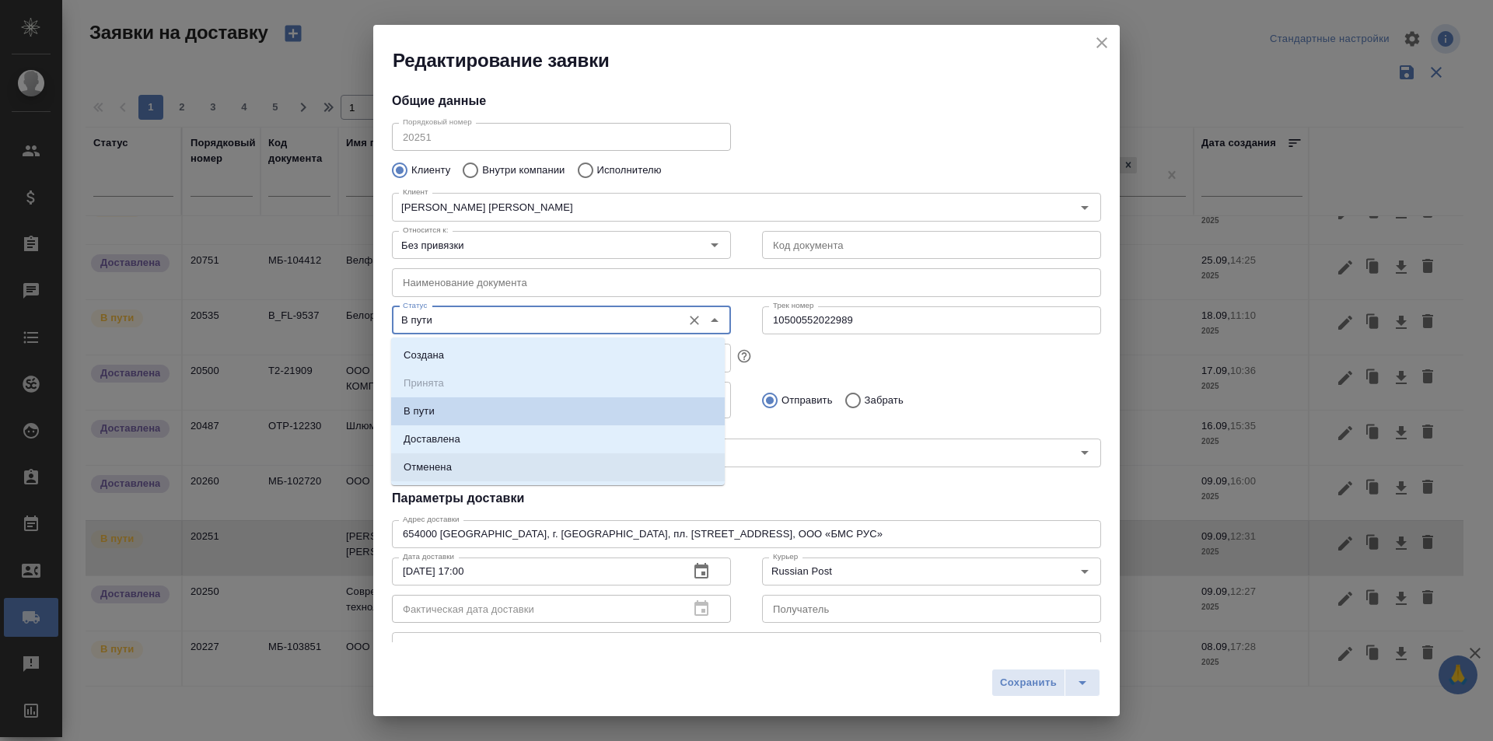
click at [448, 443] on p "Доставлена" at bounding box center [432, 440] width 57 height 16
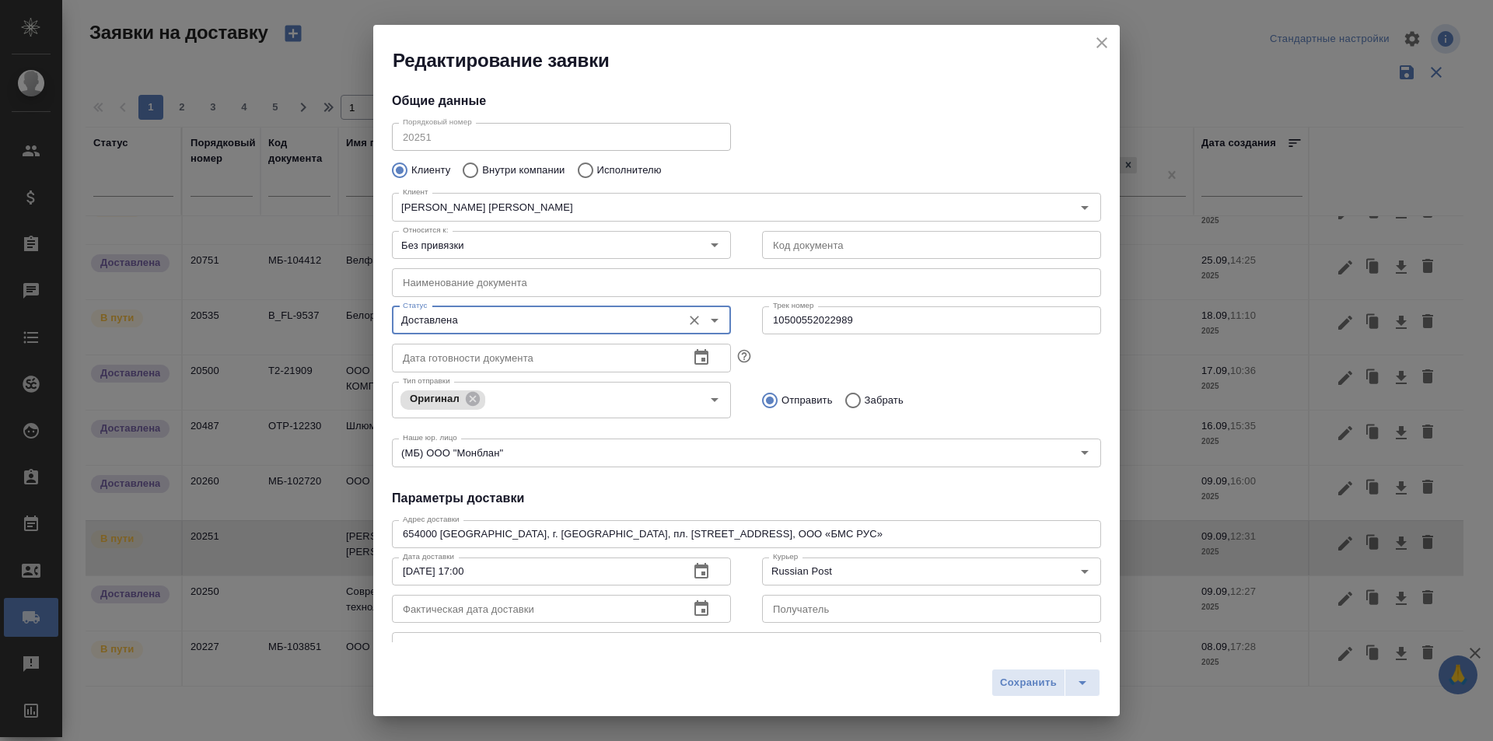
type input "Доставлена"
click at [701, 614] on icon "button" at bounding box center [701, 609] width 19 height 19
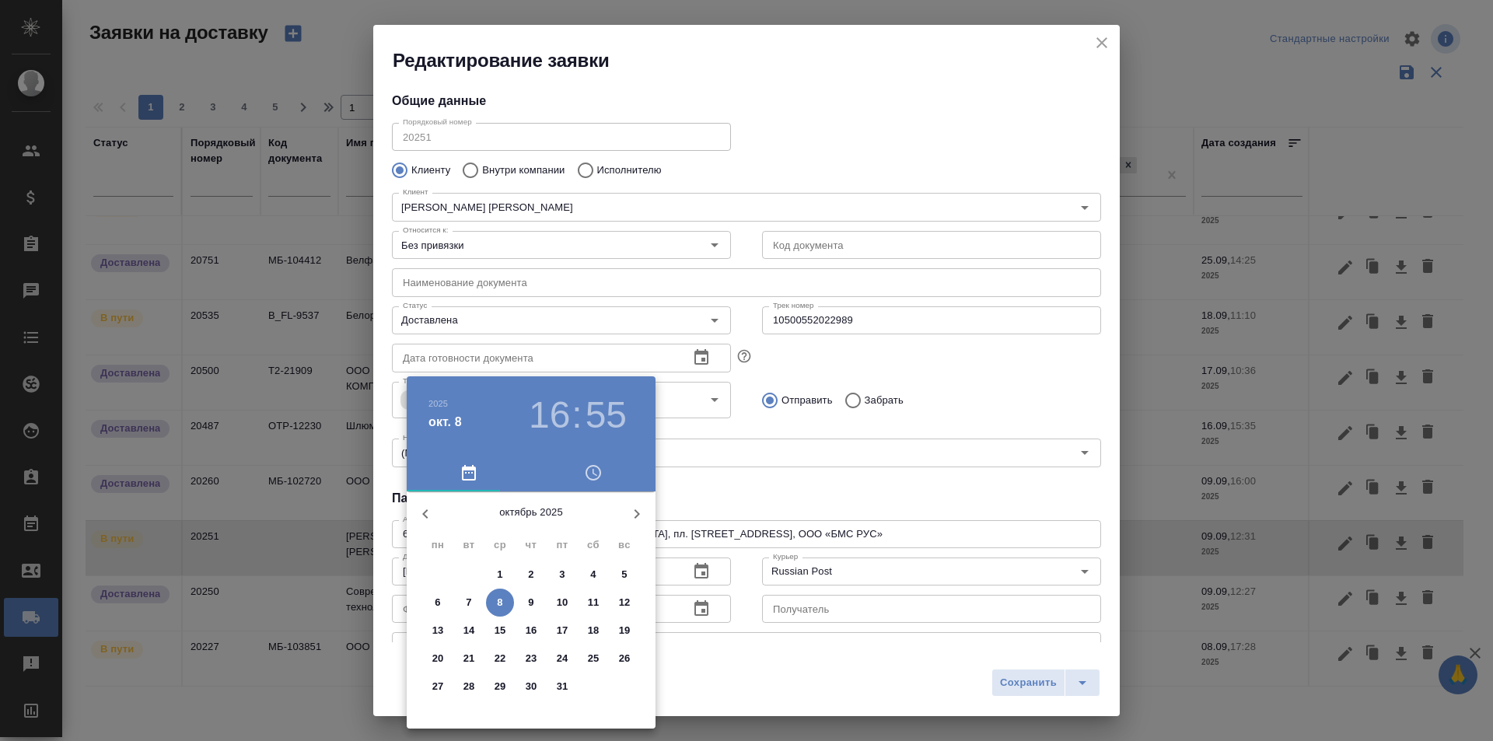
click at [425, 516] on icon "button" at bounding box center [425, 514] width 19 height 19
click at [531, 660] on p "25" at bounding box center [532, 659] width 12 height 16
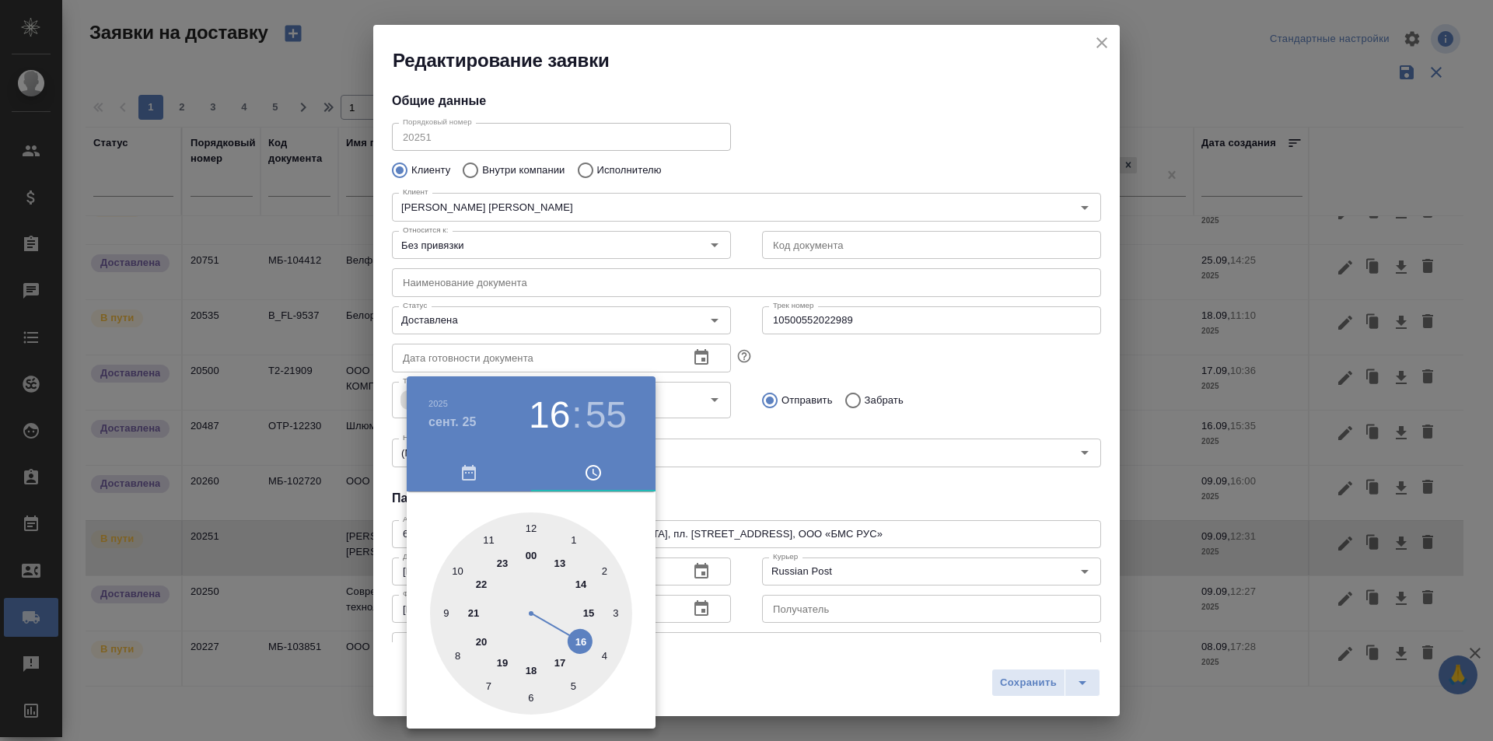
click at [533, 698] on div at bounding box center [531, 614] width 202 height 202
click at [550, 695] on div at bounding box center [531, 614] width 202 height 202
type input "25.09.2025 06:28"
click at [798, 484] on div at bounding box center [746, 370] width 1493 height 741
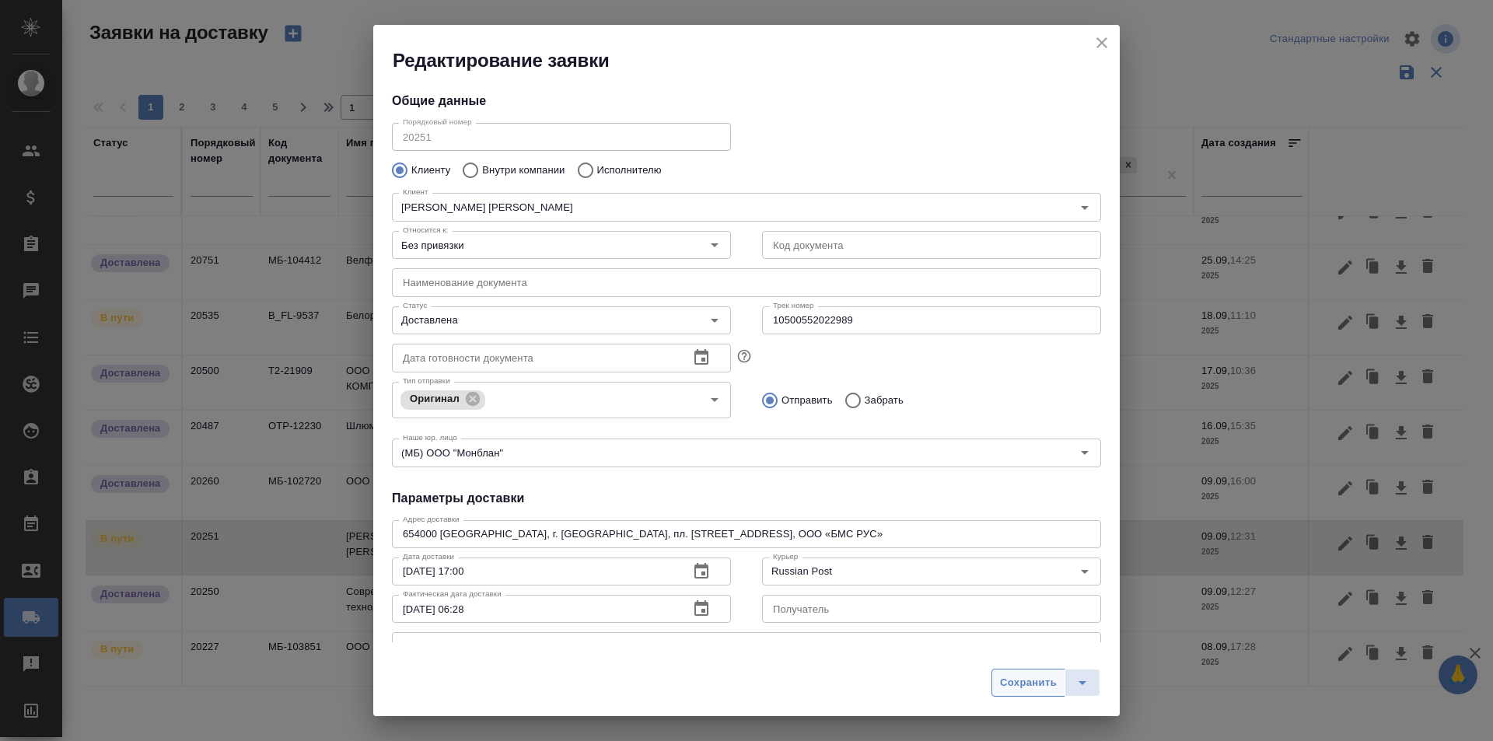
click at [1045, 688] on span "Сохранить" at bounding box center [1028, 683] width 57 height 18
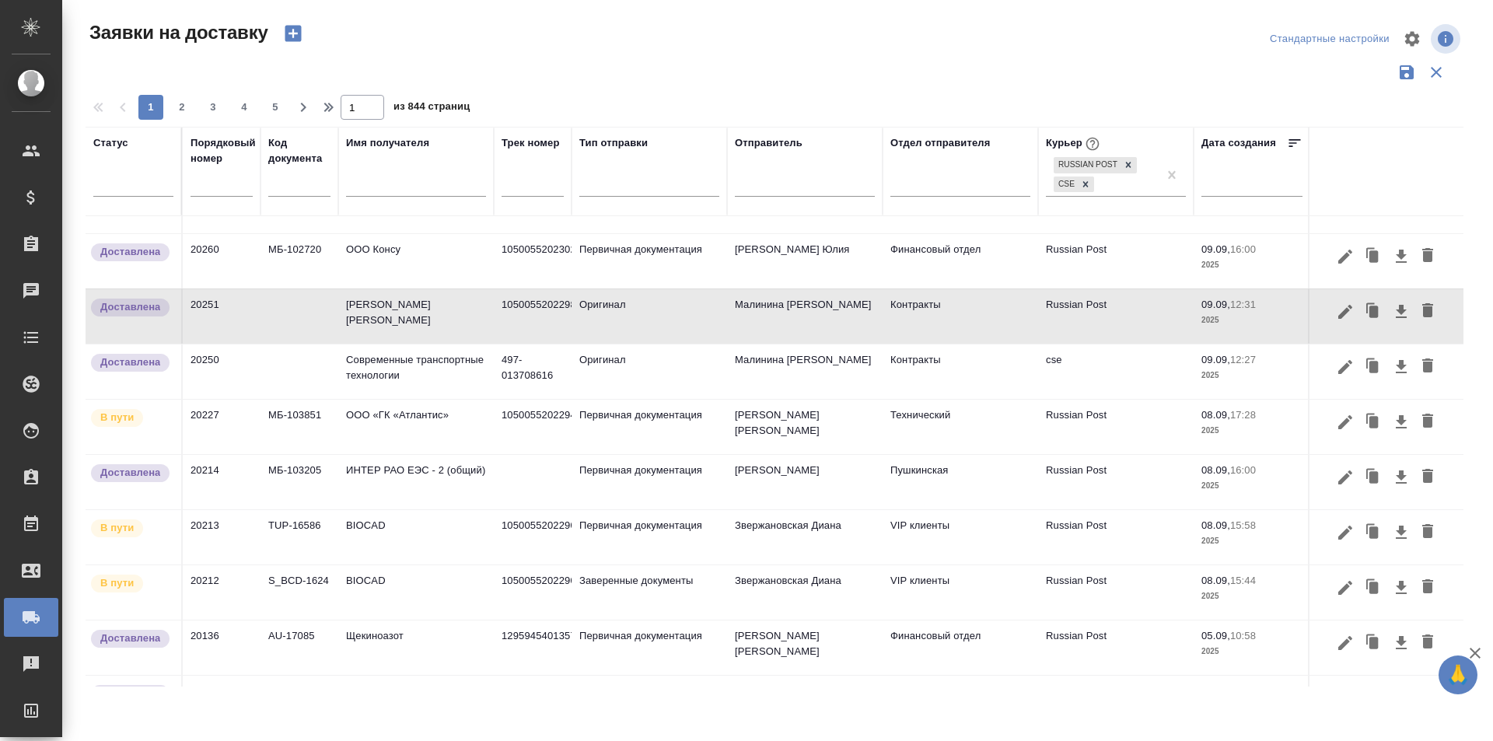
scroll to position [565, 0]
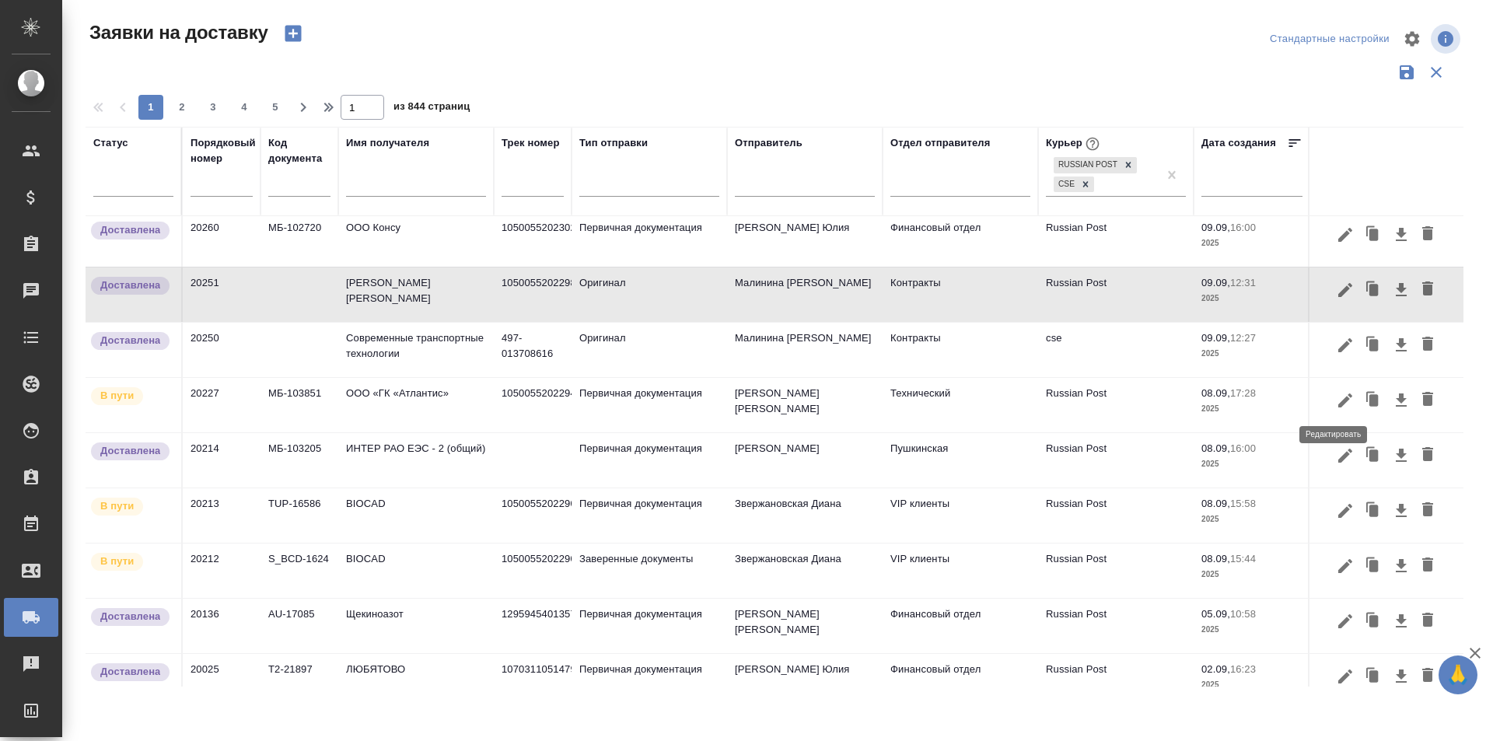
click at [1338, 400] on icon "button" at bounding box center [1345, 401] width 14 height 14
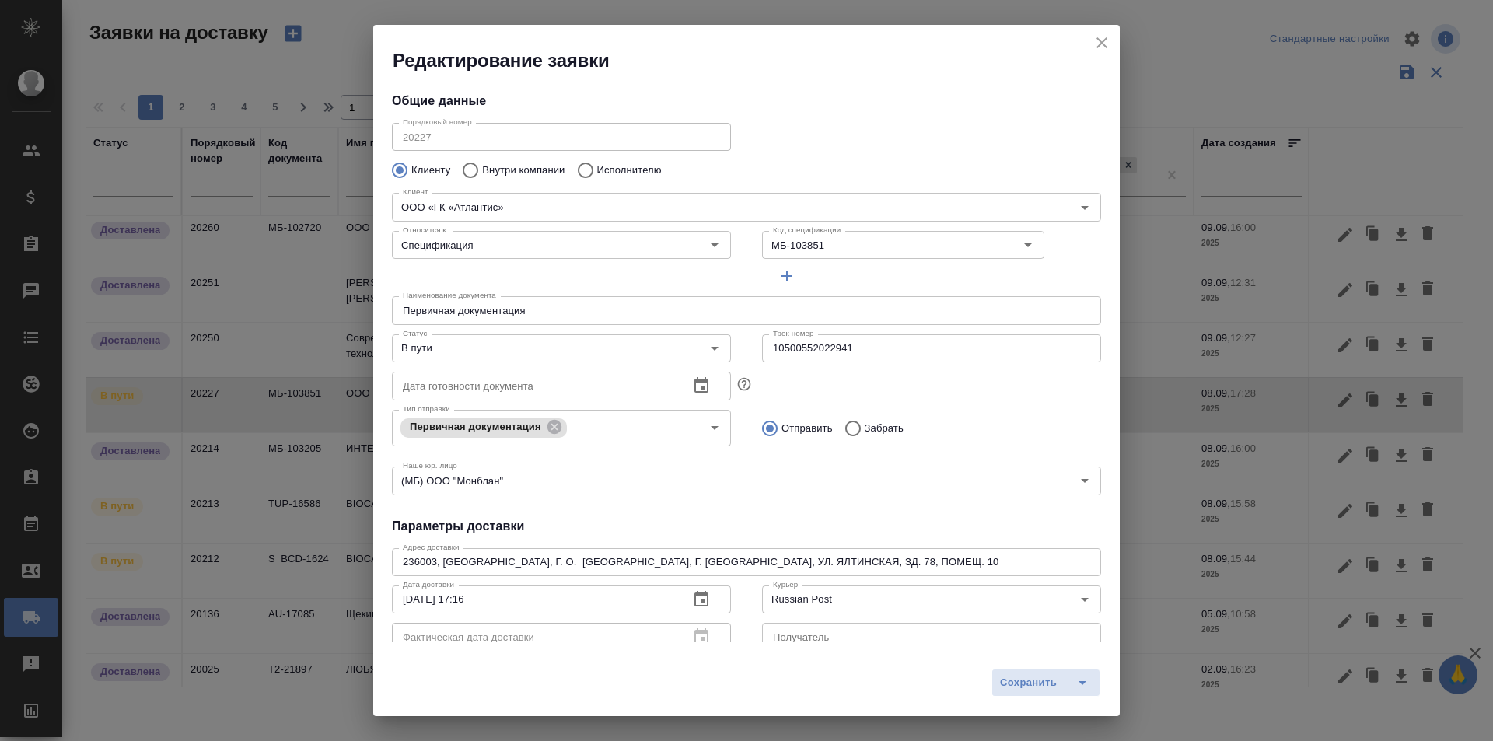
type input "Сманцер Анна"
type input "+79212651015"
click at [837, 331] on div "Трек номер 10500552022941 Трек номер" at bounding box center [932, 347] width 370 height 68
click at [842, 344] on input "10500552022941" at bounding box center [931, 348] width 339 height 28
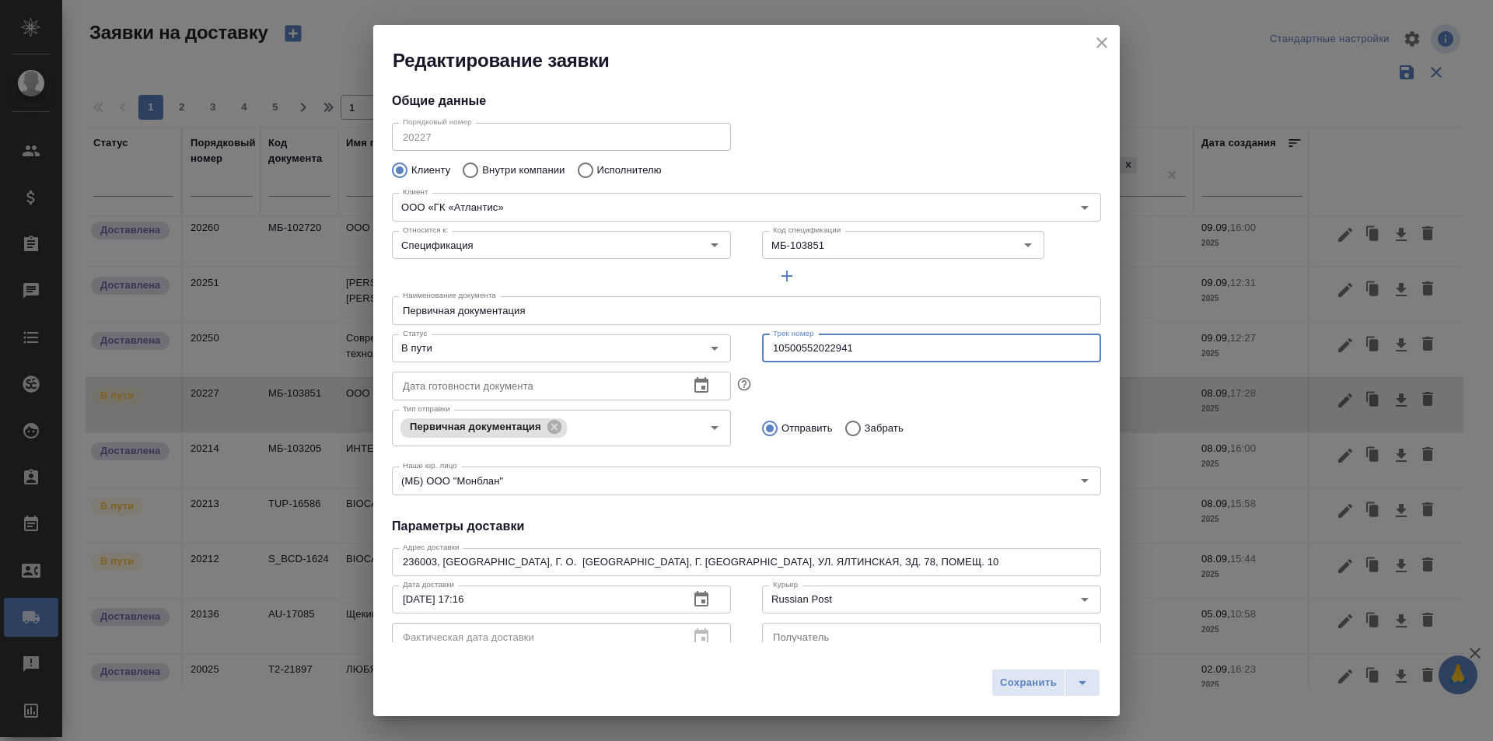
click at [842, 344] on input "10500552022941" at bounding box center [931, 348] width 339 height 28
click at [493, 357] on input "В пути" at bounding box center [536, 348] width 278 height 19
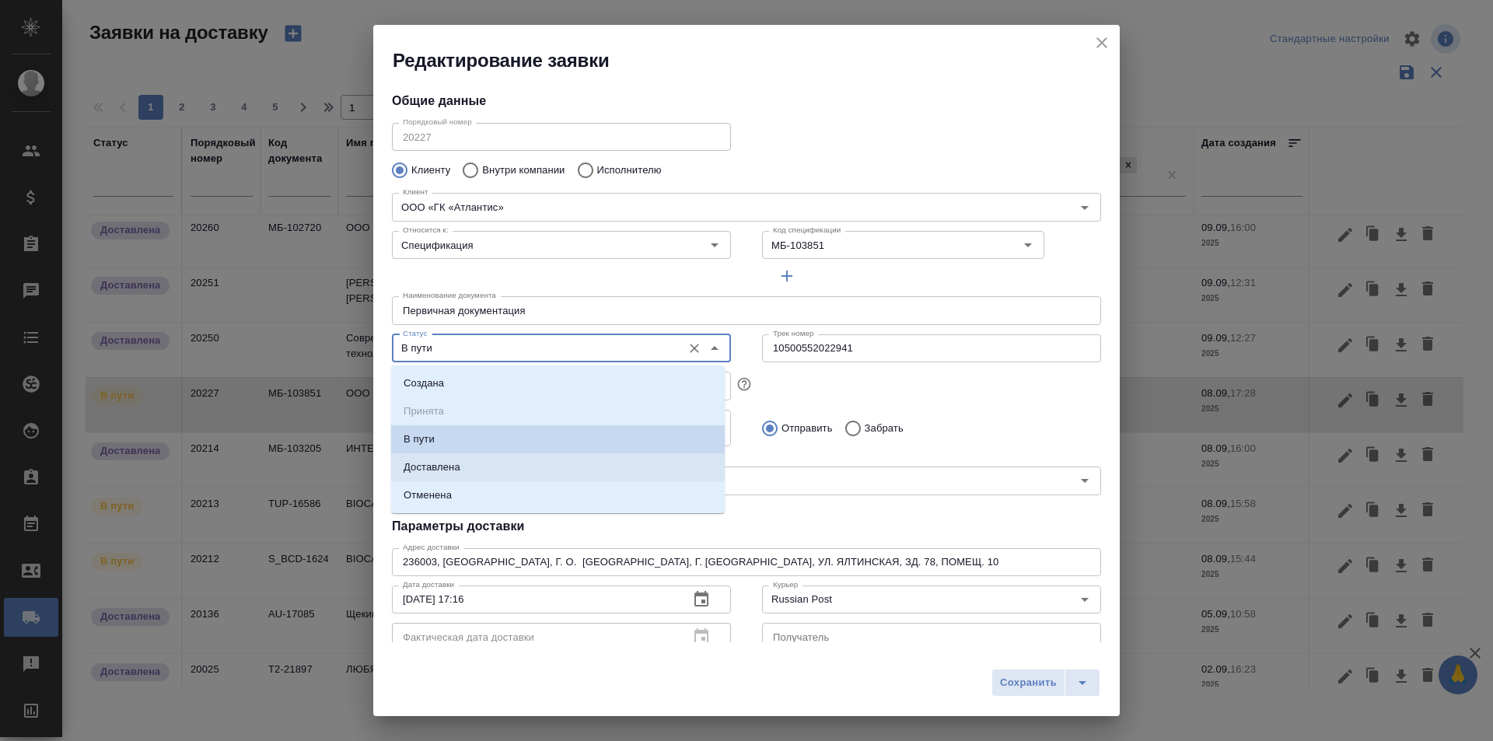
click at [490, 474] on li "Доставлена" at bounding box center [558, 467] width 334 height 28
type input "Доставлена"
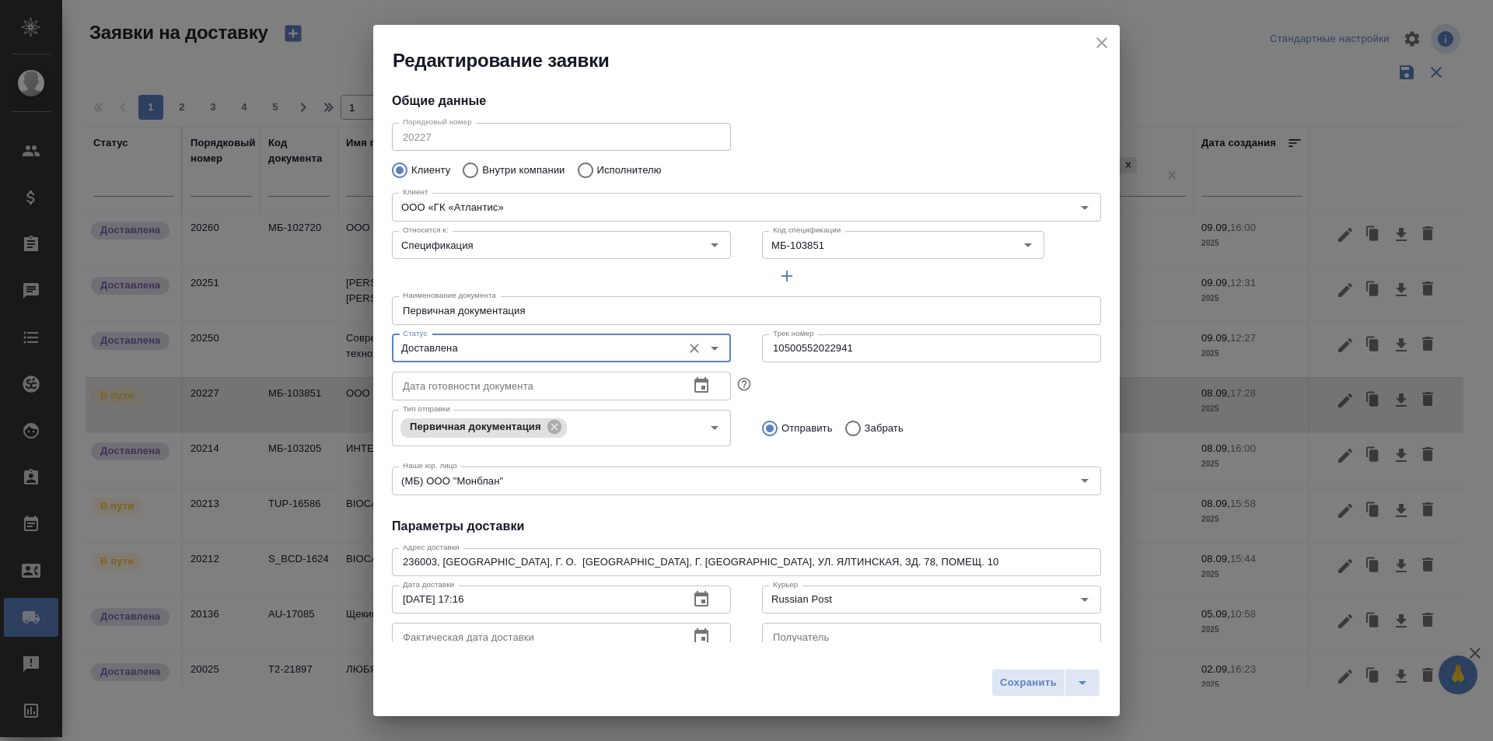
click at [696, 643] on div "Редактирование заявки Общие данные Порядковый номер 20227 Порядковый номер Клие…" at bounding box center [746, 370] width 747 height 691
click at [705, 640] on button "button" at bounding box center [701, 636] width 37 height 37
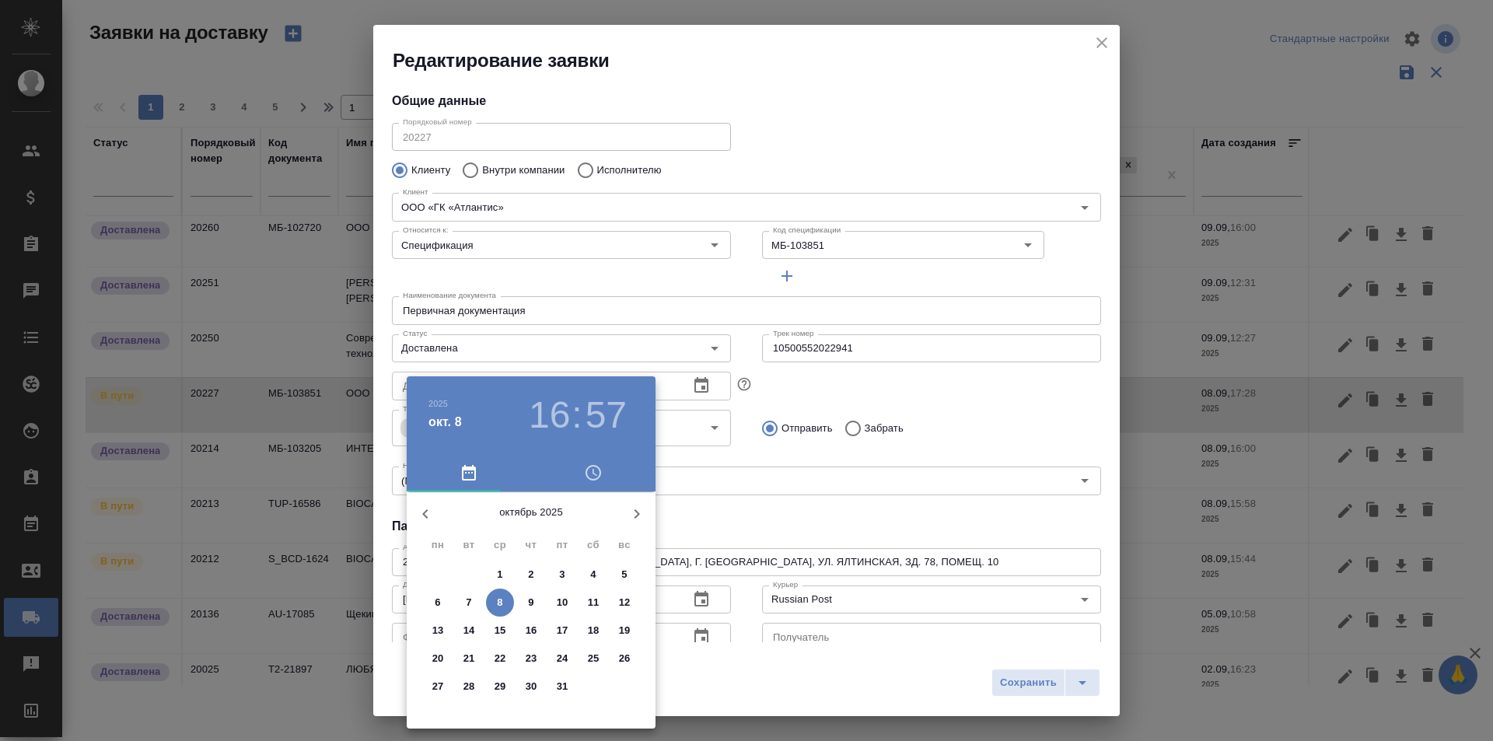
click at [425, 514] on icon "button" at bounding box center [424, 513] width 5 height 9
click at [502, 635] on p "17" at bounding box center [501, 631] width 12 height 16
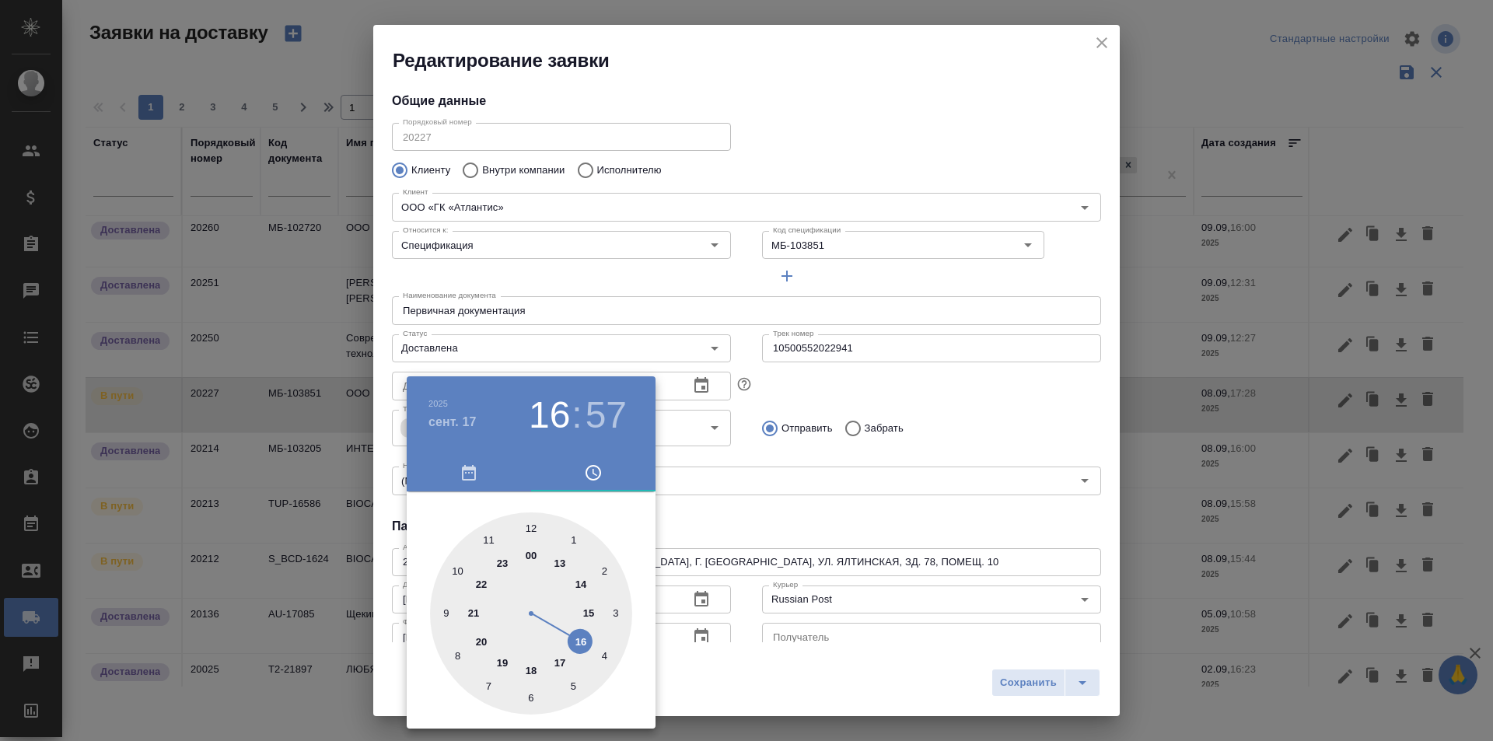
click at [528, 675] on div at bounding box center [531, 614] width 202 height 202
click at [562, 534] on div at bounding box center [531, 614] width 202 height 202
type input "17.09.2025 18:03"
click at [786, 510] on div at bounding box center [746, 370] width 1493 height 741
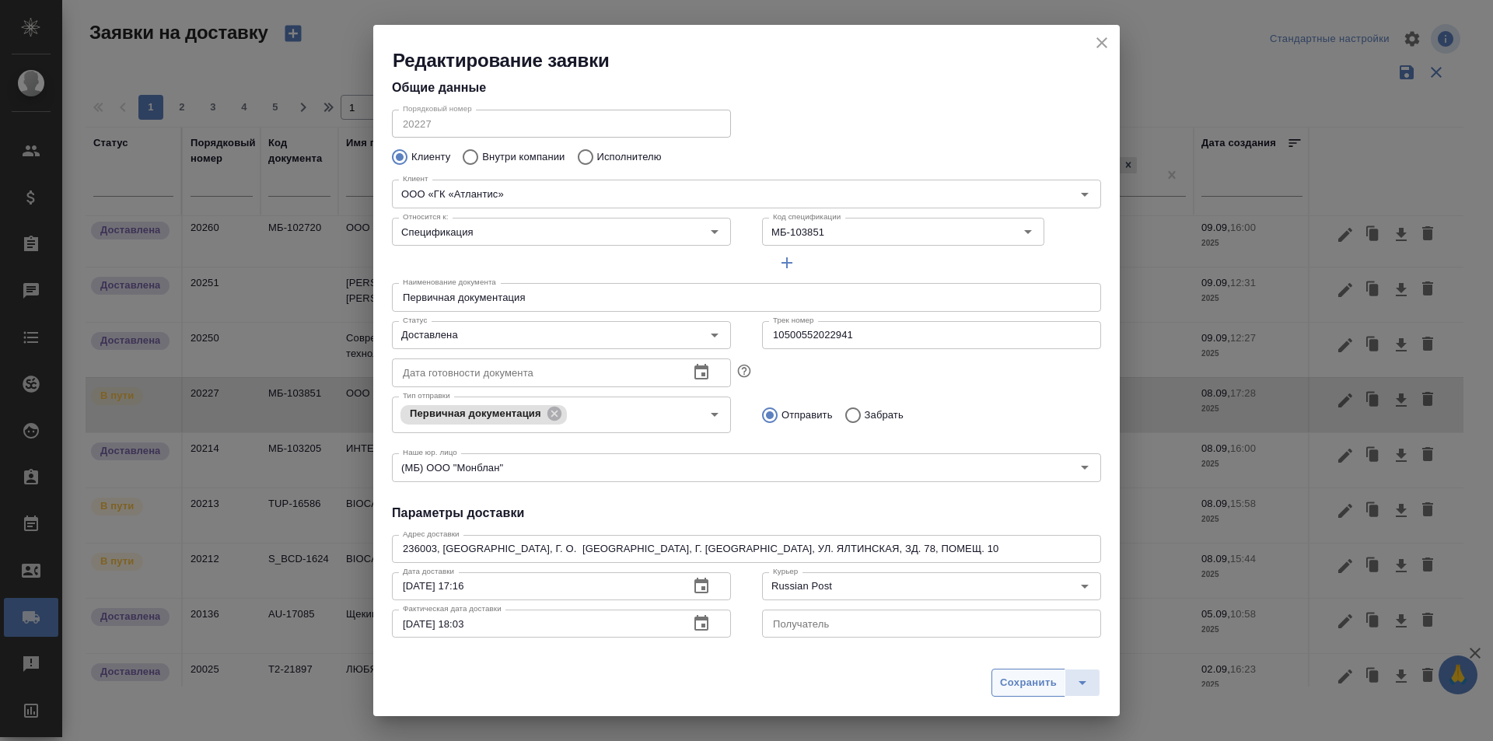
click at [997, 682] on button "Сохранить" at bounding box center [1029, 683] width 74 height 28
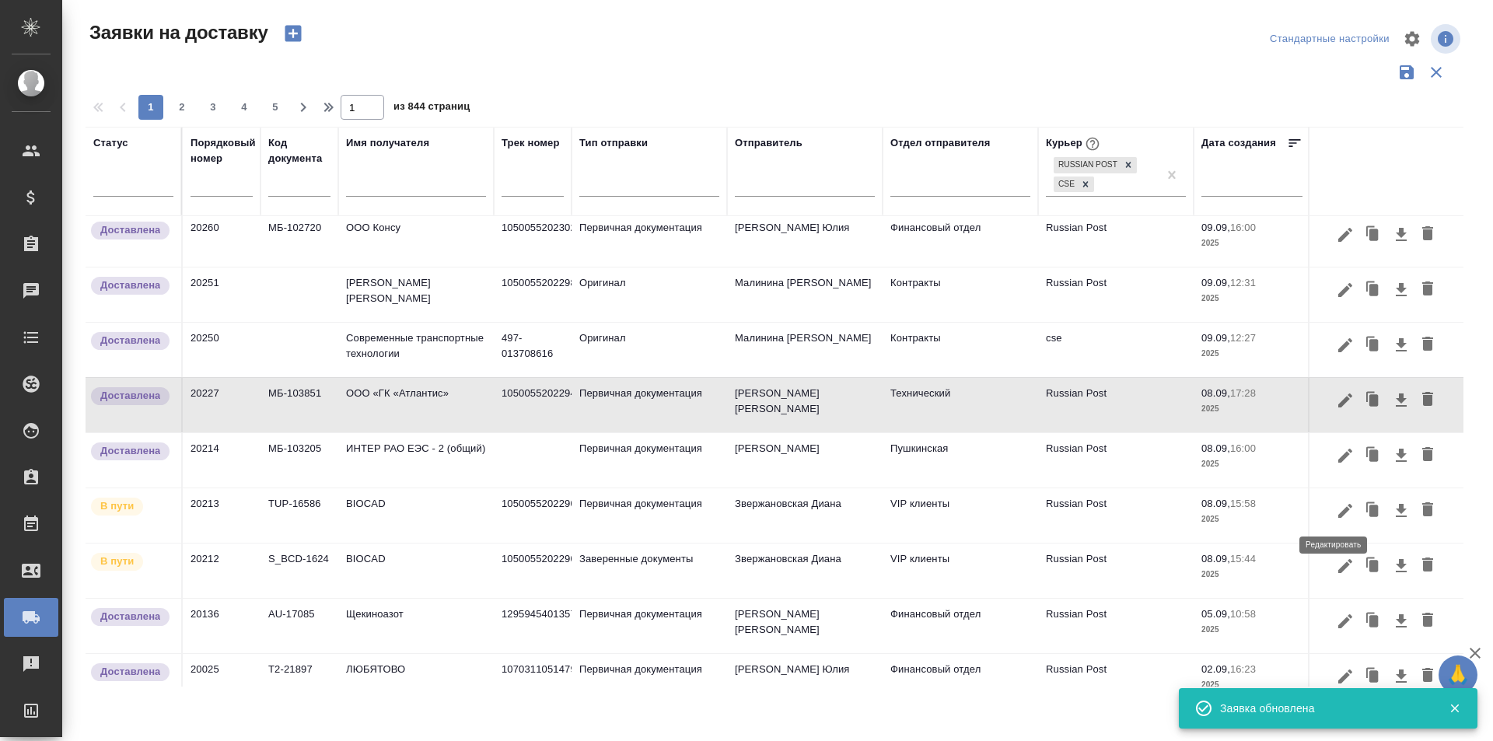
click at [1336, 520] on icon "button" at bounding box center [1345, 511] width 19 height 19
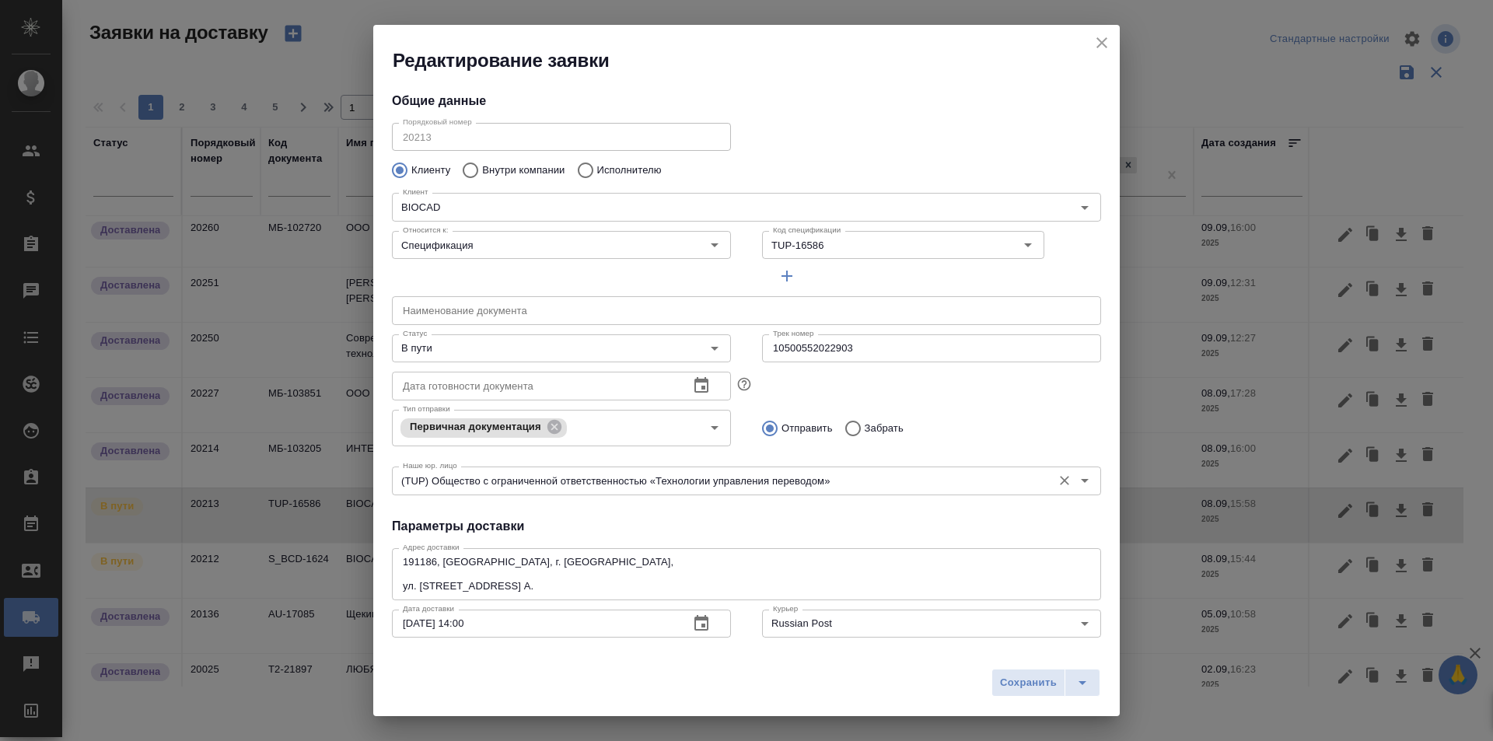
type input "Землеглядова Юлия"
type input "+7 (812) 380 49 33, доб. 6707"
click at [819, 346] on input "10500552022903" at bounding box center [931, 348] width 339 height 28
click at [536, 361] on div "В пути Статус" at bounding box center [561, 348] width 339 height 28
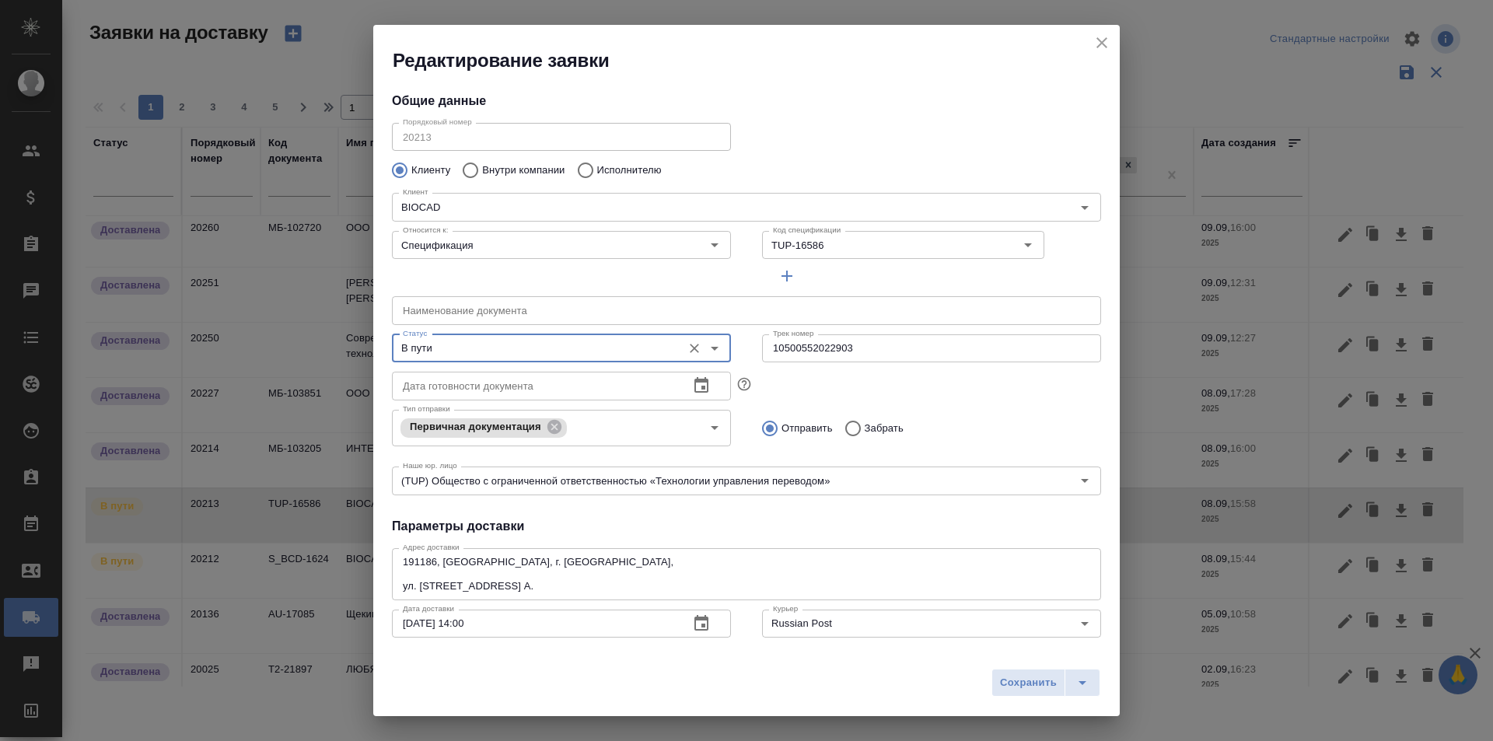
click at [502, 350] on input "В пути" at bounding box center [536, 348] width 278 height 19
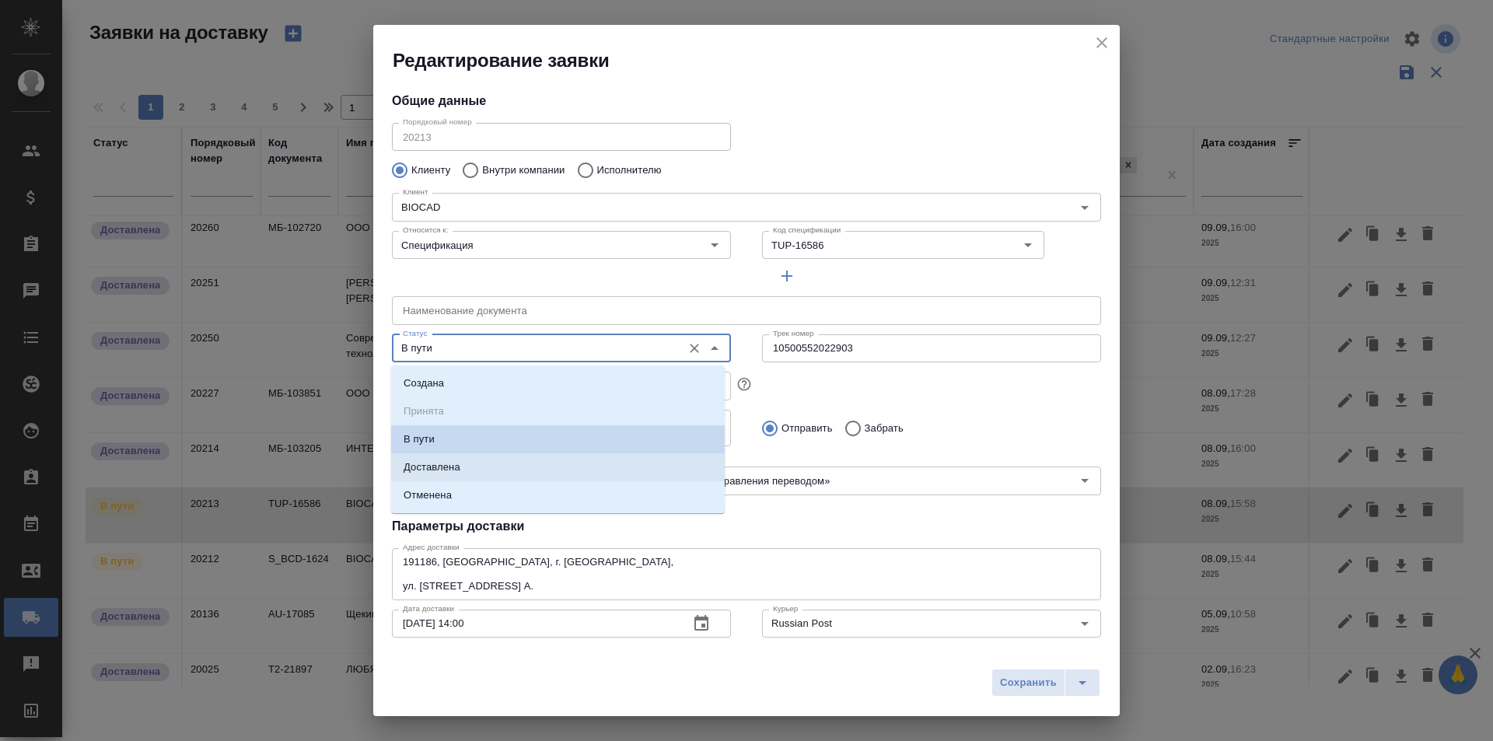
click at [479, 464] on li "Доставлена" at bounding box center [558, 467] width 334 height 28
type input "Доставлена"
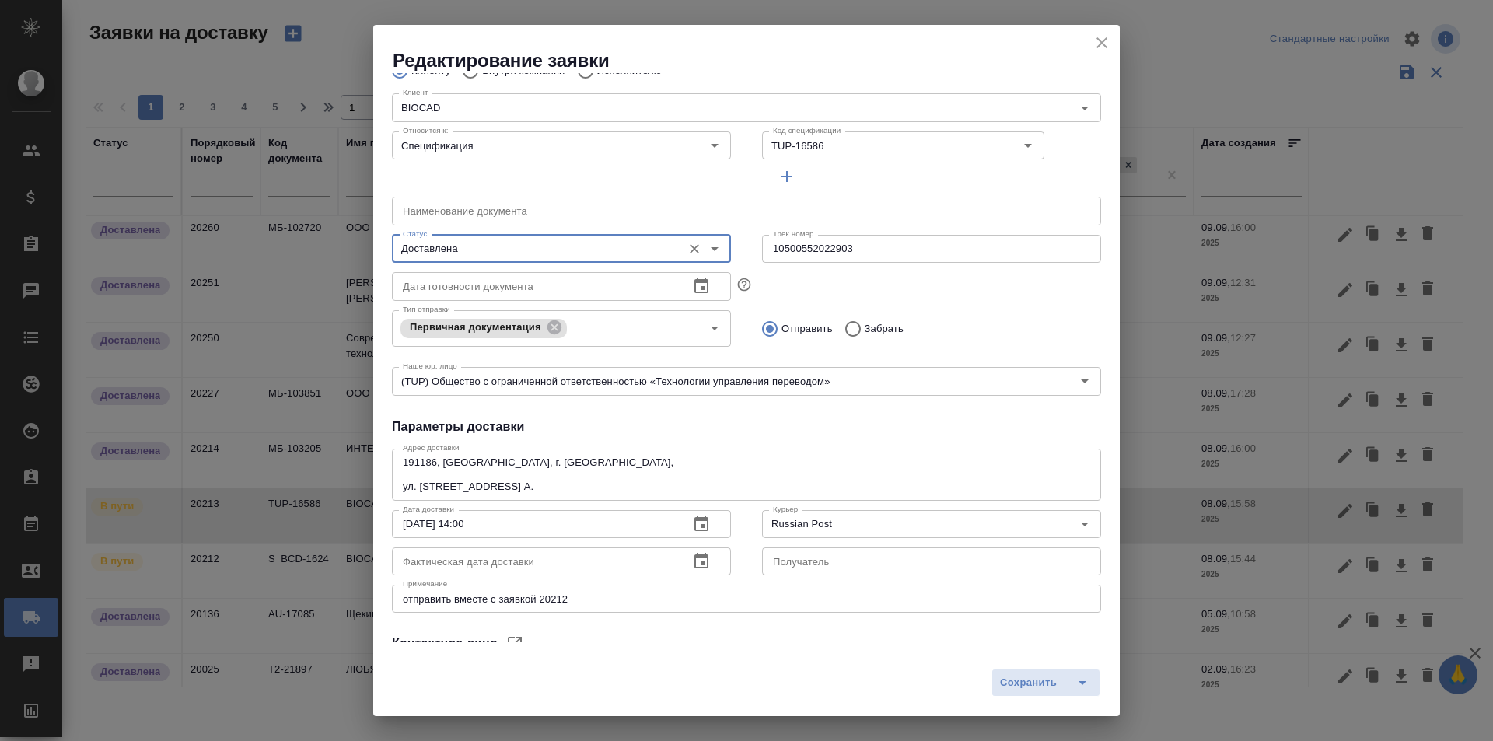
scroll to position [233, 0]
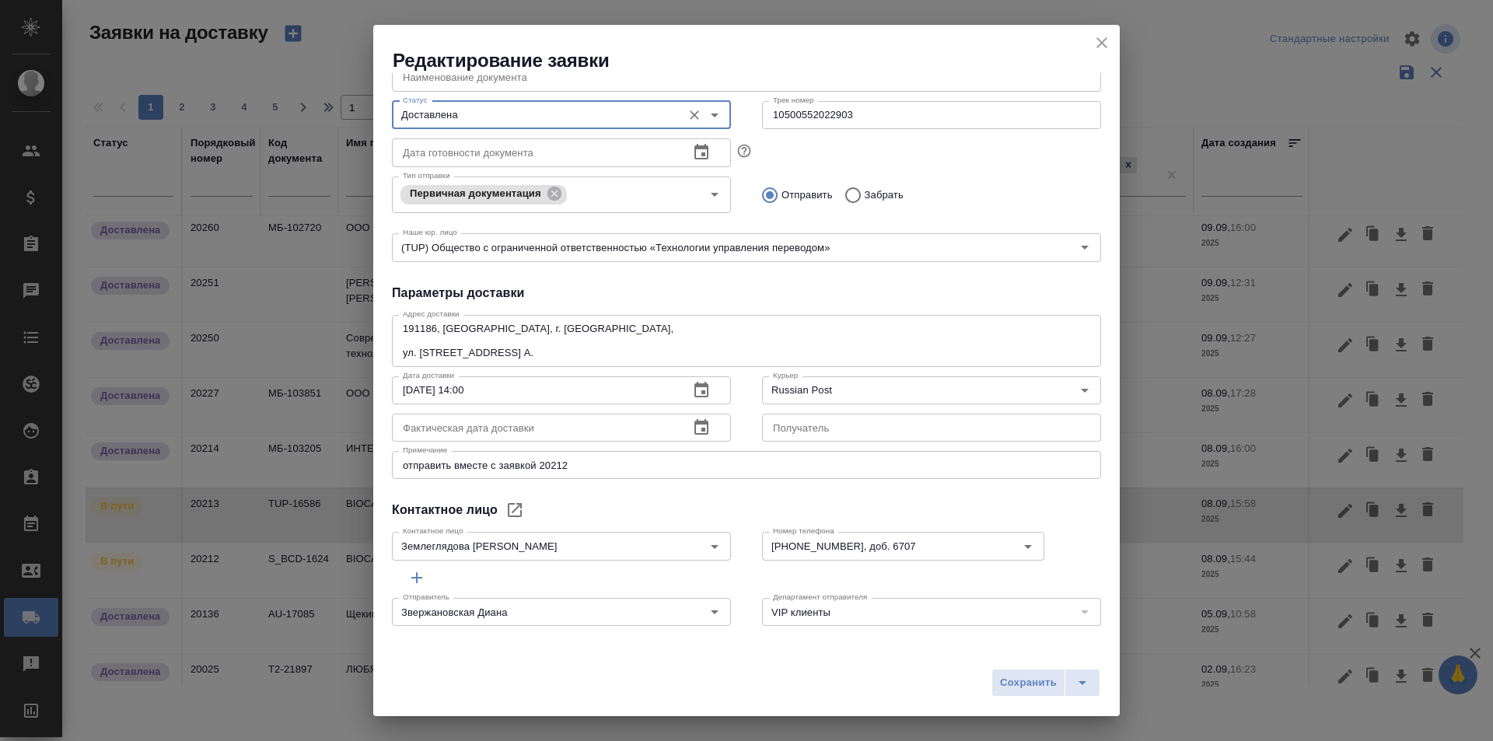
click at [716, 422] on div "Фактическая дата доставки" at bounding box center [561, 428] width 339 height 28
click at [705, 425] on icon "button" at bounding box center [701, 427] width 19 height 19
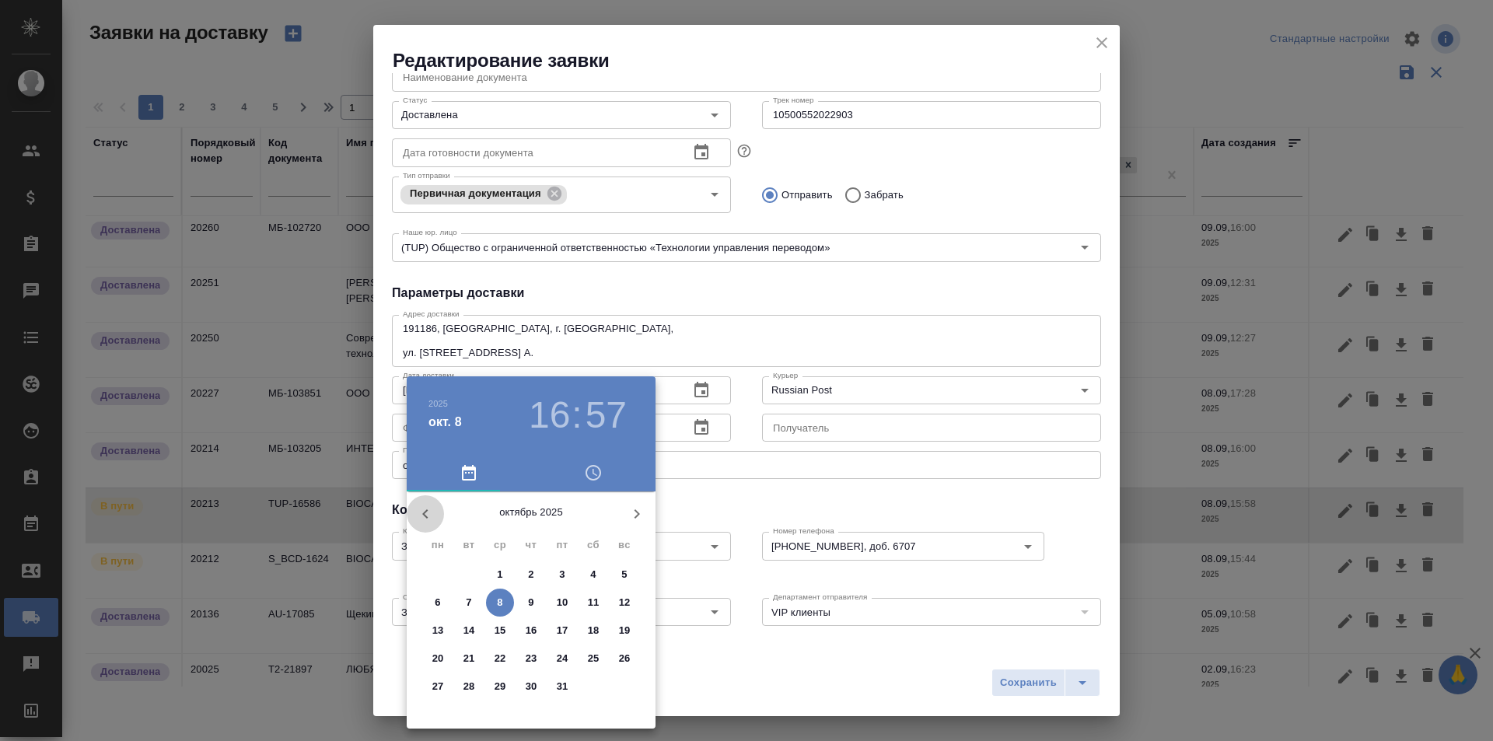
click at [419, 527] on button "button" at bounding box center [425, 513] width 37 height 37
click at [499, 656] on p "24" at bounding box center [501, 659] width 12 height 16
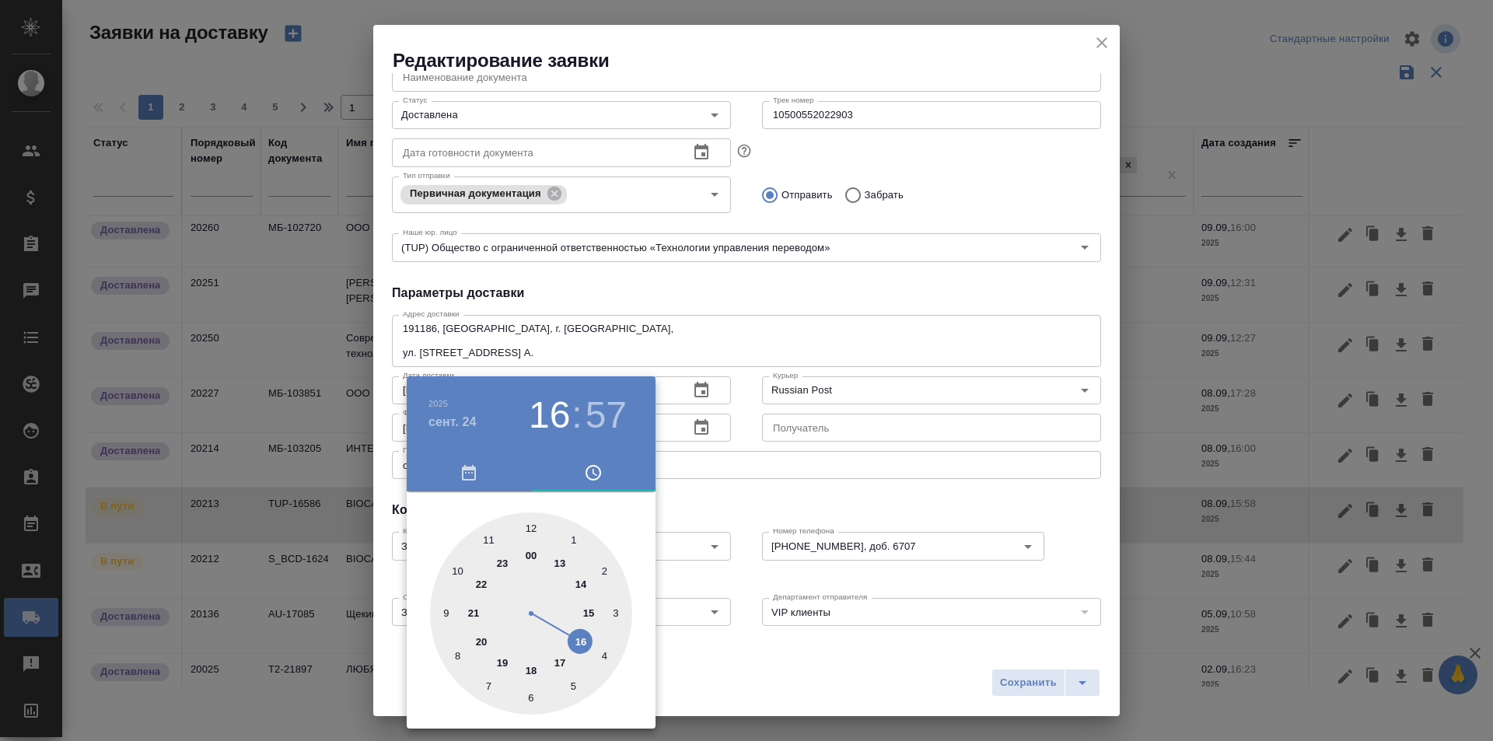
click at [528, 527] on div at bounding box center [531, 614] width 202 height 202
click at [518, 694] on div at bounding box center [531, 614] width 202 height 202
click at [505, 694] on div at bounding box center [531, 614] width 202 height 202
type input "24.09.2025 12:33"
click at [722, 513] on div at bounding box center [746, 370] width 1493 height 741
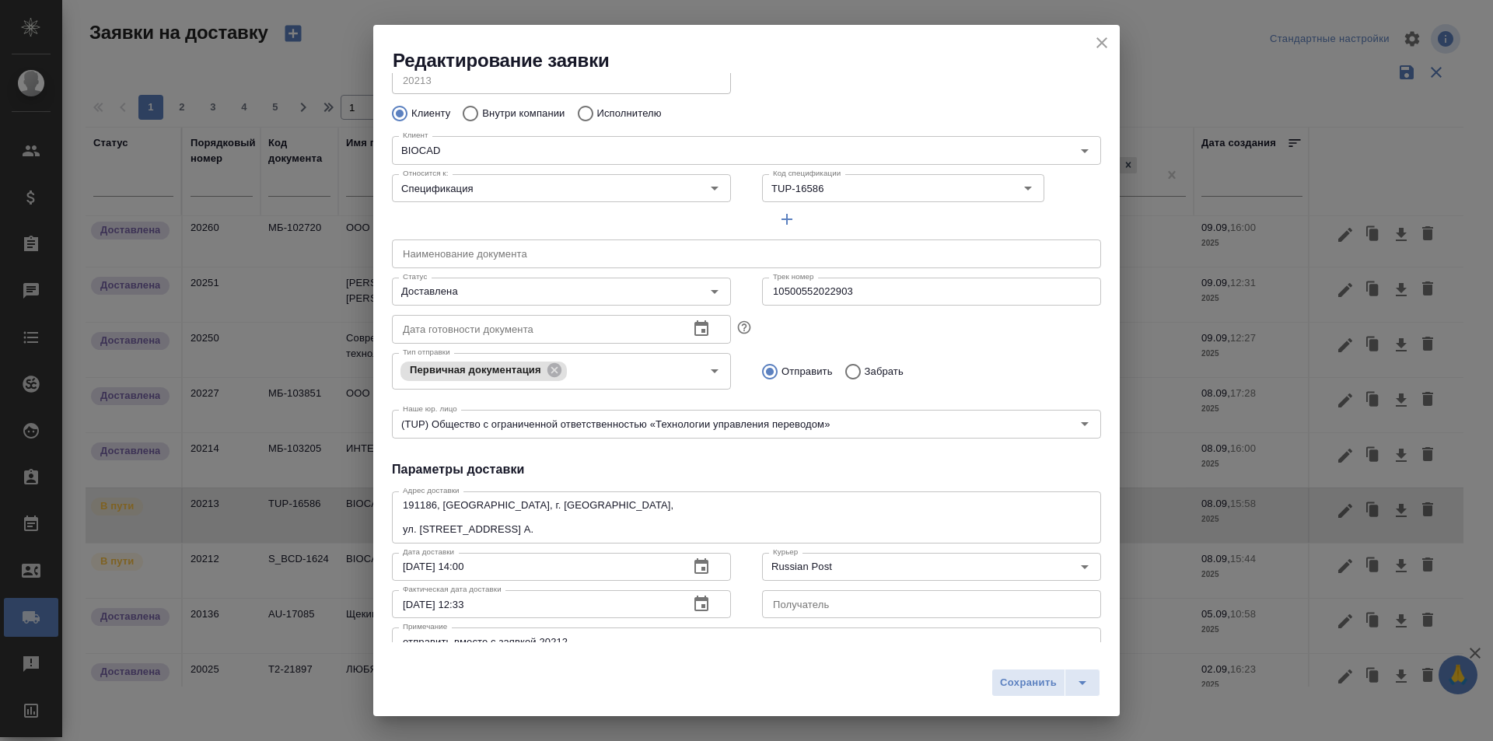
scroll to position [0, 0]
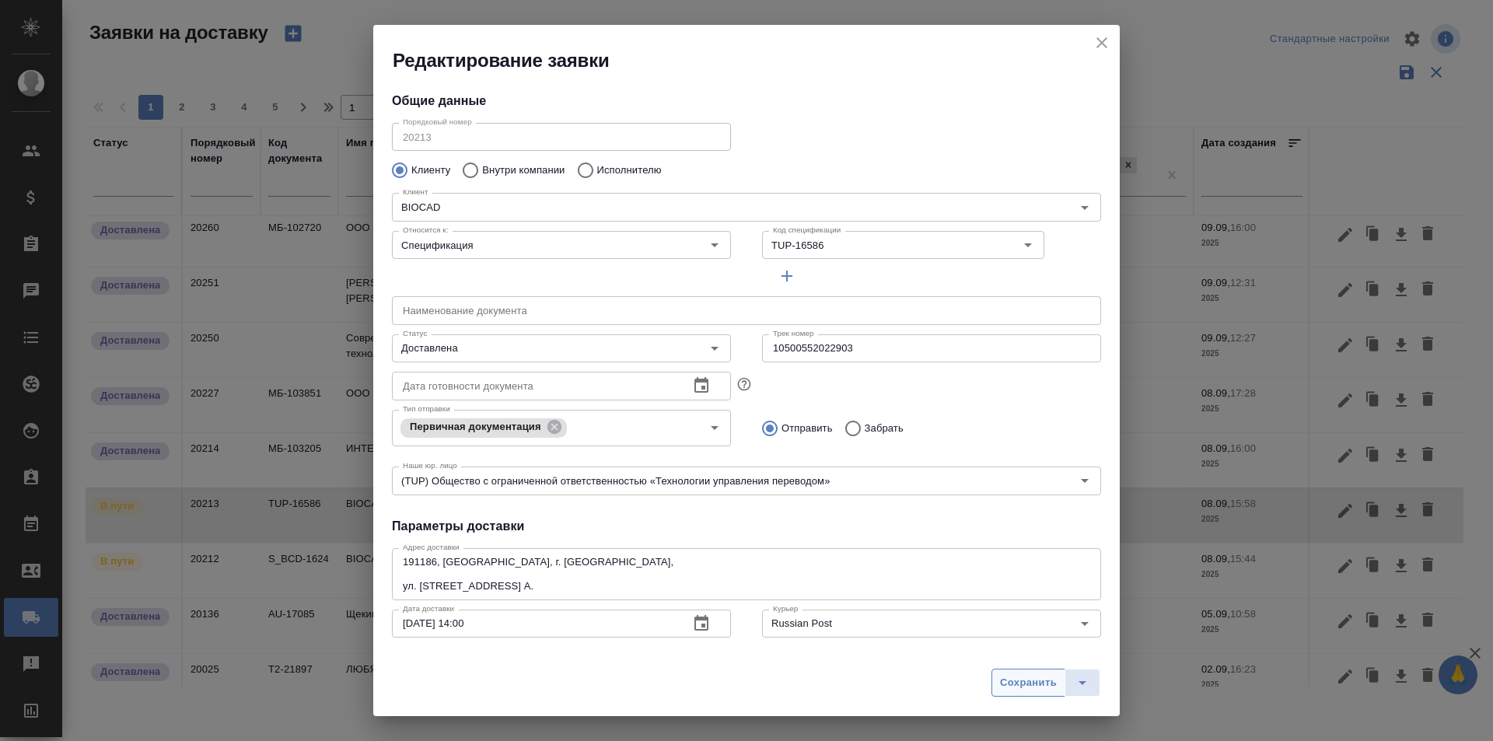
click at [1024, 692] on button "Сохранить" at bounding box center [1029, 683] width 74 height 28
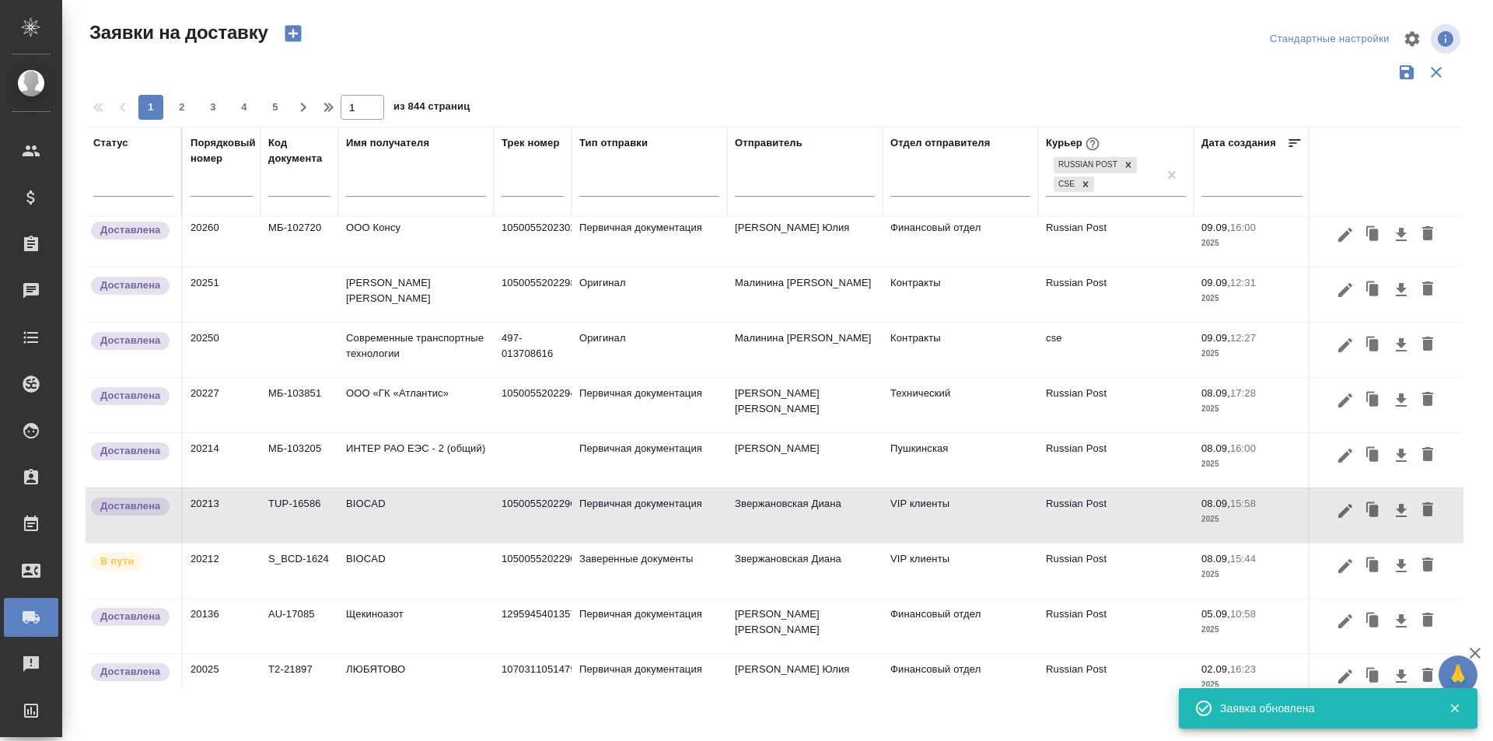
click at [1332, 572] on button "button" at bounding box center [1345, 566] width 26 height 30
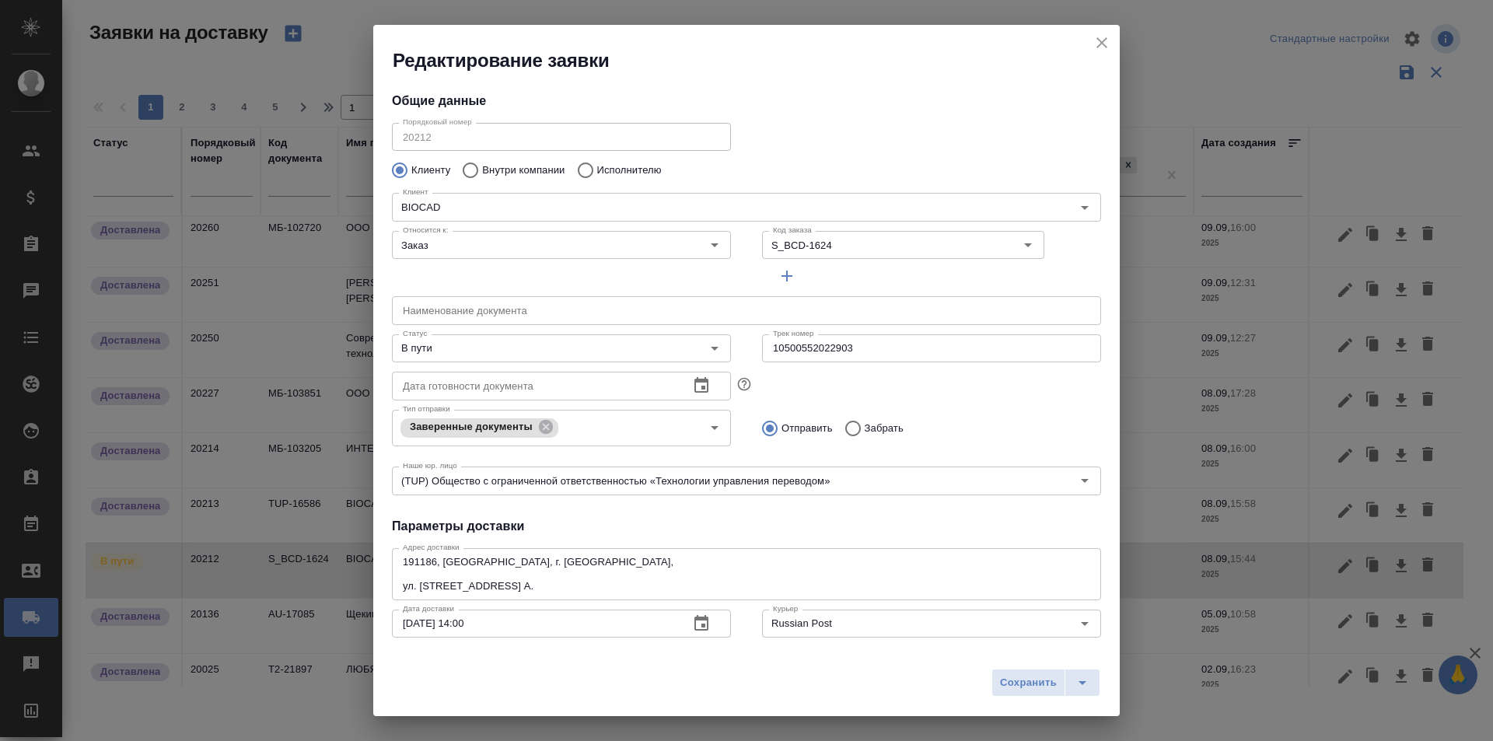
click at [1108, 45] on icon "close" at bounding box center [1102, 42] width 19 height 19
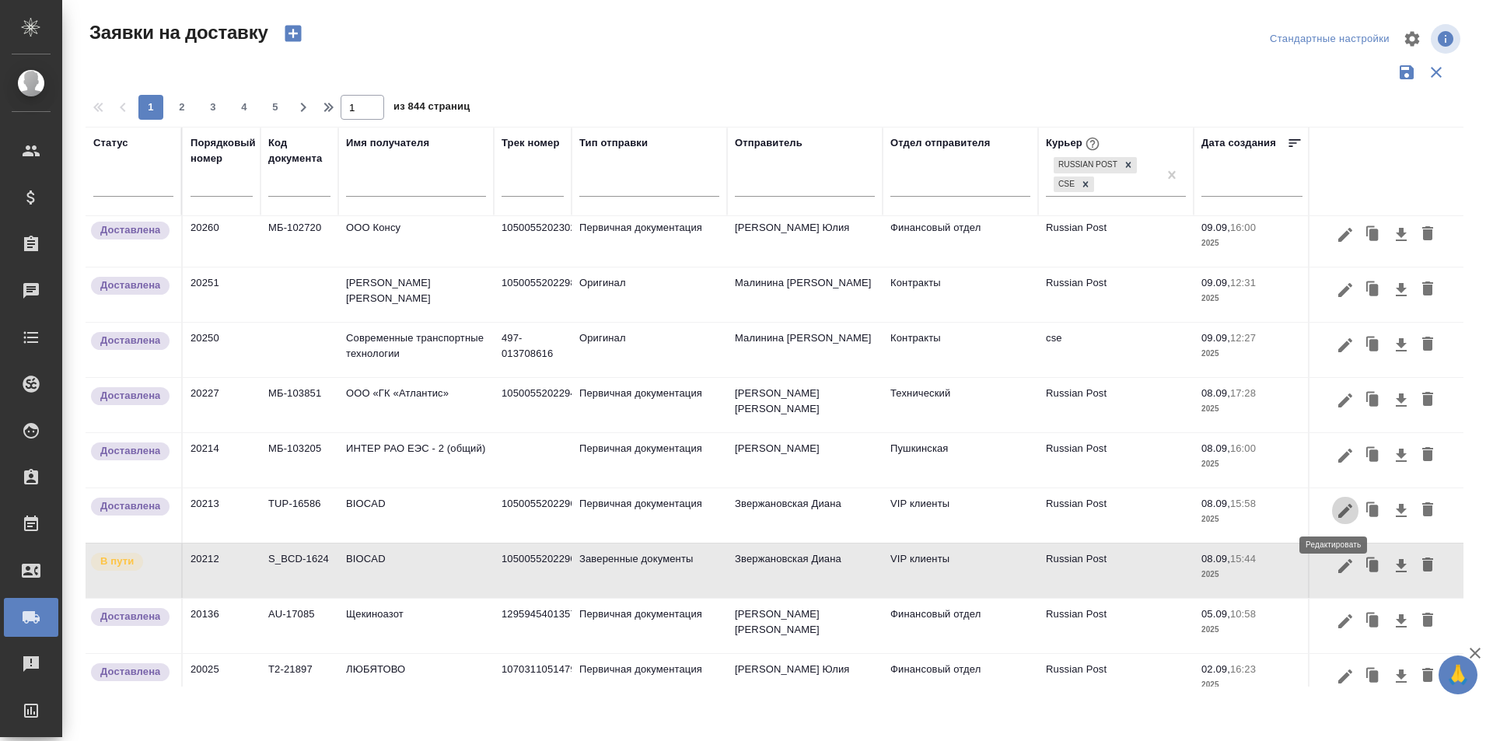
click at [1336, 514] on icon "button" at bounding box center [1345, 511] width 19 height 19
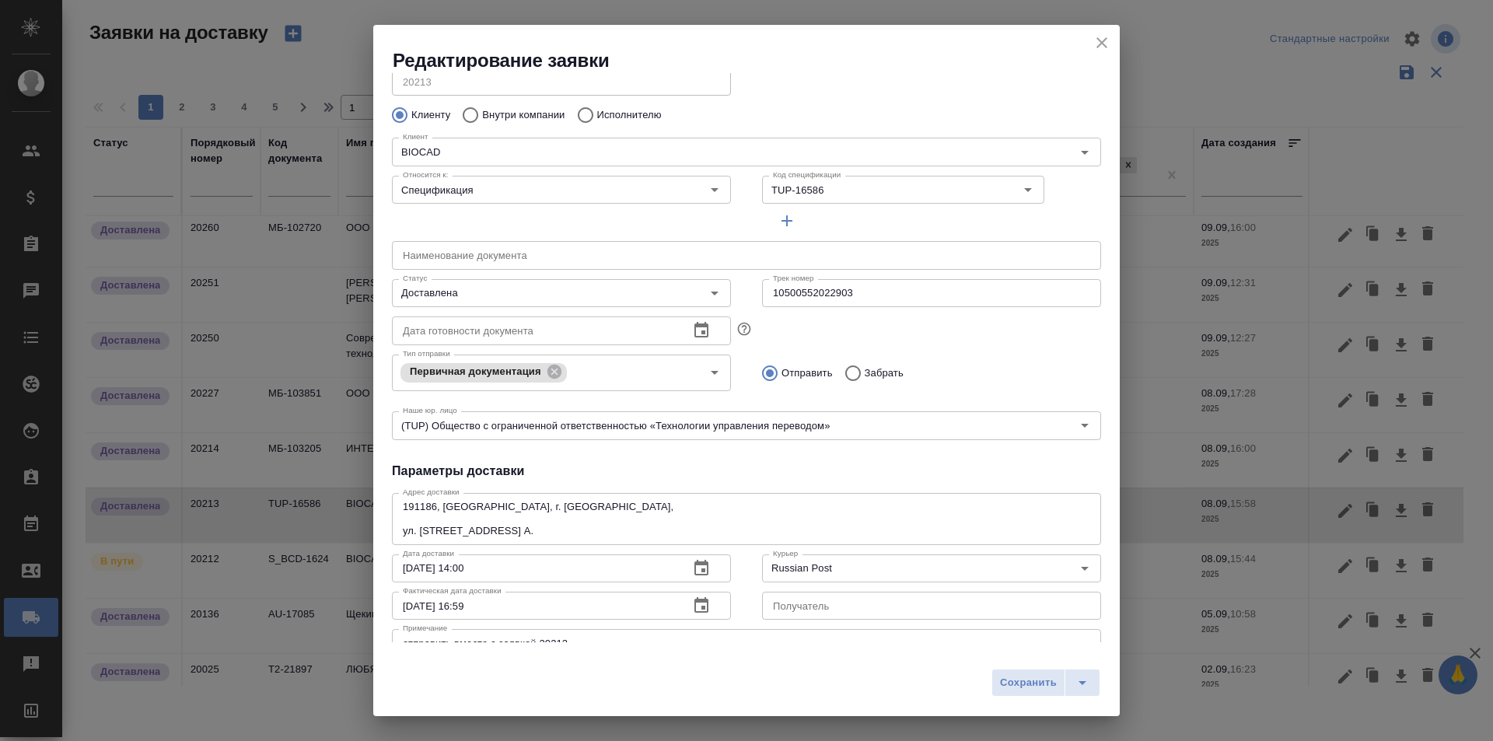
scroll to position [78, 0]
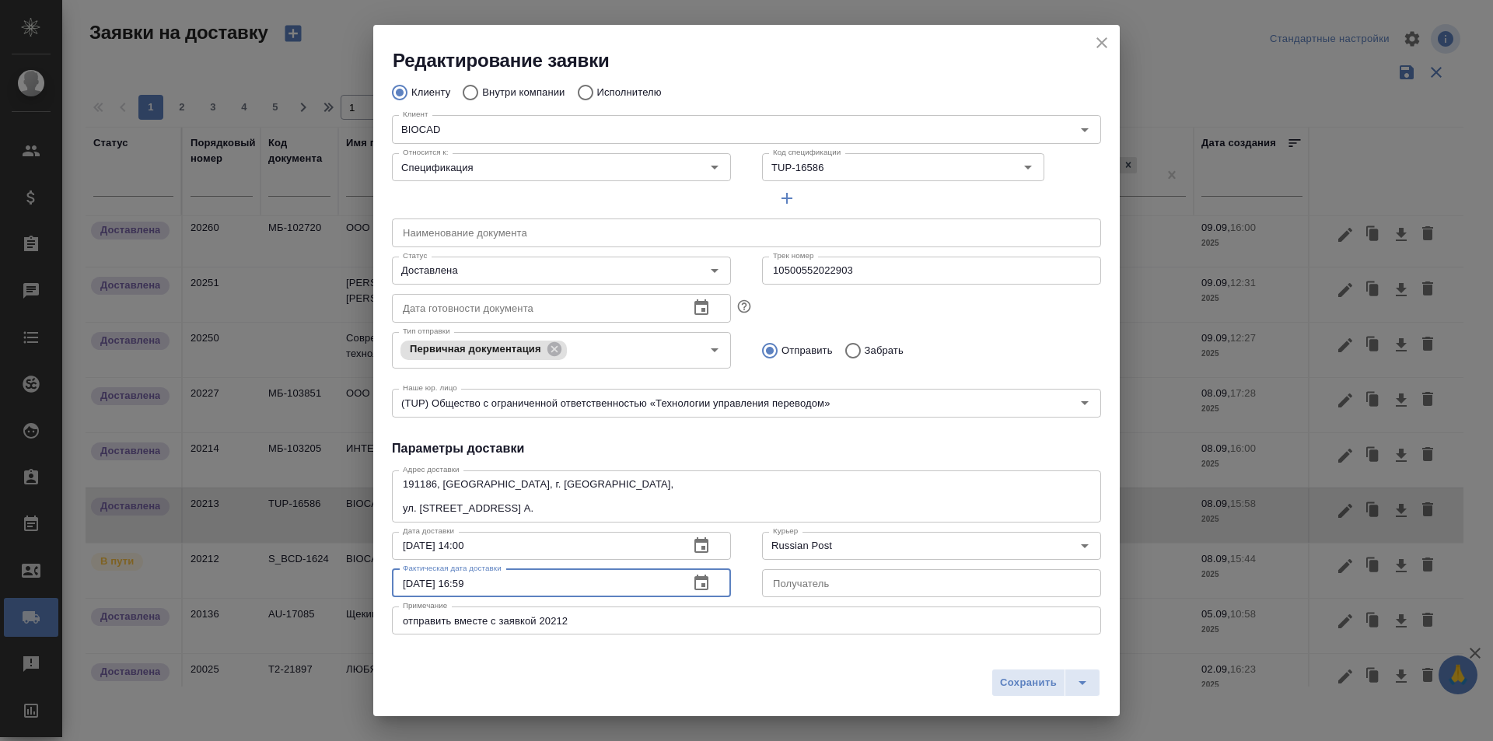
drag, startPoint x: 512, startPoint y: 589, endPoint x: 257, endPoint y: 603, distance: 254.7
click at [257, 603] on div "Редактирование заявки Общие данные Порядковый номер 20213 Порядковый номер Клие…" at bounding box center [746, 370] width 1493 height 741
click at [1098, 51] on icon "close" at bounding box center [1102, 42] width 19 height 19
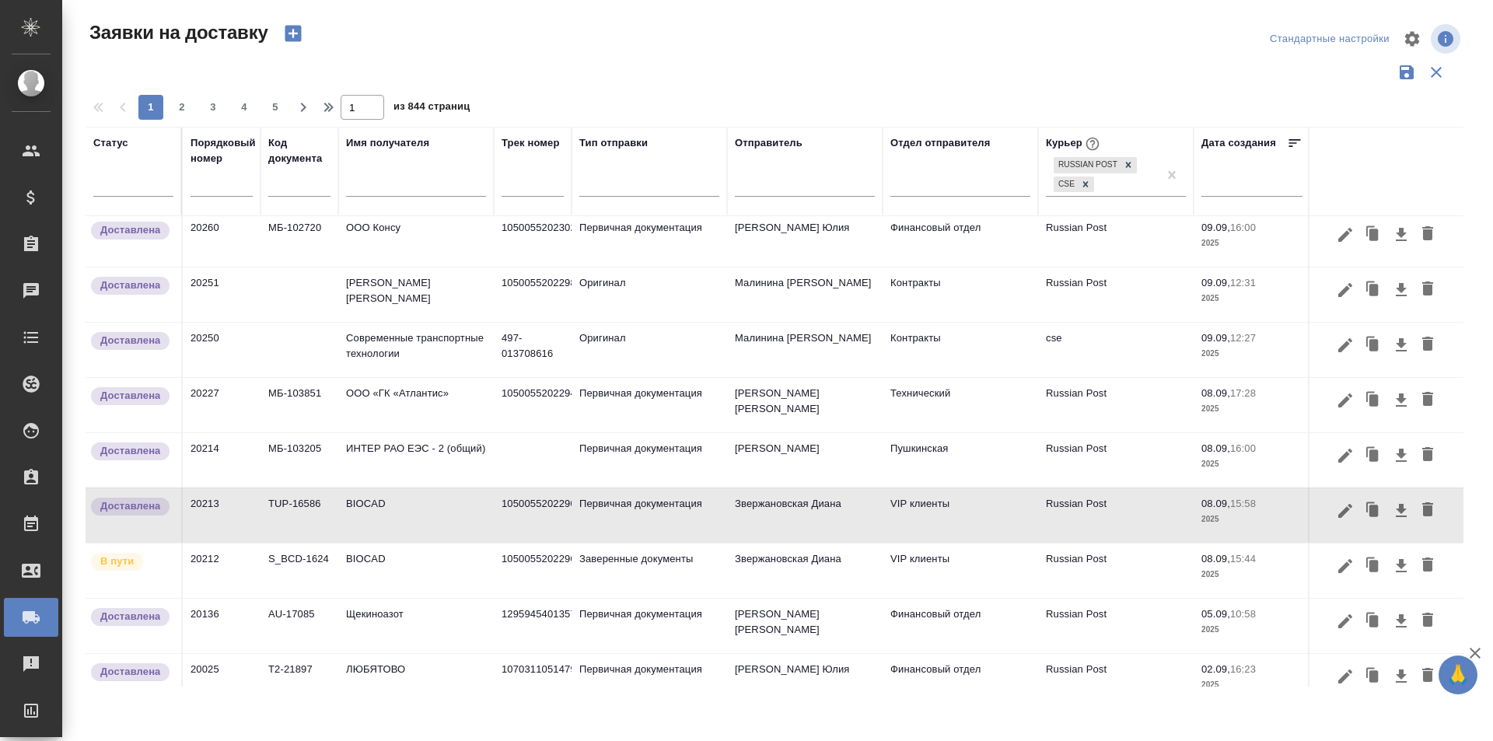
click at [1338, 569] on icon "button" at bounding box center [1345, 566] width 19 height 19
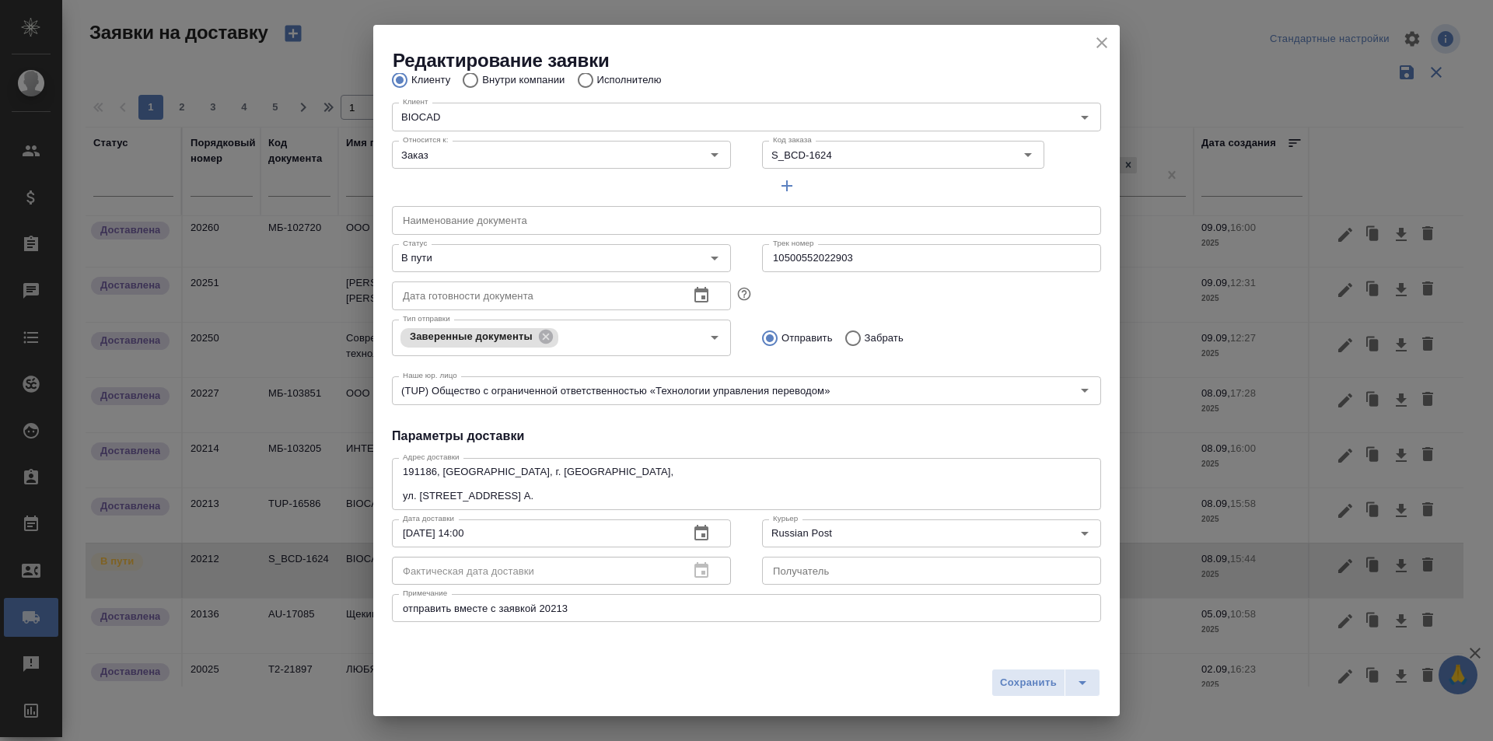
scroll to position [156, 0]
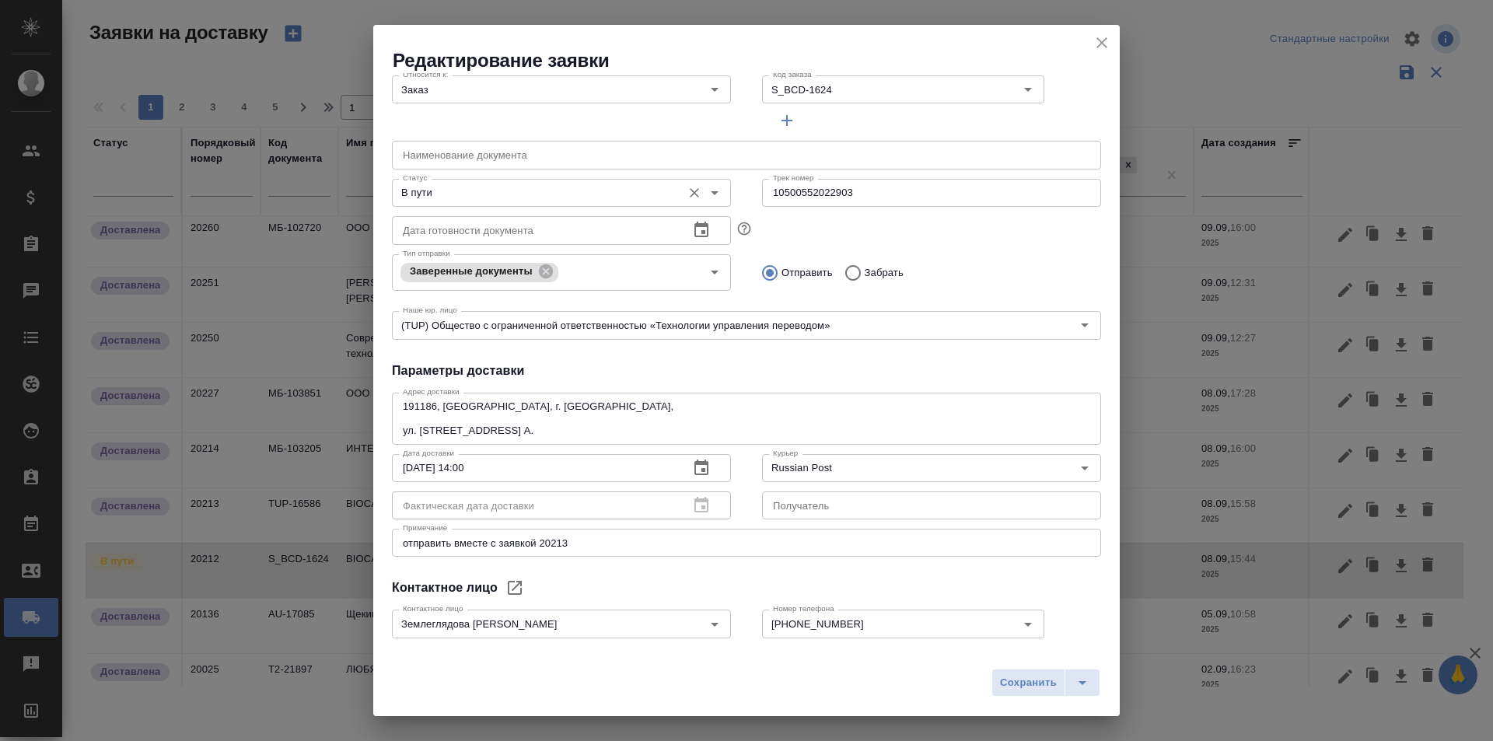
click at [544, 198] on input "В пути" at bounding box center [536, 193] width 278 height 19
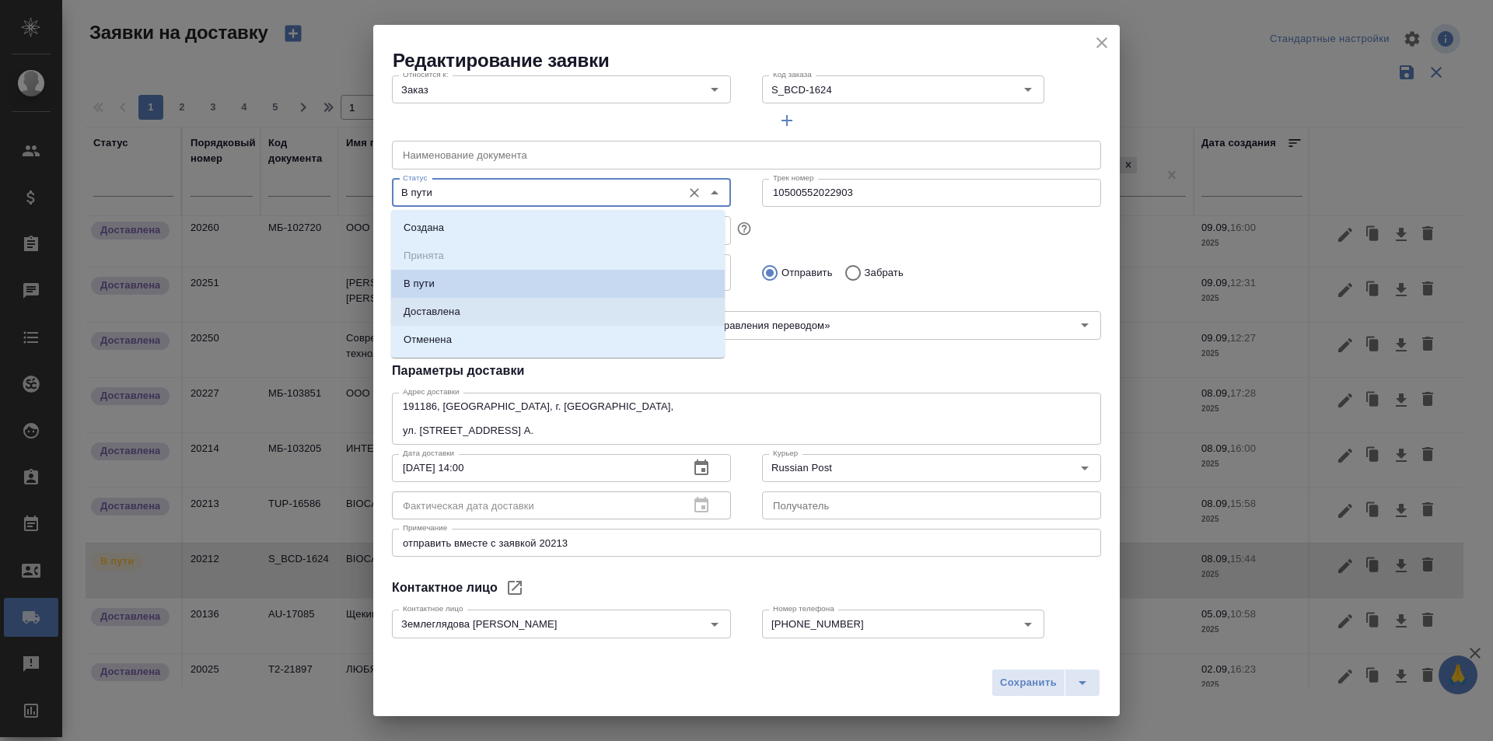
click at [500, 321] on li "Доставлена" at bounding box center [558, 312] width 334 height 28
type input "Доставлена"
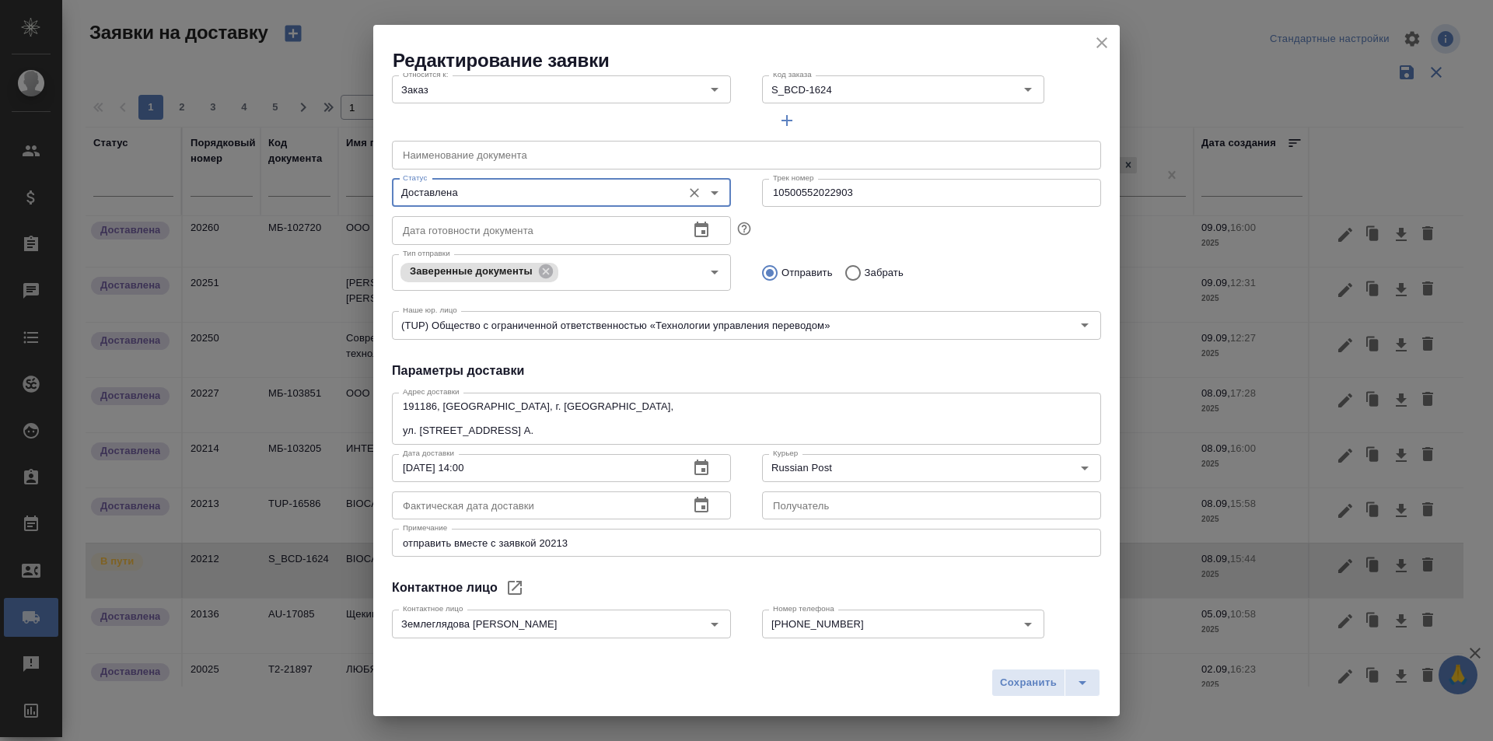
click at [545, 517] on input "text" at bounding box center [534, 506] width 285 height 28
paste input "08.10.2025 16:59"
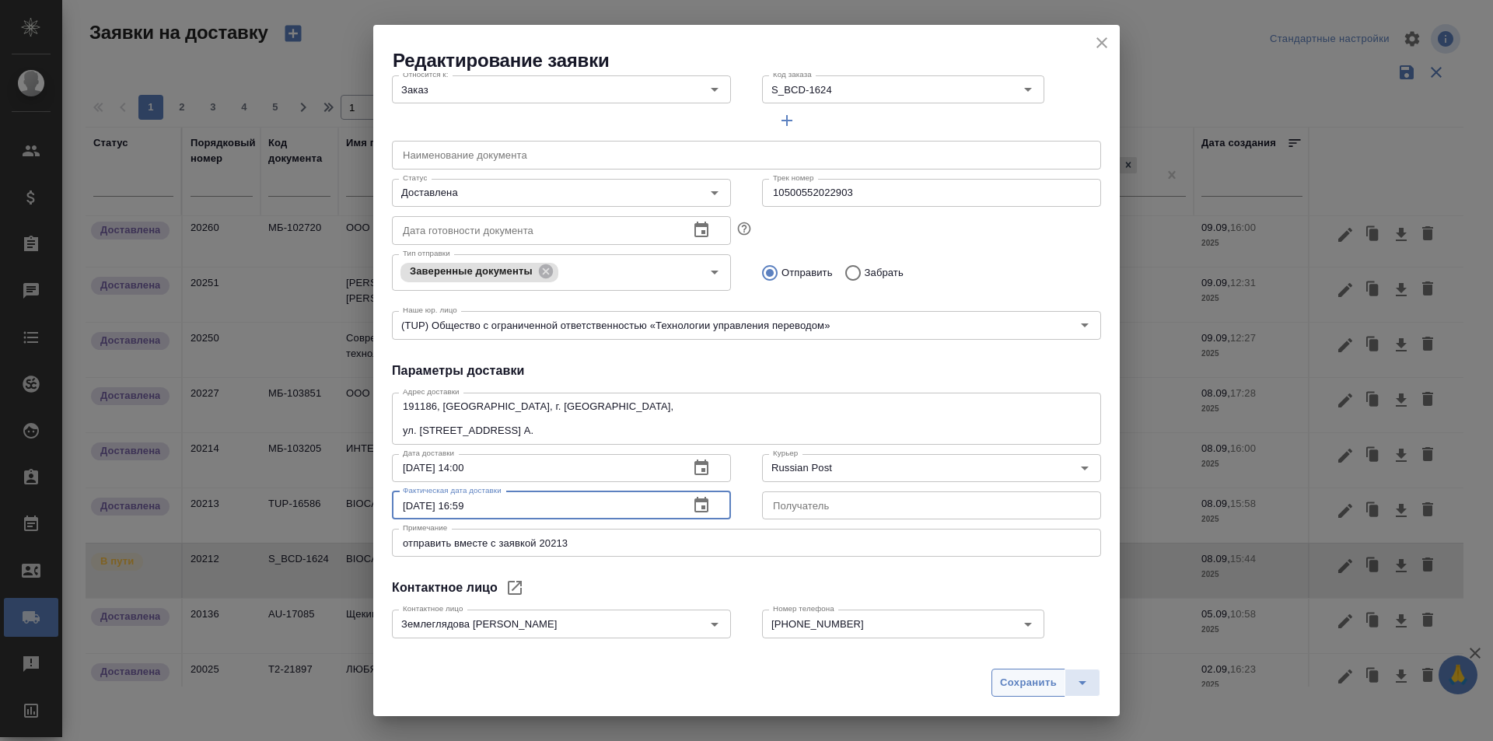
type input "08.10.2025 16:59"
click at [1045, 679] on span "Сохранить" at bounding box center [1028, 683] width 57 height 18
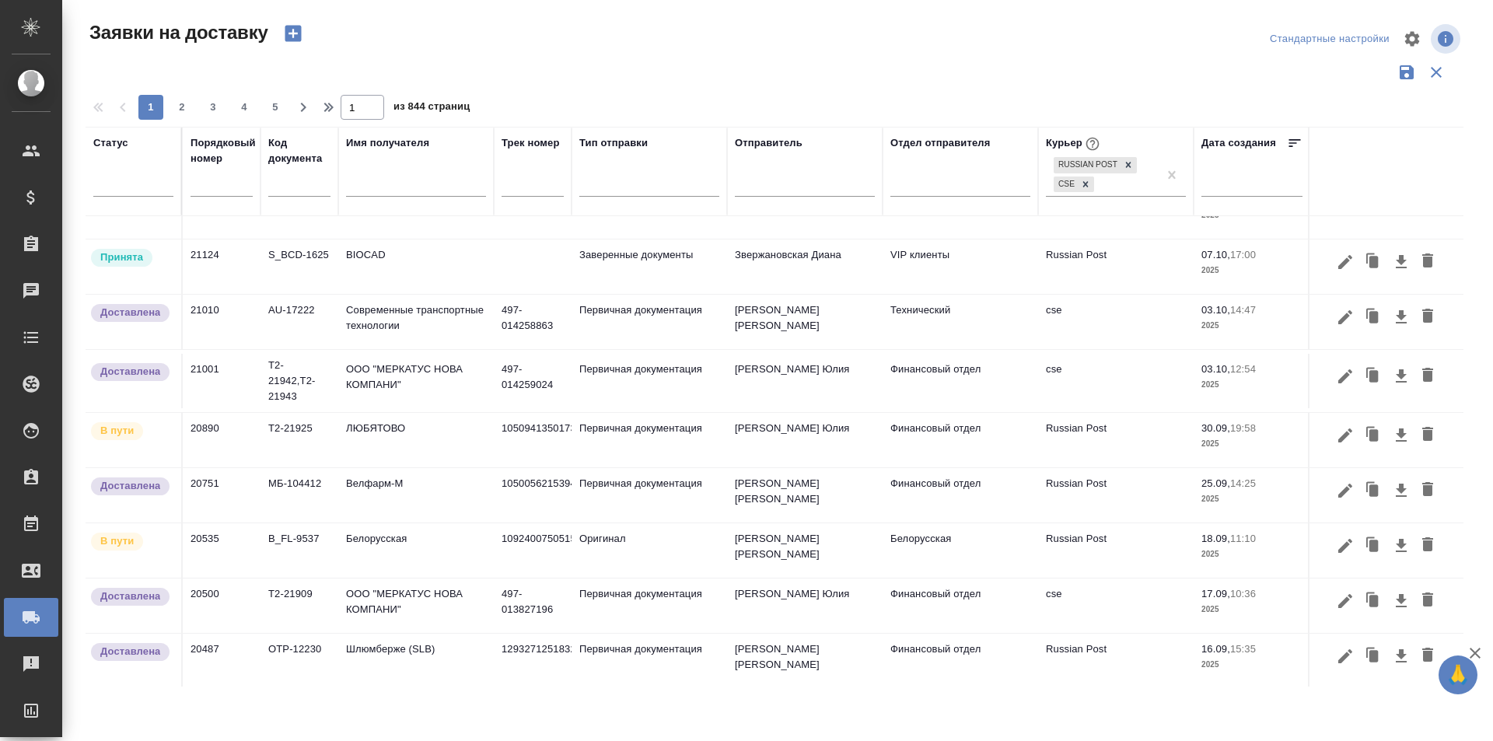
scroll to position [0, 0]
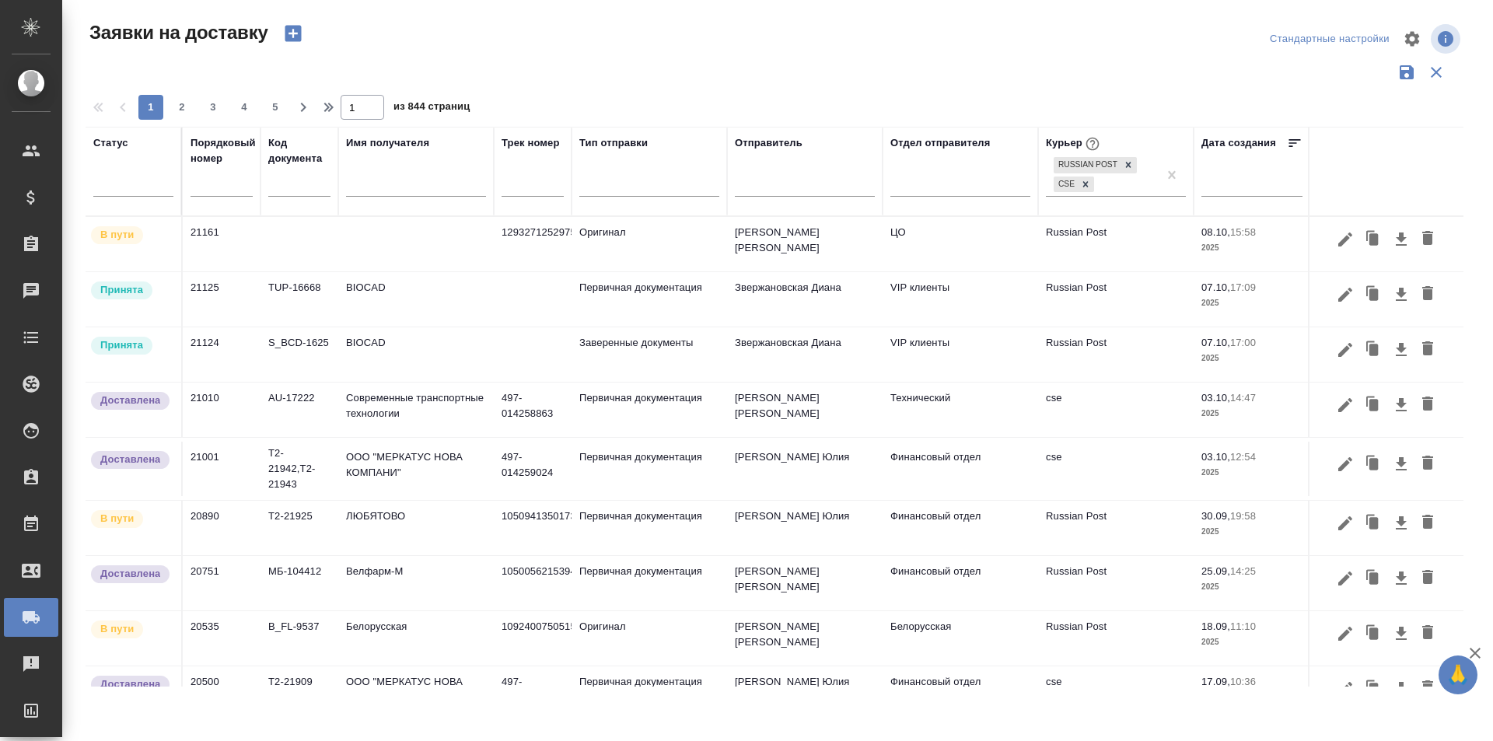
click at [1165, 51] on div "Стандартные настройки" at bounding box center [1238, 38] width 451 height 37
